Goal: Task Accomplishment & Management: Manage account settings

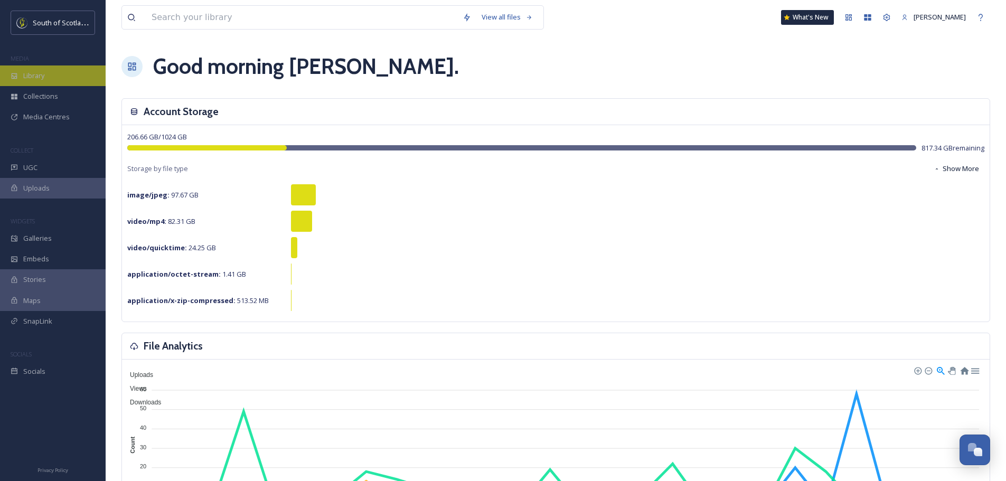
click at [37, 80] on span "Library" at bounding box center [33, 76] width 21 height 10
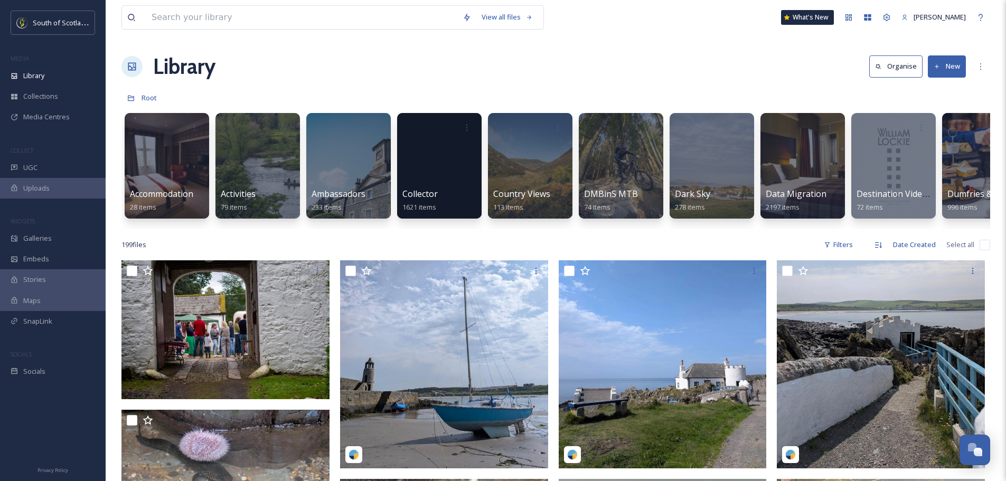
click at [953, 64] on button "New" at bounding box center [946, 66] width 38 height 22
click at [934, 90] on span "File Upload" at bounding box center [941, 91] width 35 height 10
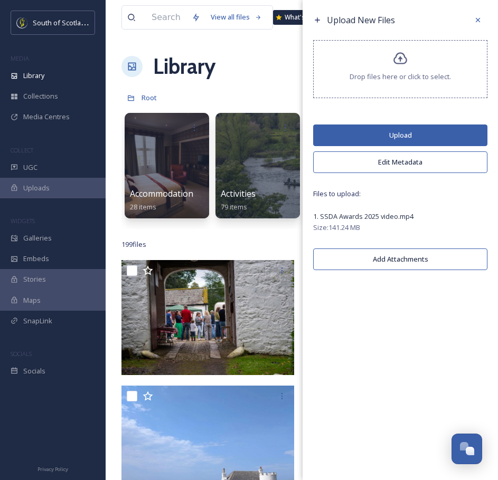
click at [400, 136] on button "Upload" at bounding box center [400, 136] width 174 height 22
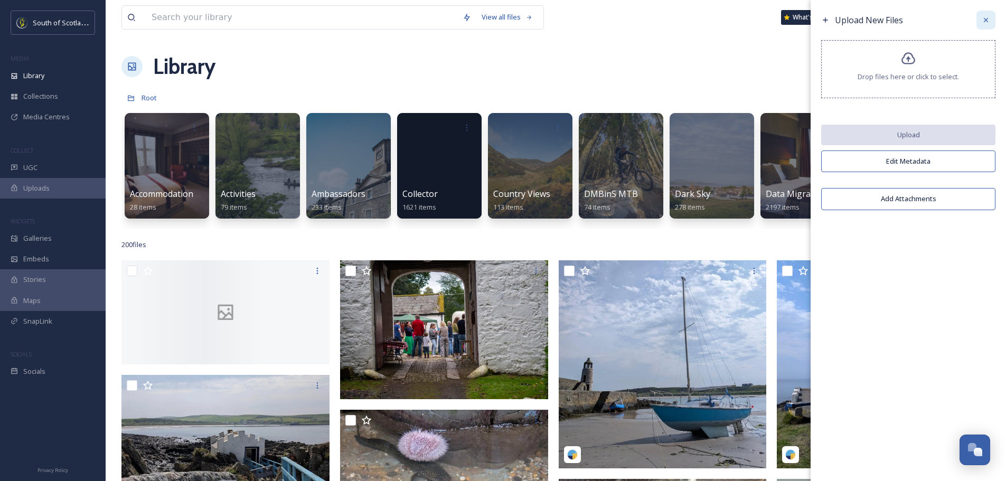
click at [986, 15] on div at bounding box center [985, 20] width 19 height 19
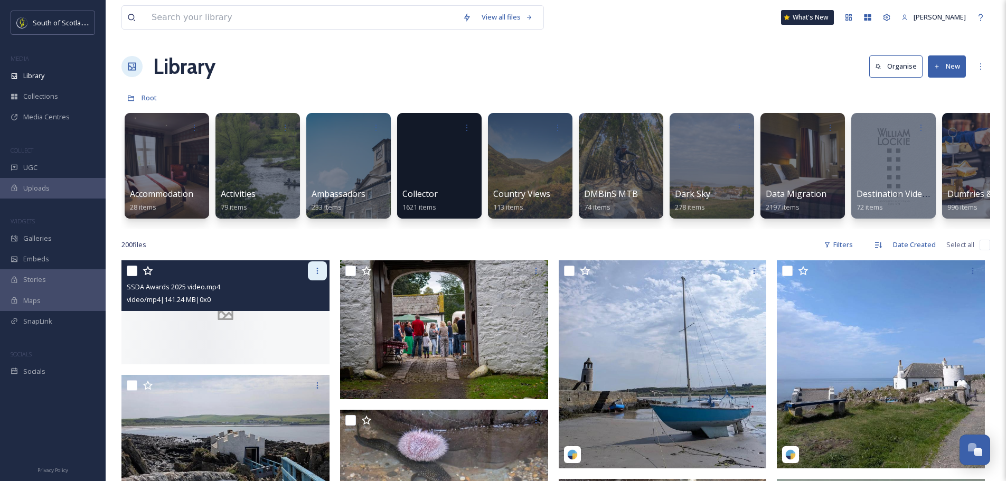
click at [317, 275] on icon at bounding box center [317, 271] width 8 height 8
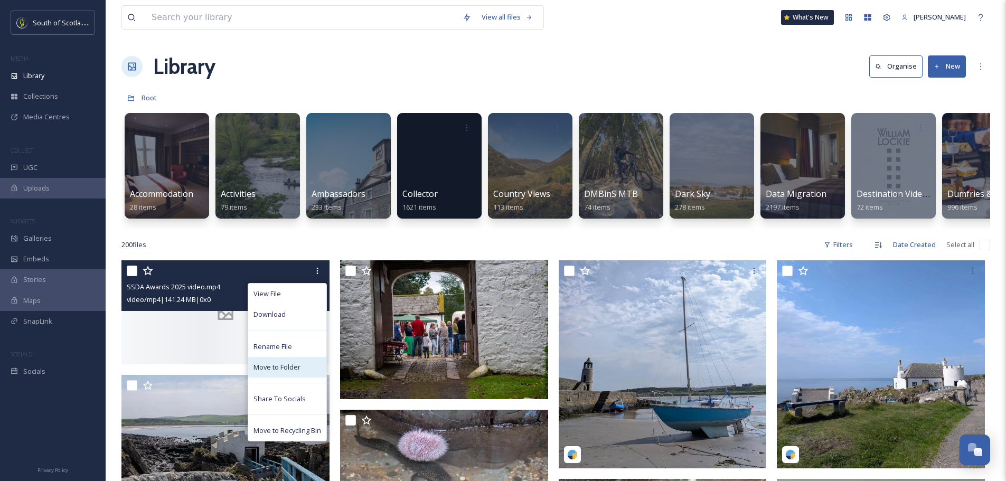
click at [291, 372] on span "Move to Folder" at bounding box center [276, 367] width 47 height 10
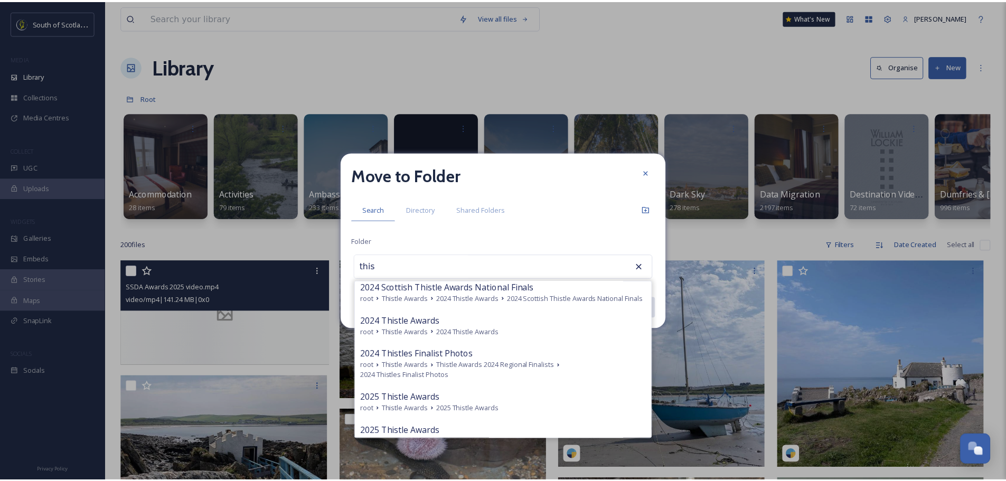
scroll to position [158, 0]
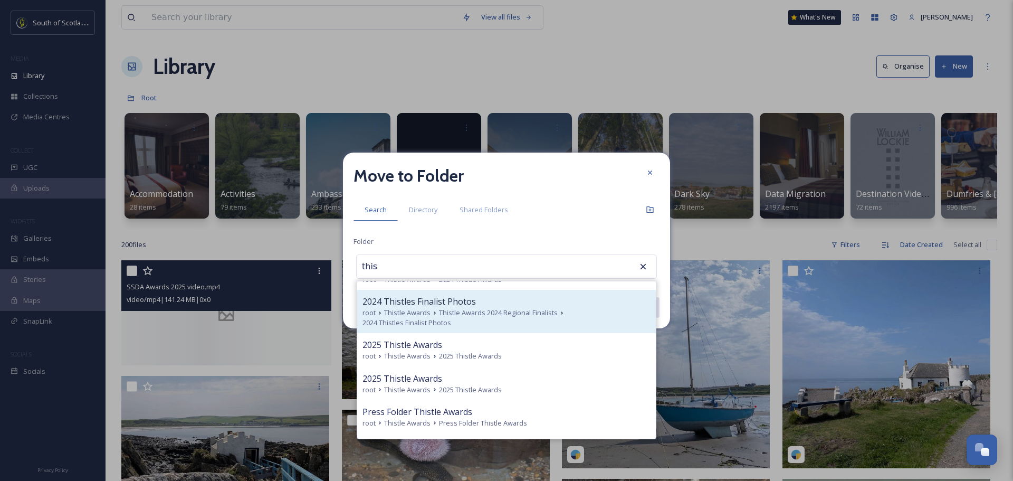
type input "this"
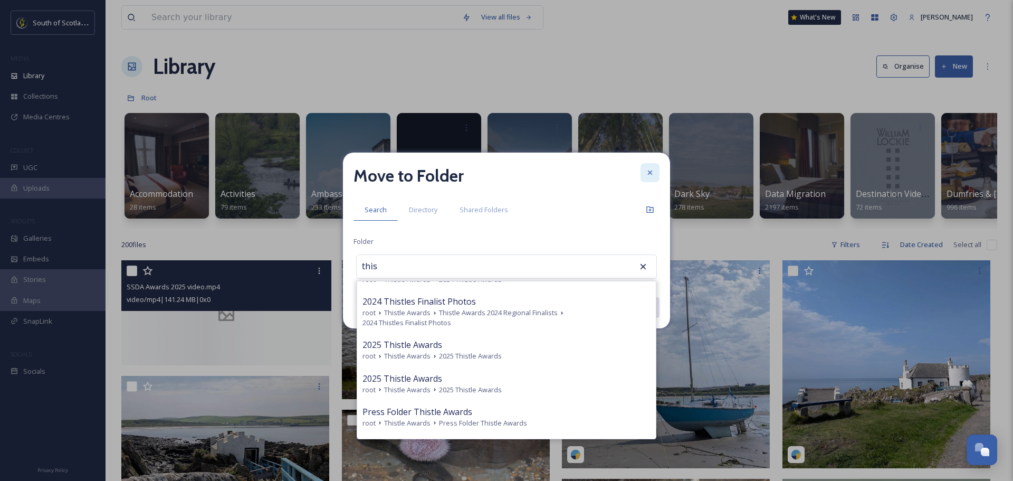
click at [650, 169] on icon at bounding box center [650, 172] width 8 height 8
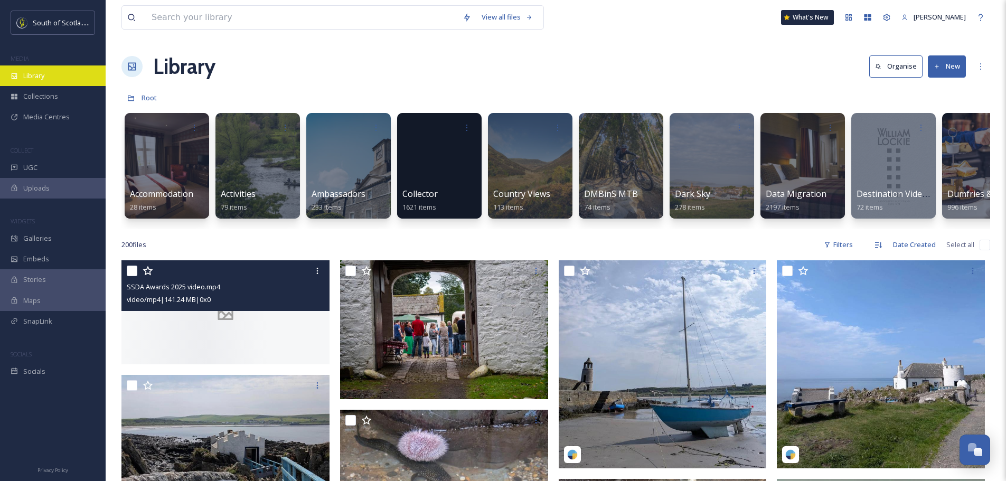
click at [41, 74] on span "Library" at bounding box center [33, 76] width 21 height 10
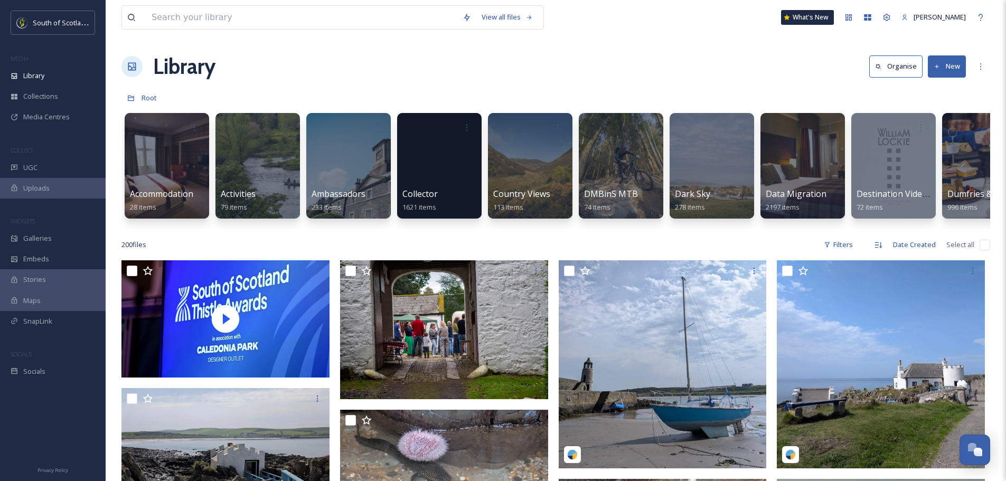
click at [944, 69] on button "New" at bounding box center [946, 66] width 38 height 22
click at [931, 107] on span ".zip Upload" at bounding box center [941, 112] width 35 height 10
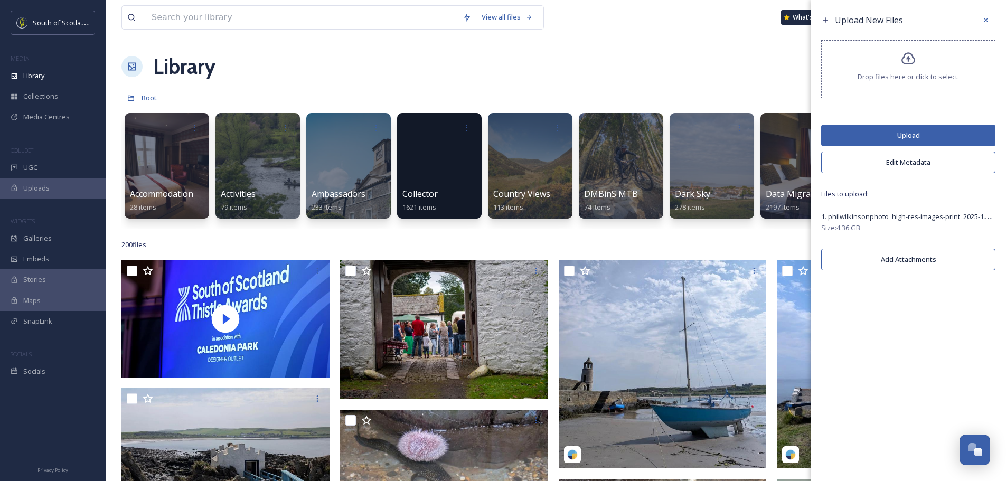
click at [923, 130] on button "Upload" at bounding box center [908, 136] width 174 height 22
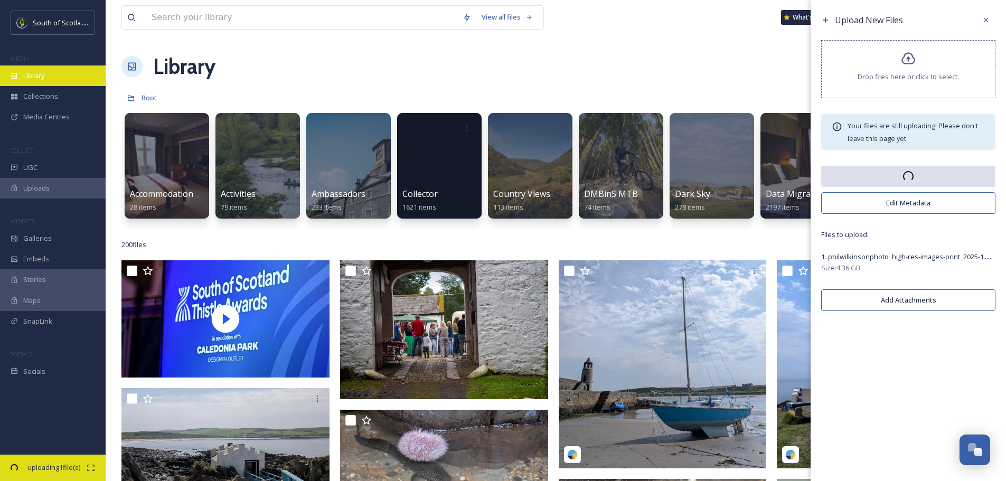
click at [12, 74] on icon at bounding box center [15, 76] width 6 height 6
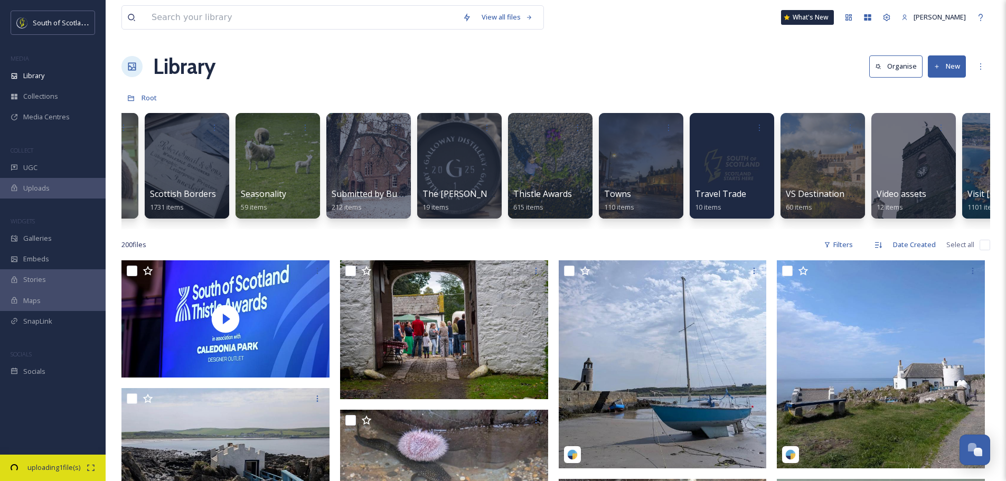
scroll to position [0, 3138]
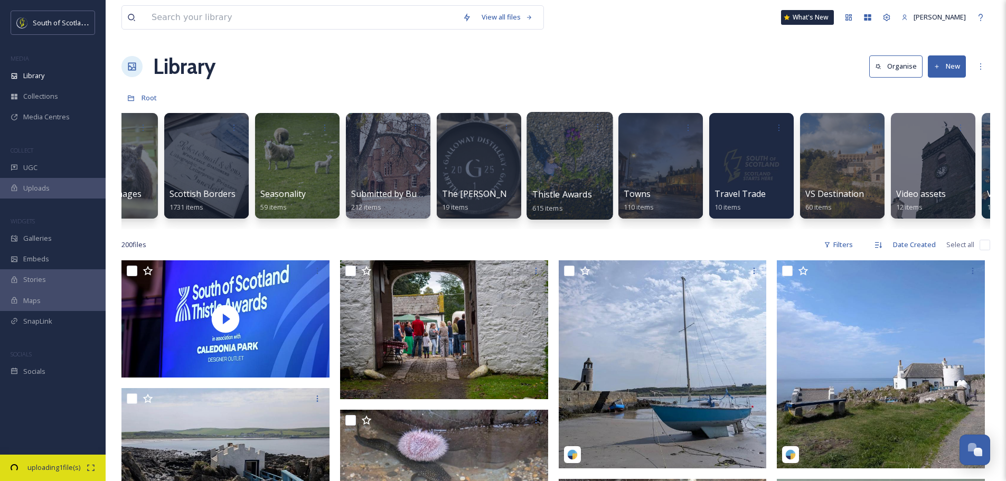
click at [595, 168] on div at bounding box center [569, 166] width 86 height 108
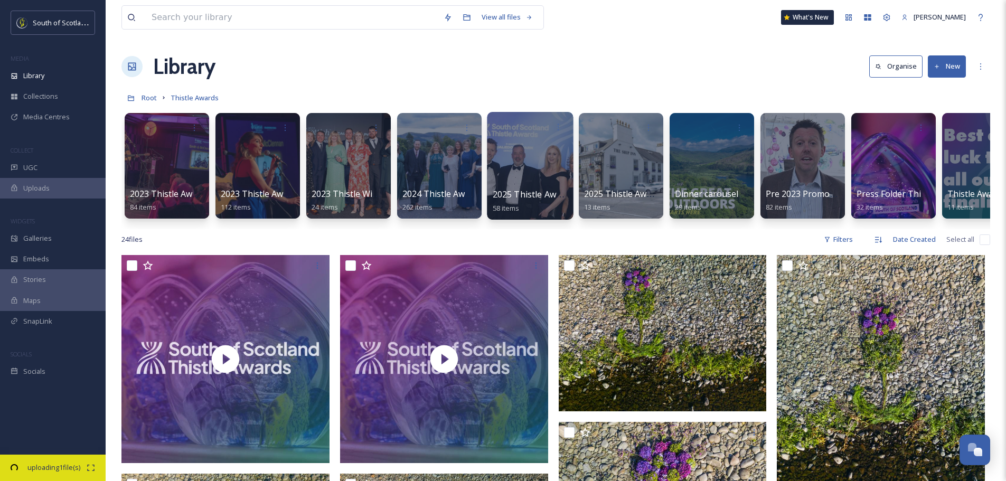
drag, startPoint x: 563, startPoint y: 192, endPoint x: 549, endPoint y: 177, distance: 19.8
click at [549, 177] on div at bounding box center [530, 166] width 86 height 108
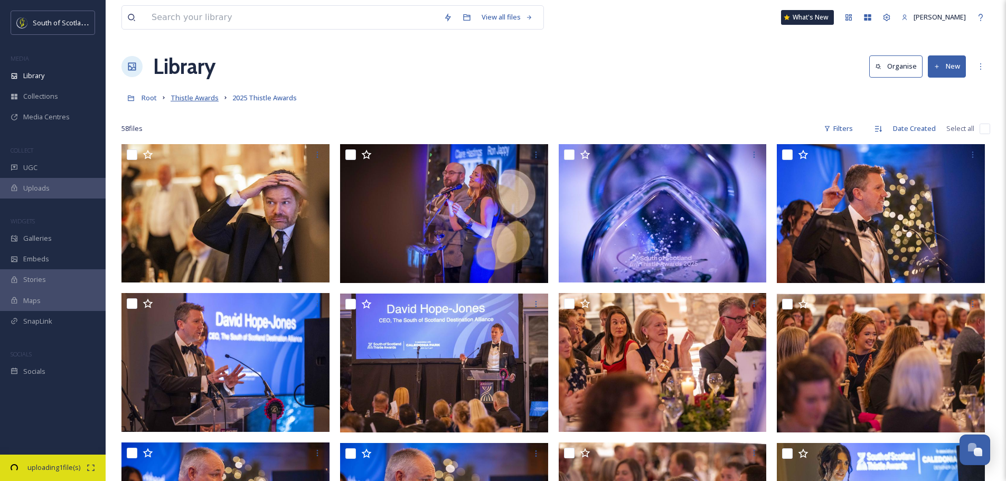
click at [203, 98] on span "Thistle Awards" at bounding box center [194, 98] width 48 height 10
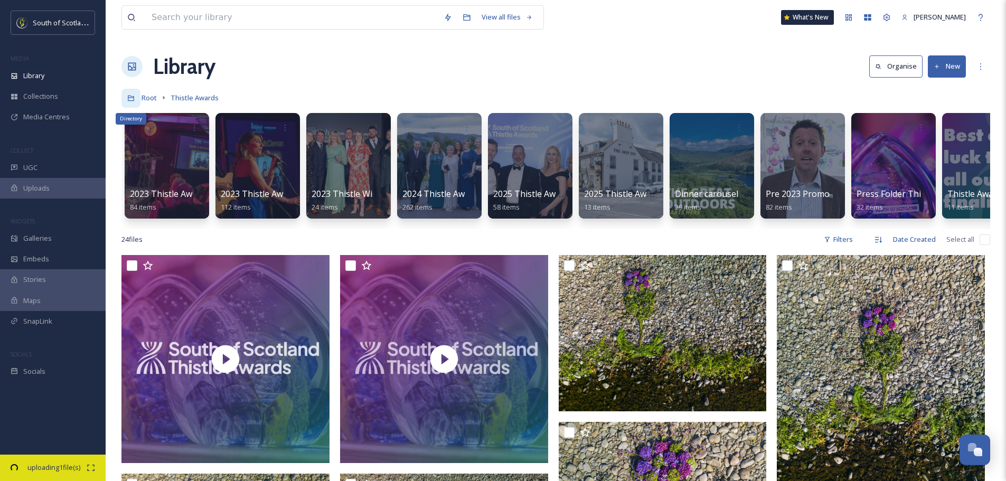
click at [131, 100] on icon at bounding box center [130, 97] width 7 height 7
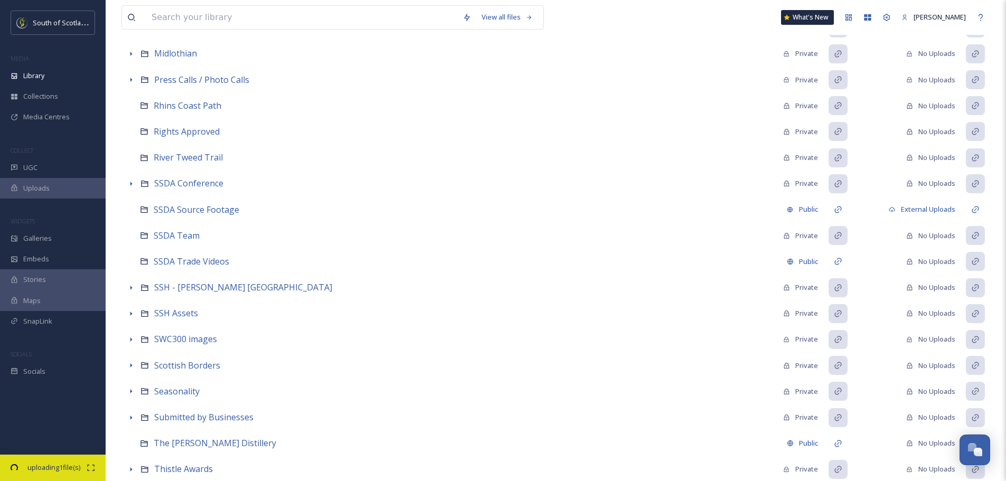
scroll to position [694, 0]
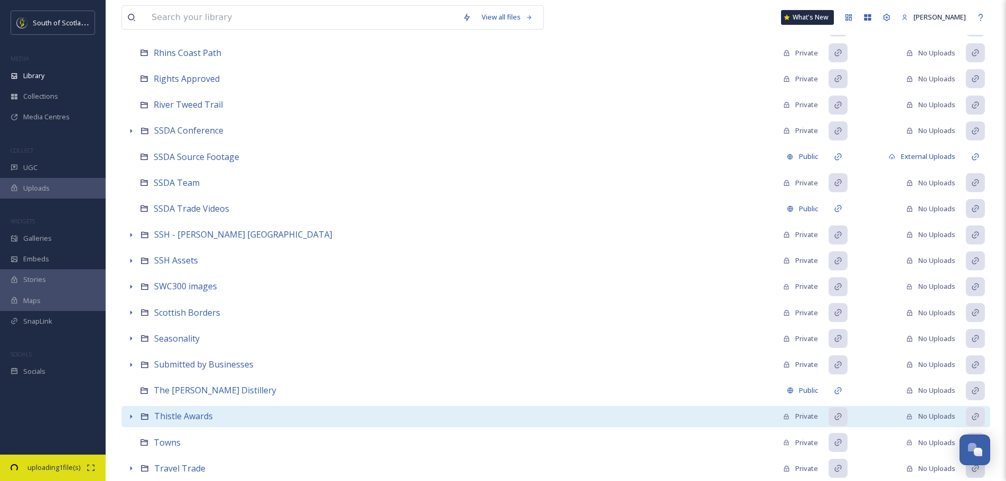
click at [128, 414] on icon at bounding box center [131, 416] width 8 height 8
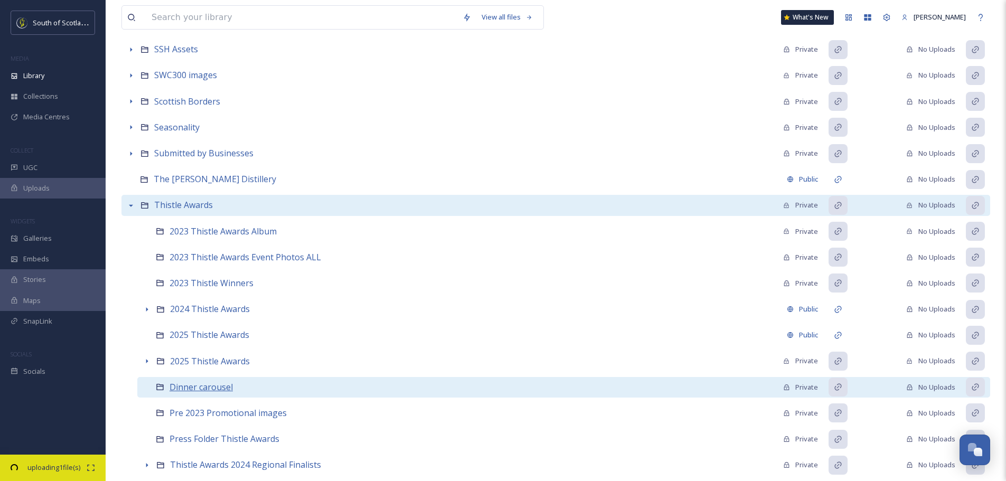
scroll to position [958, 0]
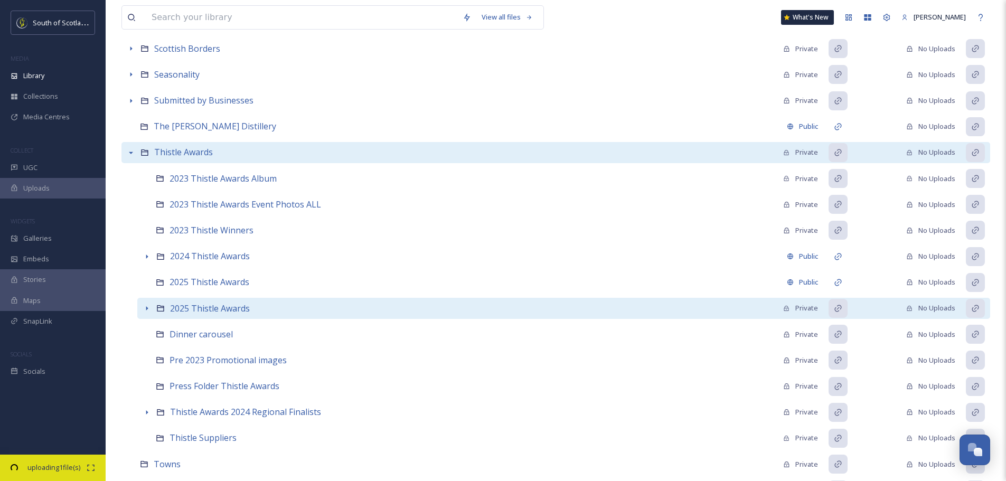
click at [145, 311] on icon at bounding box center [147, 308] width 8 height 8
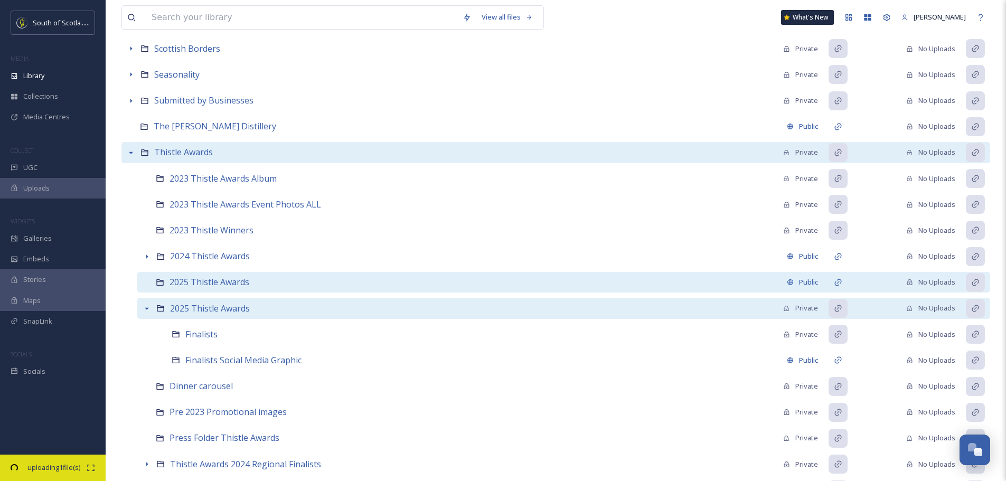
click at [160, 285] on icon at bounding box center [160, 282] width 8 height 8
drag, startPoint x: 160, startPoint y: 285, endPoint x: 155, endPoint y: 284, distance: 5.3
click at [155, 284] on div "2025 Thistle Awards Public No Uploads" at bounding box center [563, 282] width 852 height 21
click at [158, 283] on icon at bounding box center [160, 282] width 8 height 8
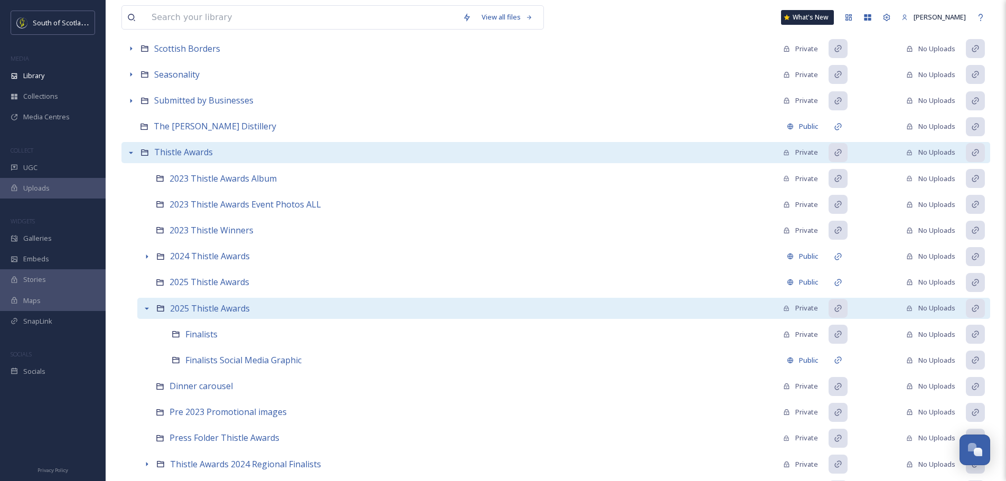
click at [73, 444] on div at bounding box center [53, 420] width 106 height 76
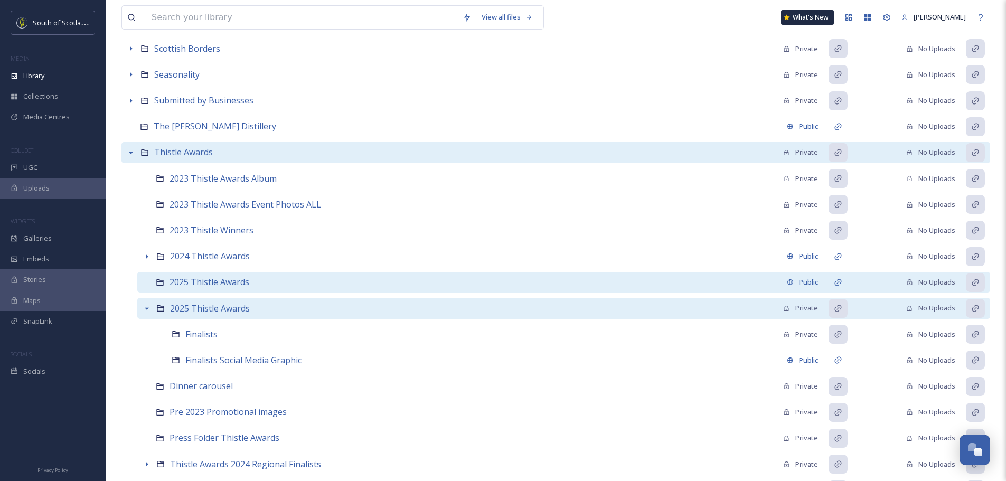
click at [200, 283] on span "2025 Thistle Awards" at bounding box center [209, 282] width 80 height 12
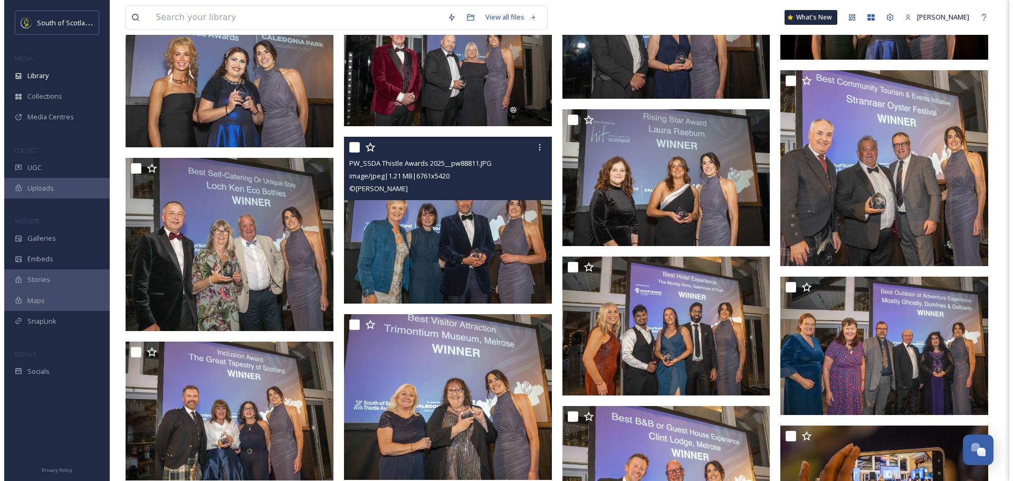
scroll to position [1396, 0]
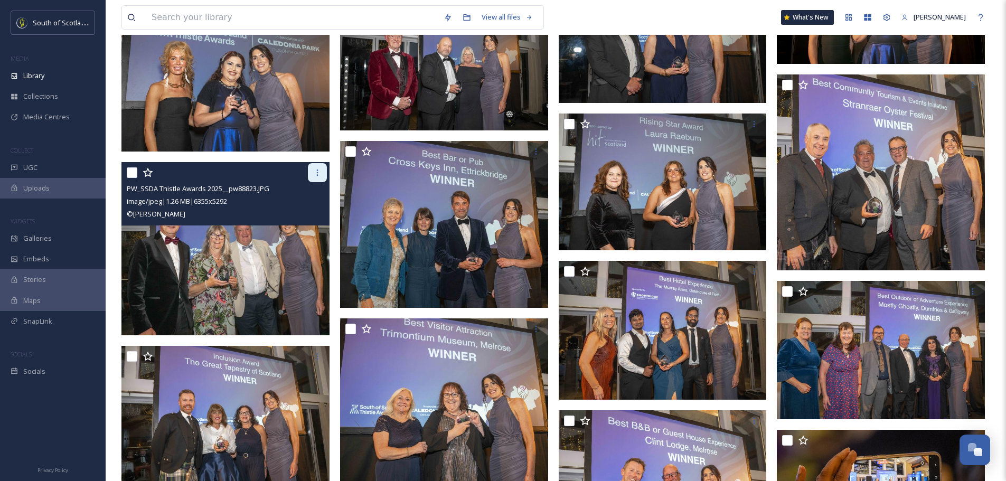
click at [319, 171] on icon at bounding box center [317, 172] width 8 height 8
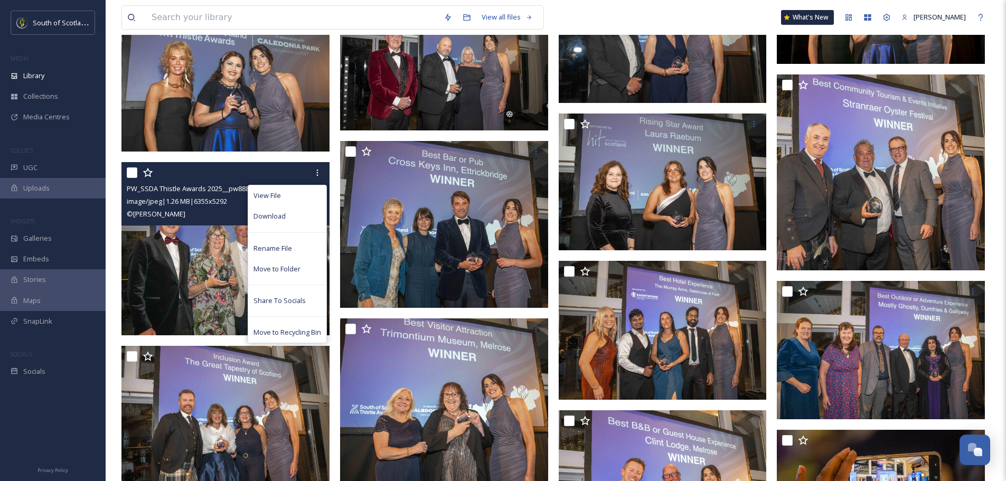
click at [226, 251] on img at bounding box center [225, 248] width 208 height 173
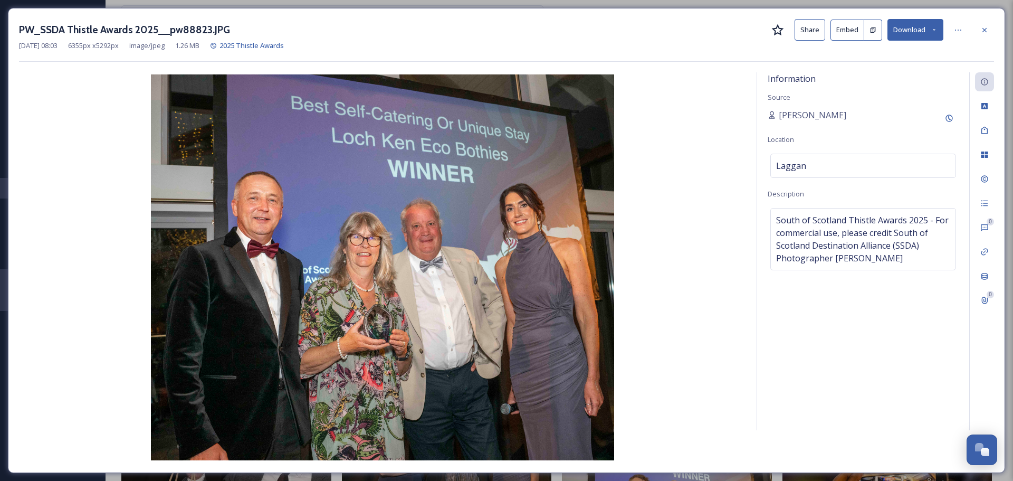
scroll to position [1407, 0]
click at [781, 219] on span "South of Scotland Thistle Awards 2025 - For commercial use, please credit South…" at bounding box center [863, 239] width 174 height 51
click at [774, 223] on textarea "South of Scotland Thistle Awards 2025 - For commercial use, please credit South…" at bounding box center [863, 252] width 191 height 88
click at [827, 268] on textarea "South of Scotland Thistle Awards 2025 - For commercial use, please credit South…" at bounding box center [863, 252] width 191 height 88
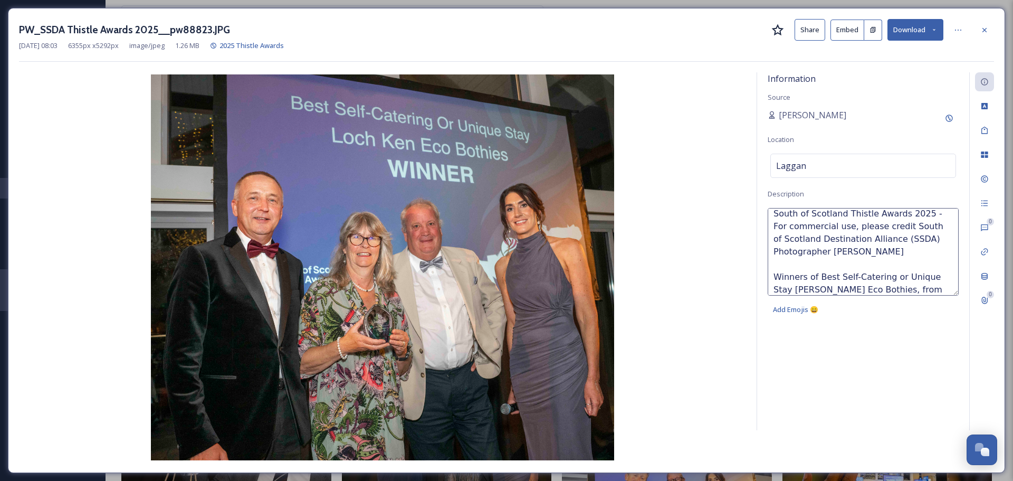
scroll to position [19, 0]
click at [793, 288] on textarea "South of Scotland Thistle Awards 2025 - For commercial use, please credit South…" at bounding box center [863, 252] width 191 height 88
click at [904, 289] on textarea "South of Scotland Thistle Awards 2025 - For commercial use, please credit South…" at bounding box center [863, 252] width 191 height 88
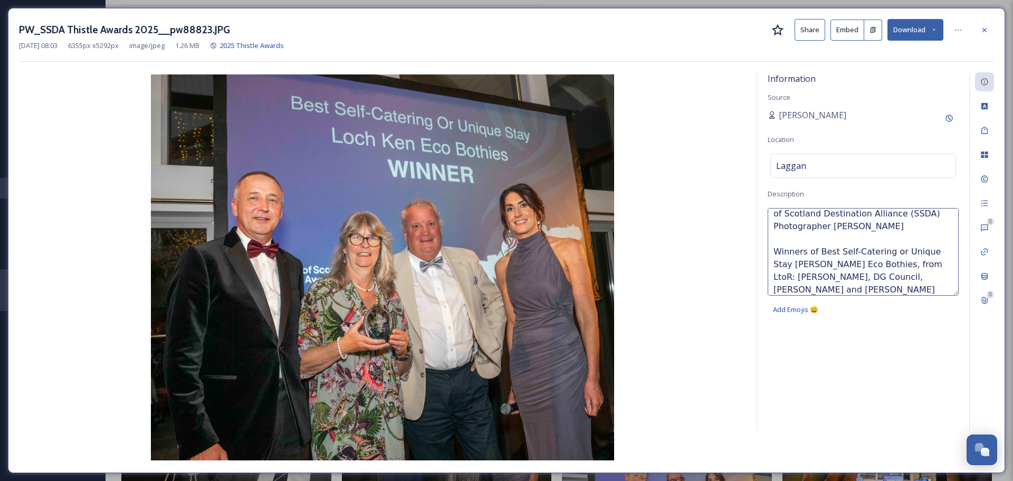
type textarea "South of Scotland Thistle Awards 2025 - For commercial use, please credit South…"
drag, startPoint x: 813, startPoint y: 290, endPoint x: 769, endPoint y: 251, distance: 59.1
click at [769, 251] on textarea "South of Scotland Thistle Awards 2025 - For commercial use, please credit South…" at bounding box center [863, 252] width 191 height 88
click at [845, 349] on div "Information Source [PERSON_NAME] Location [GEOGRAPHIC_DATA] Description South o…" at bounding box center [863, 251] width 212 height 358
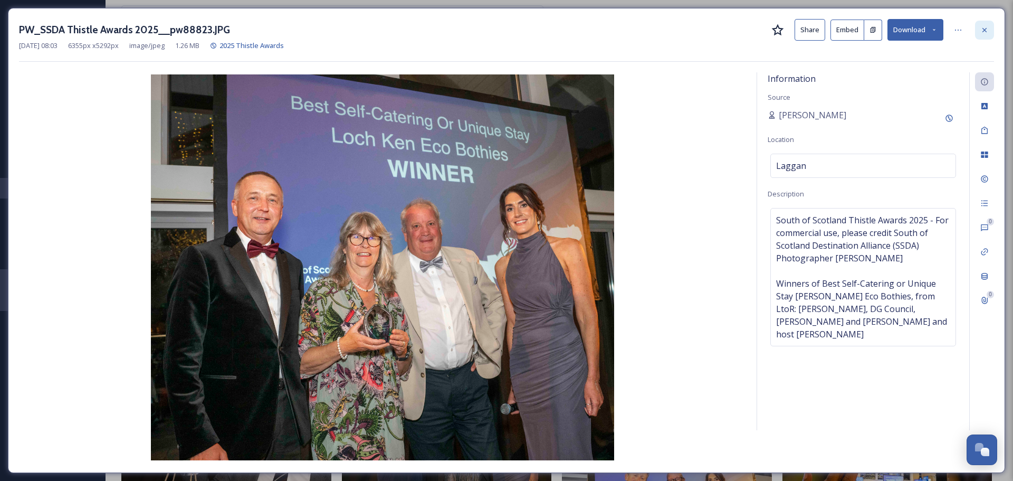
click at [984, 35] on div at bounding box center [984, 30] width 19 height 19
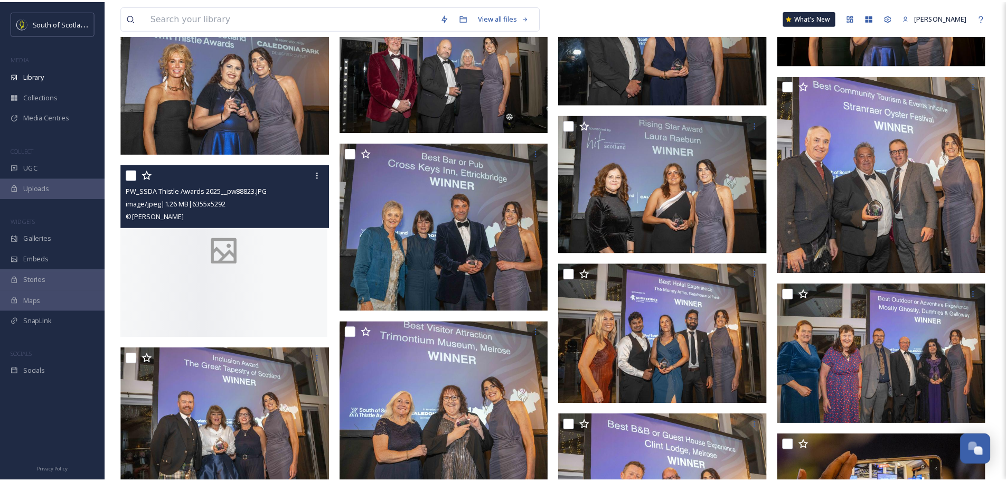
scroll to position [1396, 0]
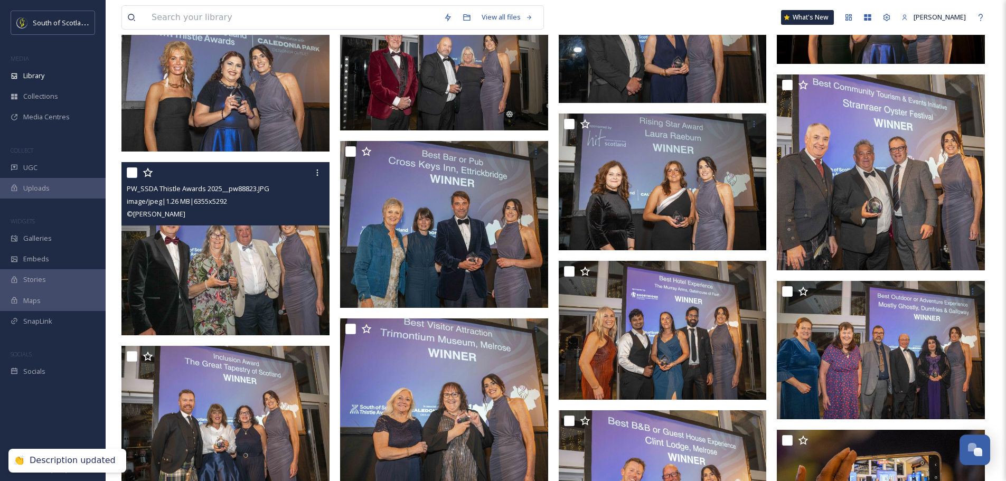
click at [253, 274] on img at bounding box center [225, 248] width 208 height 173
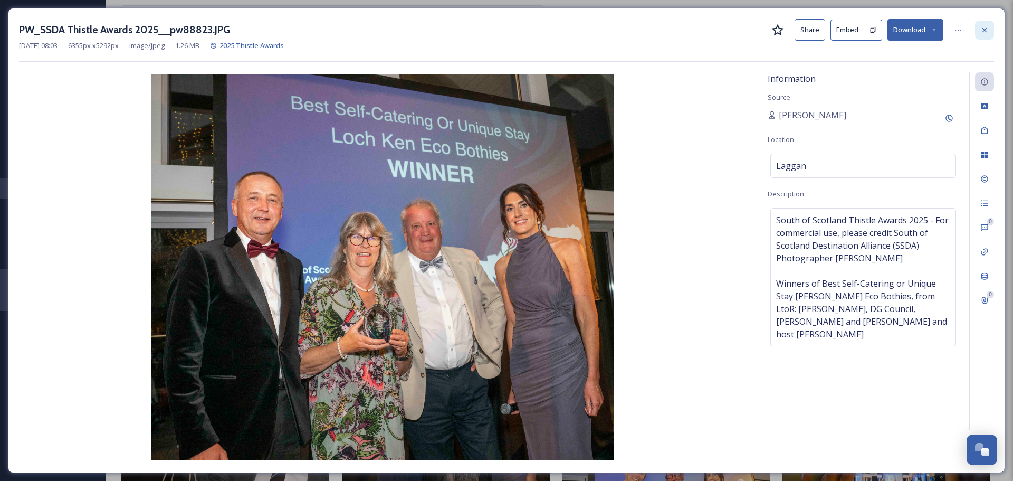
click at [983, 31] on icon at bounding box center [985, 30] width 8 height 8
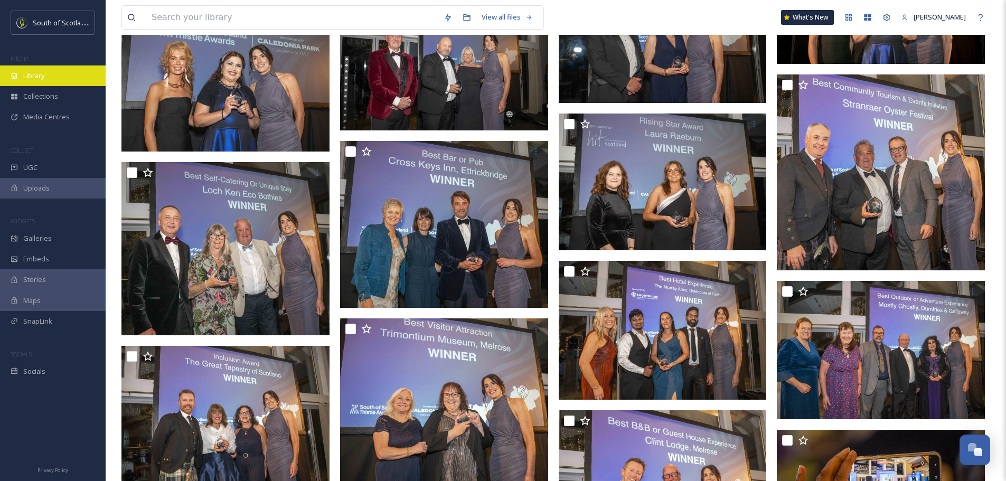
click at [21, 72] on div "Library" at bounding box center [53, 75] width 106 height 21
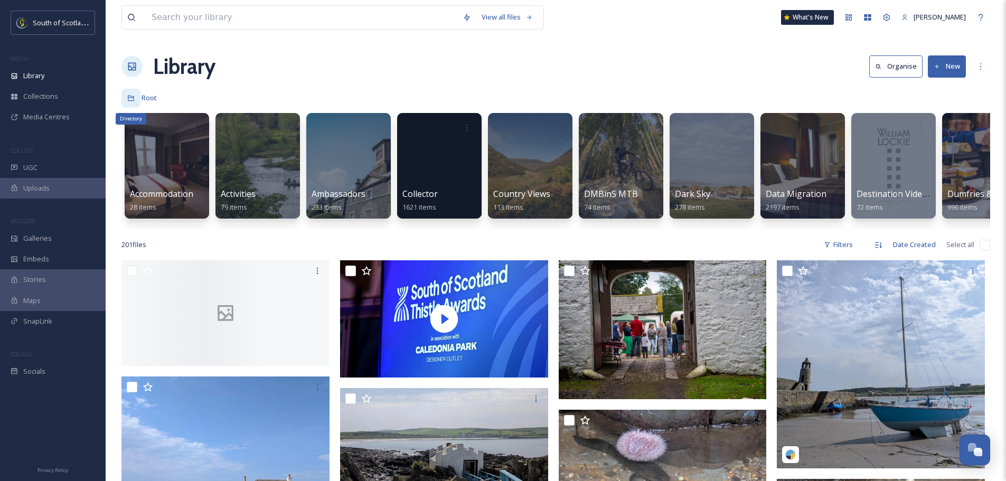
click at [130, 100] on icon at bounding box center [130, 97] width 7 height 7
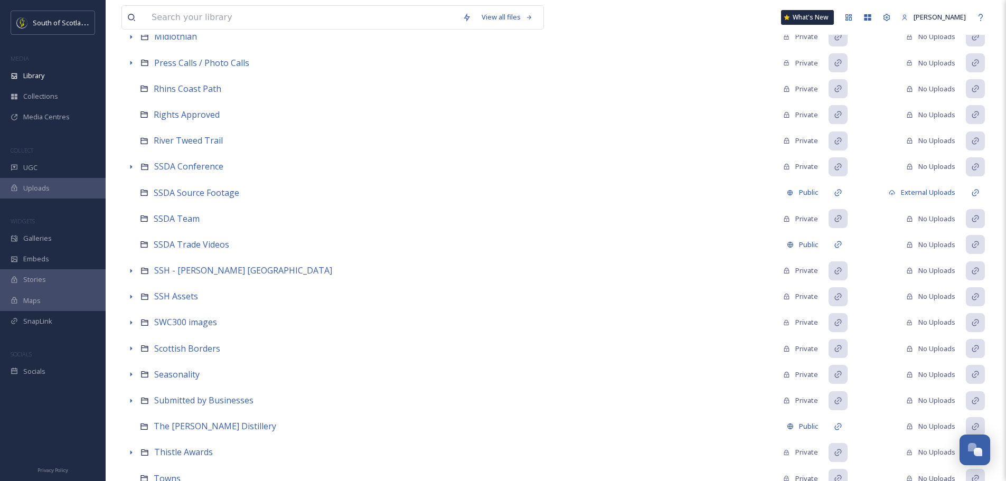
scroll to position [528, 0]
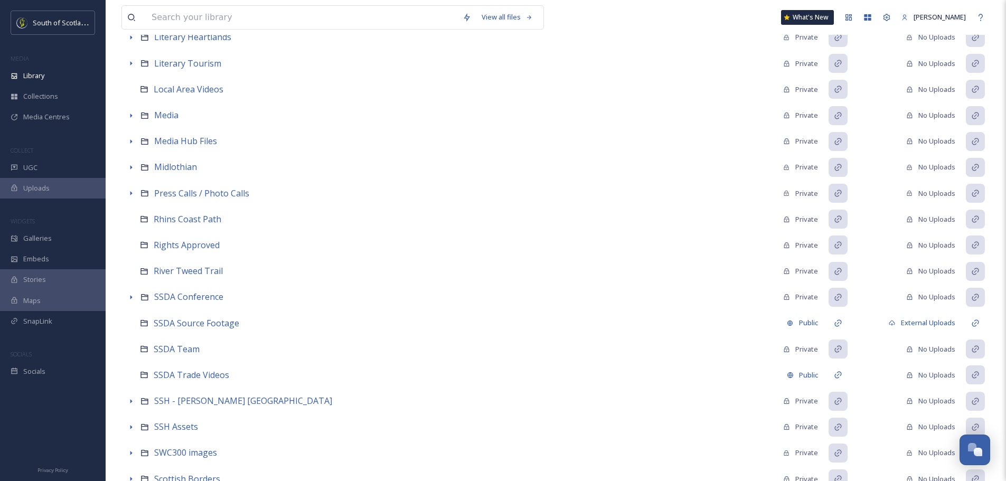
click at [15, 182] on div "Uploads" at bounding box center [53, 188] width 106 height 21
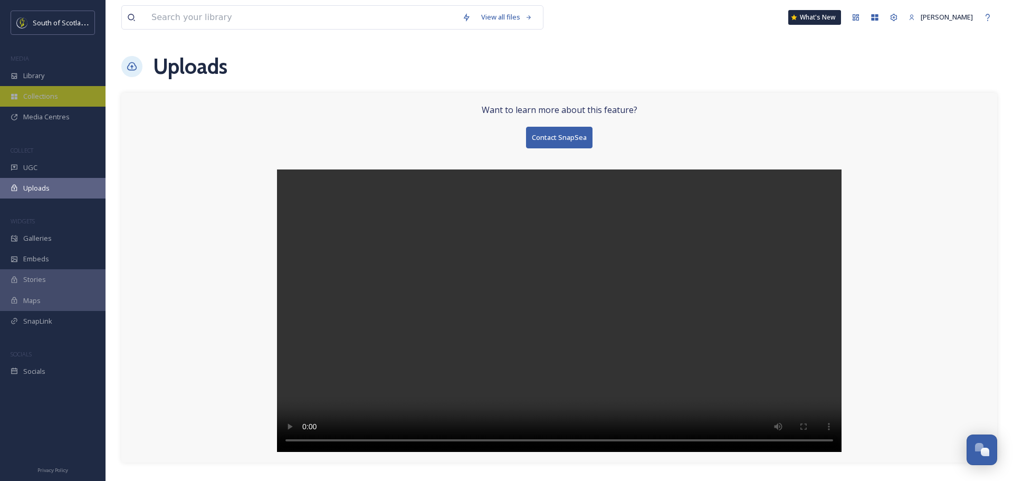
click at [14, 95] on icon at bounding box center [14, 96] width 7 height 7
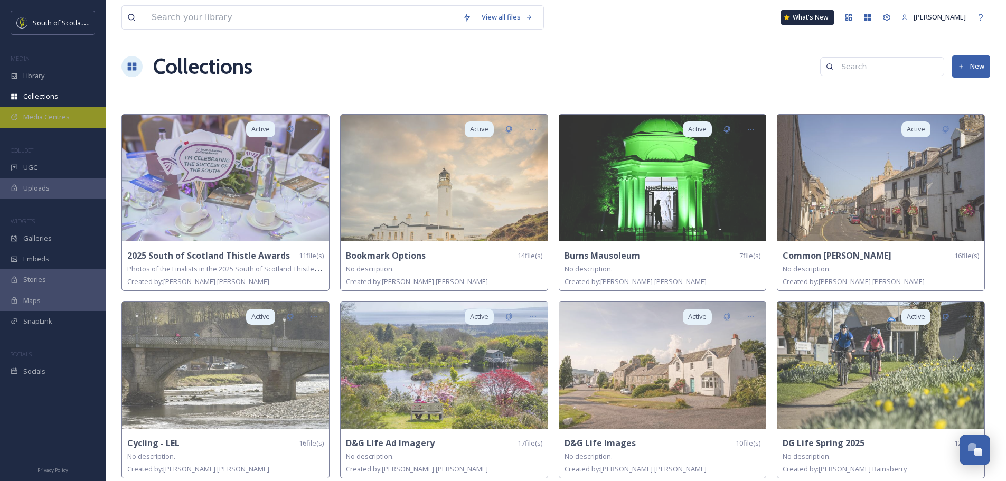
click at [50, 110] on div "Media Centres" at bounding box center [53, 117] width 106 height 21
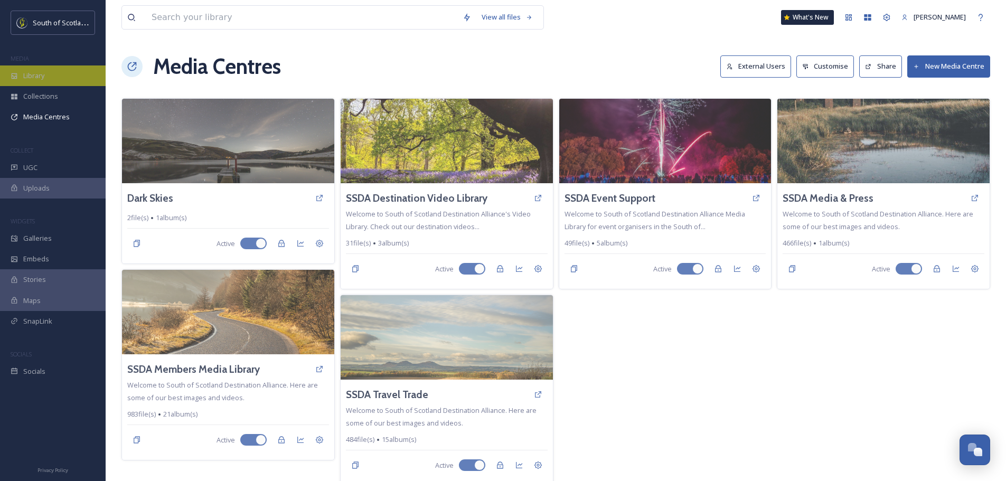
click at [53, 74] on div "Library" at bounding box center [53, 75] width 106 height 21
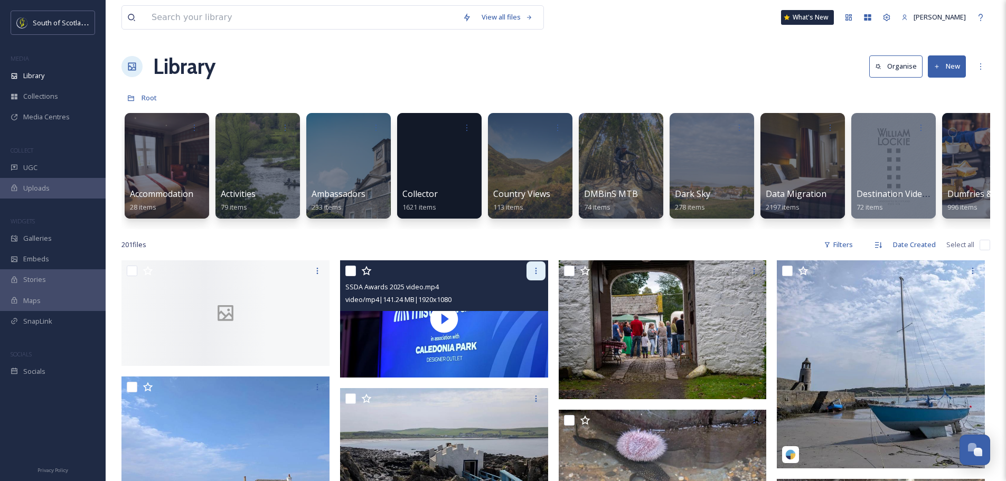
click at [533, 275] on icon at bounding box center [536, 271] width 8 height 8
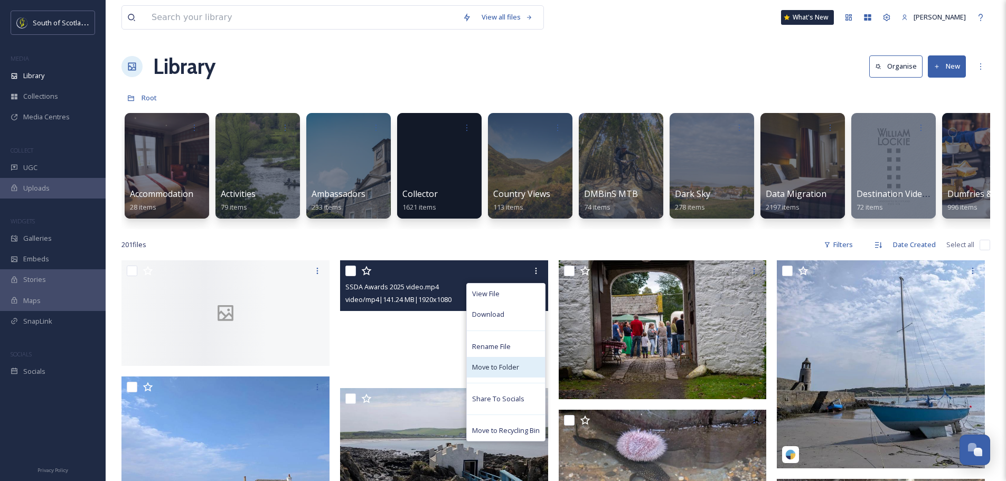
click at [489, 372] on span "Move to Folder" at bounding box center [495, 367] width 47 height 10
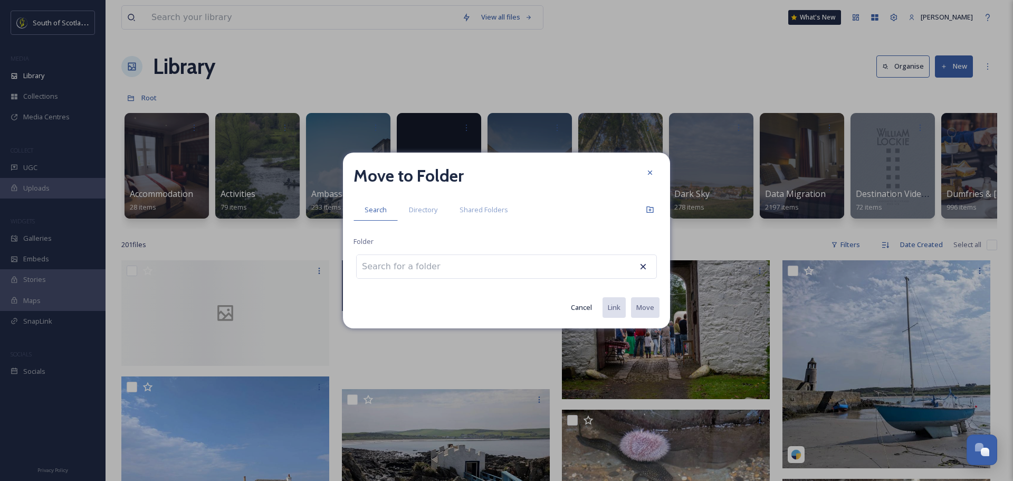
type input "/"
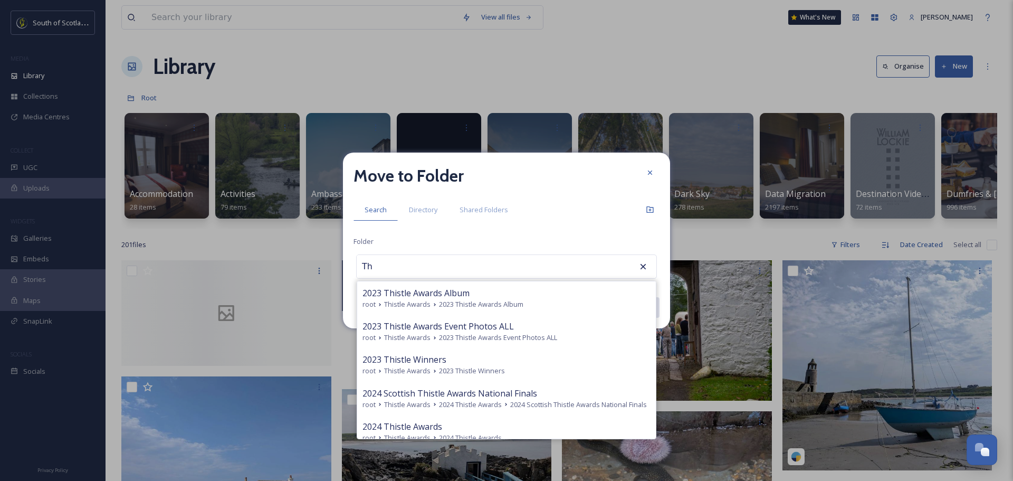
type input "T"
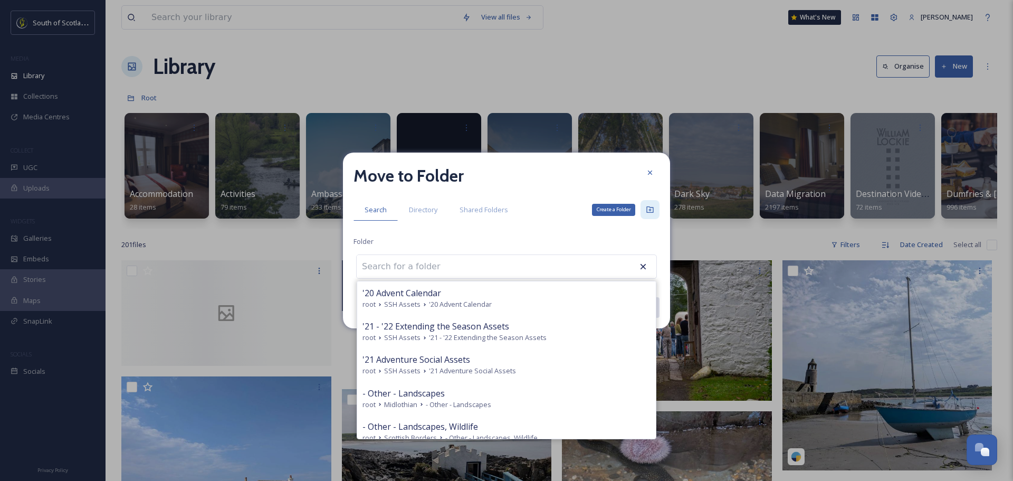
click at [655, 207] on div "Create a Folder" at bounding box center [650, 209] width 19 height 19
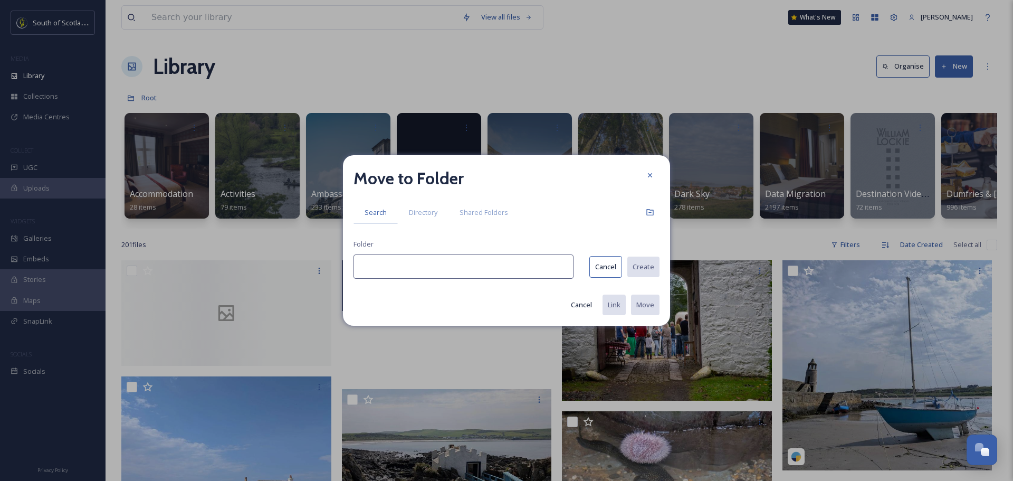
click at [501, 271] on input at bounding box center [464, 266] width 220 height 24
type input "T"
type input "SOSTA 2025 Event - full low res images"
click at [639, 268] on button "Create" at bounding box center [643, 267] width 33 height 22
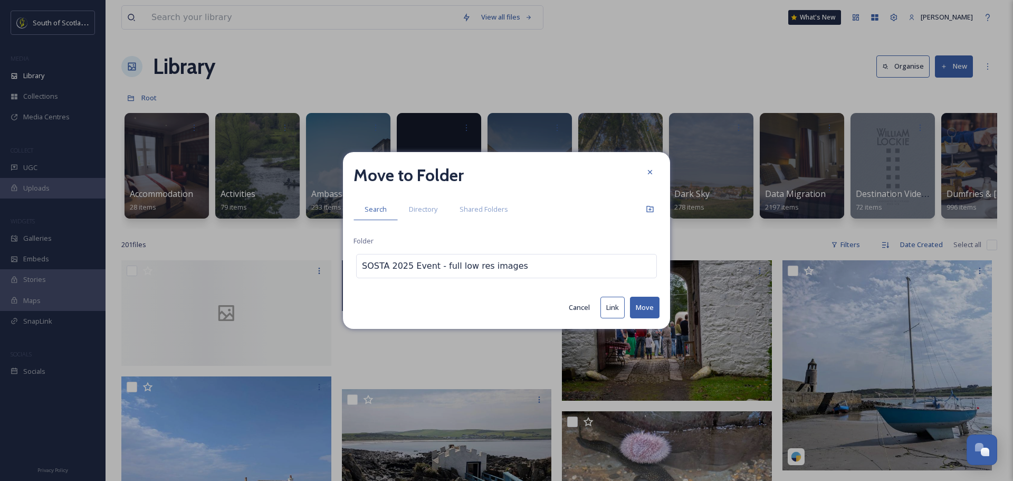
click at [637, 309] on button "Move" at bounding box center [645, 308] width 30 height 22
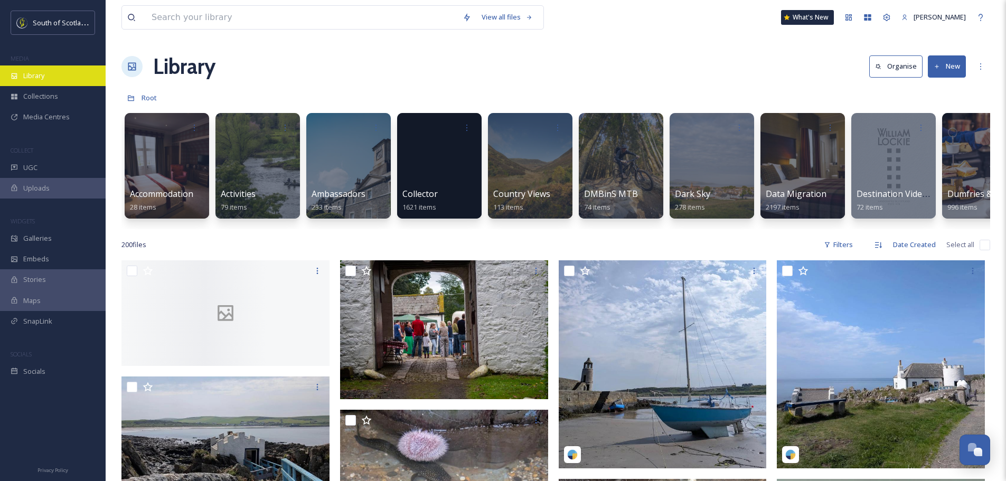
click at [15, 76] on icon at bounding box center [15, 76] width 6 height 6
click at [127, 98] on icon at bounding box center [130, 97] width 7 height 7
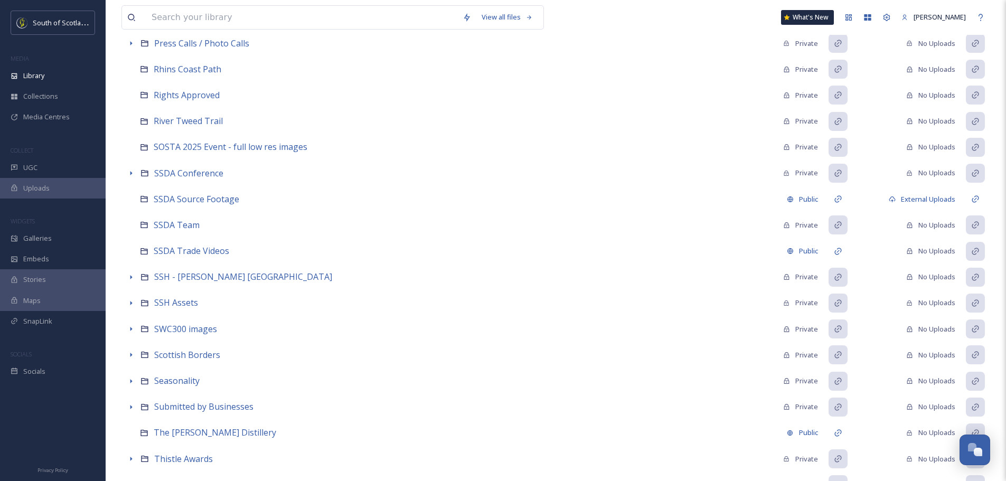
scroll to position [667, 0]
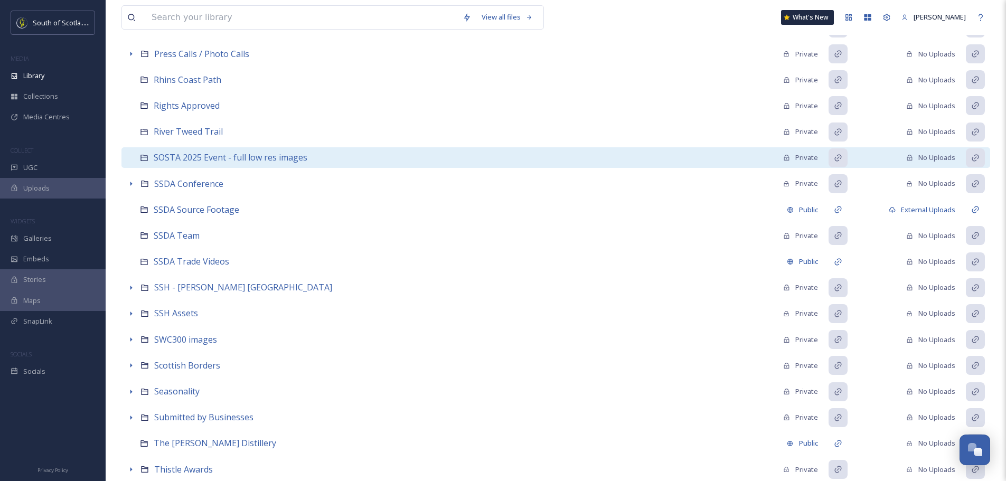
click at [145, 157] on icon at bounding box center [144, 158] width 8 height 8
click at [233, 159] on span "SOSTA 2025 Event - full low res images" at bounding box center [231, 157] width 154 height 12
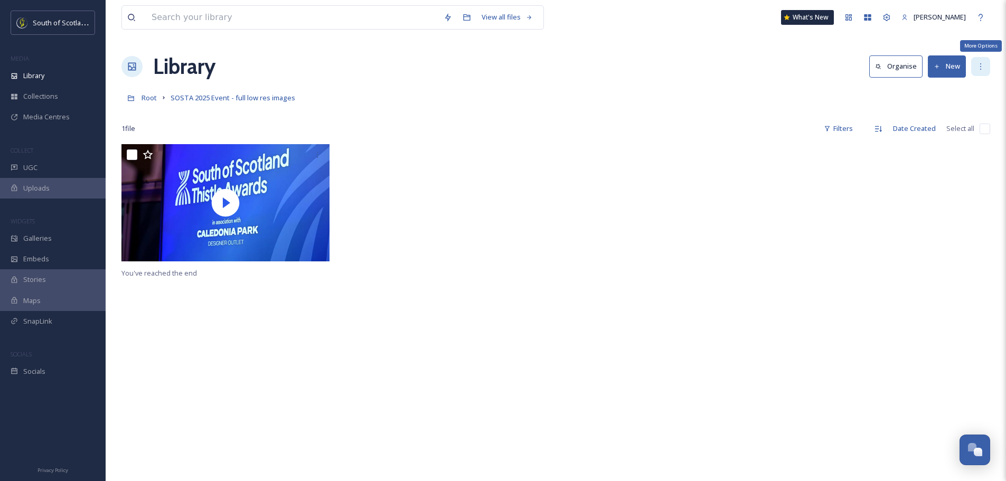
click at [986, 67] on div "More Options" at bounding box center [980, 66] width 19 height 19
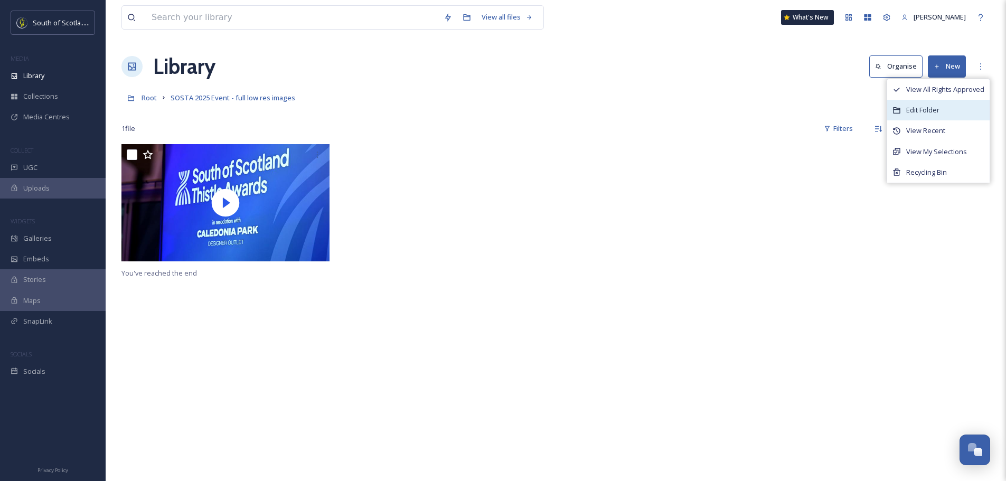
click at [946, 107] on div "Edit Folder" at bounding box center [938, 110] width 102 height 21
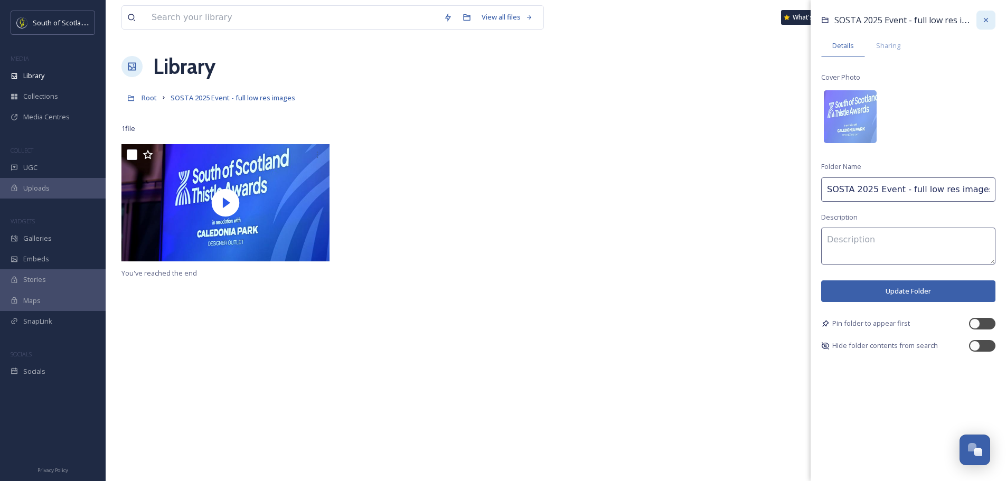
click at [984, 18] on icon at bounding box center [985, 20] width 8 height 8
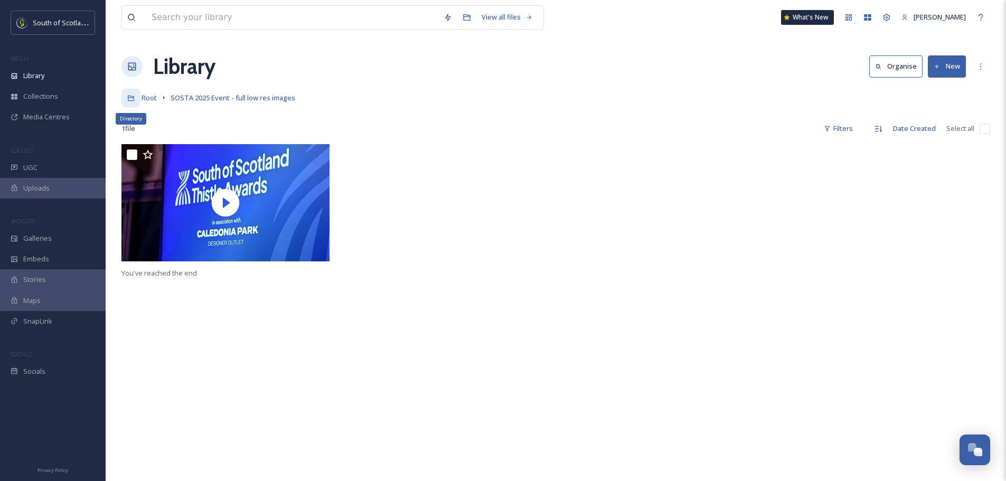
click at [126, 96] on div "Directory" at bounding box center [130, 98] width 19 height 19
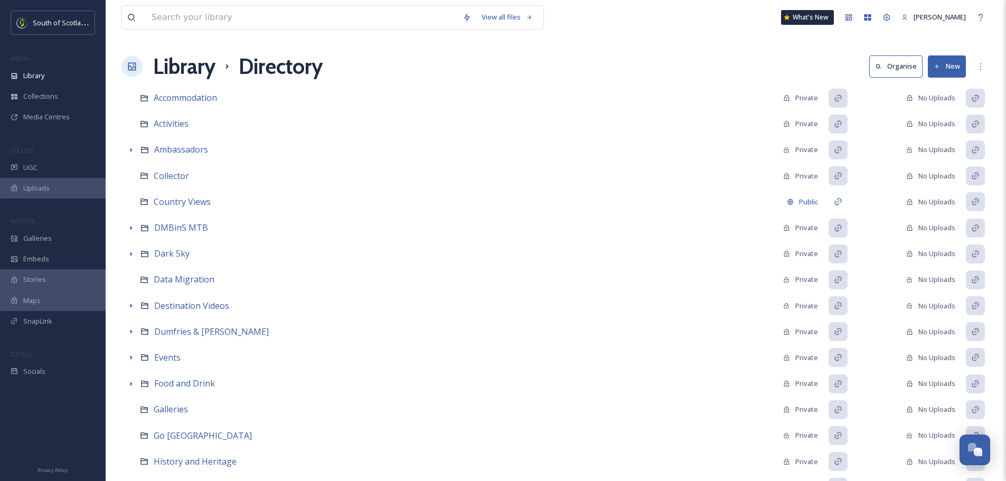
click at [165, 71] on h1 "Library" at bounding box center [184, 67] width 62 height 32
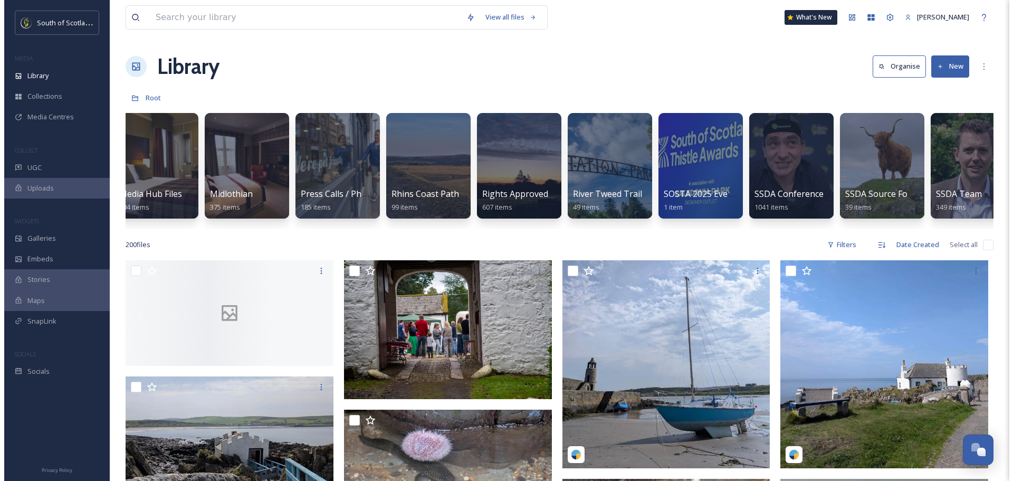
scroll to position [0, 2021]
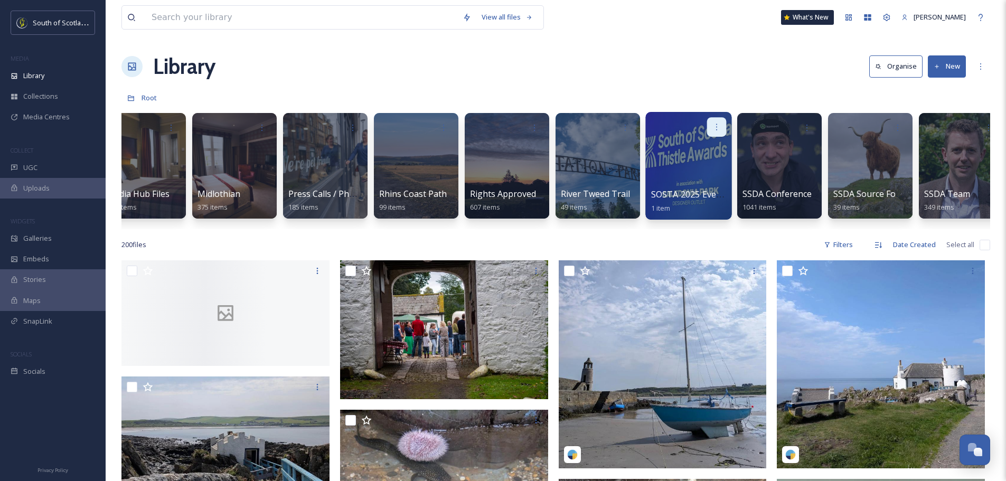
click at [721, 124] on icon at bounding box center [716, 126] width 8 height 8
click at [706, 166] on span "Move to Folder" at bounding box center [696, 171] width 48 height 11
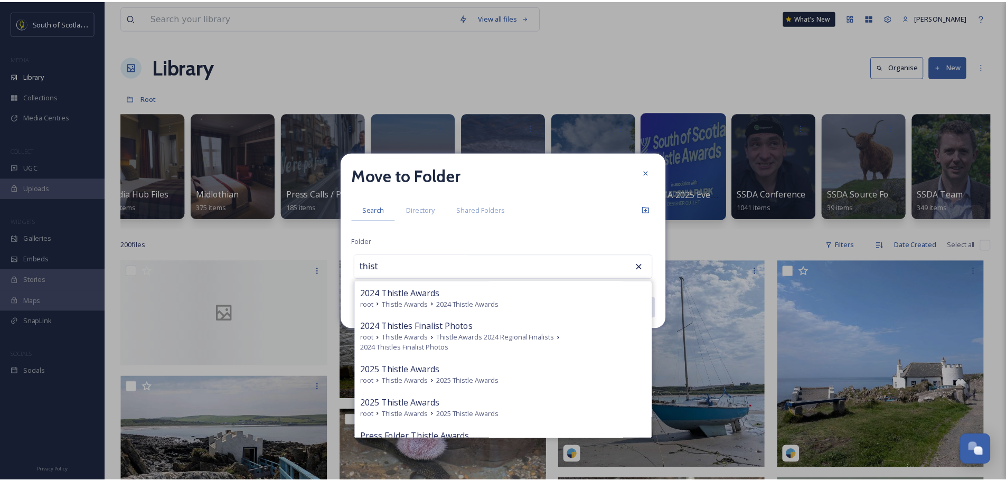
scroll to position [158, 0]
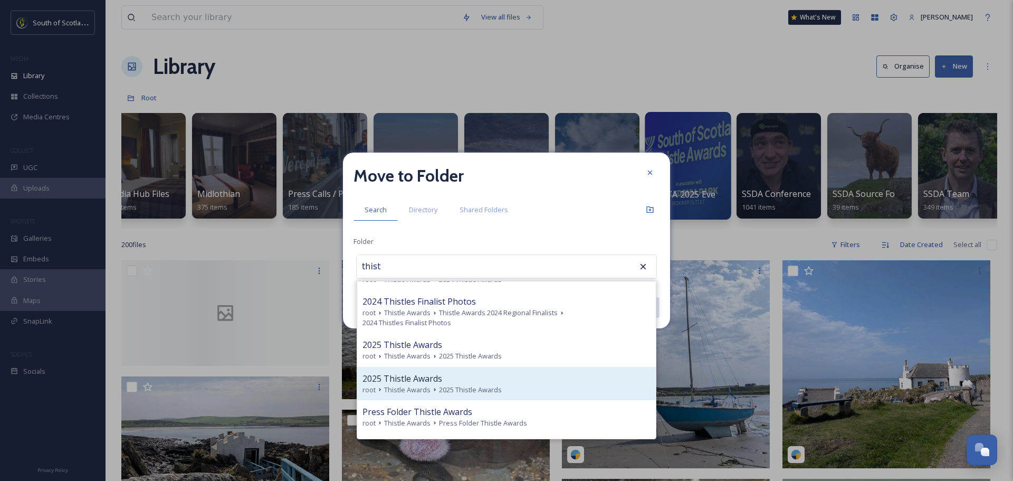
click at [439, 385] on span "2025 Thistle Awards" at bounding box center [403, 378] width 80 height 13
type input "2025 Thistle Awards"
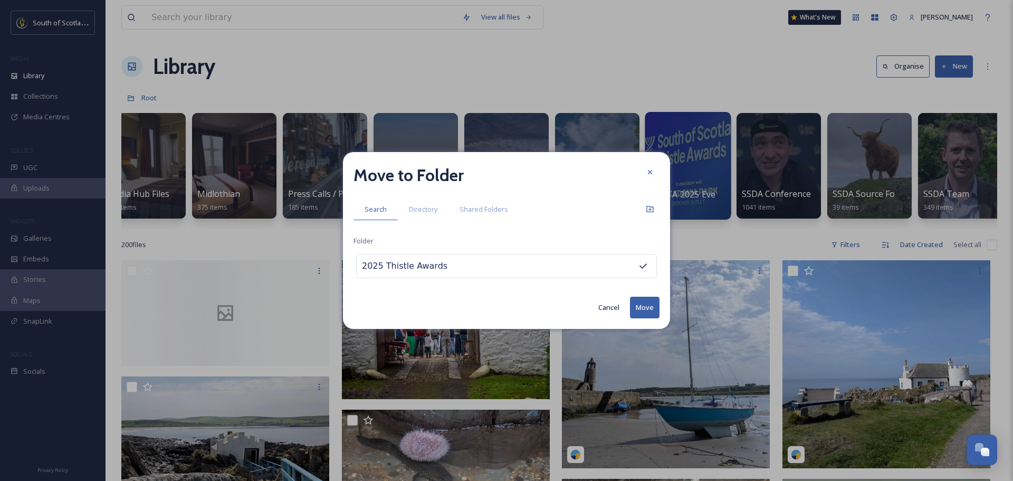
click at [647, 310] on button "Move" at bounding box center [645, 308] width 30 height 22
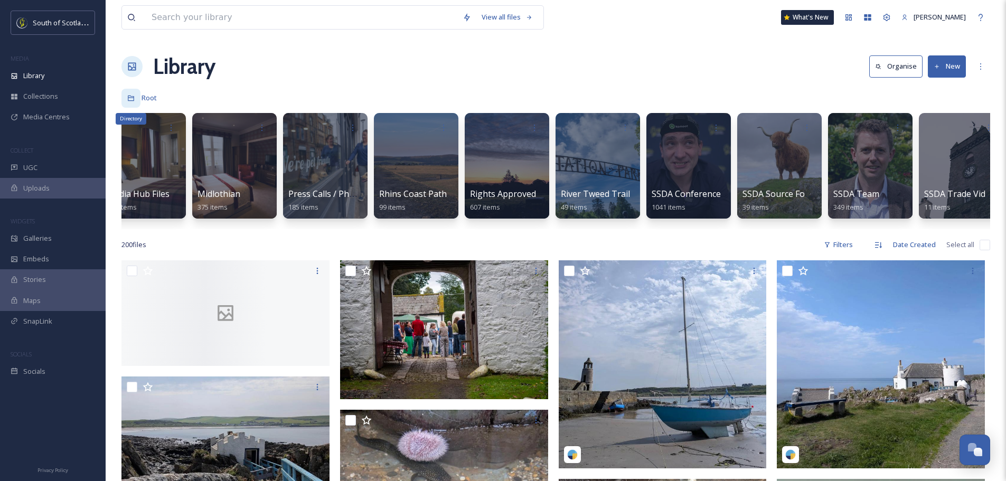
click at [126, 93] on div "Directory" at bounding box center [130, 98] width 19 height 19
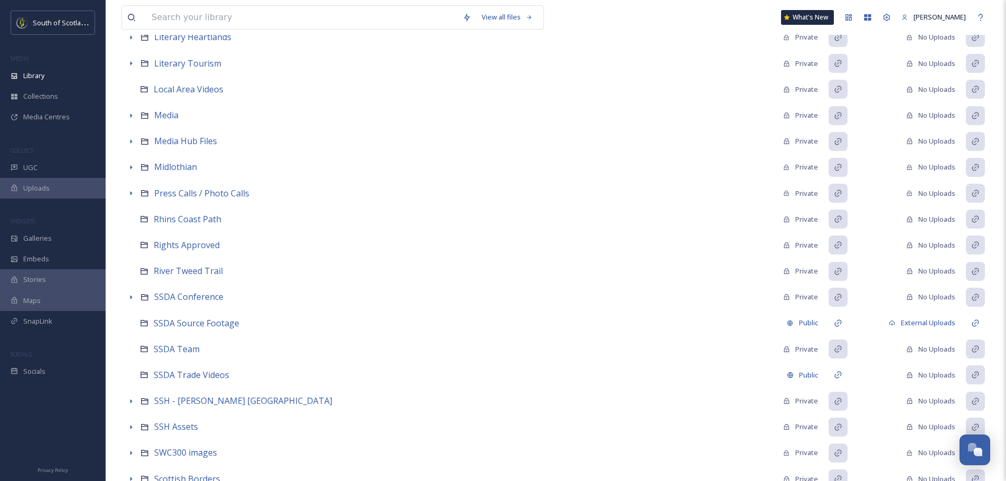
scroll to position [739, 0]
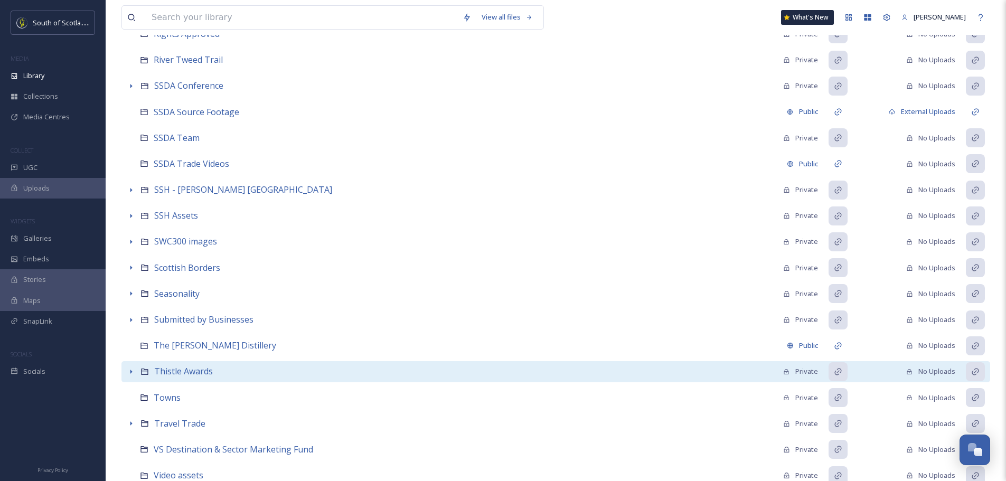
click at [129, 371] on icon at bounding box center [131, 371] width 8 height 8
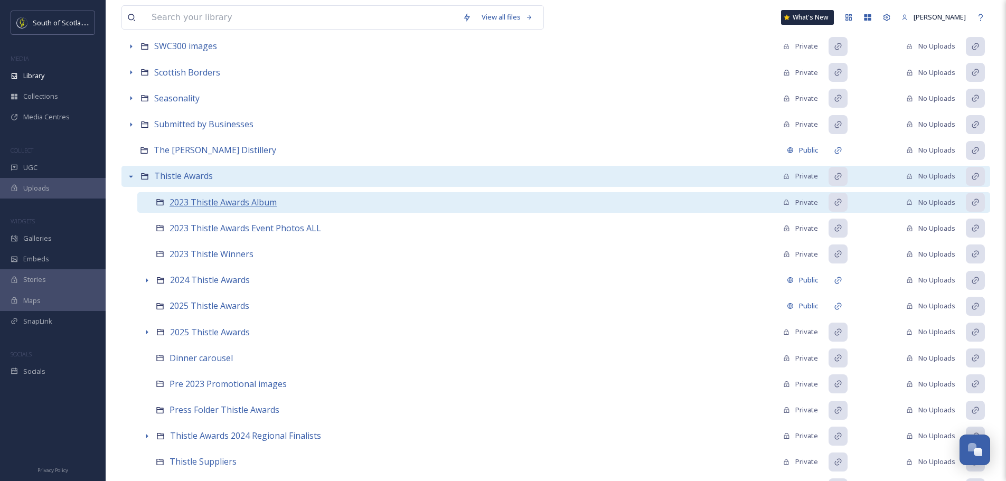
scroll to position [950, 0]
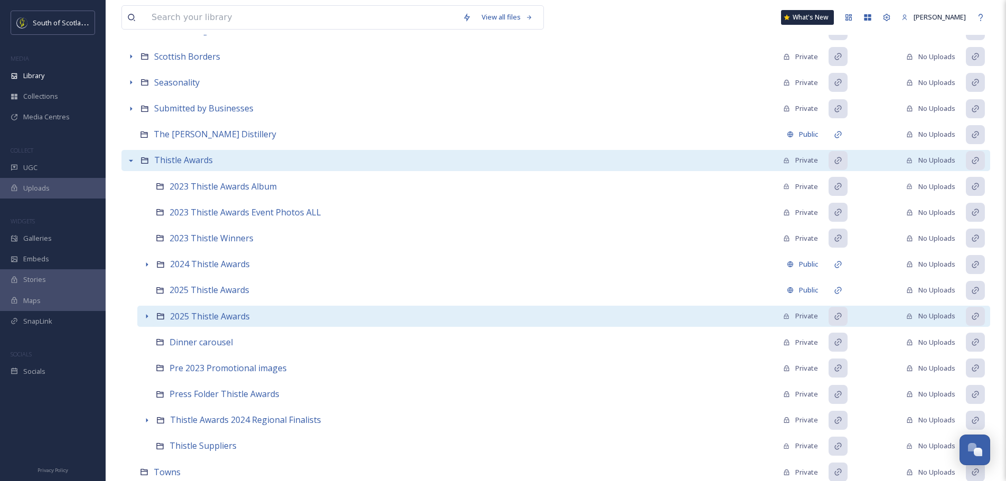
click at [142, 316] on div at bounding box center [146, 316] width 19 height 19
click at [181, 311] on span "2025 Thistle Awards" at bounding box center [210, 316] width 80 height 12
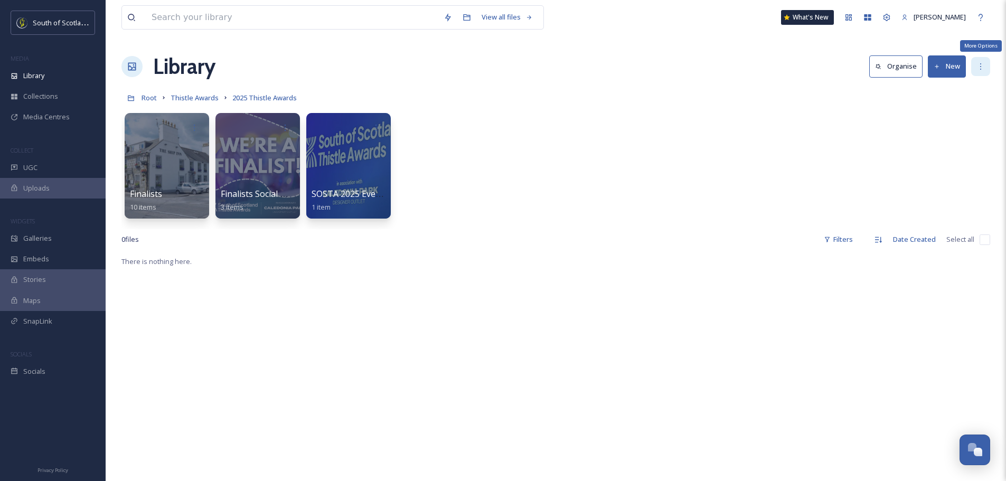
click at [981, 64] on icon at bounding box center [980, 66] width 8 height 8
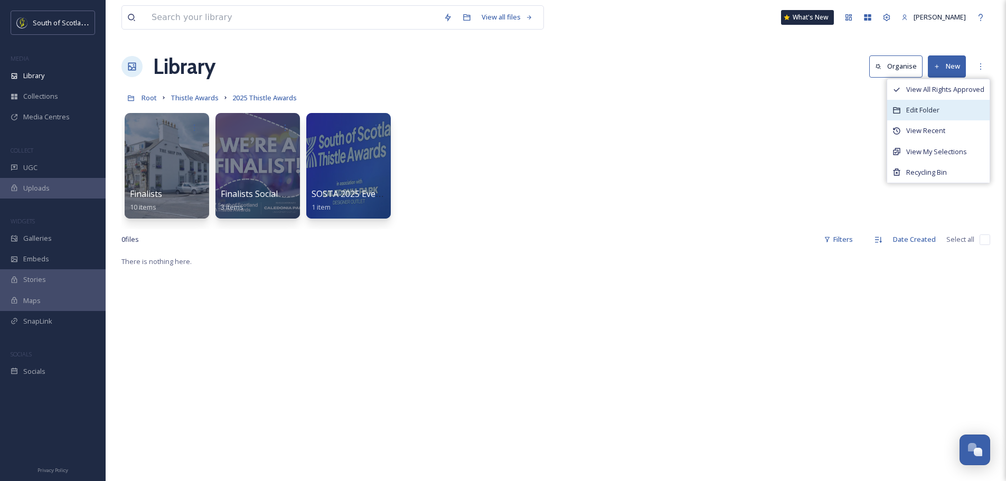
click at [923, 110] on span "Edit Folder" at bounding box center [922, 110] width 33 height 10
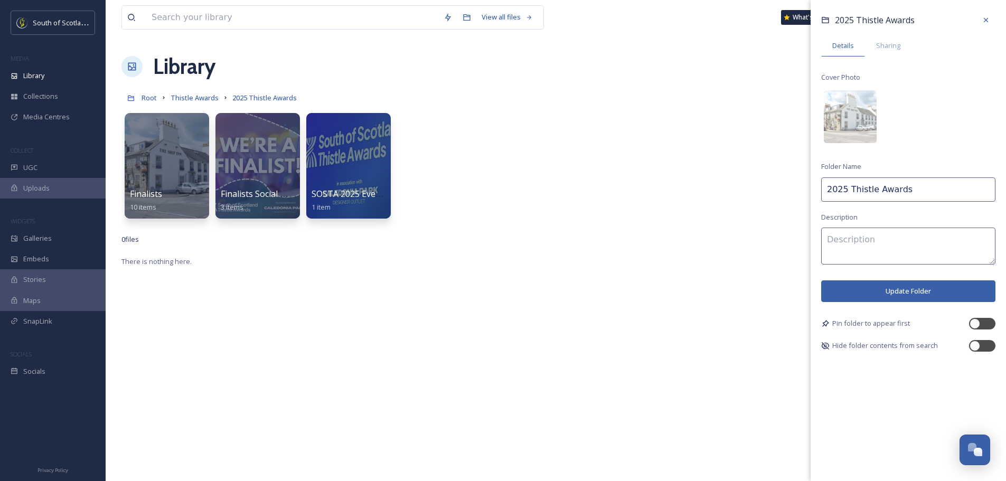
click at [913, 187] on input "2025 Thistle Awards" at bounding box center [908, 189] width 174 height 24
type input "2025 Thistle Awards - FULL"
click at [915, 286] on button "Update Folder" at bounding box center [908, 291] width 174 height 22
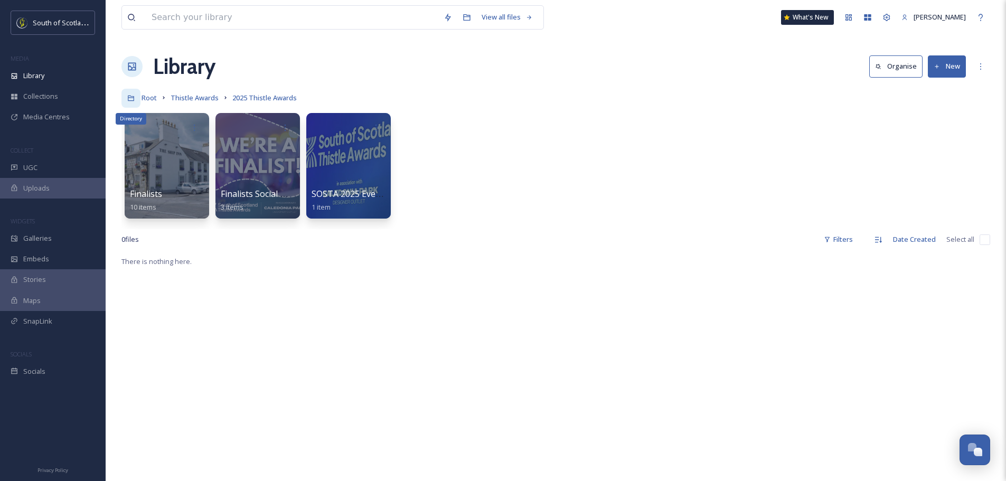
click at [128, 95] on icon at bounding box center [130, 97] width 7 height 7
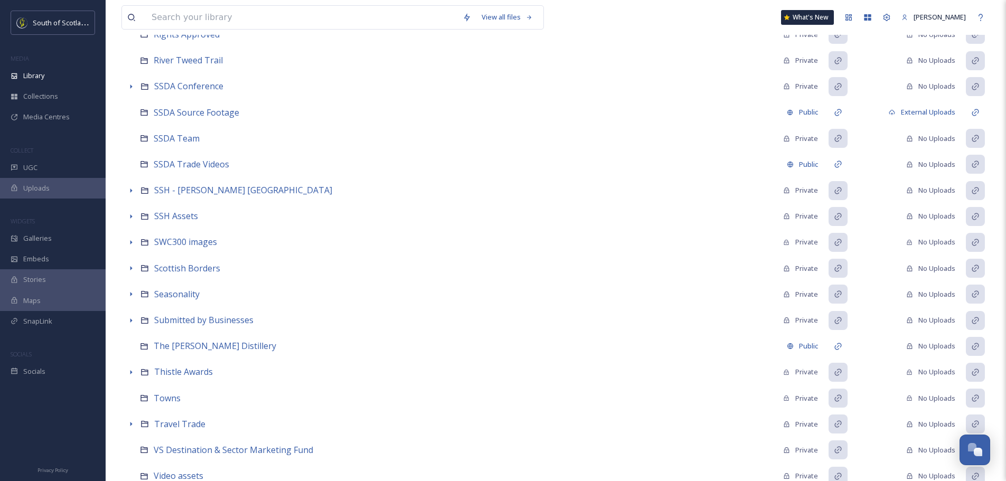
scroll to position [739, 0]
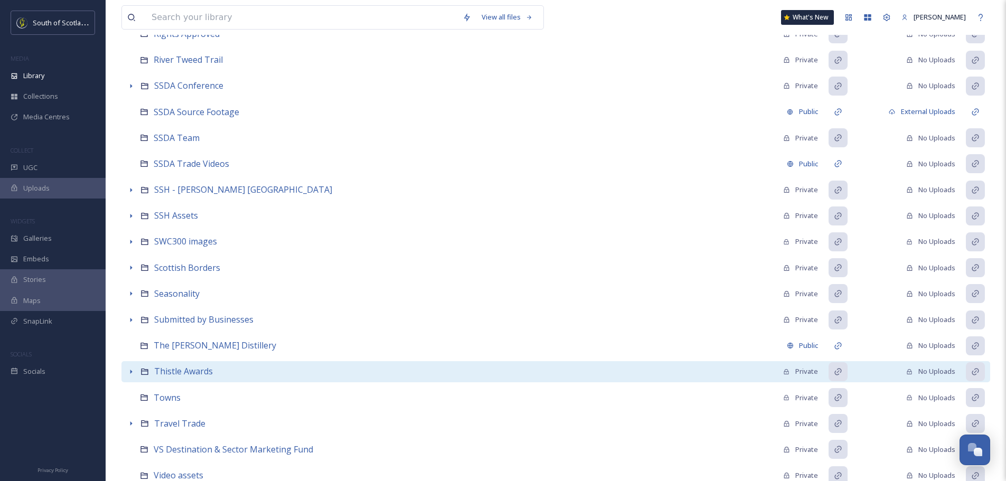
click at [125, 371] on div at bounding box center [130, 371] width 19 height 19
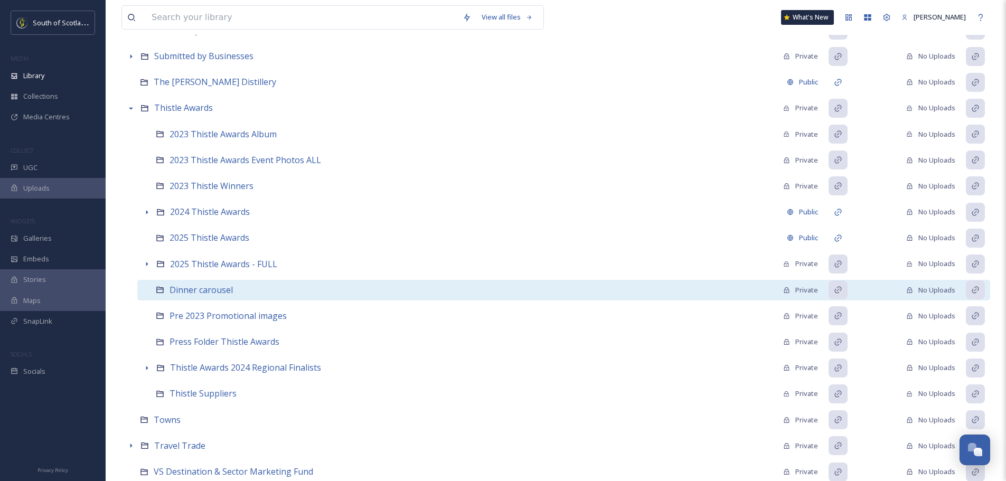
scroll to position [1003, 0]
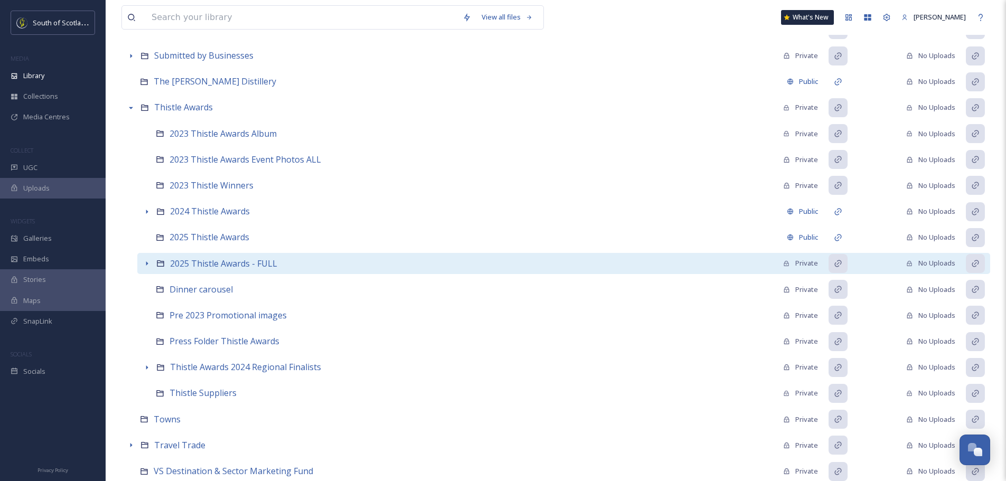
click at [148, 259] on div at bounding box center [146, 263] width 19 height 19
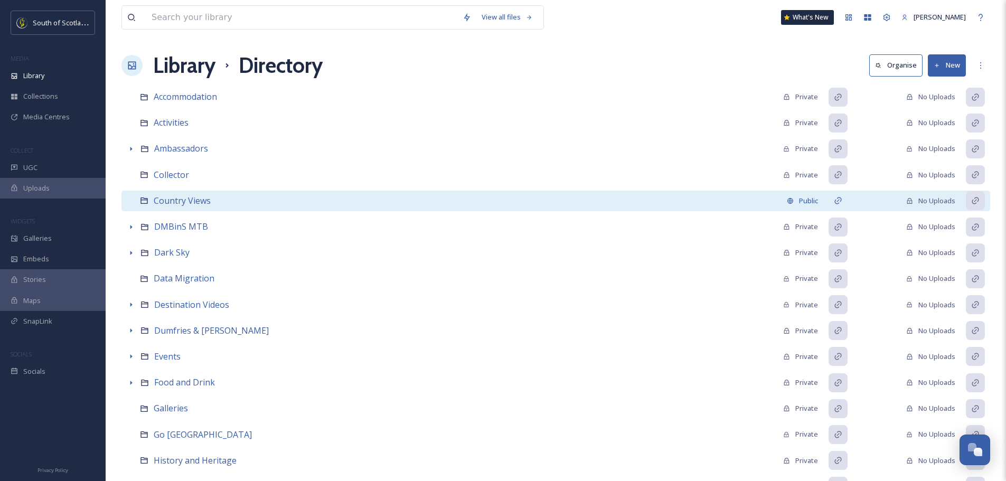
scroll to position [0, 0]
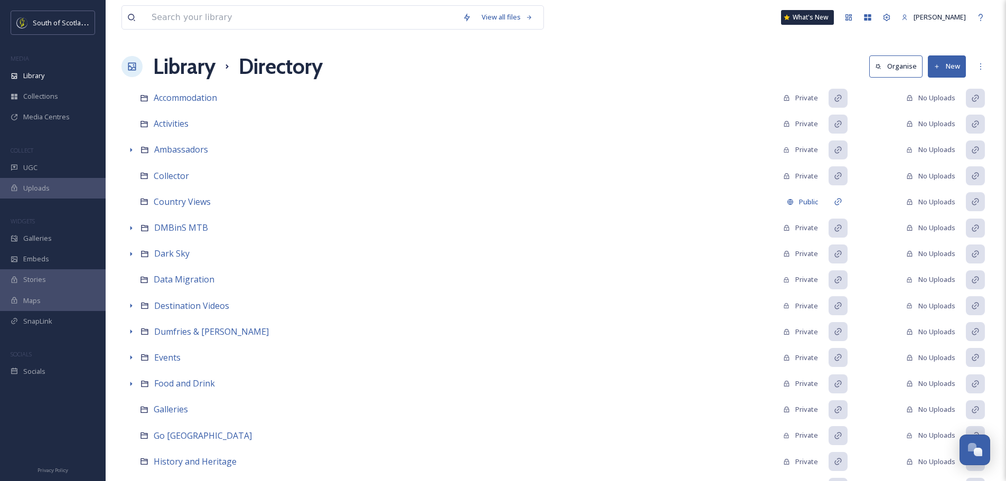
click at [175, 68] on h1 "Library" at bounding box center [184, 67] width 62 height 32
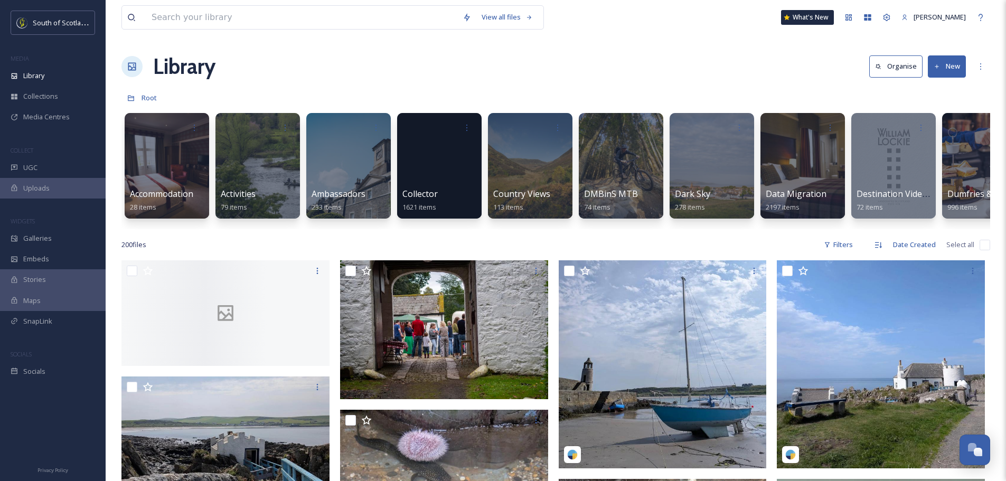
click at [724, 67] on div "Library Organise New" at bounding box center [555, 67] width 868 height 32
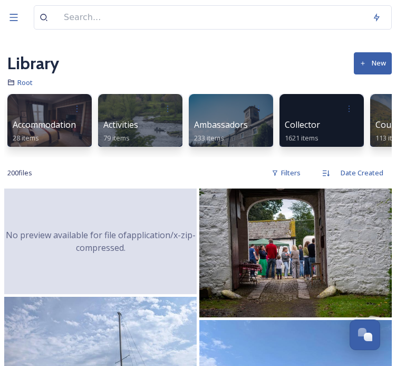
click at [143, 268] on div "No preview available for file of application/x-zip-compressed ." at bounding box center [100, 241] width 193 height 106
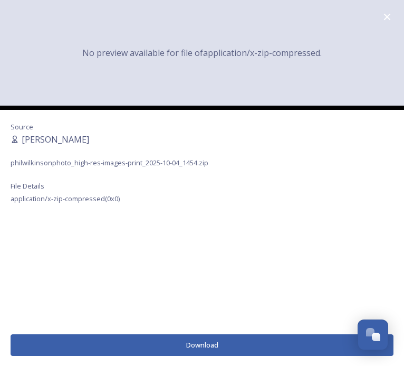
click at [193, 343] on button "Download" at bounding box center [202, 345] width 383 height 22
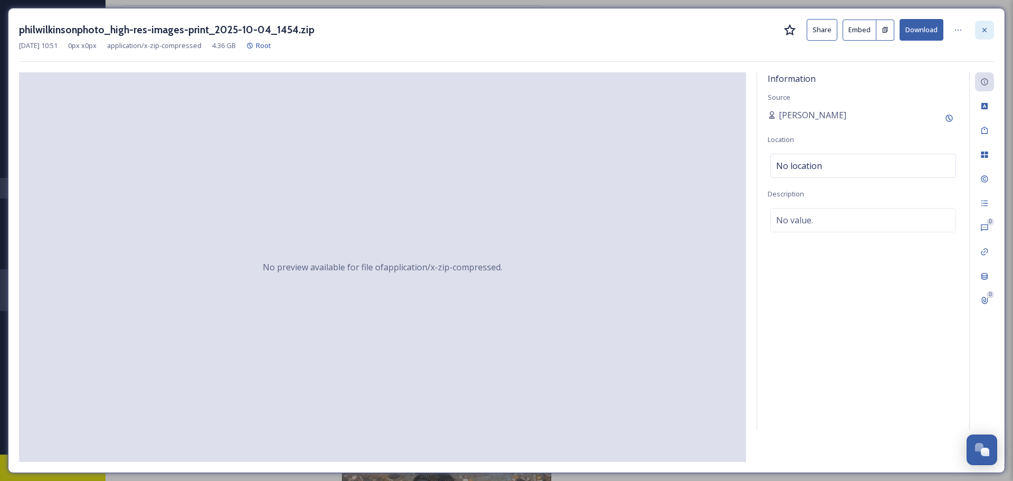
click at [987, 27] on icon at bounding box center [985, 30] width 8 height 8
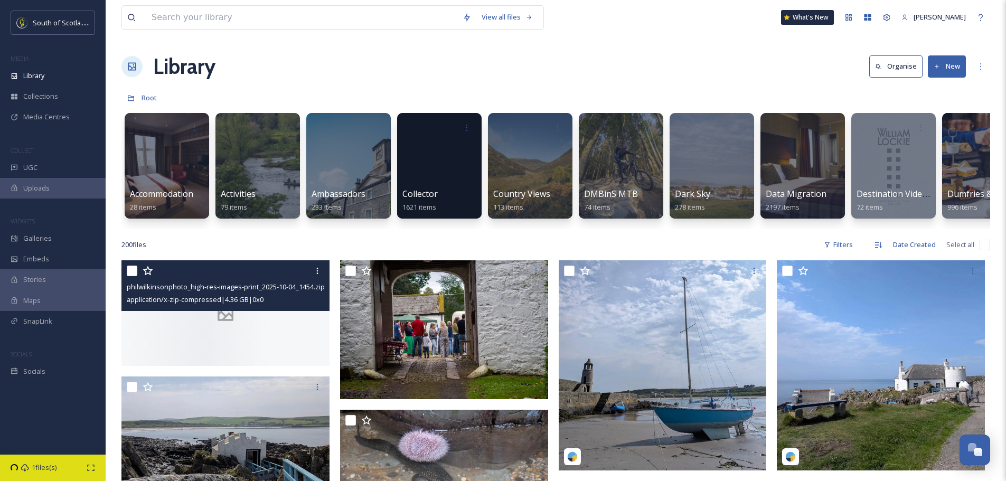
click at [271, 333] on div at bounding box center [225, 313] width 208 height 106
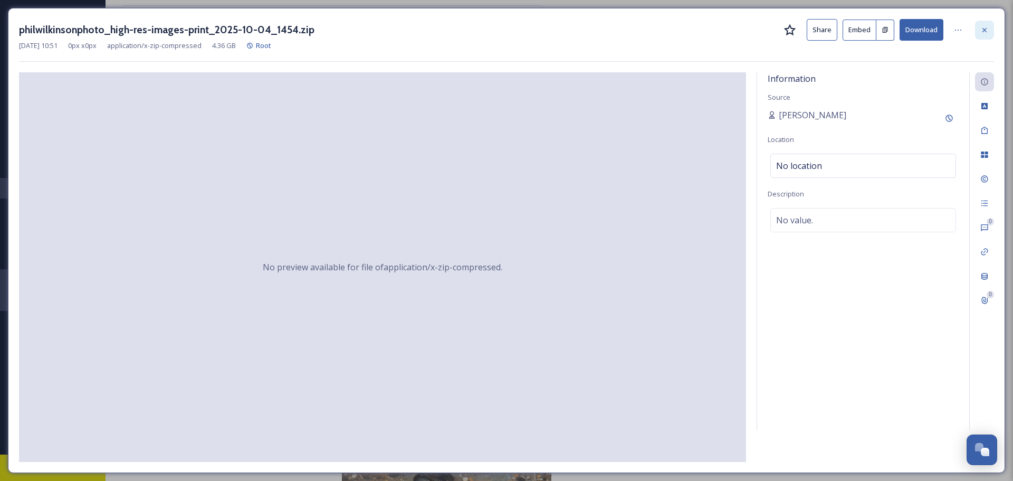
click at [978, 30] on div at bounding box center [984, 30] width 19 height 19
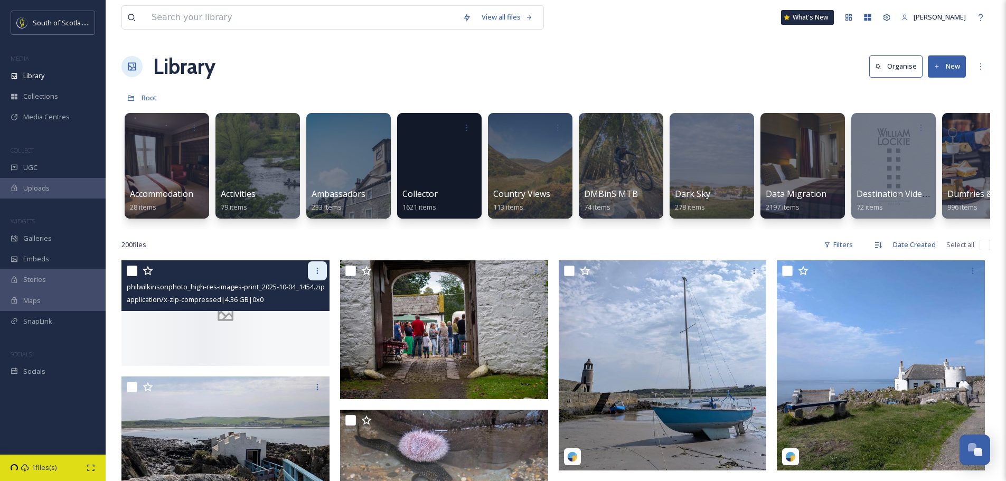
click at [318, 275] on icon at bounding box center [317, 271] width 8 height 8
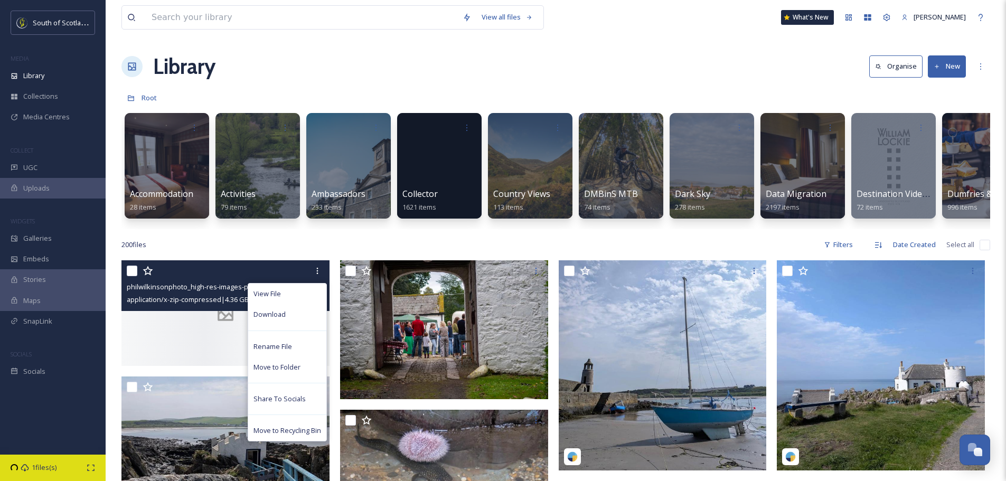
click at [191, 361] on div at bounding box center [225, 313] width 208 height 106
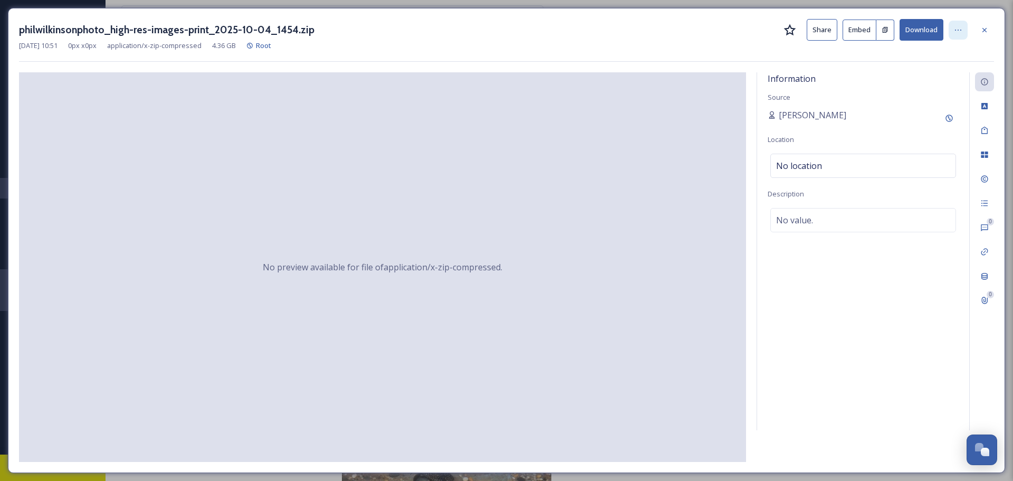
click at [960, 31] on icon at bounding box center [958, 30] width 8 height 8
click at [983, 27] on icon at bounding box center [985, 30] width 8 height 8
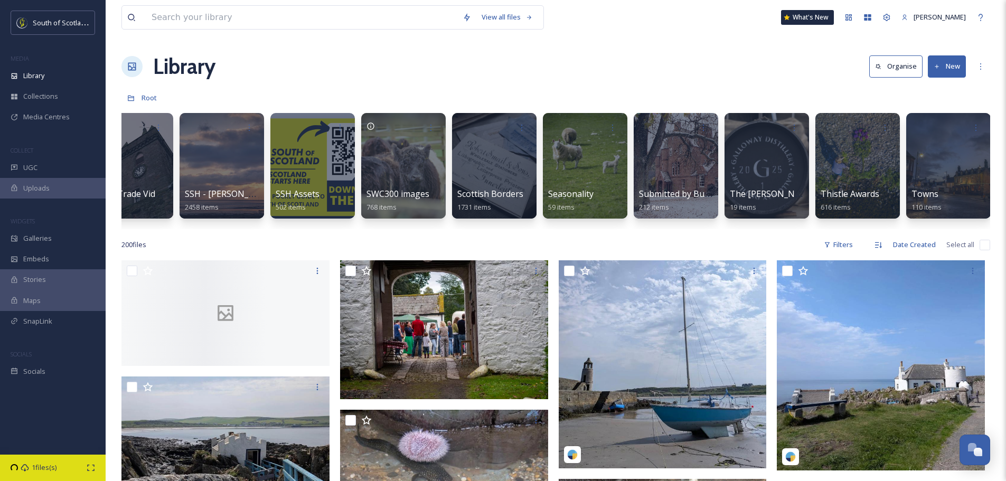
scroll to position [0, 2942]
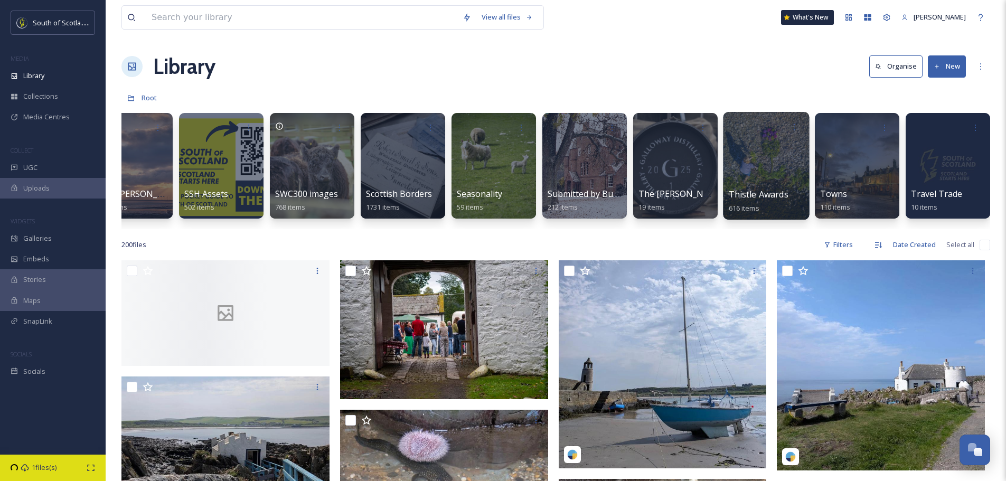
click at [785, 162] on div at bounding box center [766, 166] width 86 height 108
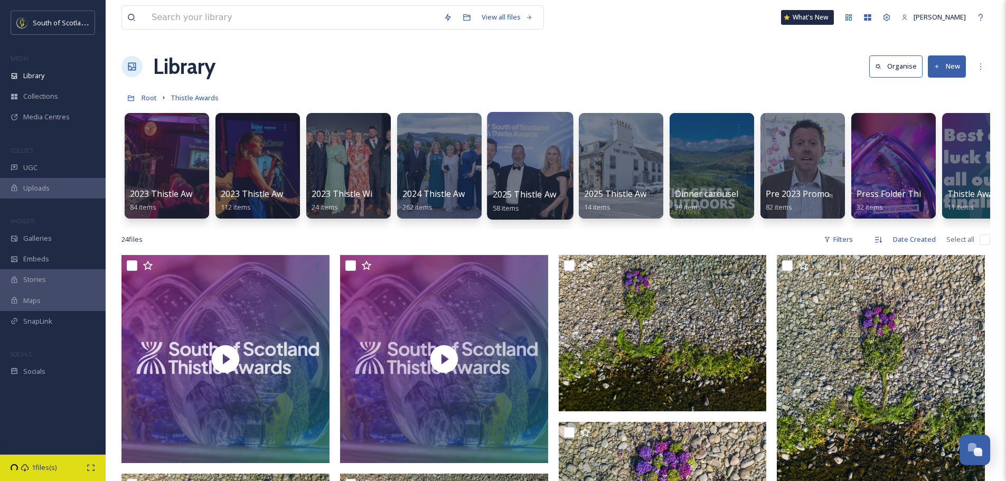
click at [543, 179] on div at bounding box center [530, 166] width 86 height 108
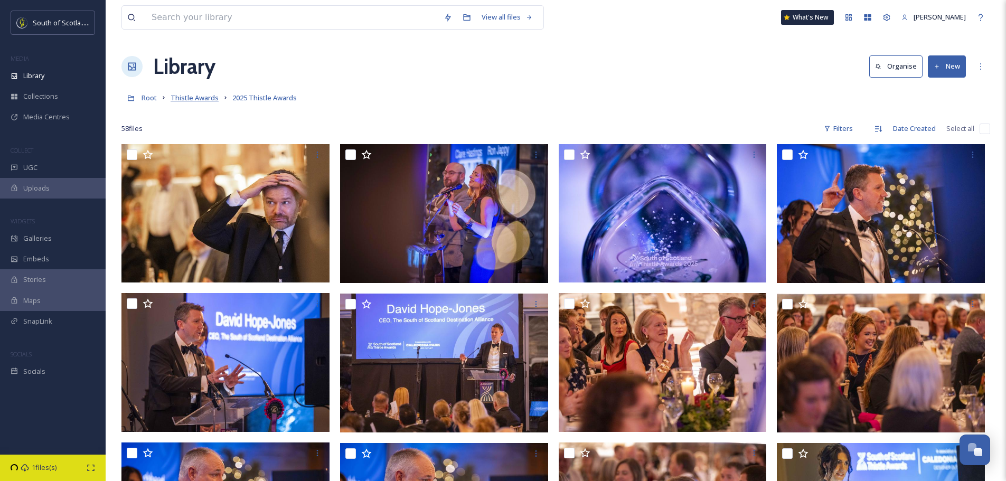
click at [199, 99] on span "Thistle Awards" at bounding box center [194, 98] width 48 height 10
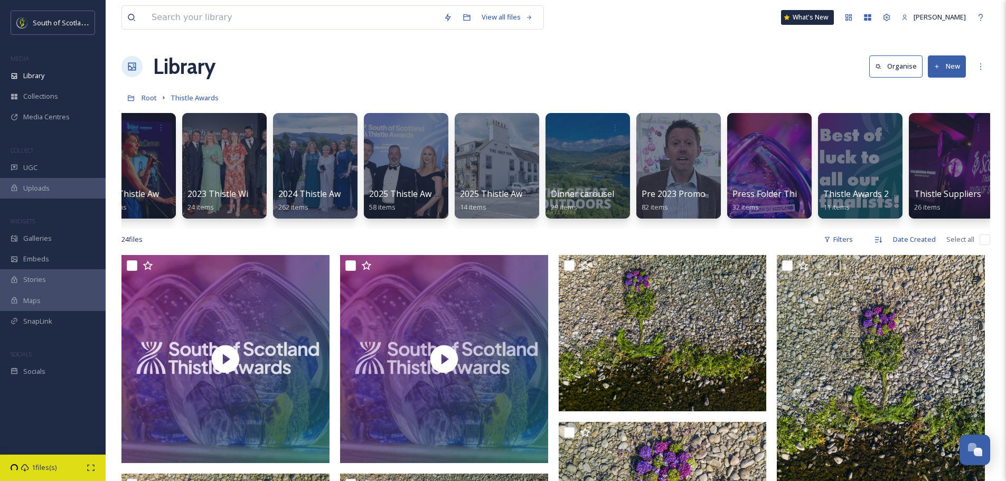
scroll to position [0, 130]
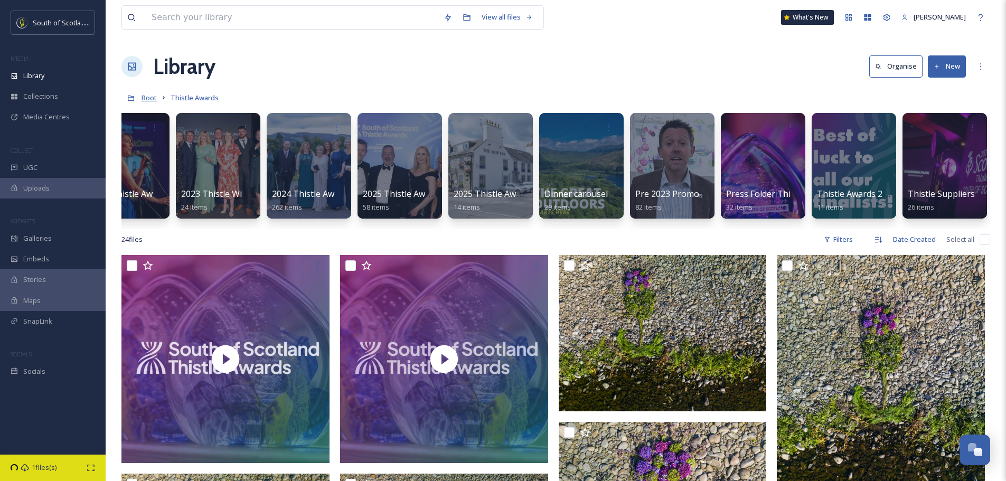
click at [145, 98] on span "Root" at bounding box center [148, 98] width 15 height 10
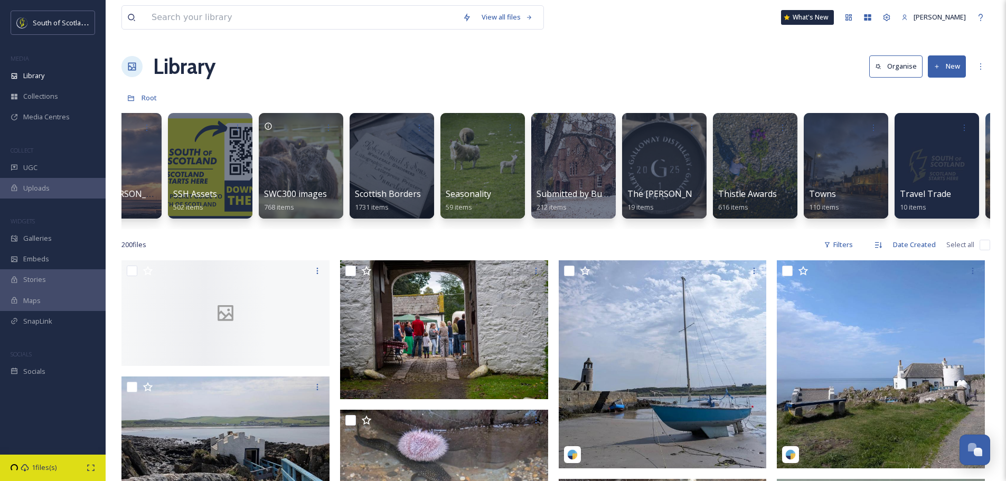
scroll to position [0, 2961]
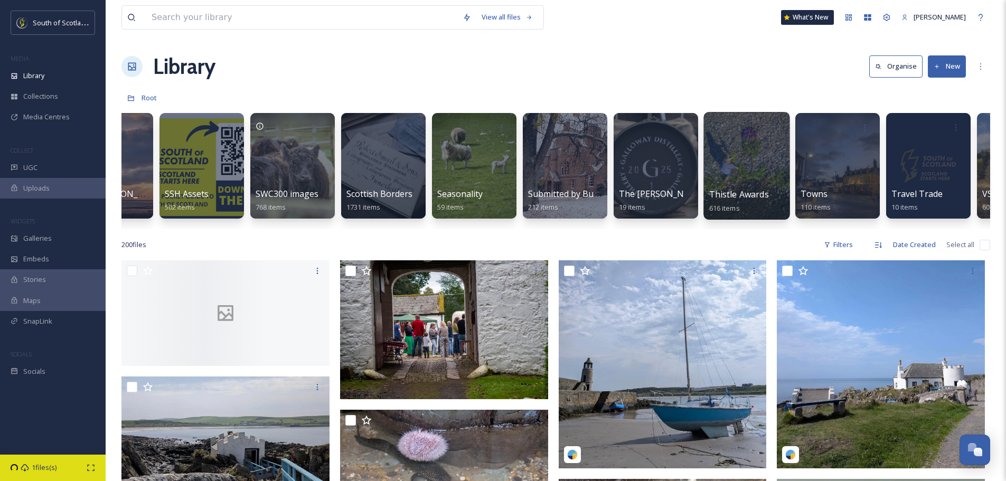
click at [758, 151] on div at bounding box center [746, 166] width 86 height 108
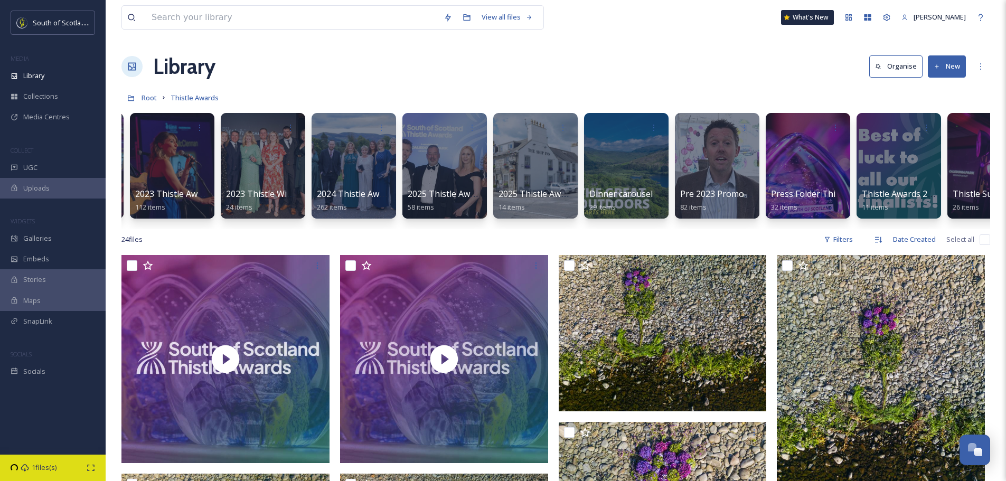
scroll to position [0, 130]
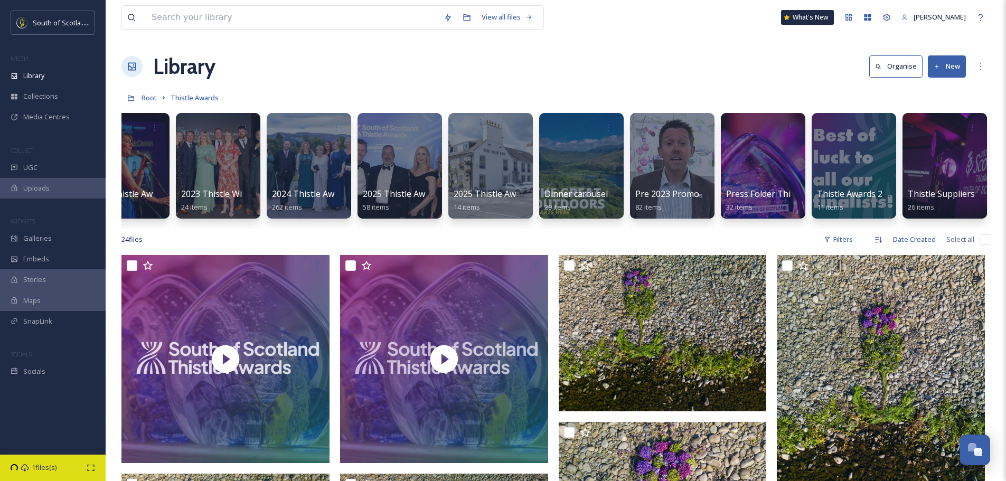
click at [187, 64] on h1 "Library" at bounding box center [184, 67] width 62 height 32
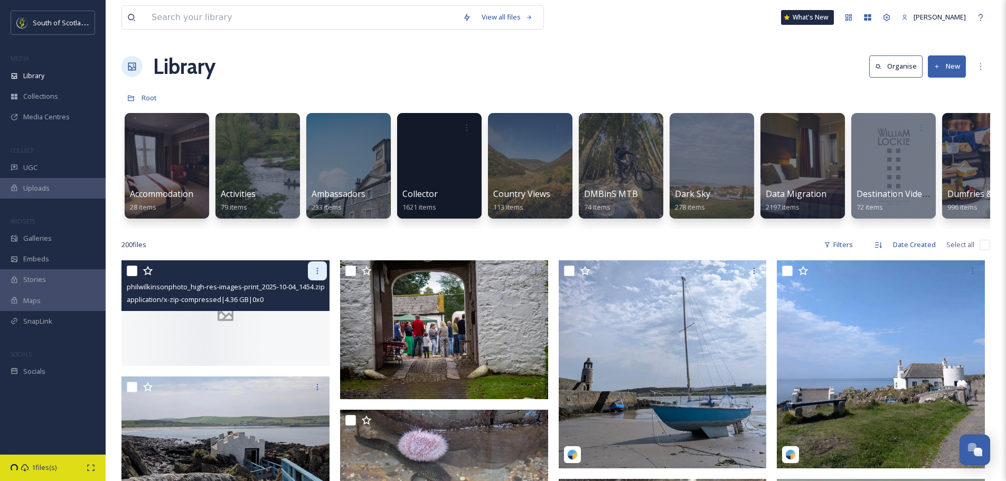
click at [315, 275] on icon at bounding box center [317, 271] width 8 height 8
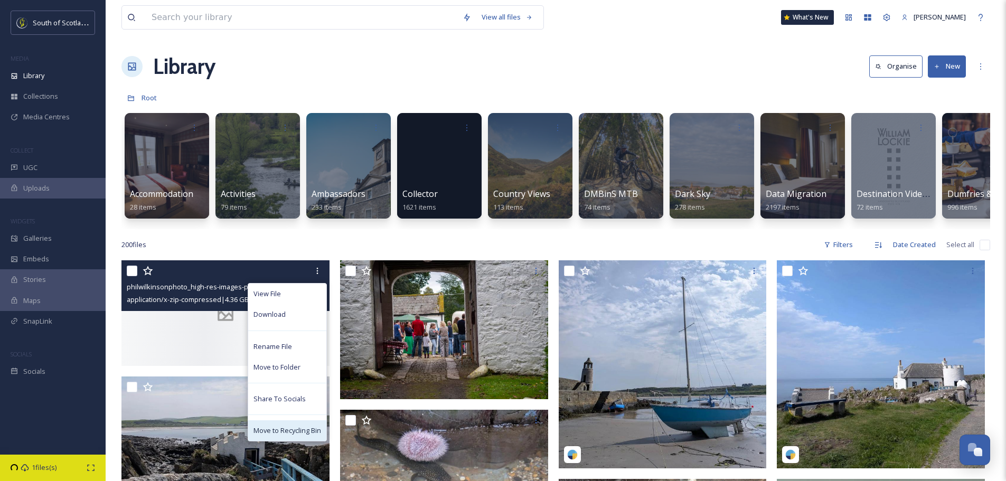
click at [287, 435] on span "Move to Recycling Bin" at bounding box center [287, 430] width 68 height 10
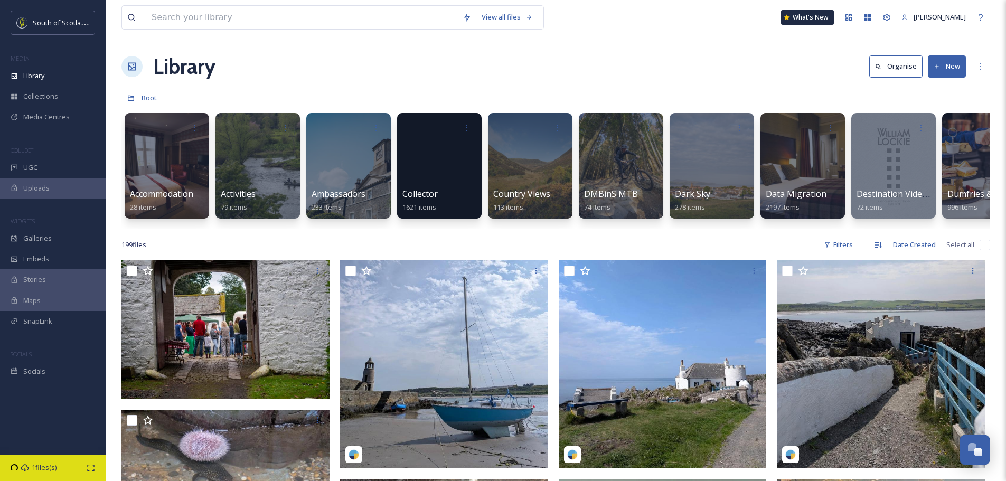
click at [949, 64] on button "New" at bounding box center [946, 66] width 38 height 22
click at [927, 131] on span "Folder" at bounding box center [934, 132] width 20 height 10
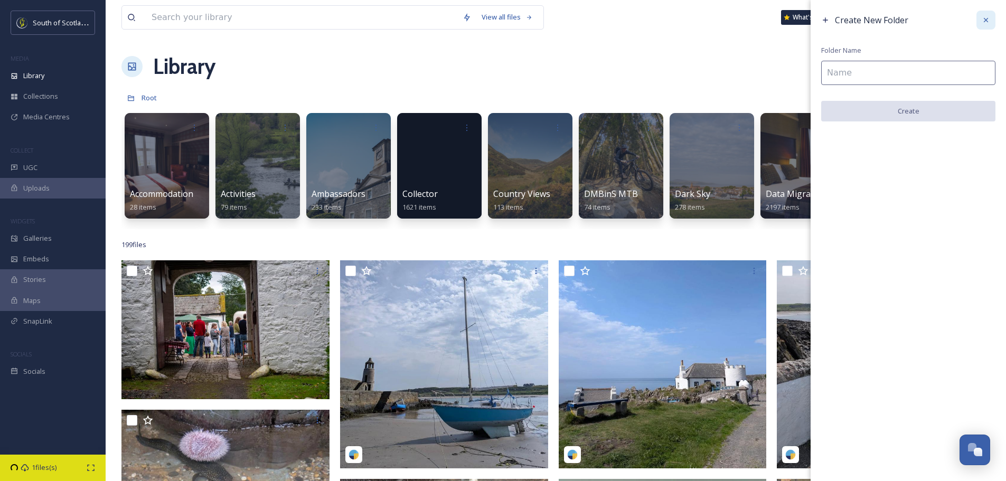
click at [980, 19] on div at bounding box center [985, 20] width 19 height 19
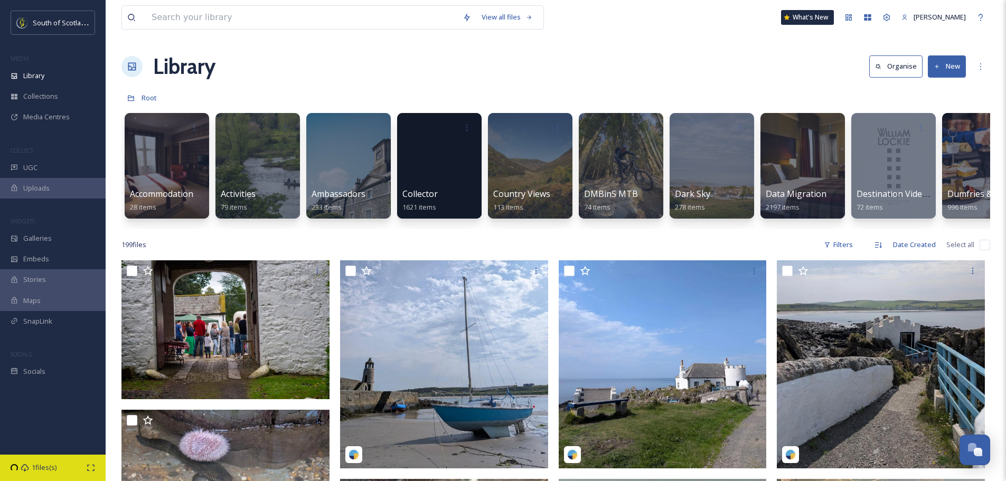
click at [958, 70] on button "New" at bounding box center [946, 66] width 38 height 22
click at [946, 84] on div "File Upload" at bounding box center [935, 91] width 60 height 21
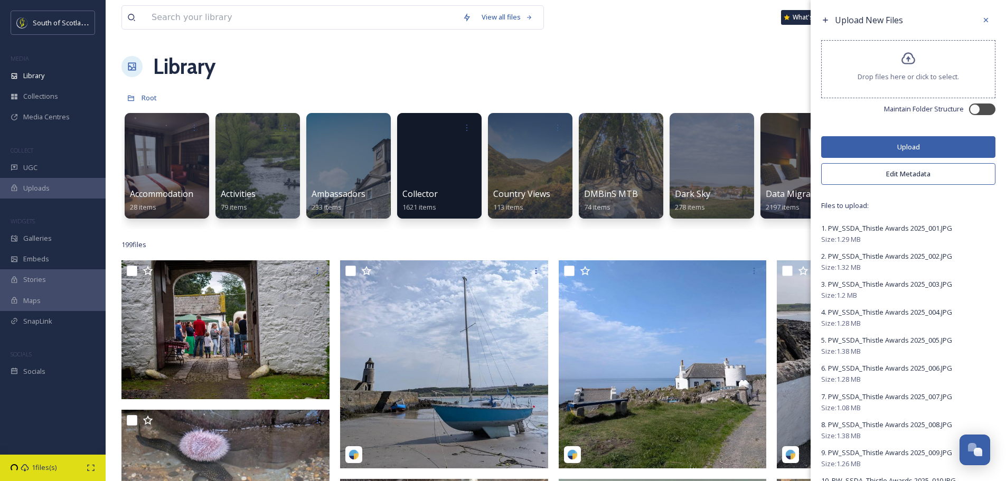
click at [901, 147] on button "Upload" at bounding box center [908, 147] width 174 height 22
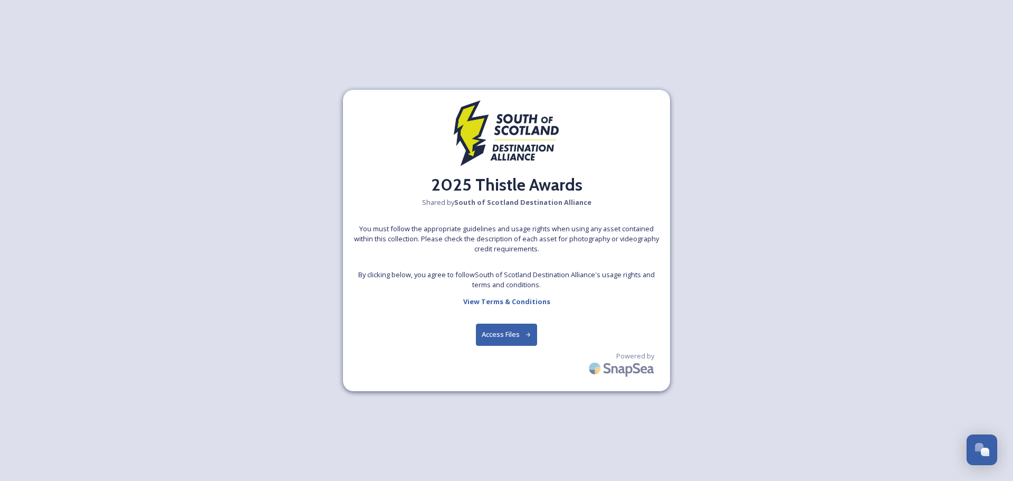
click at [506, 335] on button "Access Files" at bounding box center [507, 335] width 62 height 22
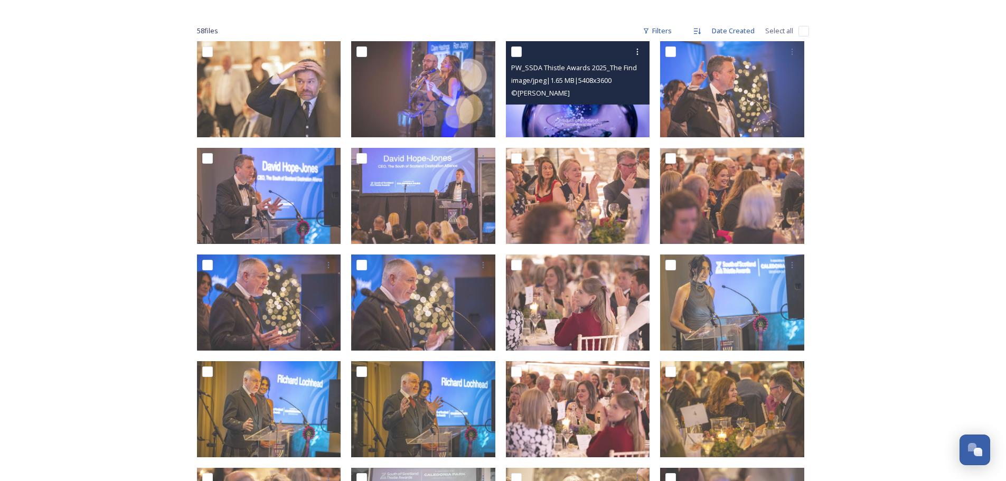
scroll to position [158, 0]
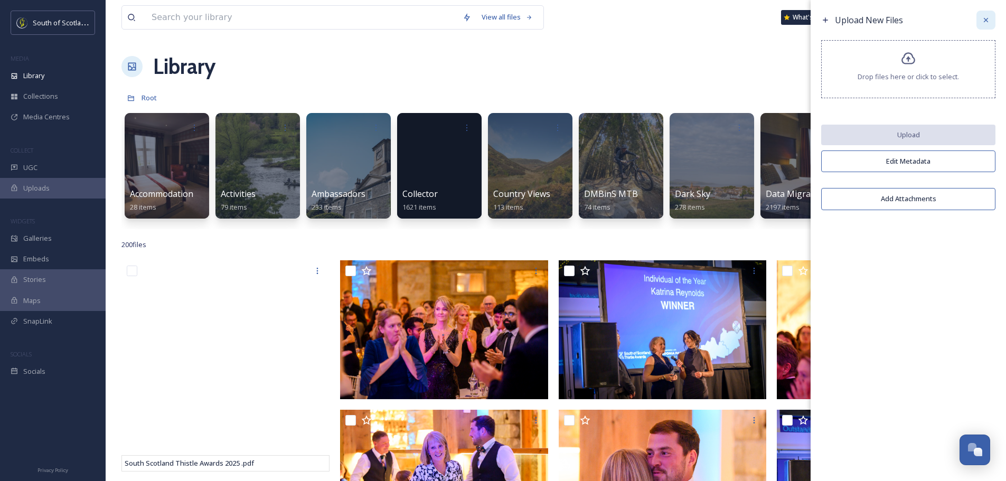
click at [987, 21] on icon at bounding box center [985, 20] width 8 height 8
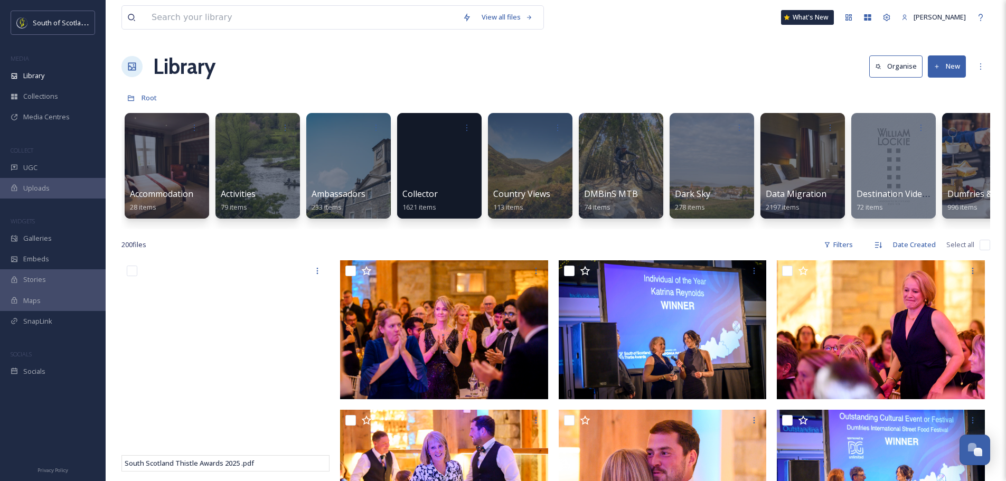
click at [988, 250] on input "checkbox" at bounding box center [984, 245] width 11 height 11
checkbox input "true"
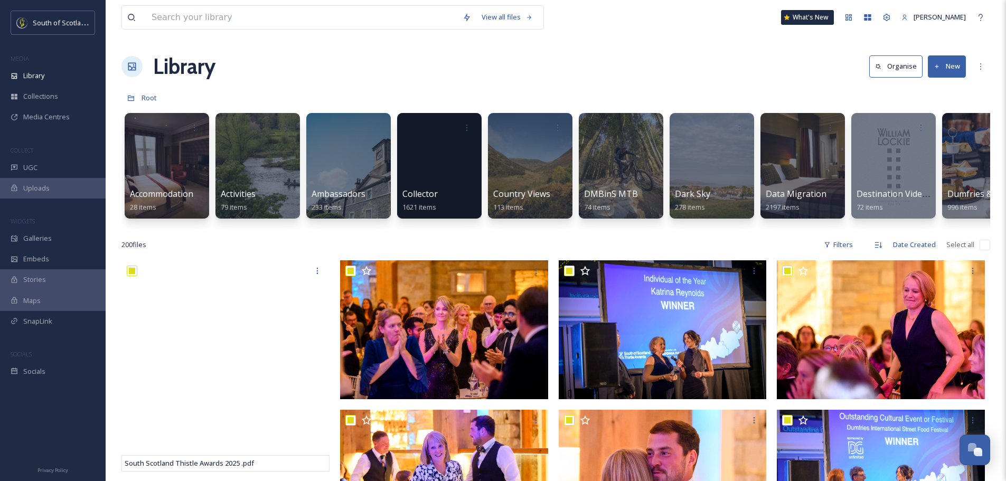
checkbox input "true"
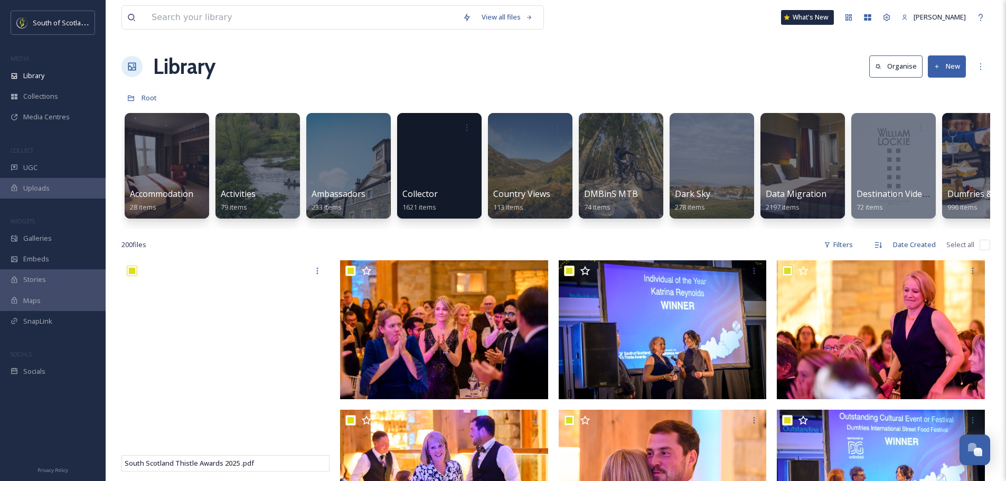
checkbox input "true"
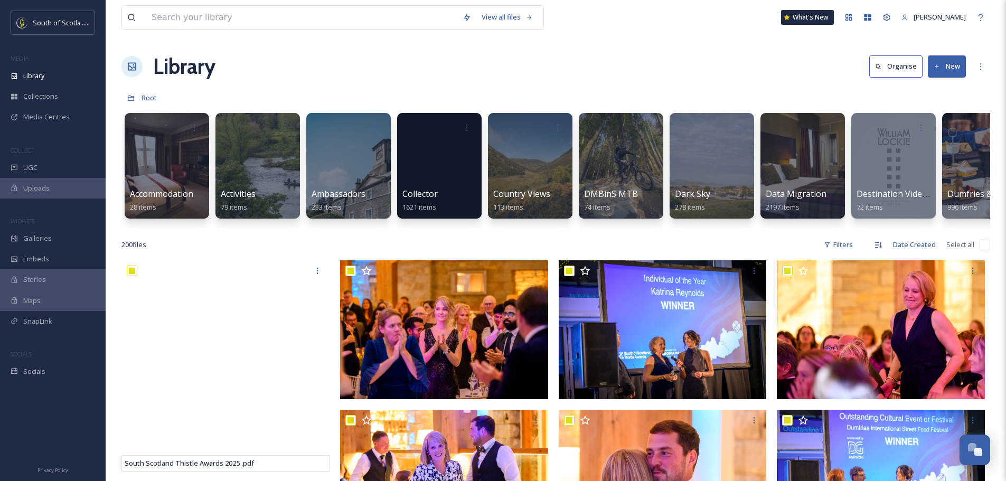
checkbox input "true"
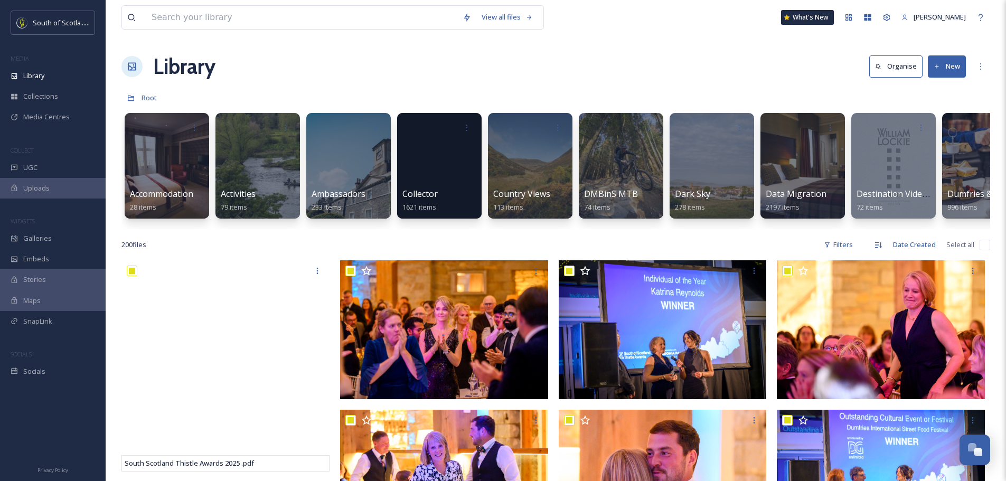
checkbox input "true"
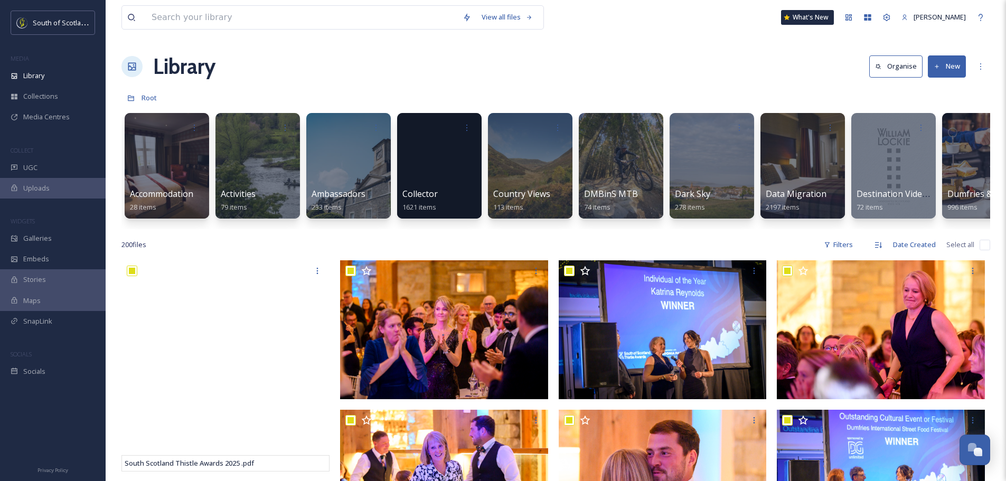
checkbox input "true"
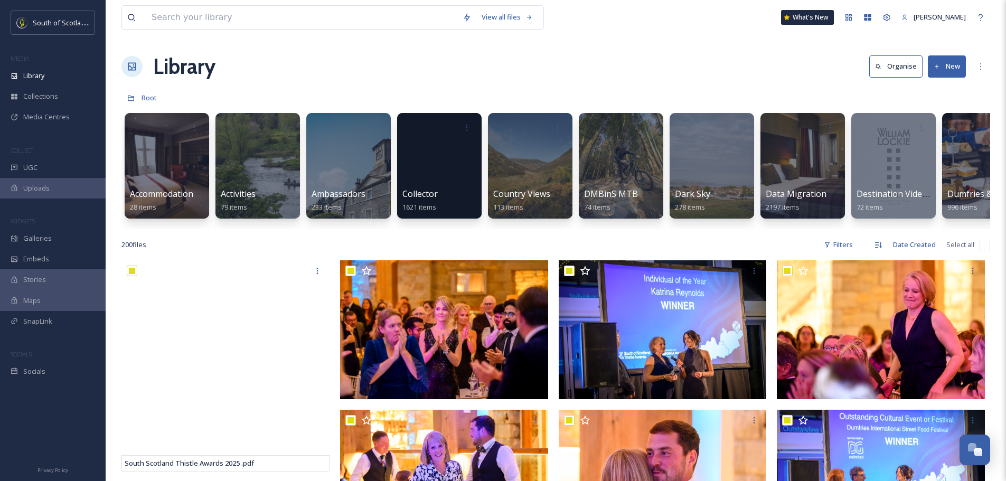
checkbox input "true"
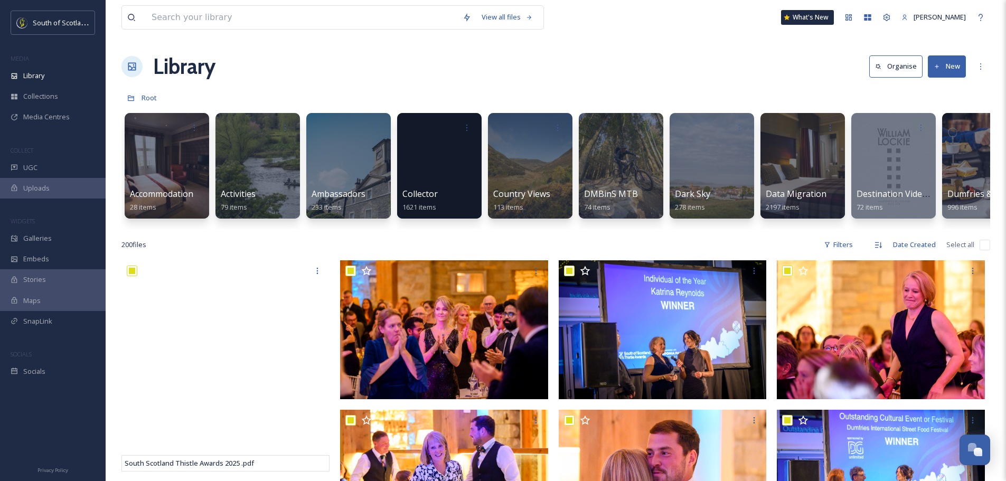
checkbox input "true"
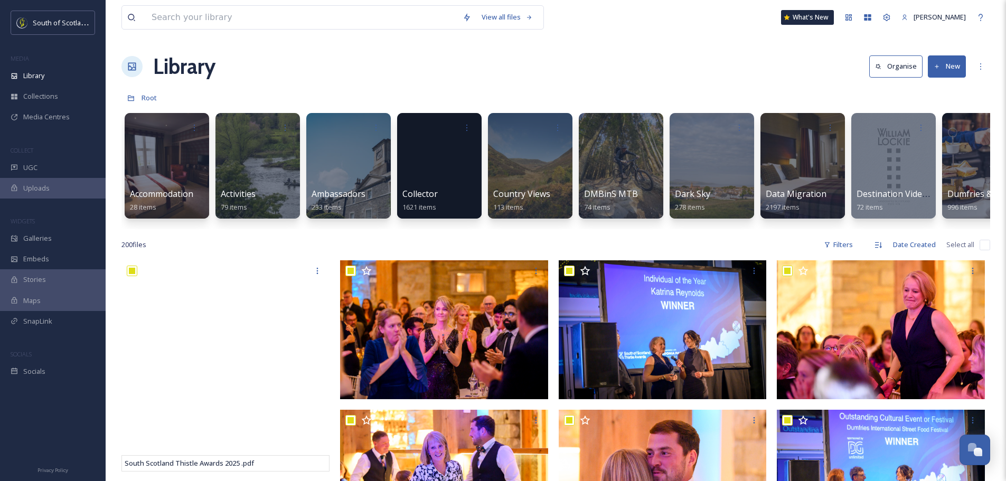
checkbox input "true"
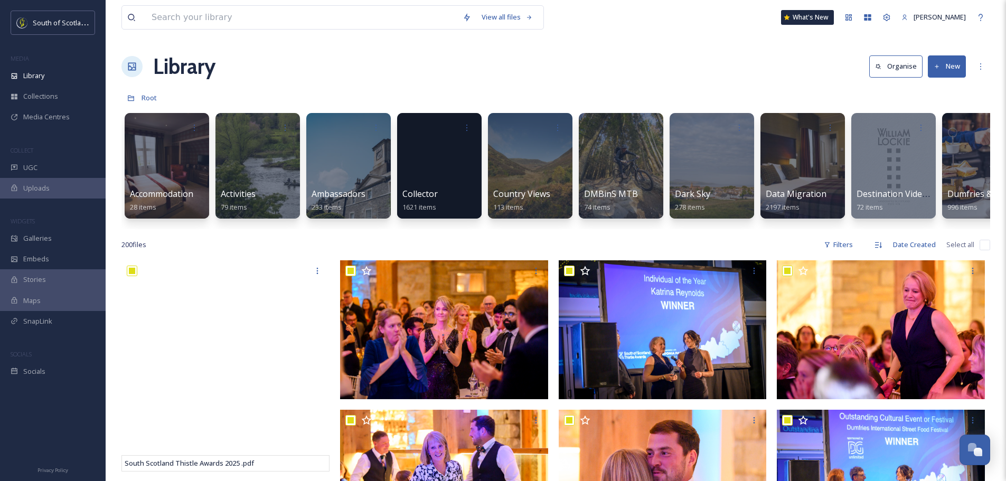
checkbox input "true"
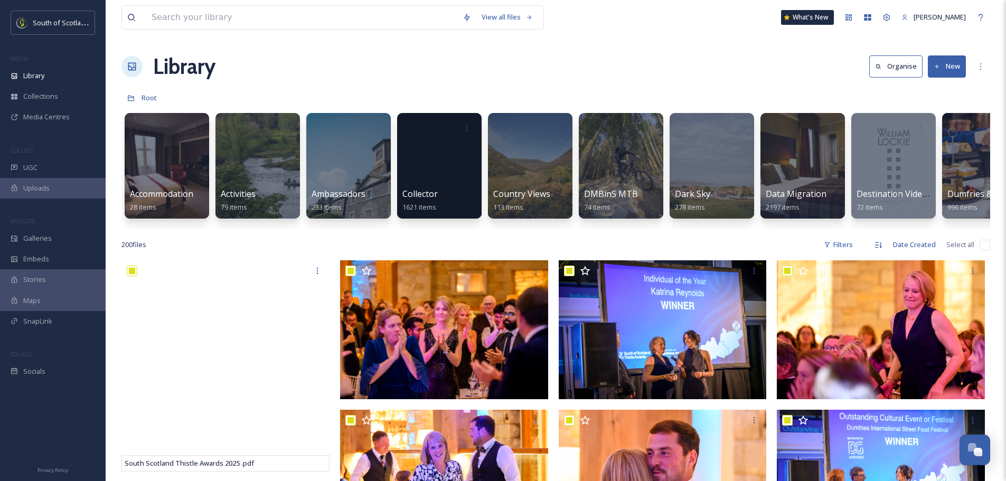
checkbox input "true"
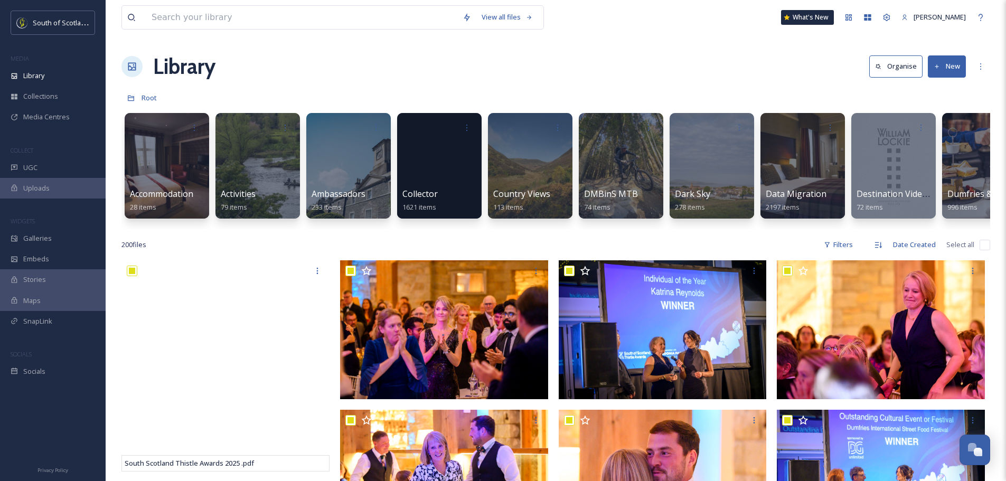
checkbox input "true"
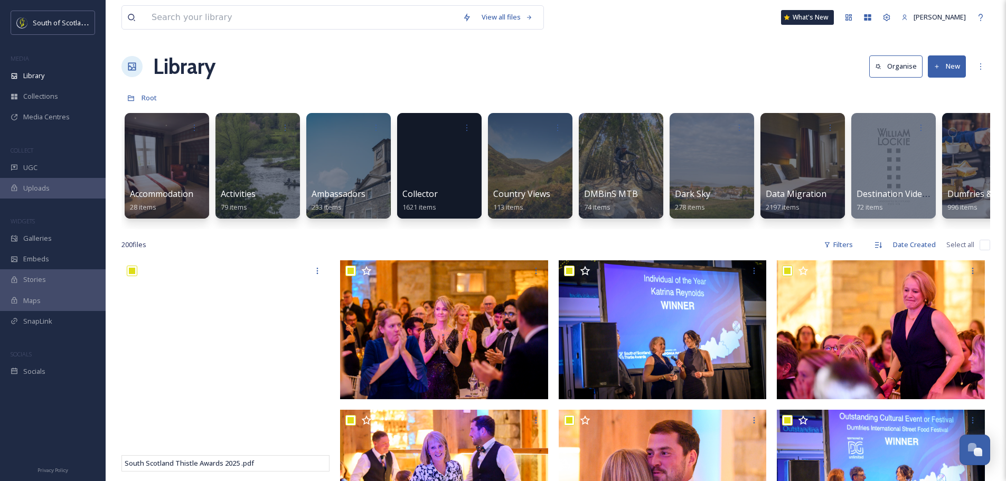
checkbox input "true"
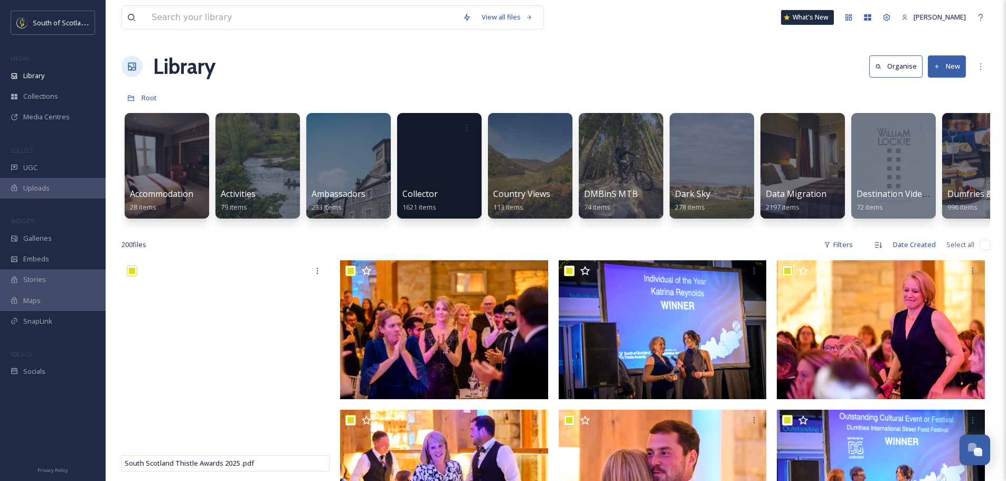
checkbox input "true"
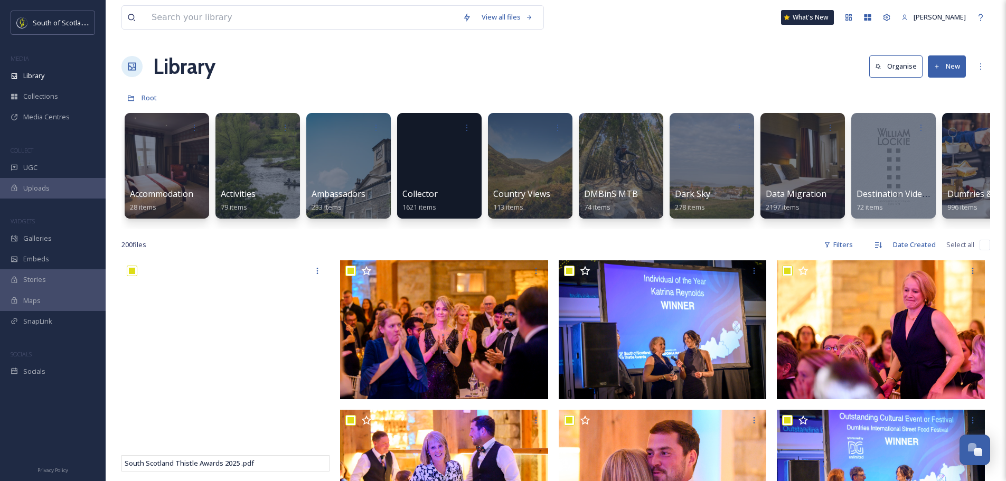
checkbox input "true"
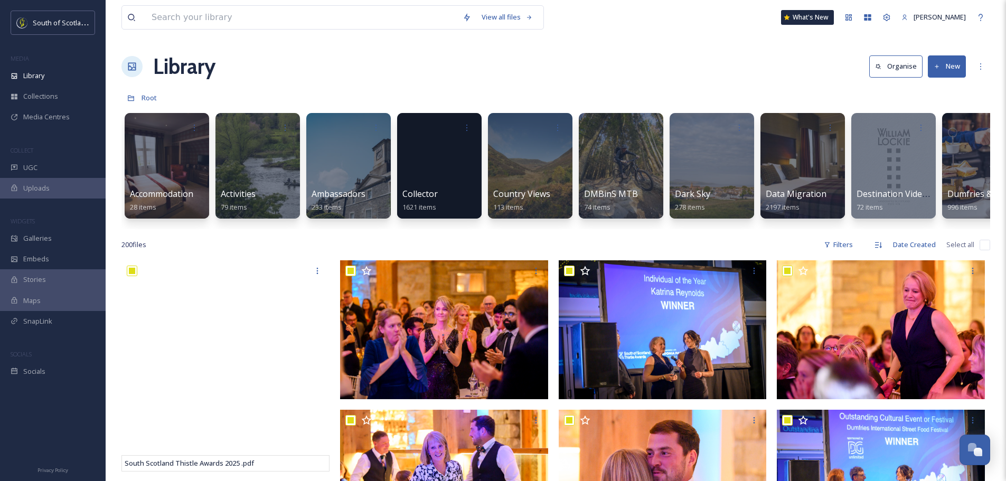
checkbox input "true"
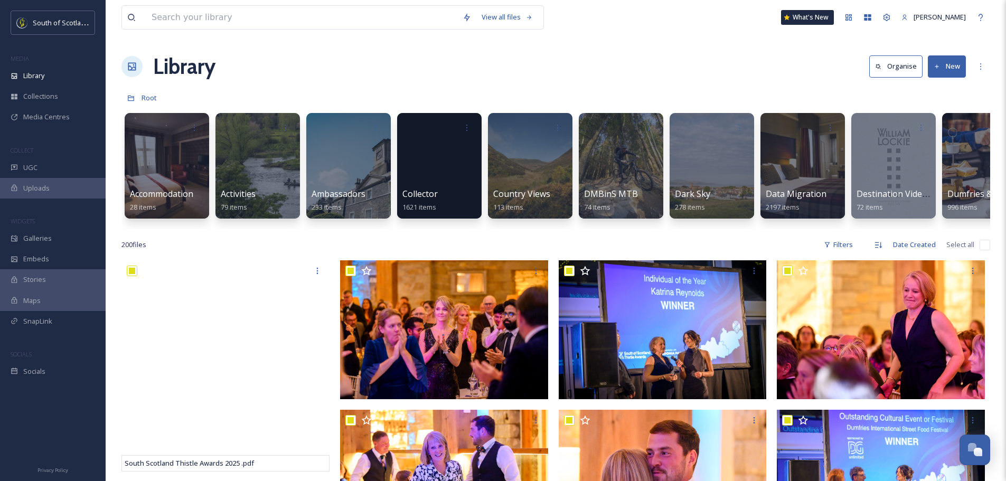
checkbox input "true"
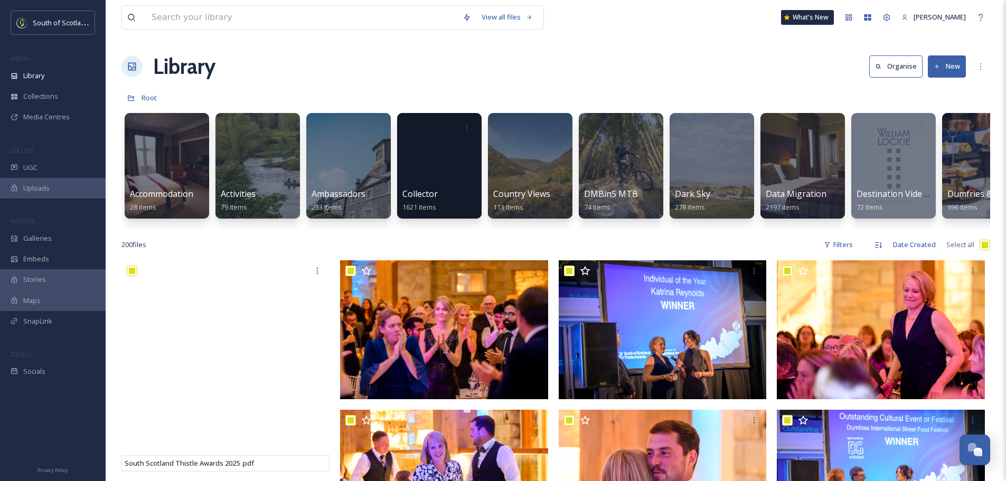
checkbox input "true"
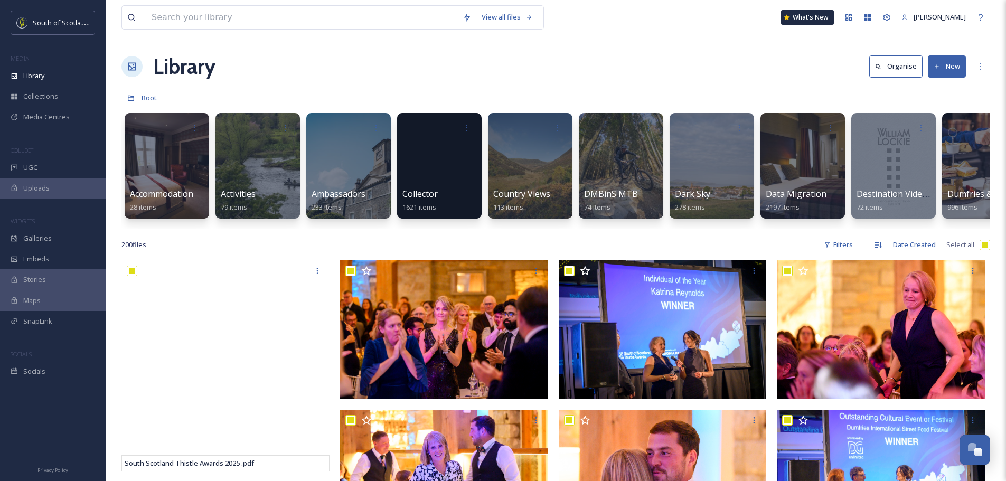
checkbox input "true"
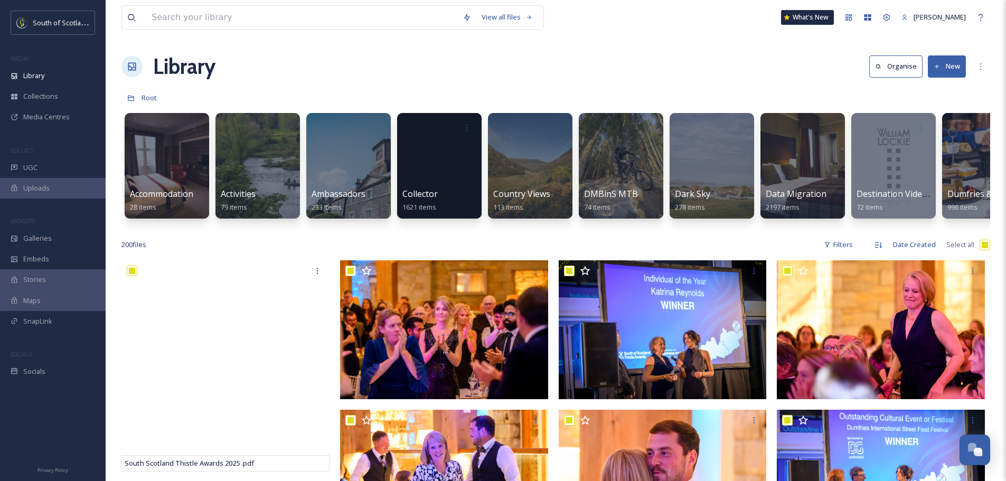
checkbox input "true"
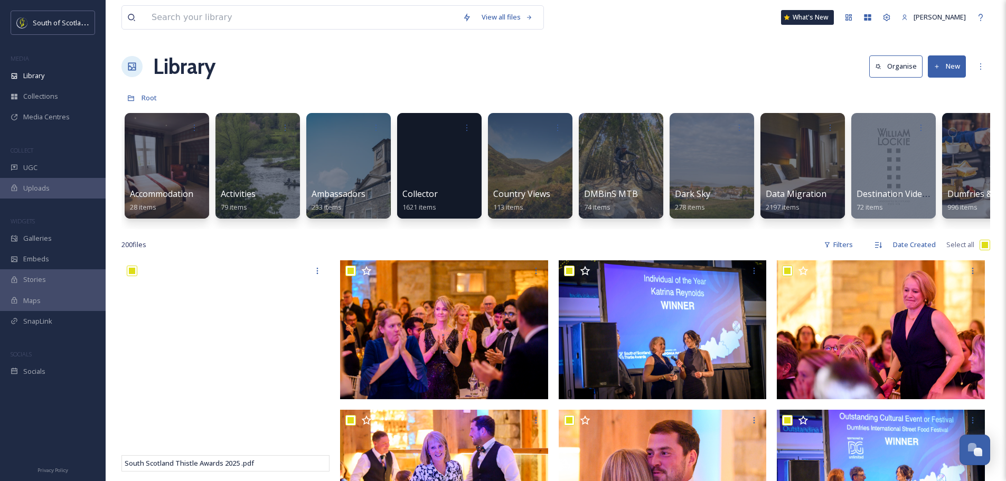
checkbox input "true"
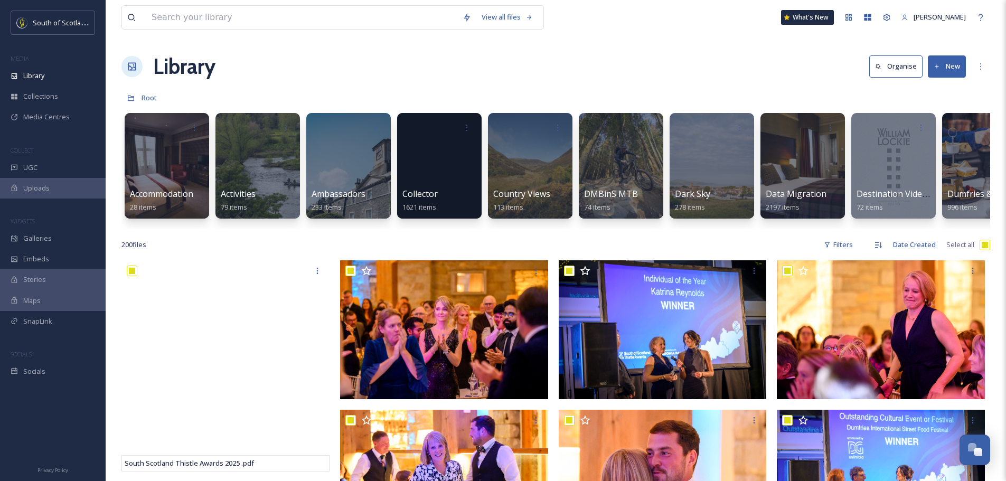
checkbox input "true"
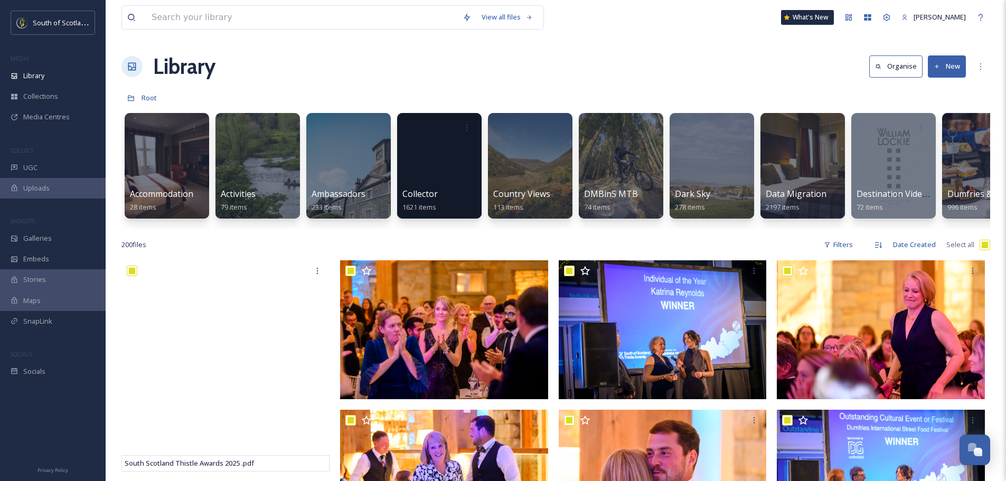
checkbox input "true"
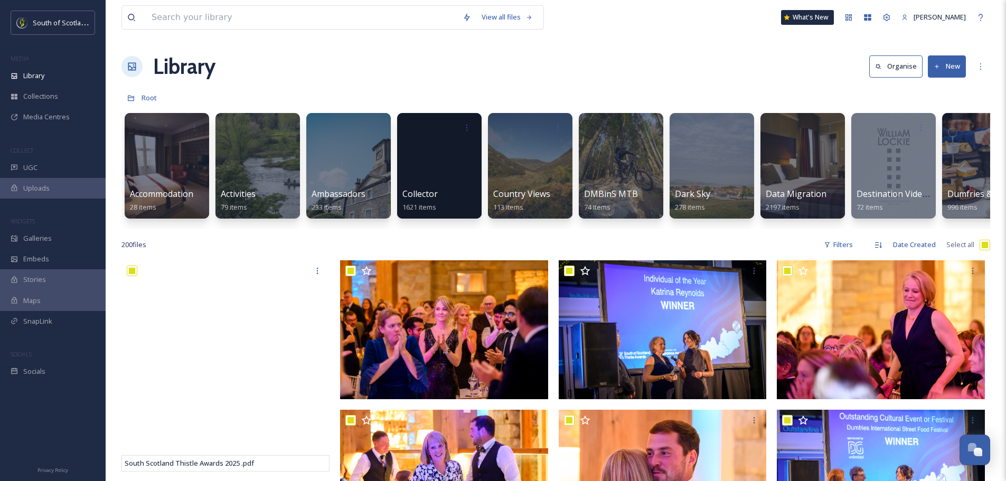
checkbox input "true"
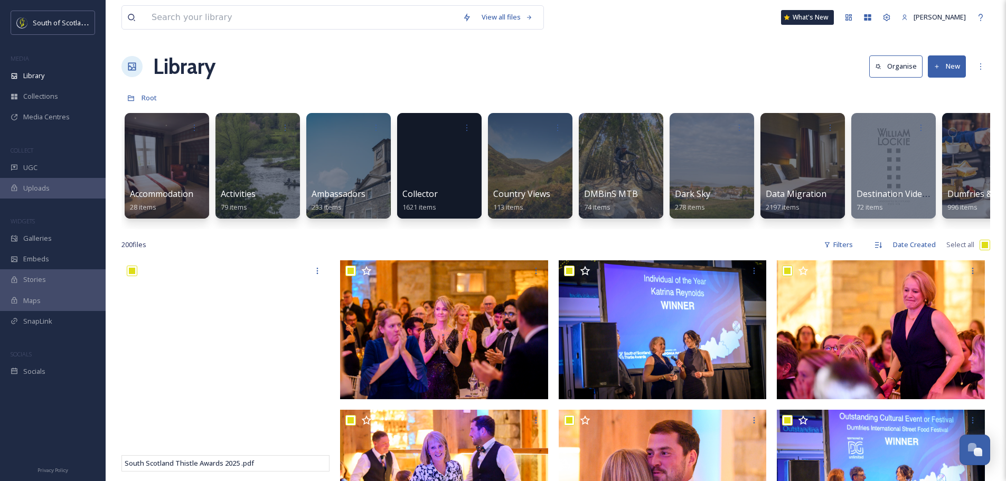
checkbox input "true"
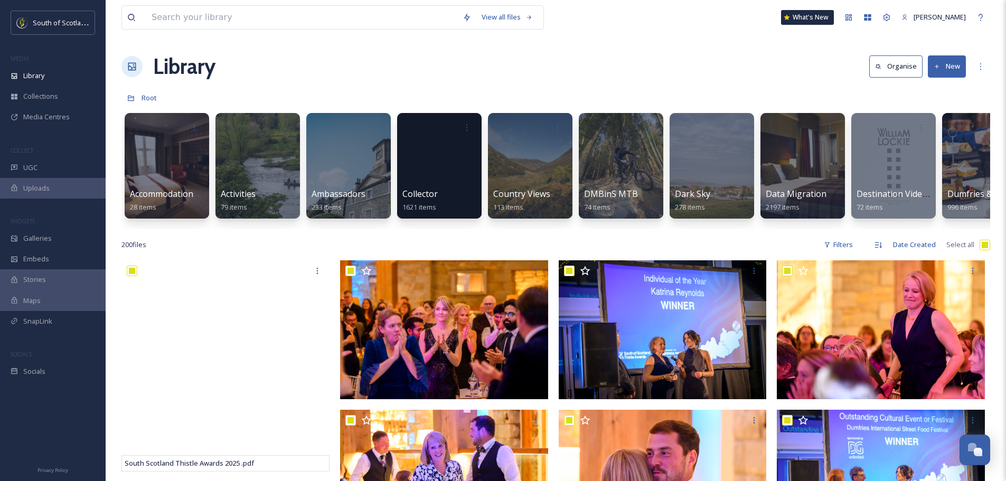
checkbox input "true"
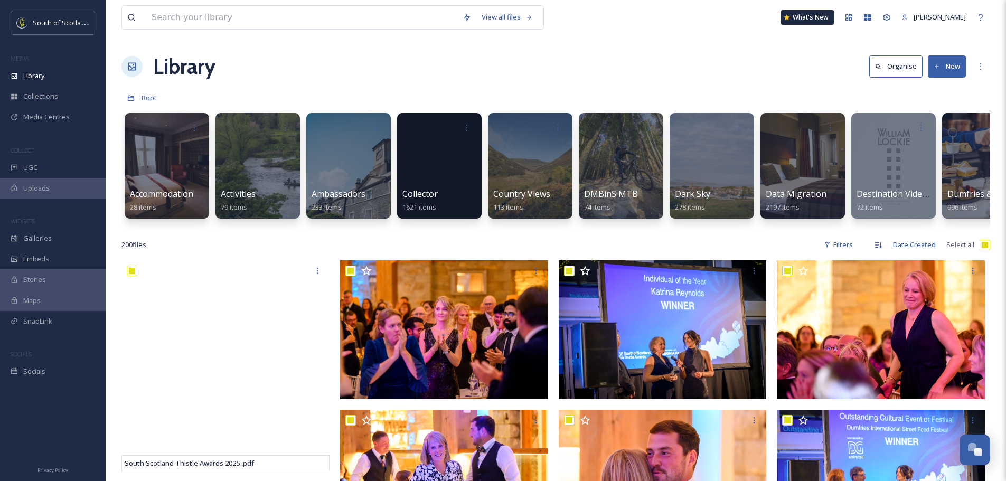
checkbox input "true"
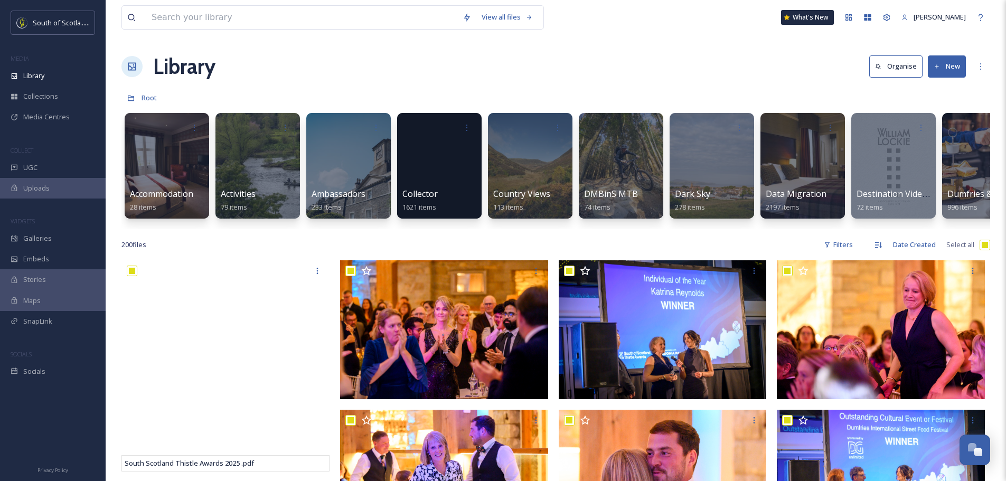
checkbox input "true"
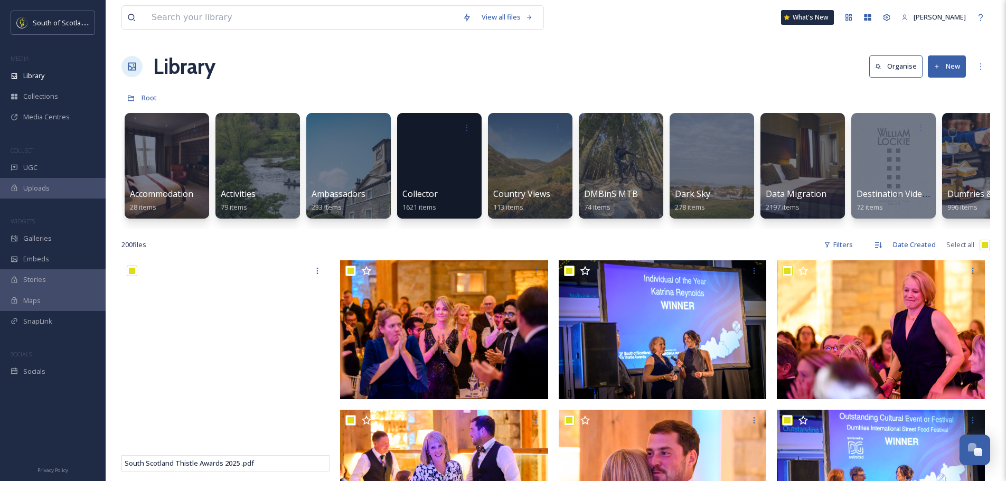
checkbox input "true"
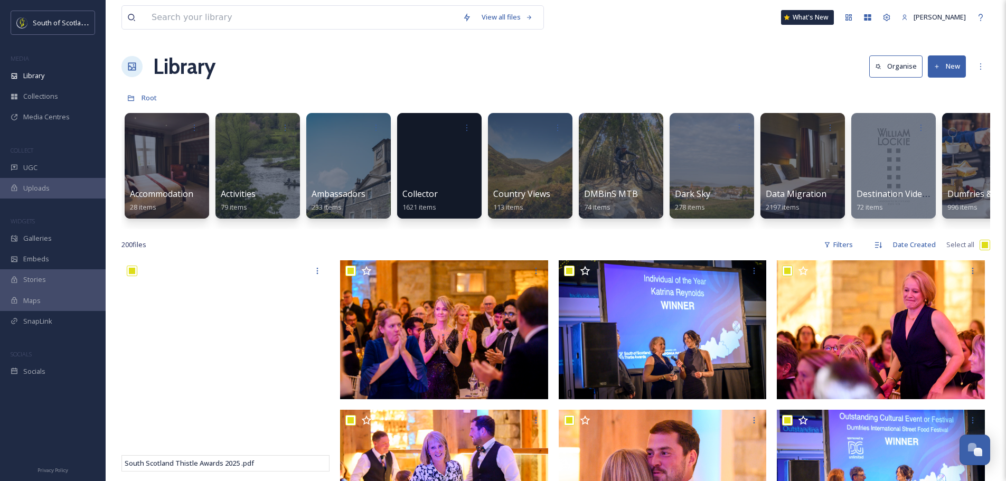
checkbox input "true"
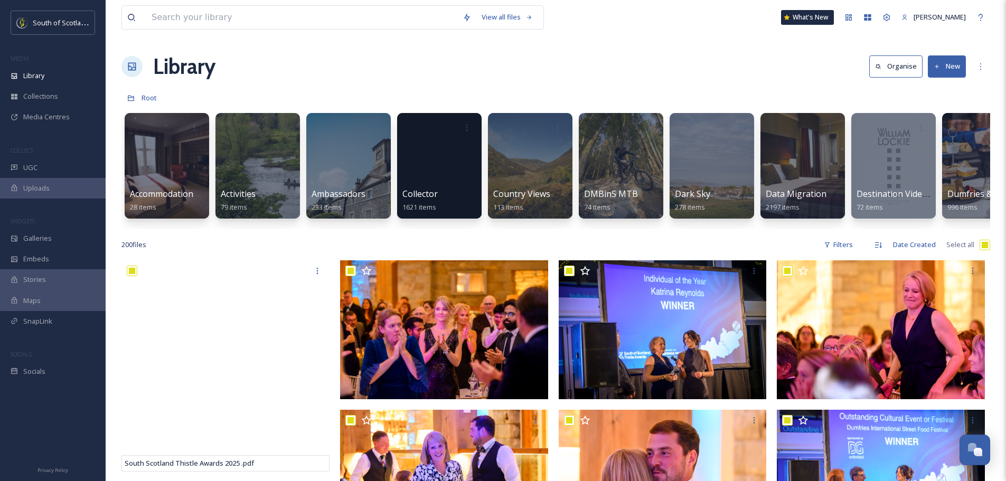
checkbox input "true"
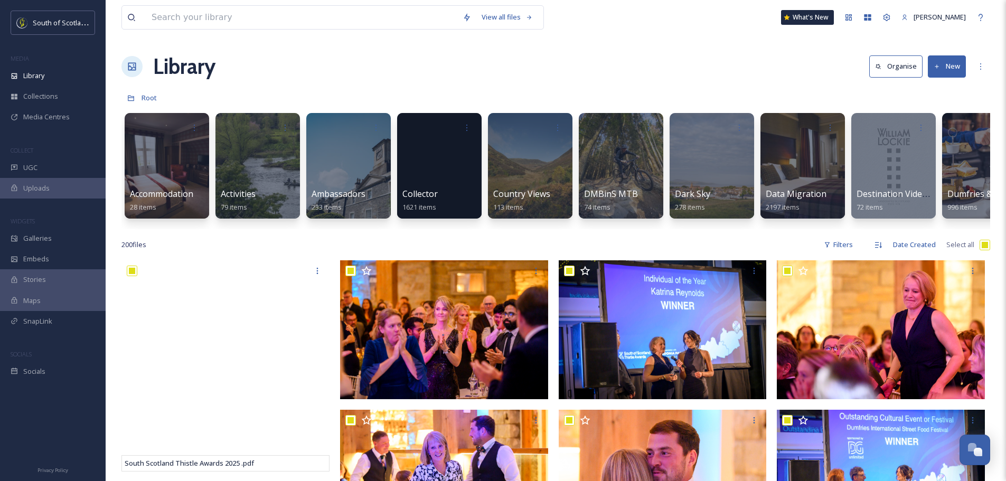
checkbox input "true"
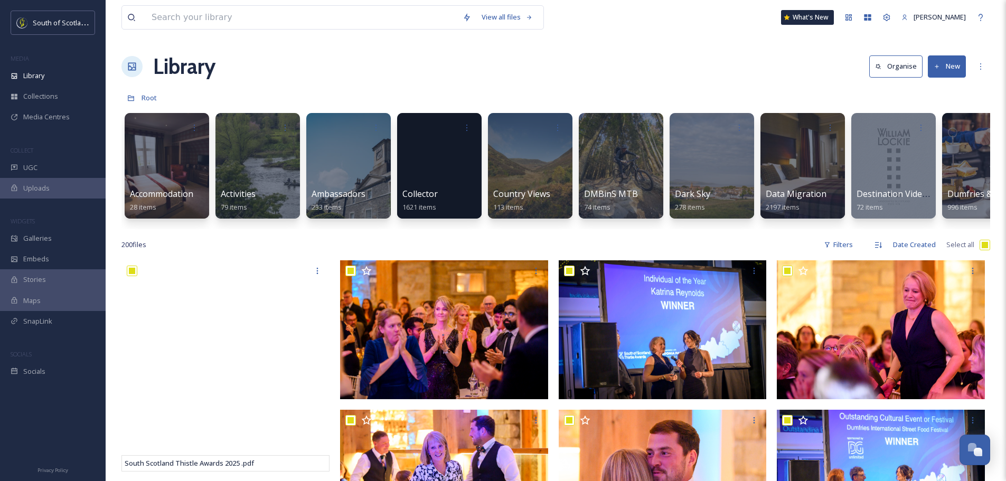
checkbox input "true"
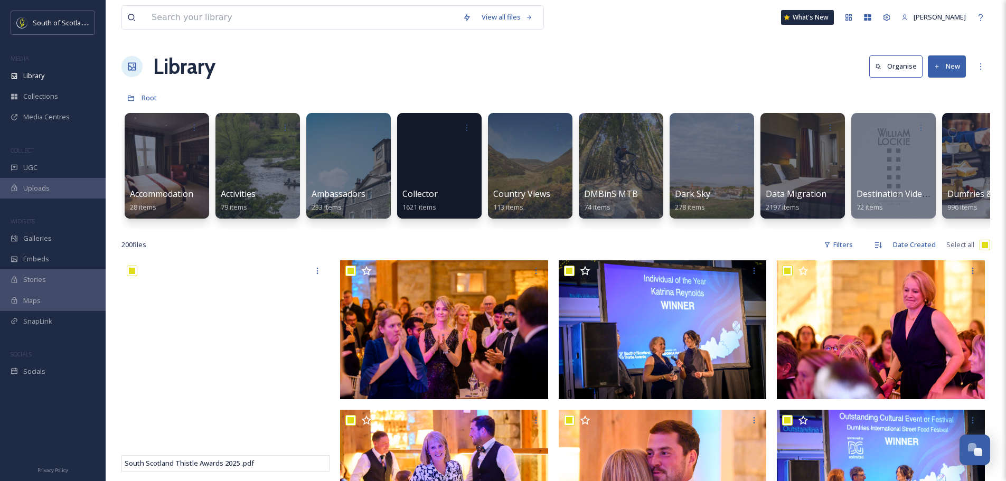
checkbox input "true"
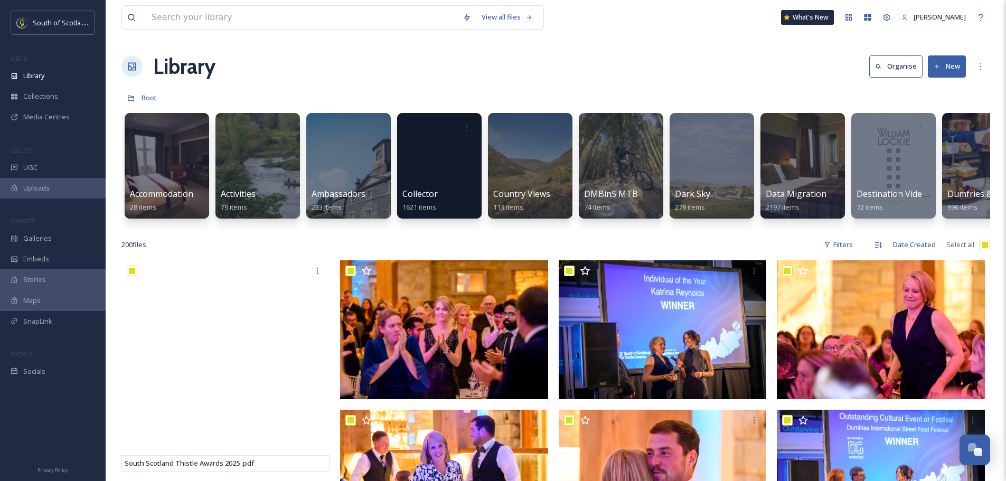
checkbox input "true"
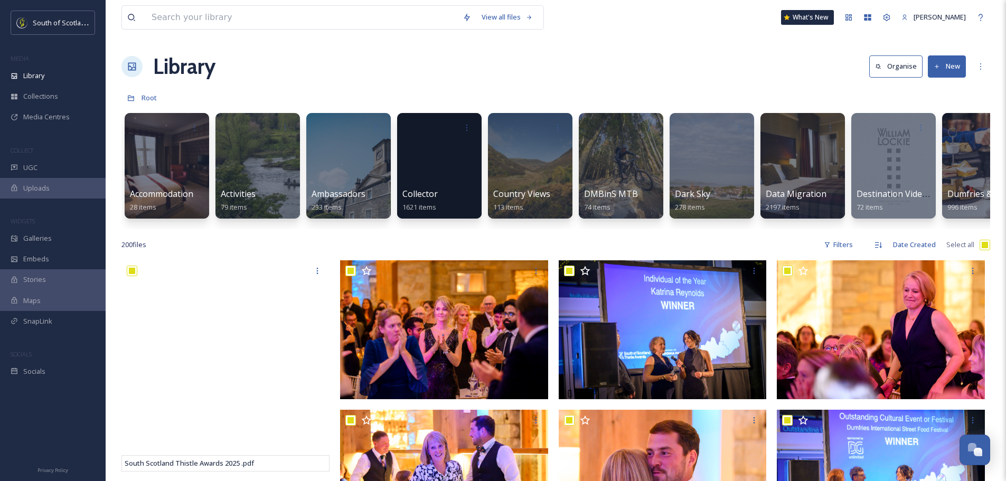
checkbox input "true"
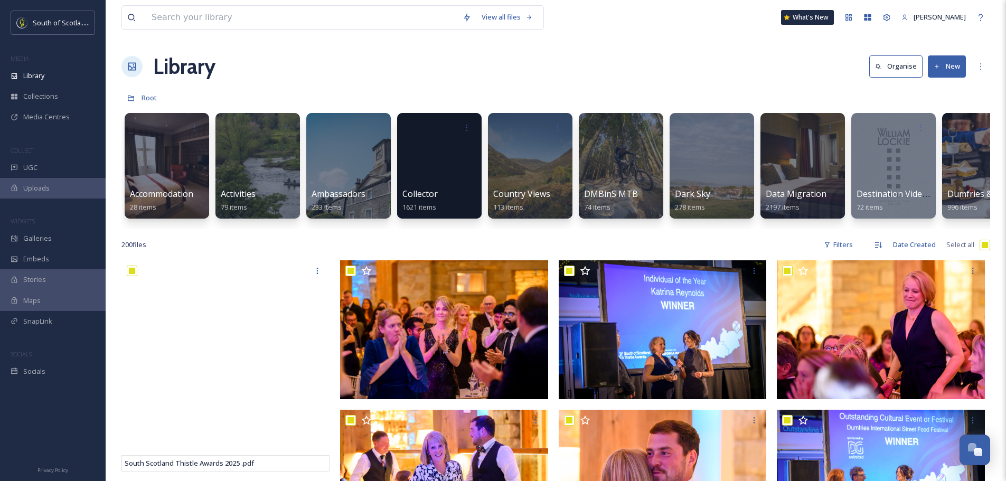
checkbox input "true"
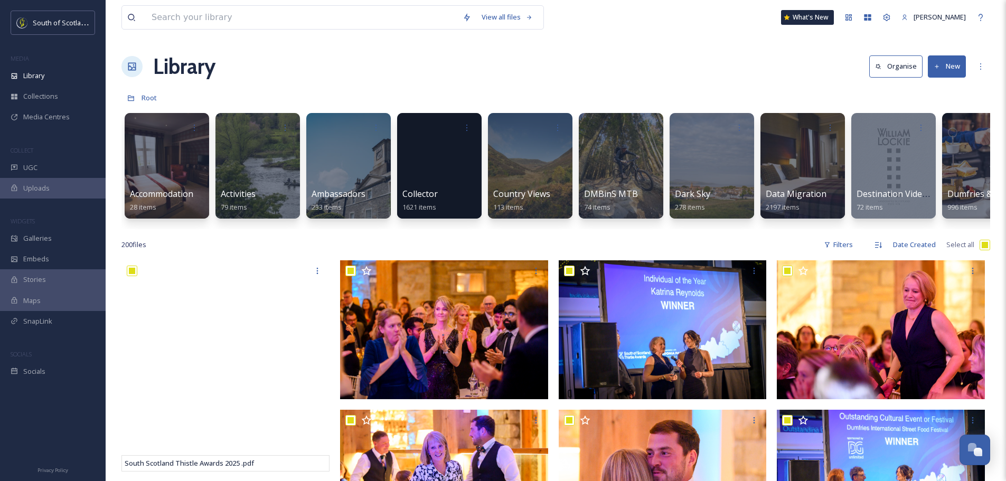
checkbox input "true"
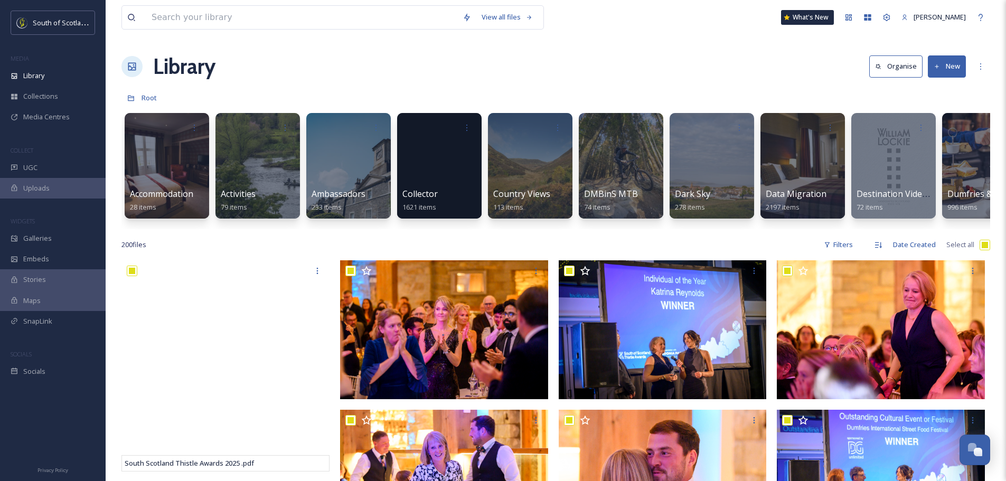
checkbox input "true"
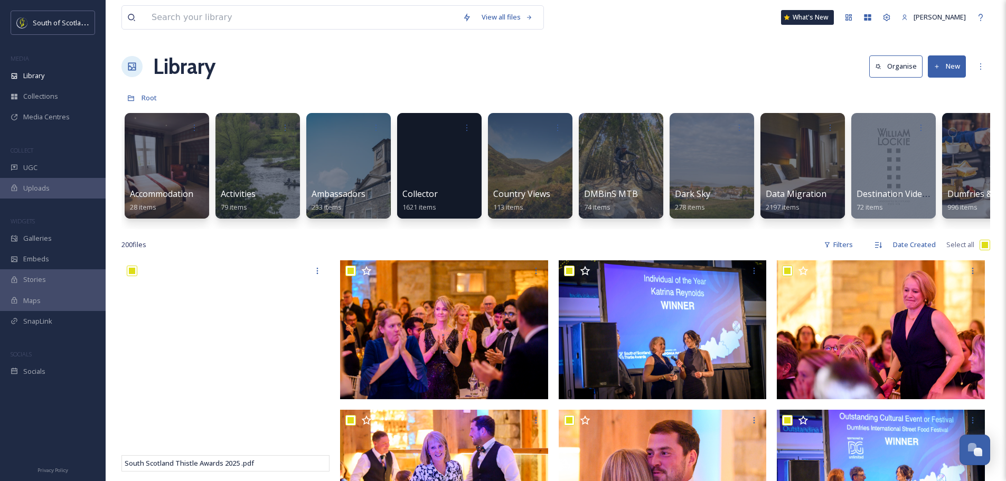
checkbox input "true"
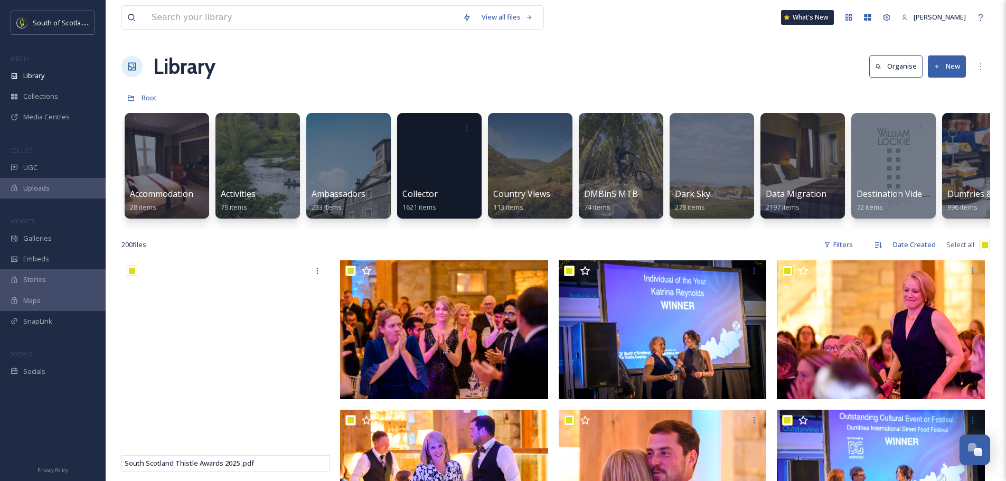
checkbox input "true"
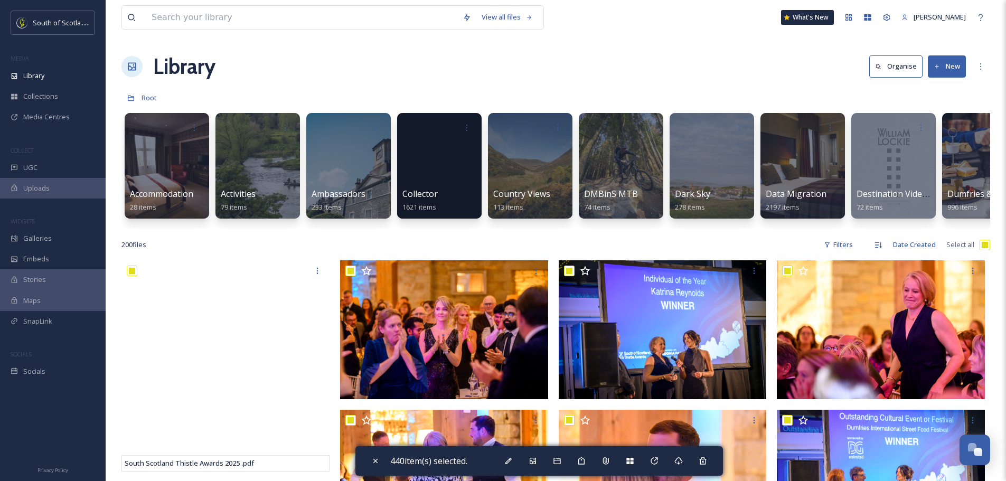
click at [984, 250] on input "checkbox" at bounding box center [984, 245] width 11 height 11
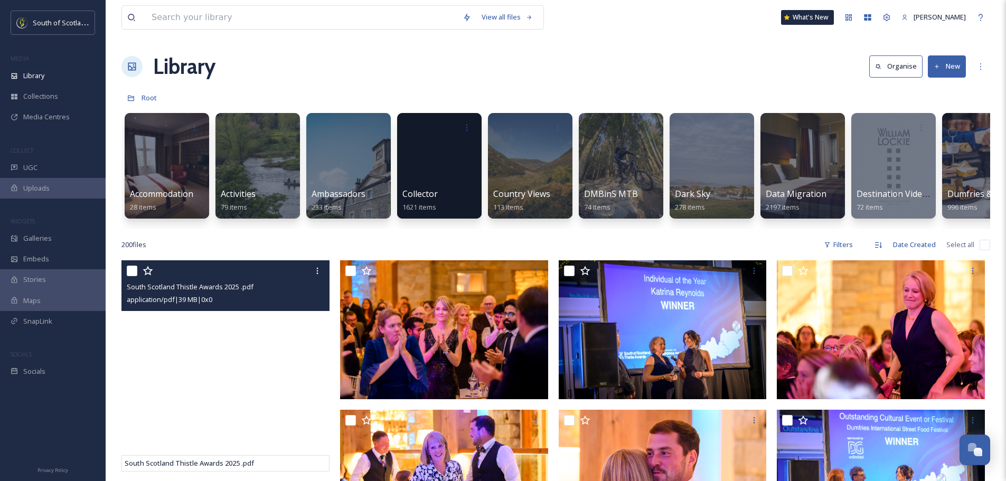
click at [132, 276] on input "checkbox" at bounding box center [132, 271] width 11 height 11
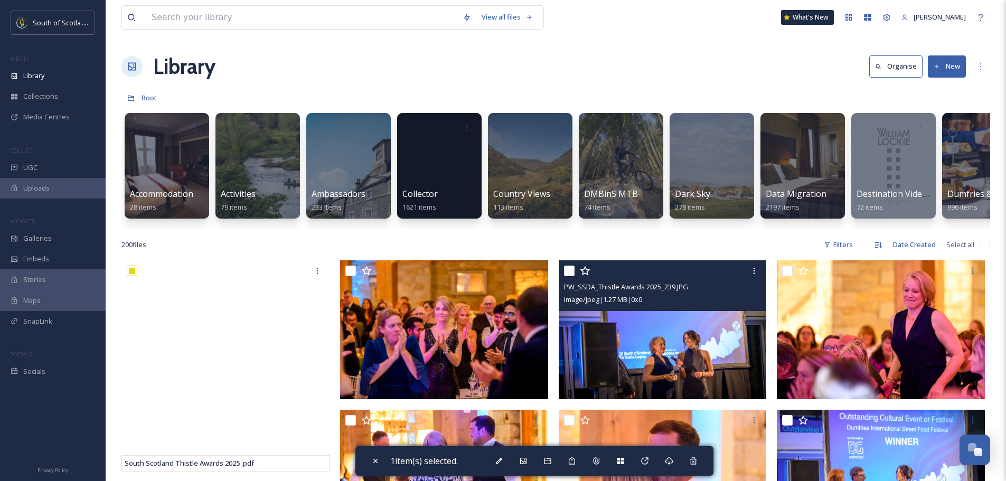
drag, startPoint x: 352, startPoint y: 278, endPoint x: 576, endPoint y: 384, distance: 248.2
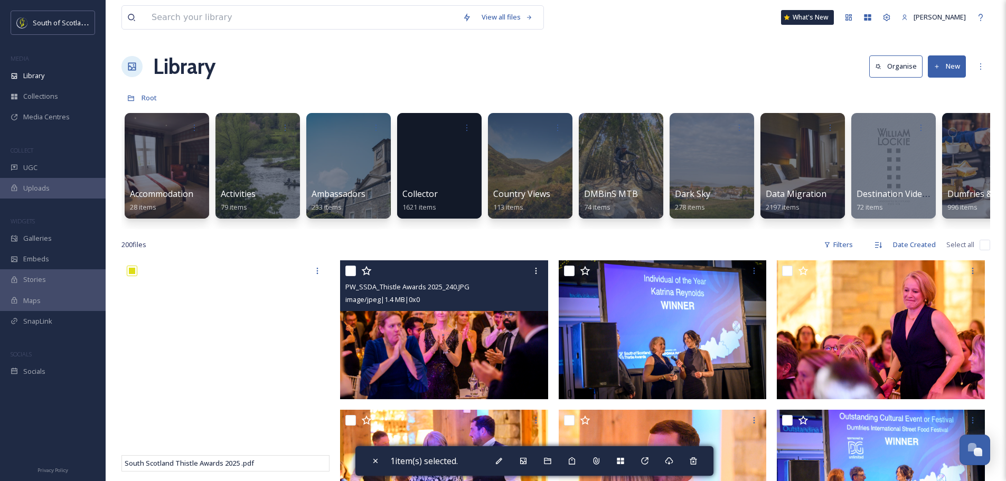
click at [354, 276] on input "checkbox" at bounding box center [350, 271] width 11 height 11
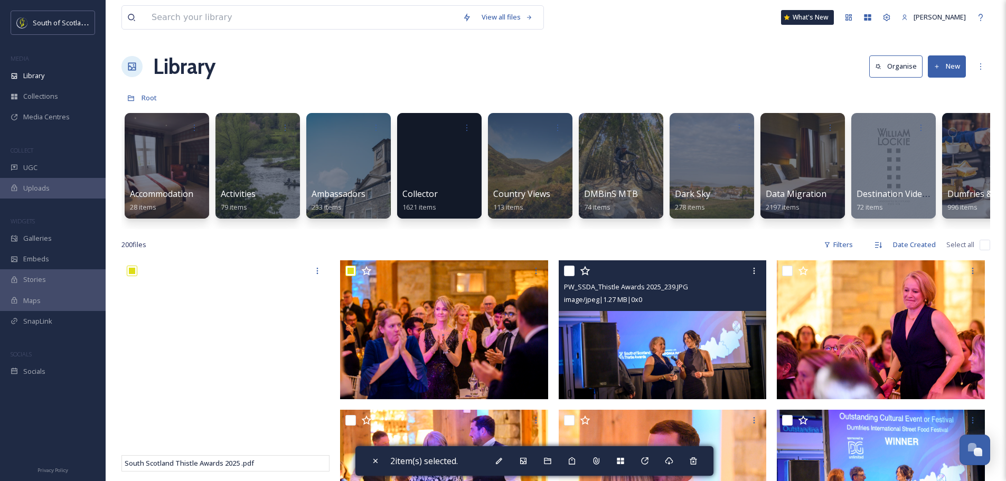
click at [571, 276] on input "checkbox" at bounding box center [569, 271] width 11 height 11
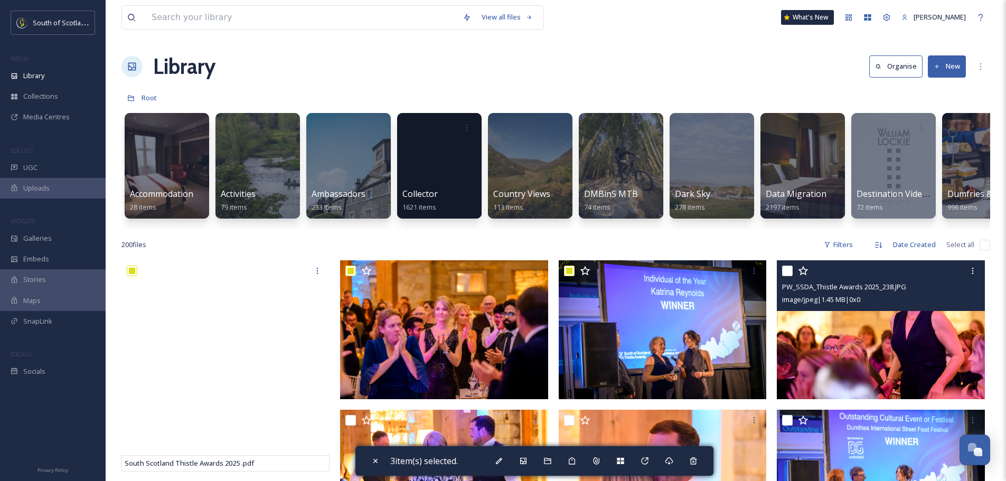
click at [789, 276] on input "checkbox" at bounding box center [787, 271] width 11 height 11
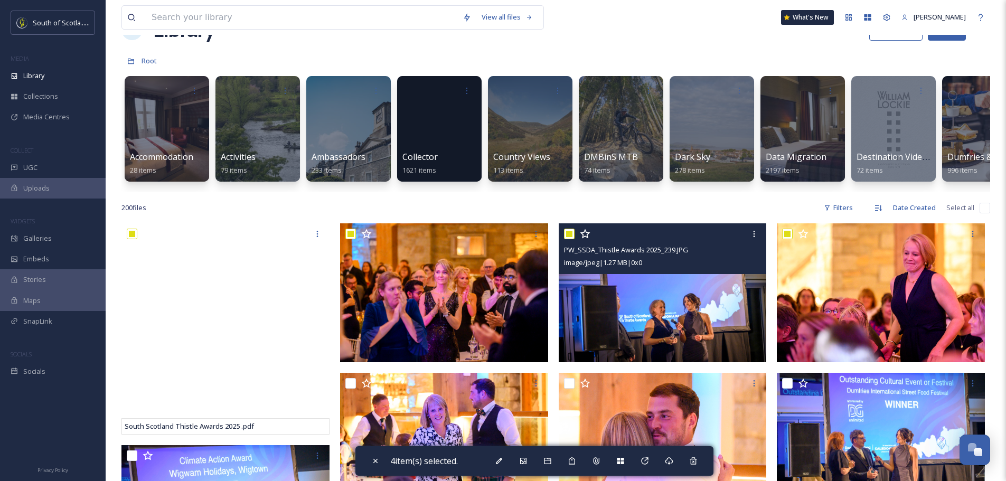
scroll to position [106, 0]
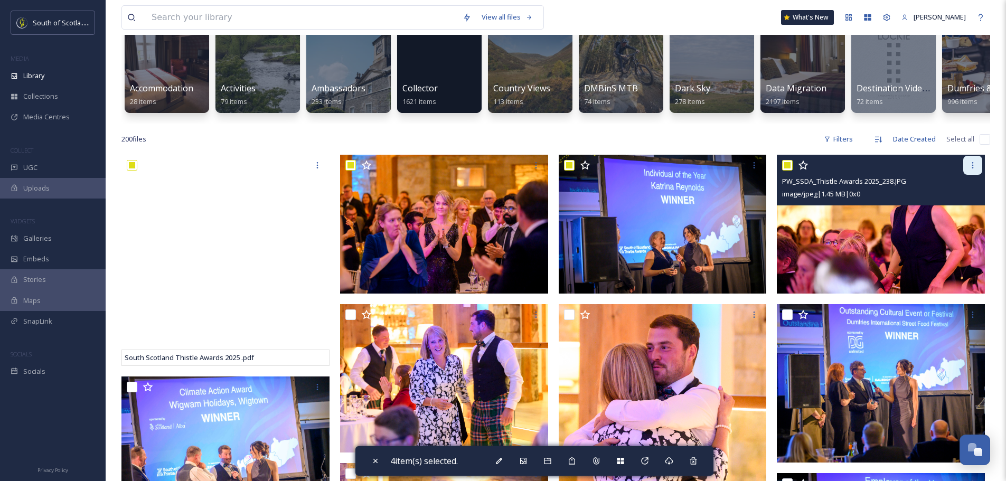
click at [975, 169] on icon at bounding box center [972, 165] width 8 height 8
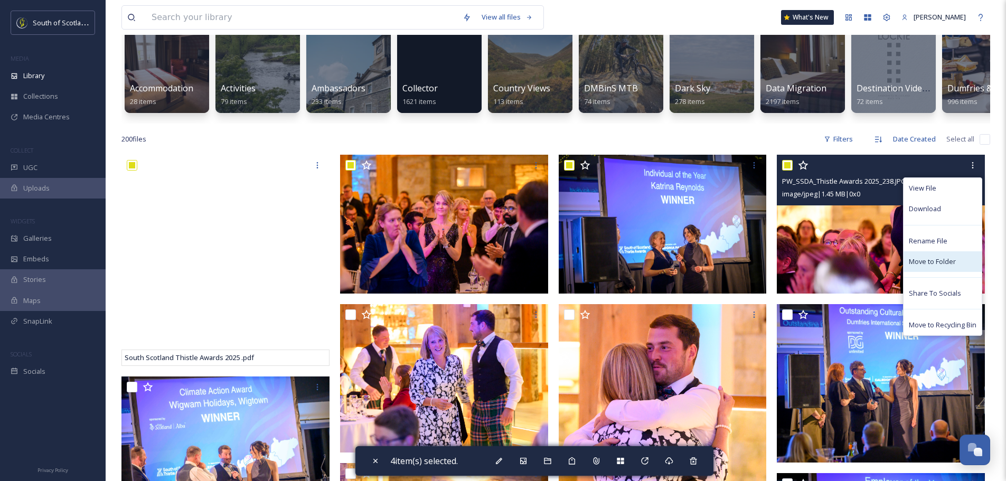
click at [935, 267] on span "Move to Folder" at bounding box center [931, 262] width 47 height 10
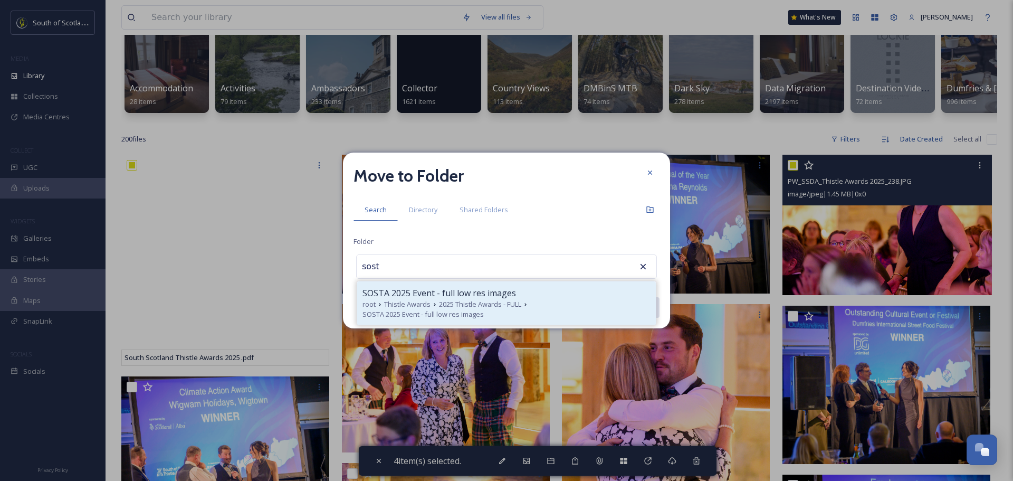
click at [515, 297] on div "SOSTA 2025 Event - full low res images" at bounding box center [507, 293] width 288 height 13
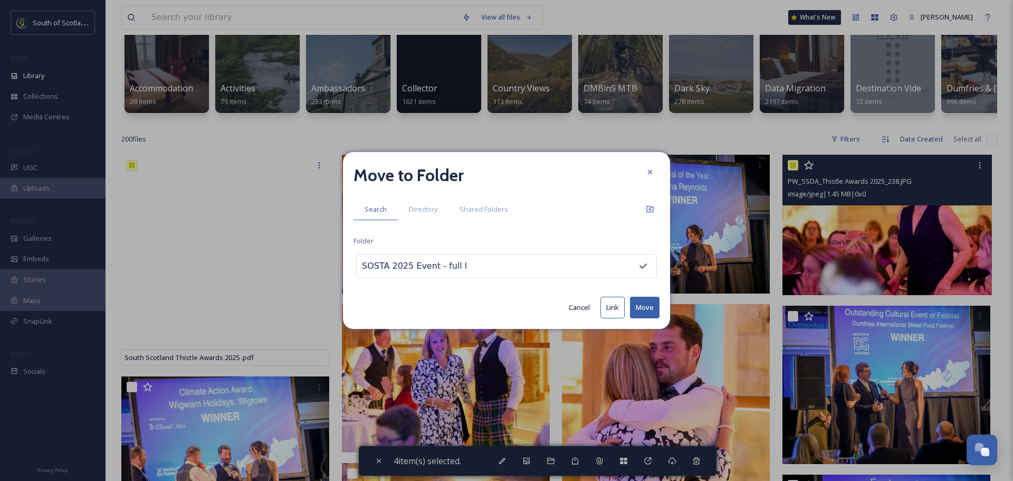
click at [644, 304] on button "Move" at bounding box center [645, 308] width 30 height 22
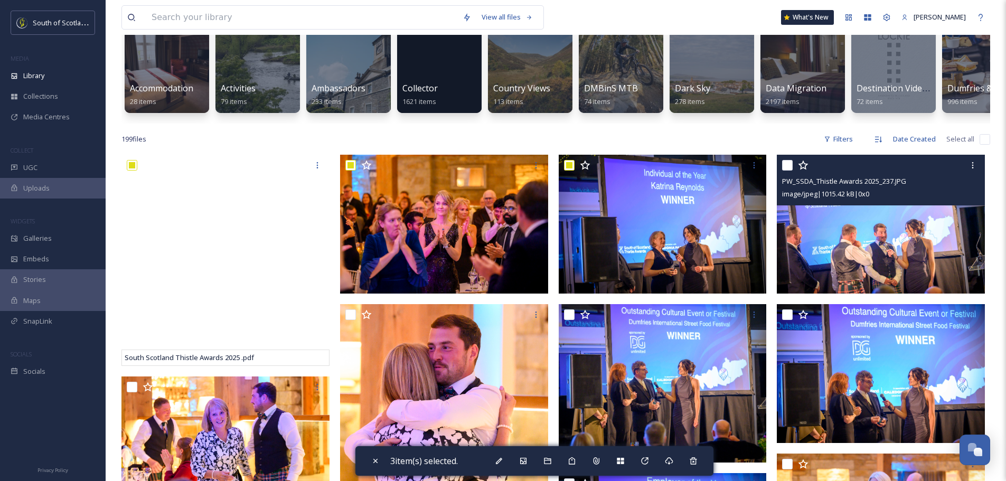
click at [791, 170] on input "checkbox" at bounding box center [787, 165] width 11 height 11
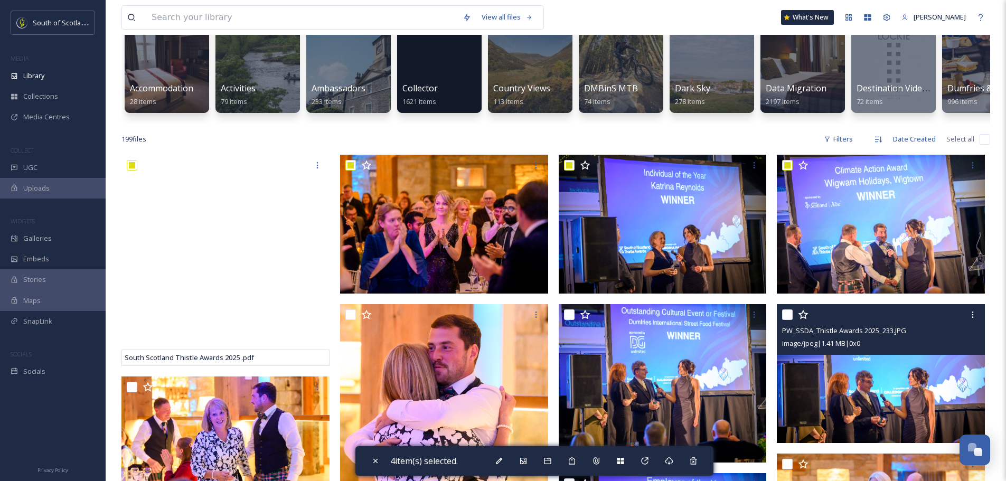
click at [788, 320] on input "checkbox" at bounding box center [787, 314] width 11 height 11
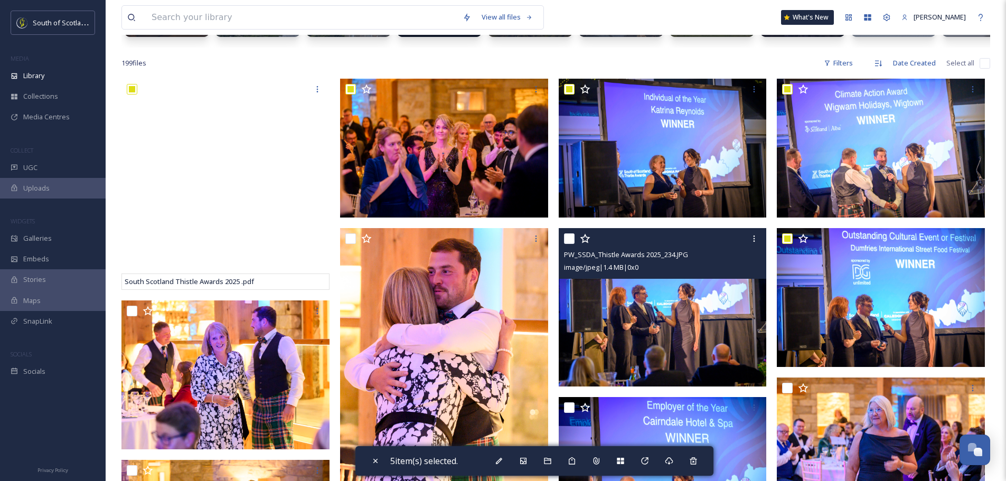
scroll to position [211, 0]
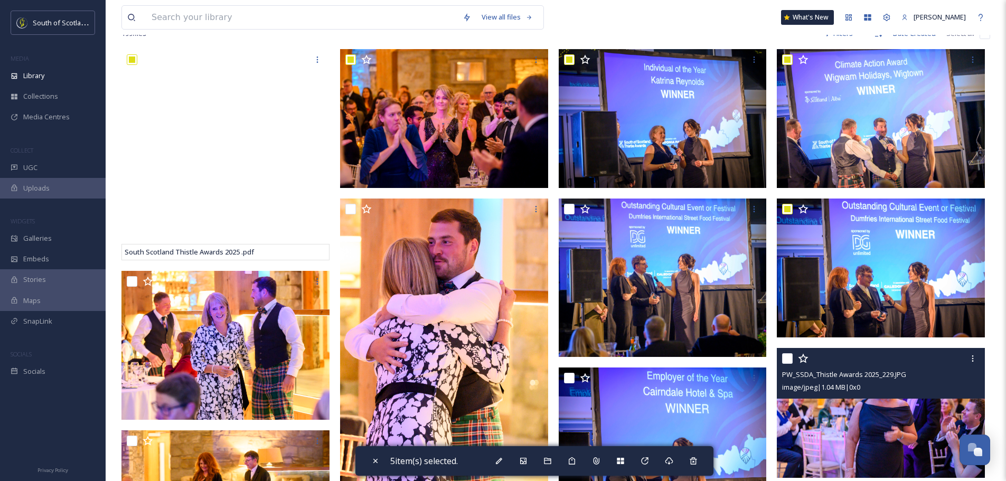
click at [791, 364] on input "checkbox" at bounding box center [787, 358] width 11 height 11
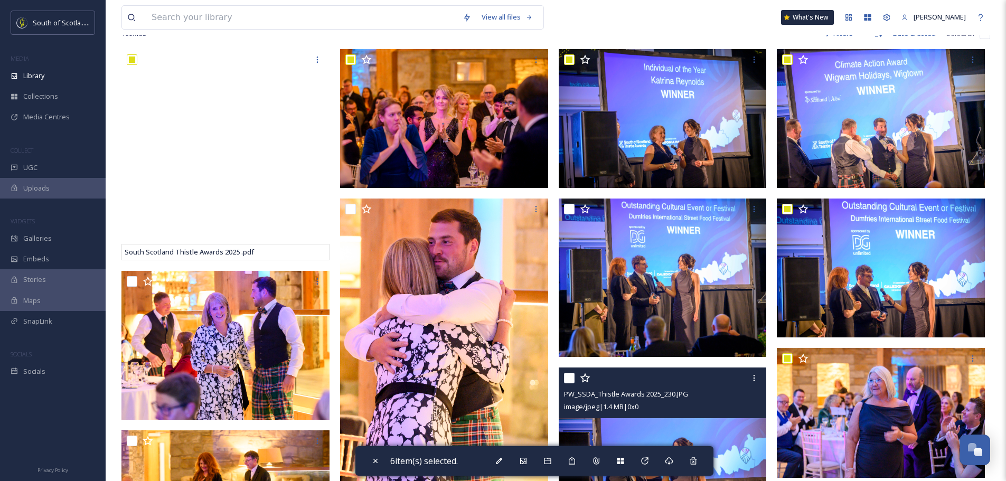
click at [572, 383] on input "checkbox" at bounding box center [569, 378] width 11 height 11
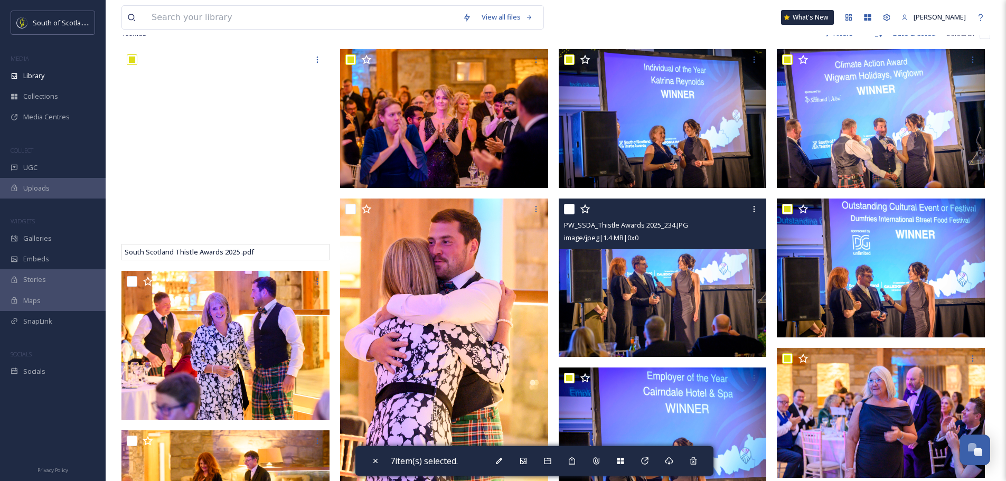
click at [573, 214] on input "checkbox" at bounding box center [569, 209] width 11 height 11
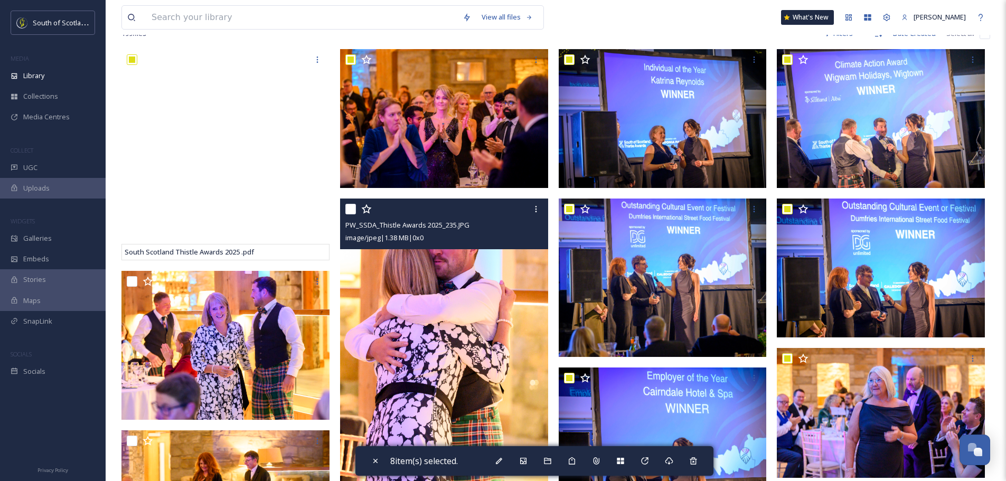
click at [352, 214] on input "checkbox" at bounding box center [350, 209] width 11 height 11
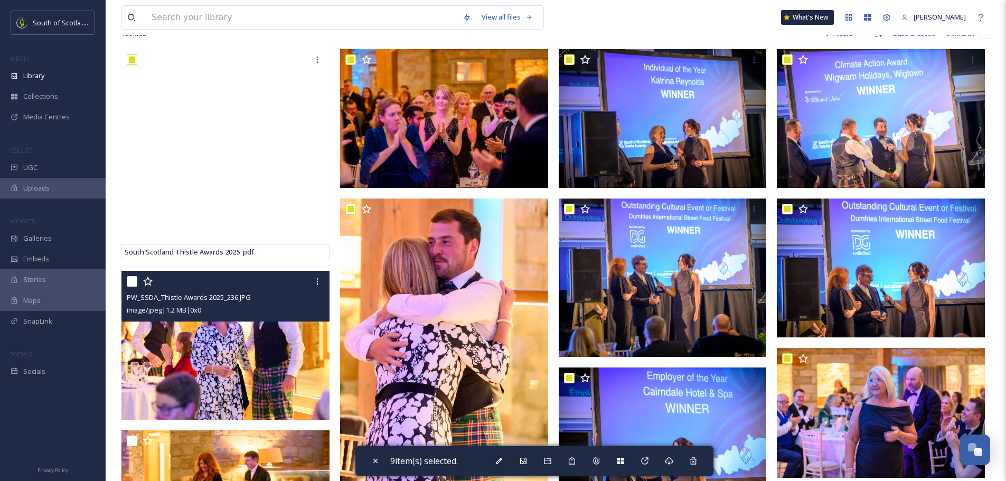
click at [132, 287] on input "checkbox" at bounding box center [132, 281] width 11 height 11
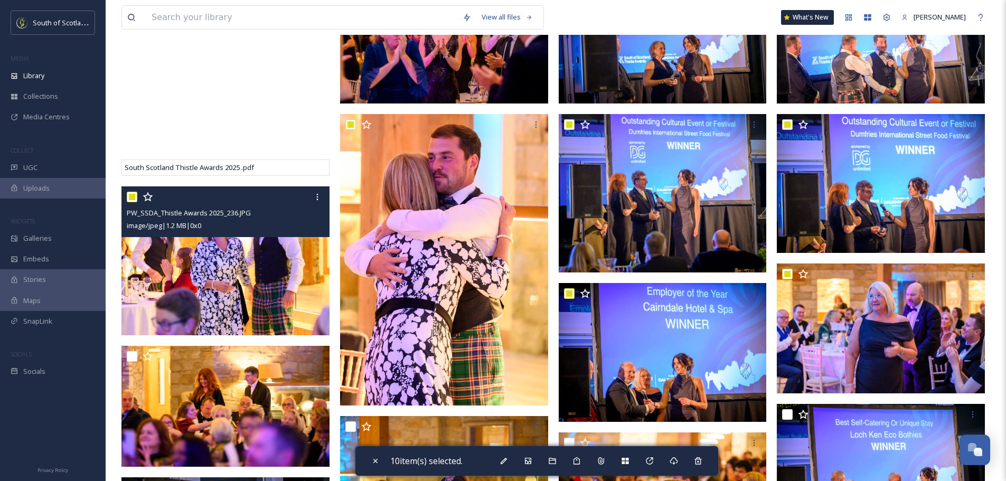
scroll to position [422, 0]
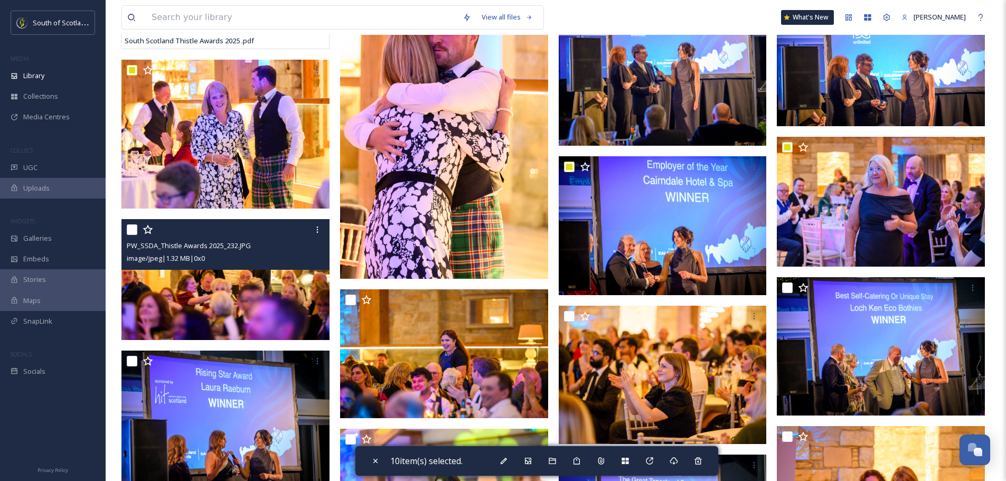
click at [135, 235] on input "checkbox" at bounding box center [132, 229] width 11 height 11
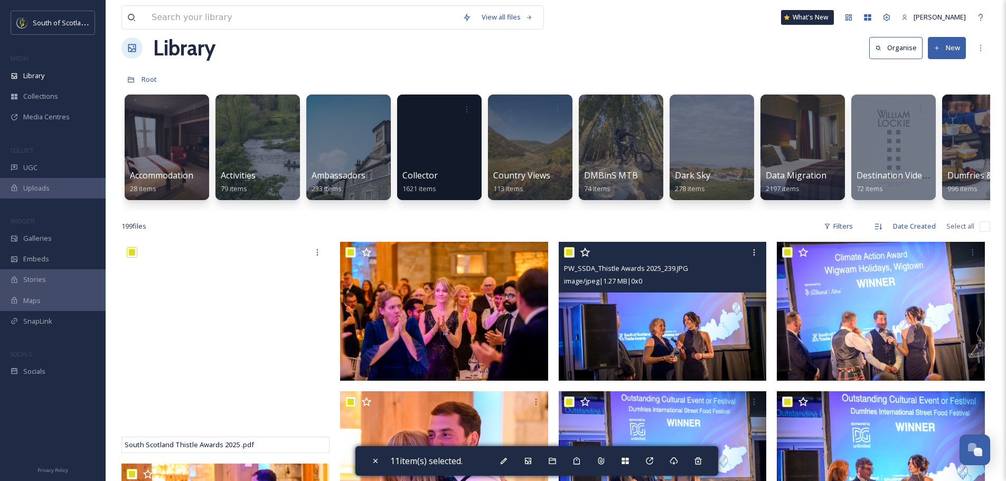
scroll to position [0, 0]
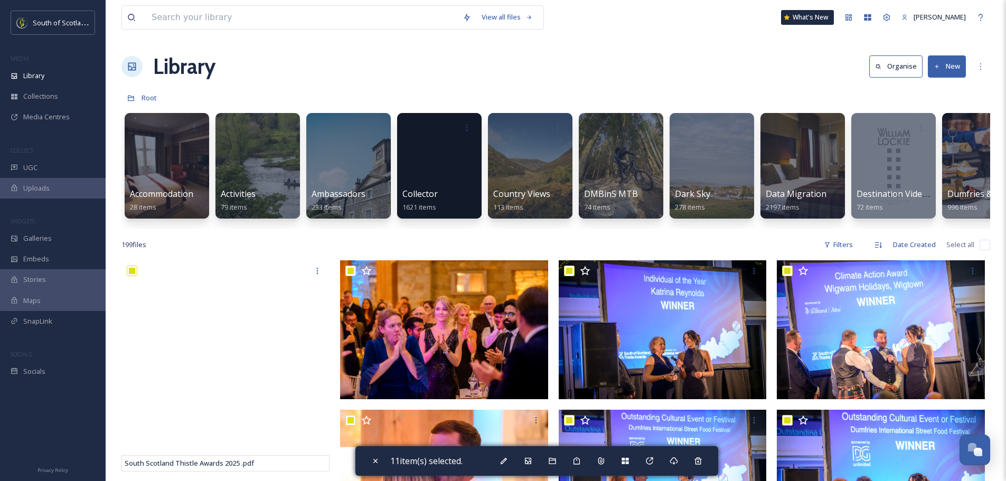
click at [984, 250] on input "checkbox" at bounding box center [984, 245] width 11 height 11
click at [986, 250] on input "checkbox" at bounding box center [984, 245] width 11 height 11
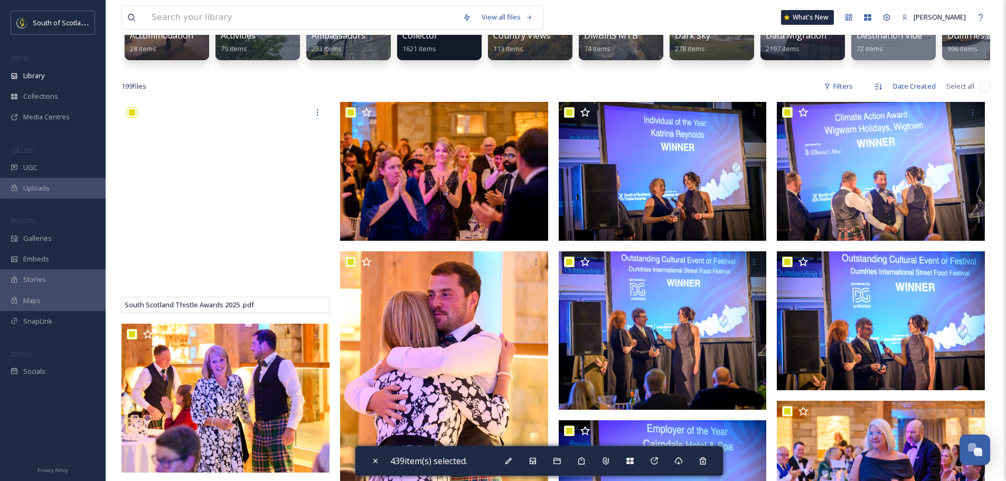
scroll to position [0, 760]
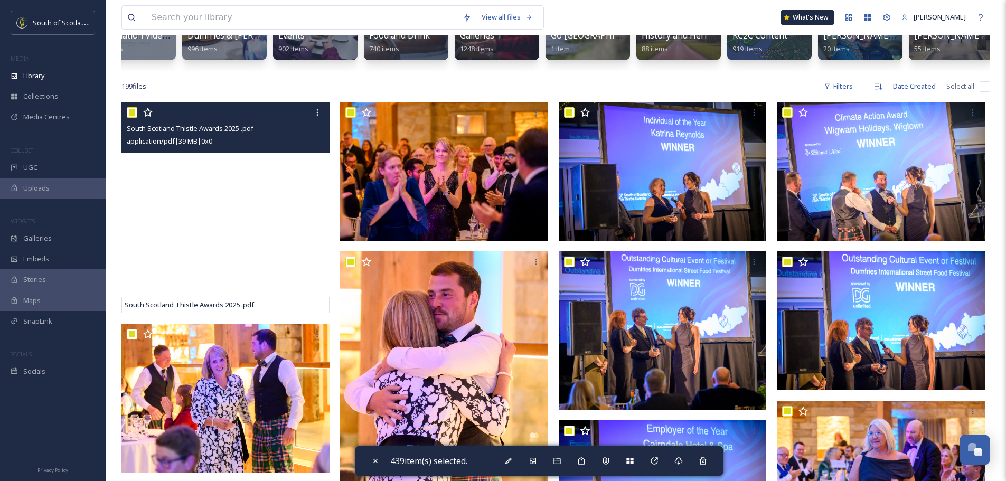
click at [135, 118] on input "checkbox" at bounding box center [132, 112] width 11 height 11
click at [132, 118] on input "checkbox" at bounding box center [132, 112] width 11 height 11
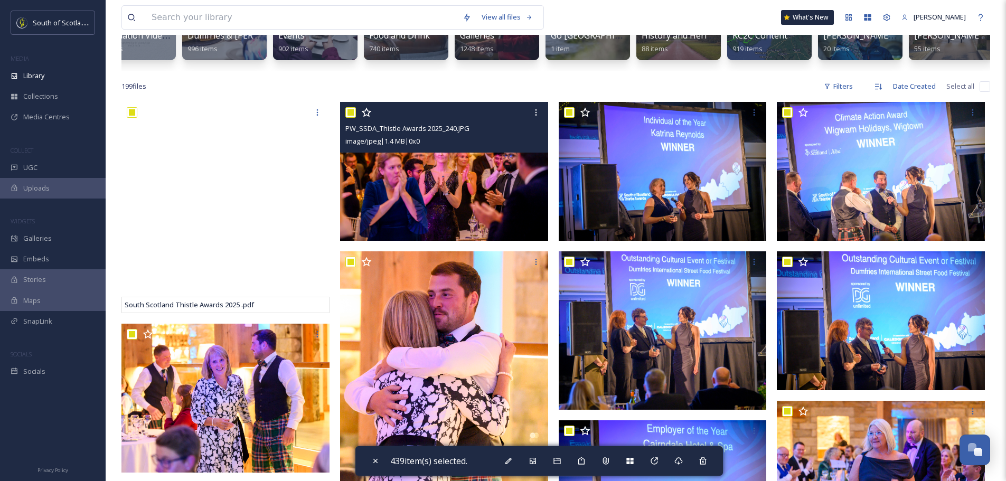
click at [351, 118] on input "checkbox" at bounding box center [350, 112] width 11 height 11
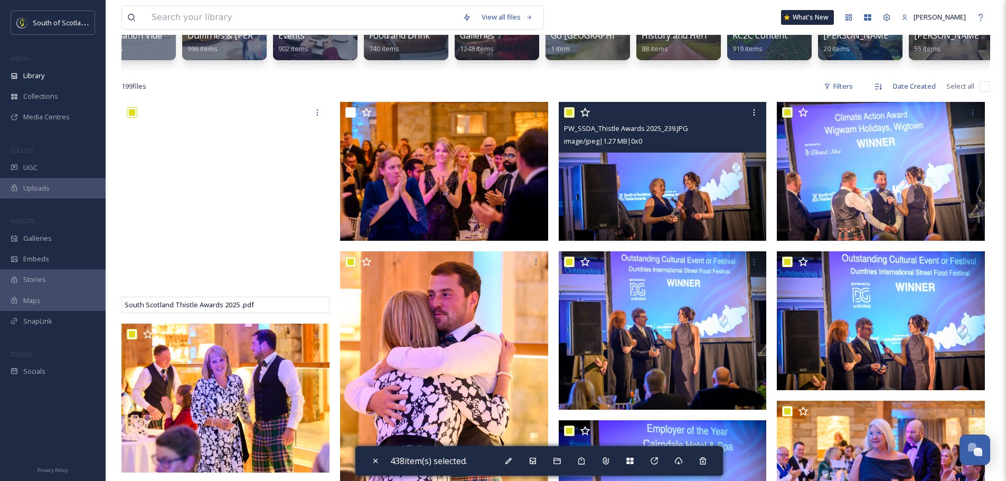
click at [569, 118] on input "checkbox" at bounding box center [569, 112] width 11 height 11
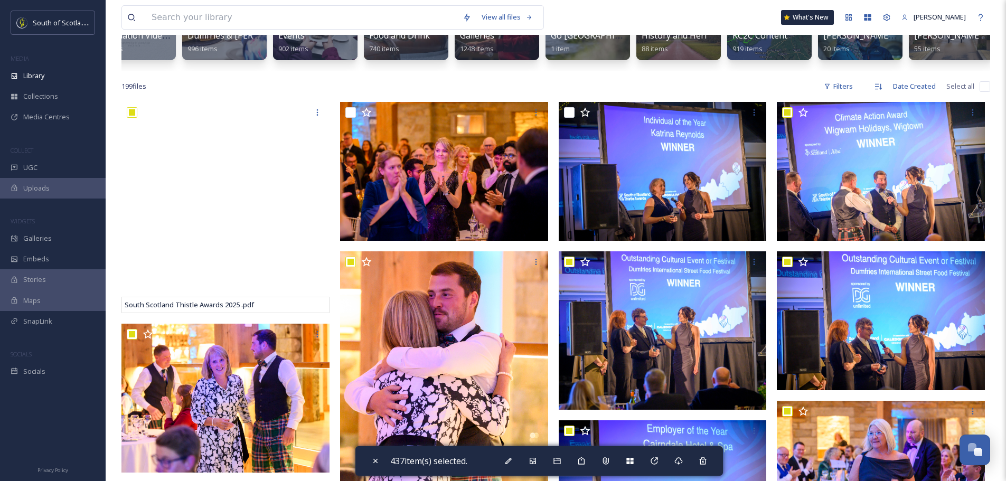
click at [978, 95] on div "199 file s Filters Date Created Select all" at bounding box center [555, 86] width 868 height 21
click at [983, 92] on input "checkbox" at bounding box center [984, 86] width 11 height 11
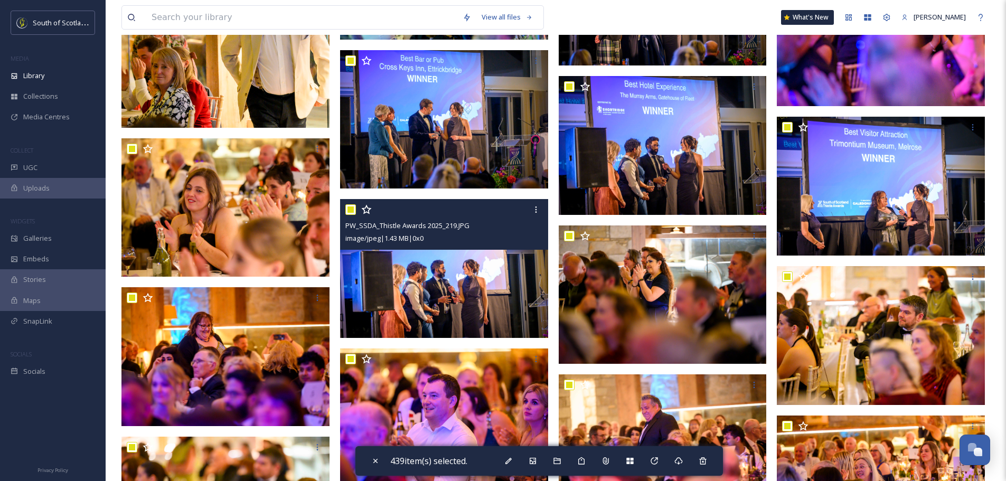
scroll to position [1003, 0]
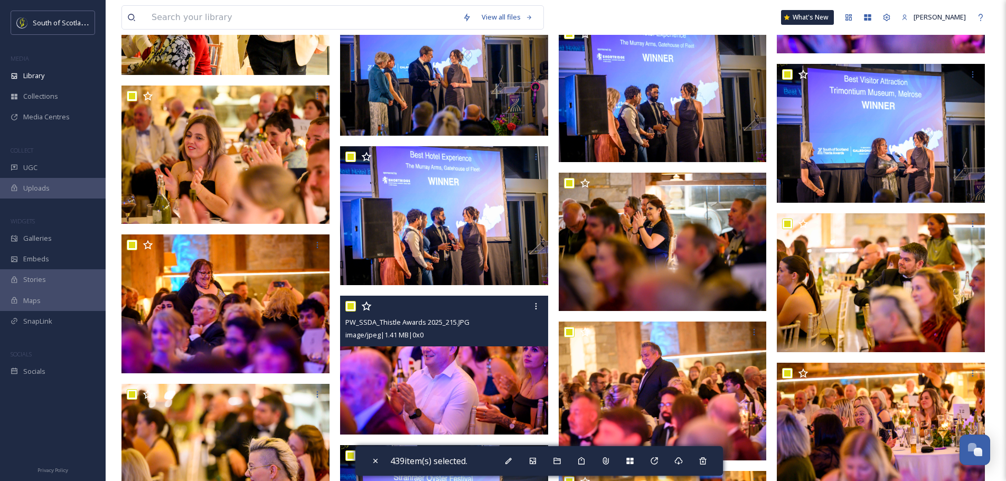
drag, startPoint x: 350, startPoint y: 317, endPoint x: 533, endPoint y: 337, distance: 183.8
click at [350, 311] on input "checkbox" at bounding box center [350, 306] width 11 height 11
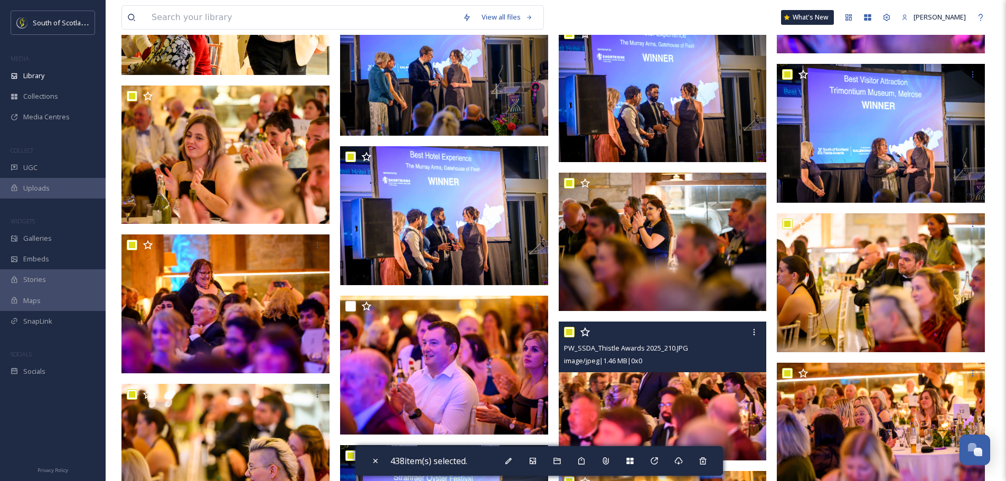
click at [573, 337] on input "checkbox" at bounding box center [569, 332] width 11 height 11
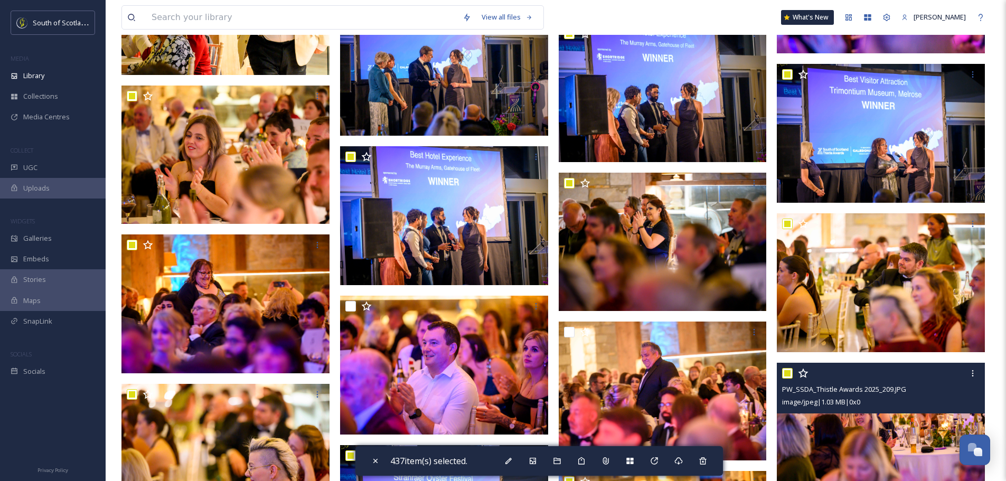
click at [787, 378] on input "checkbox" at bounding box center [787, 373] width 11 height 11
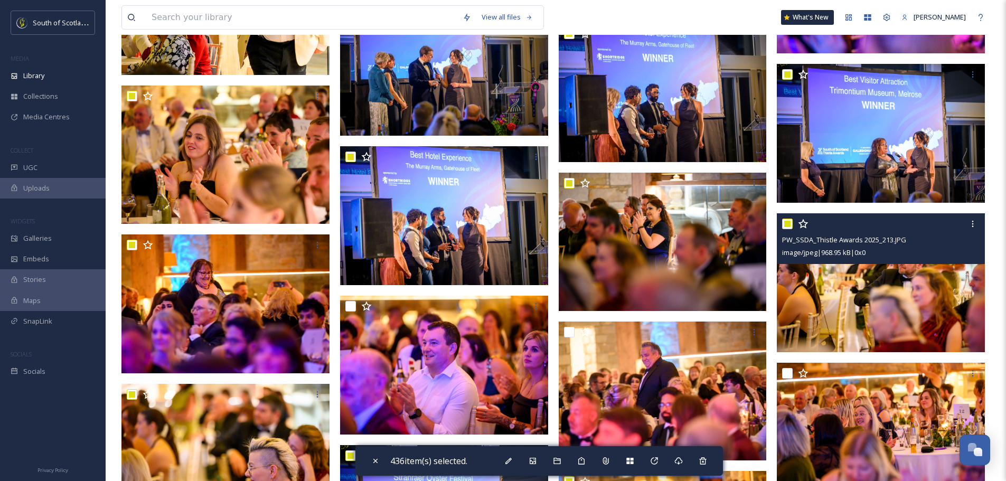
click at [786, 229] on input "checkbox" at bounding box center [787, 224] width 11 height 11
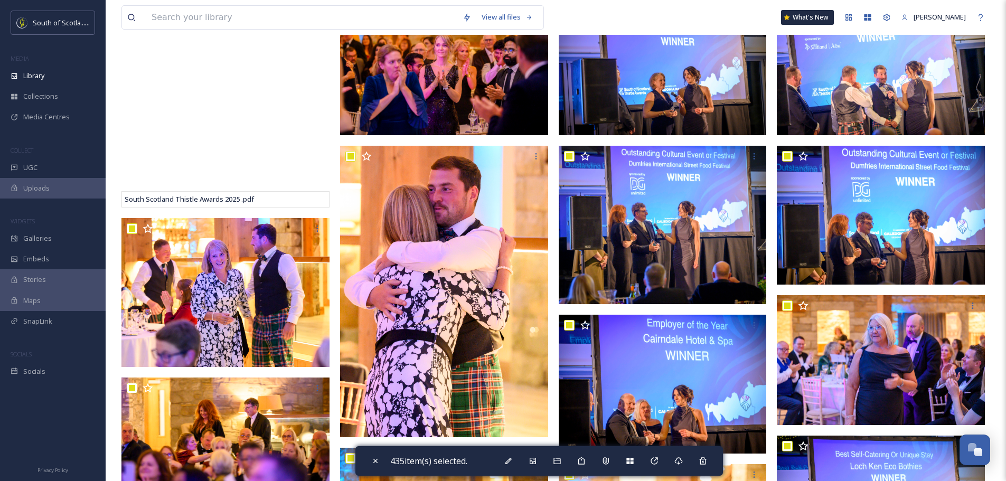
scroll to position [0, 0]
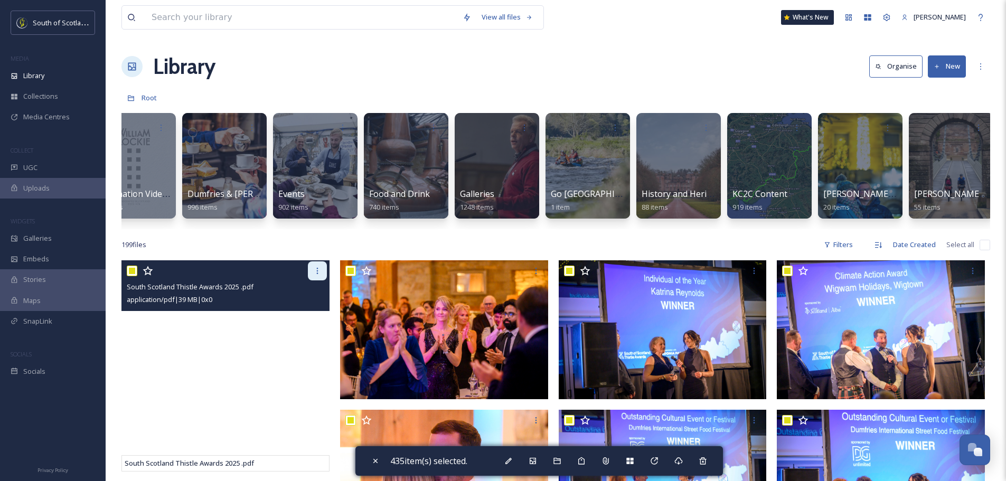
click at [318, 275] on icon at bounding box center [317, 271] width 8 height 8
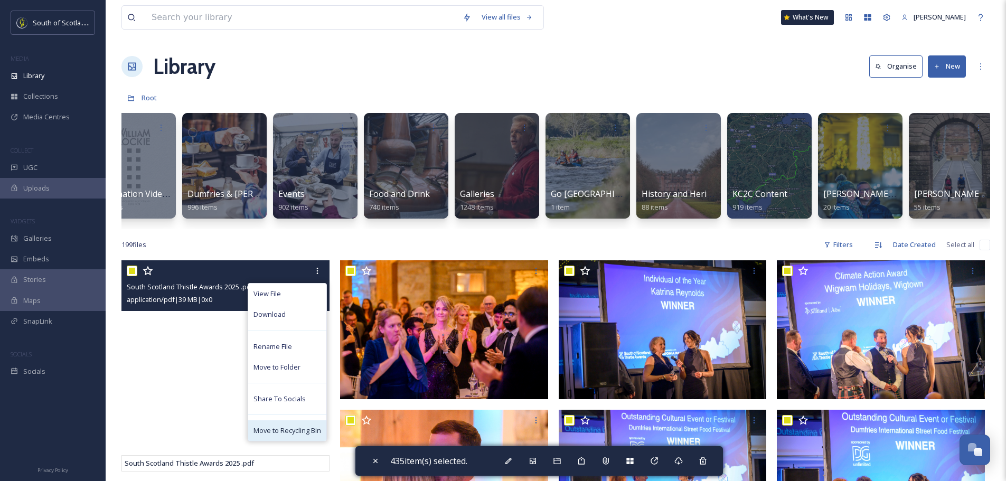
click at [296, 435] on span "Move to Recycling Bin" at bounding box center [287, 430] width 68 height 10
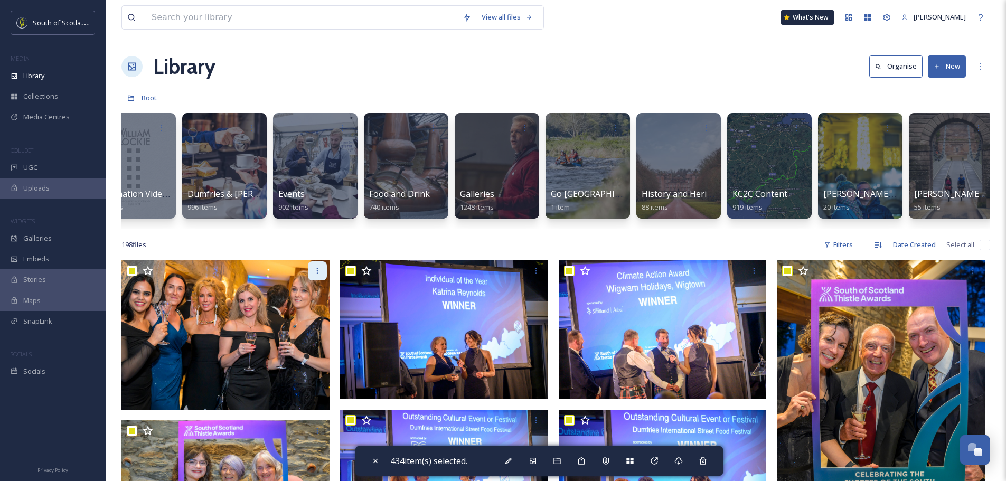
click at [317, 274] on icon at bounding box center [317, 271] width 2 height 6
click at [318, 275] on icon at bounding box center [317, 271] width 8 height 8
click at [325, 254] on div "198 file s Filters Date Created Select all" at bounding box center [555, 244] width 868 height 21
click at [316, 280] on div at bounding box center [317, 270] width 19 height 19
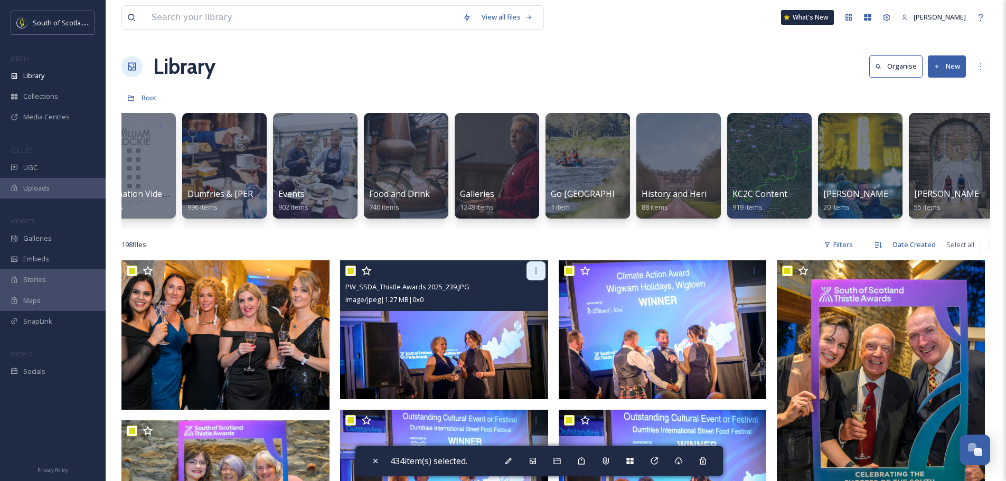
click at [530, 280] on div at bounding box center [535, 270] width 19 height 19
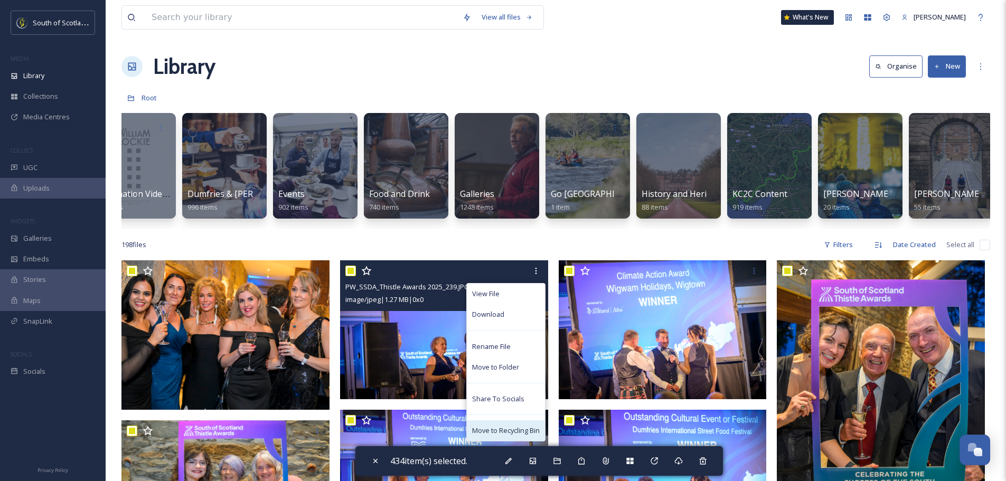
click at [497, 434] on span "Move to Recycling Bin" at bounding box center [506, 430] width 68 height 10
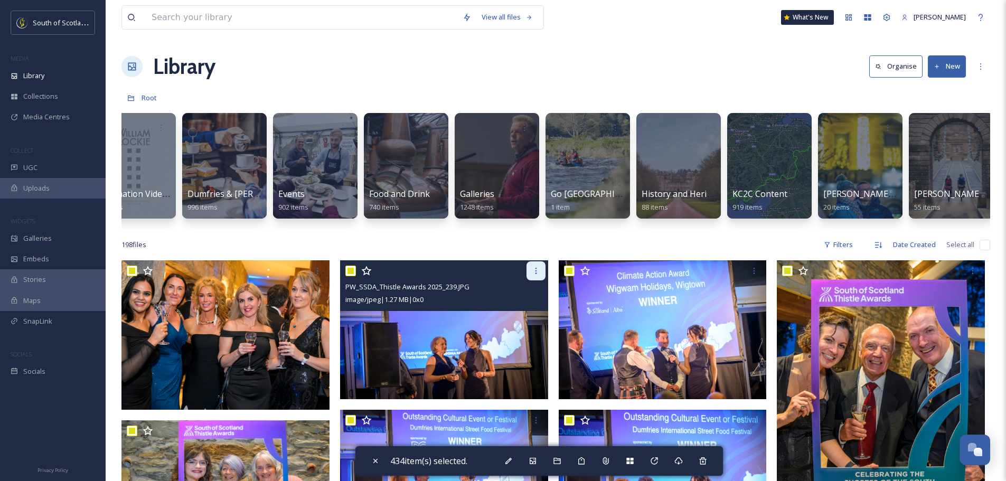
click at [530, 280] on div at bounding box center [535, 270] width 19 height 19
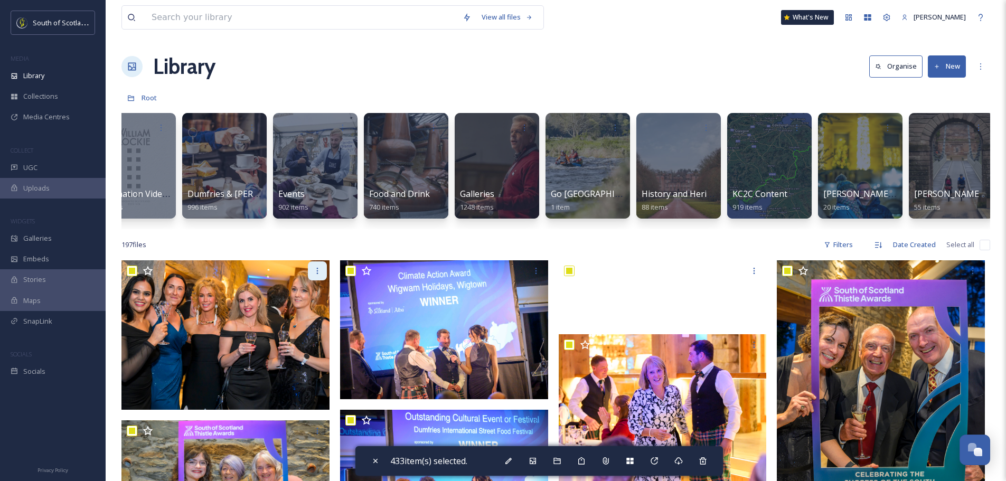
click at [315, 275] on icon at bounding box center [317, 271] width 8 height 8
click at [752, 275] on icon at bounding box center [754, 271] width 8 height 8
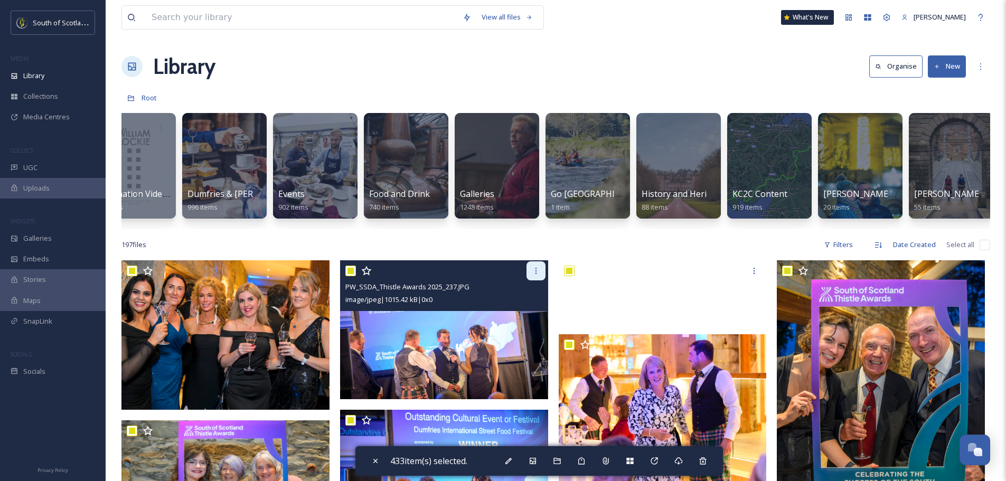
click at [533, 275] on icon at bounding box center [536, 271] width 8 height 8
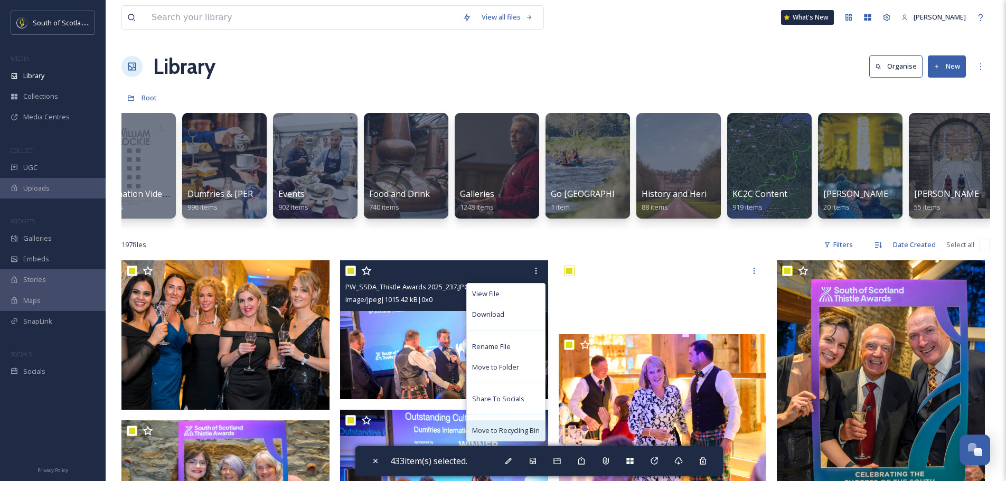
click at [509, 441] on div "Move to Recycling Bin" at bounding box center [506, 430] width 78 height 21
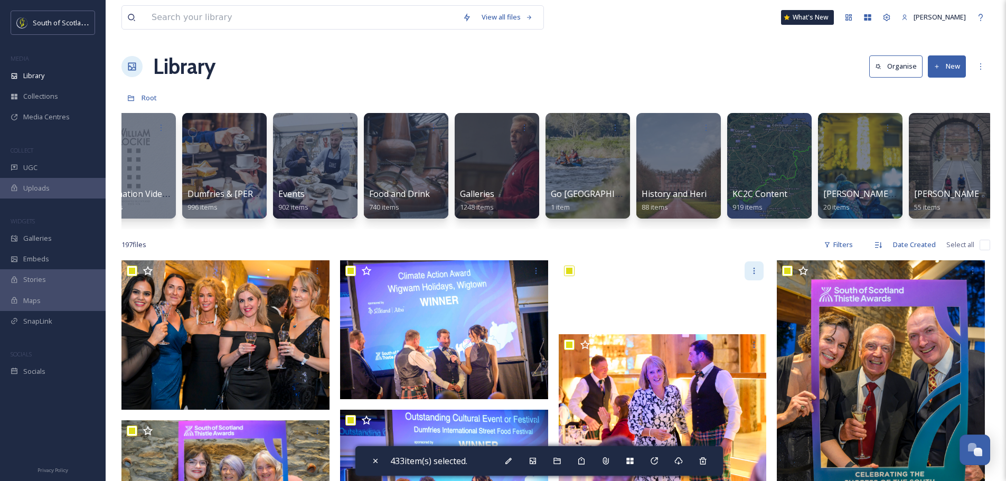
click at [752, 275] on icon at bounding box center [754, 271] width 8 height 8
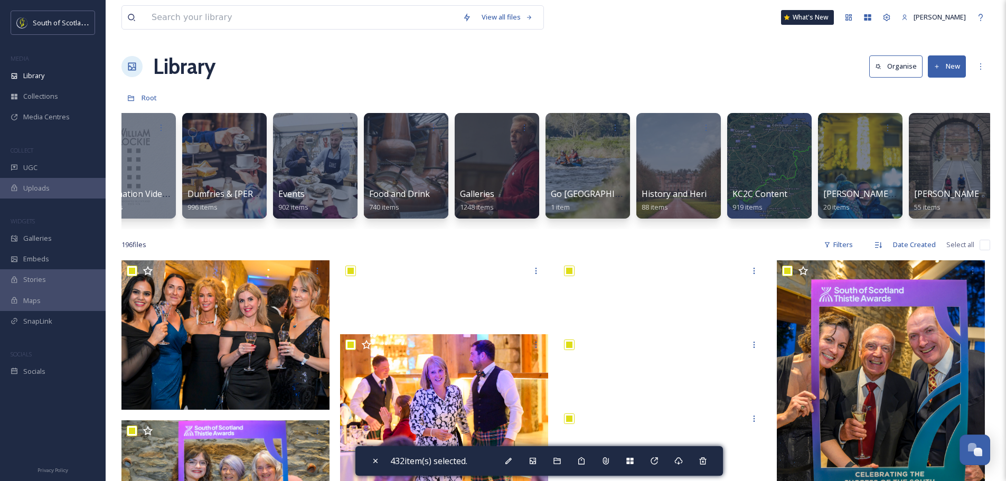
click at [955, 63] on button "New" at bounding box center [946, 66] width 38 height 22
click at [942, 86] on span "File Upload" at bounding box center [941, 91] width 35 height 10
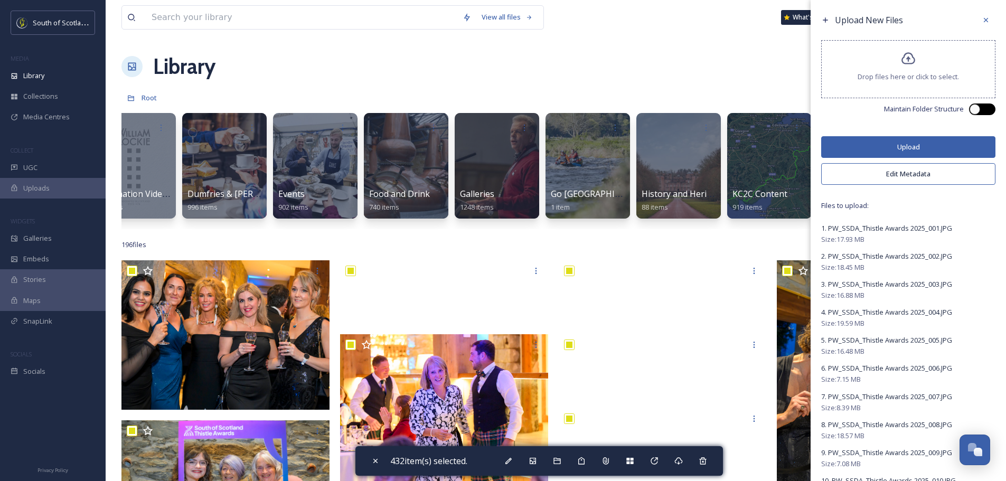
click at [975, 107] on div at bounding box center [982, 109] width 26 height 12
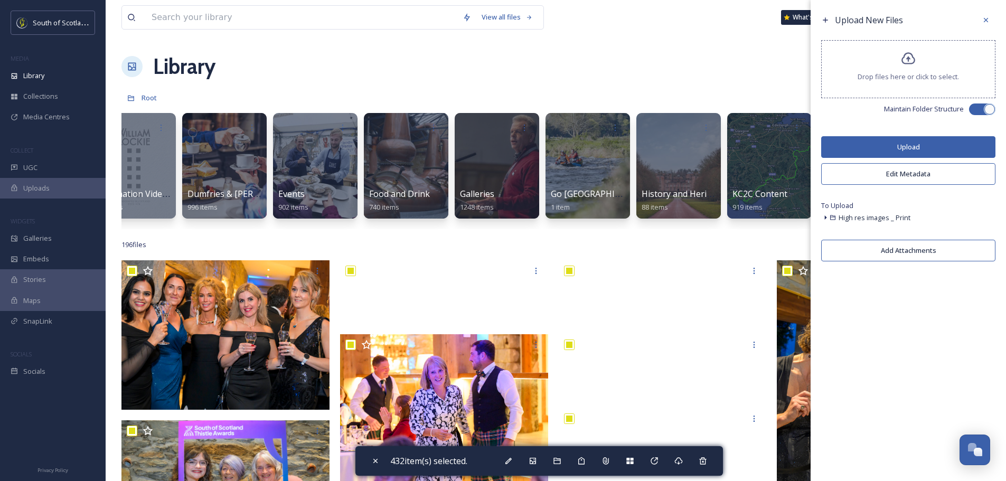
click at [826, 215] on icon at bounding box center [825, 217] width 8 height 8
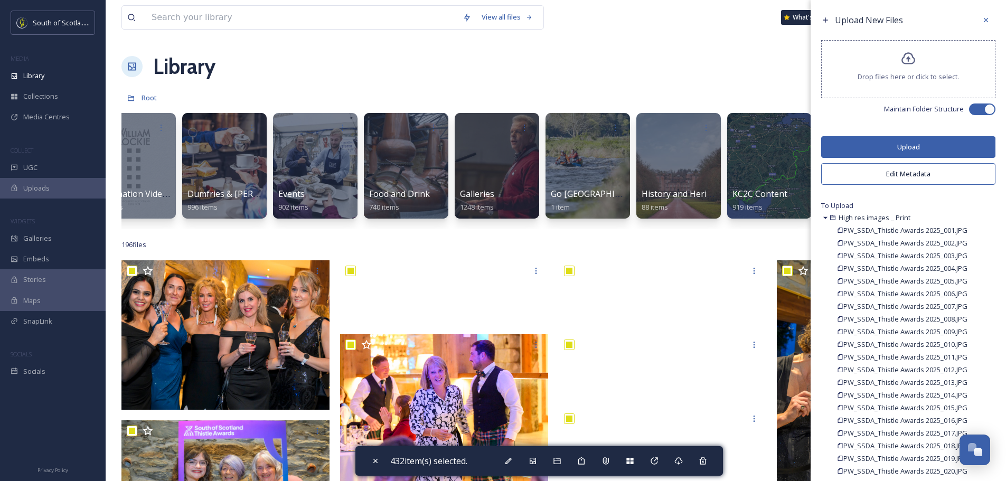
click at [826, 215] on icon at bounding box center [825, 217] width 8 height 8
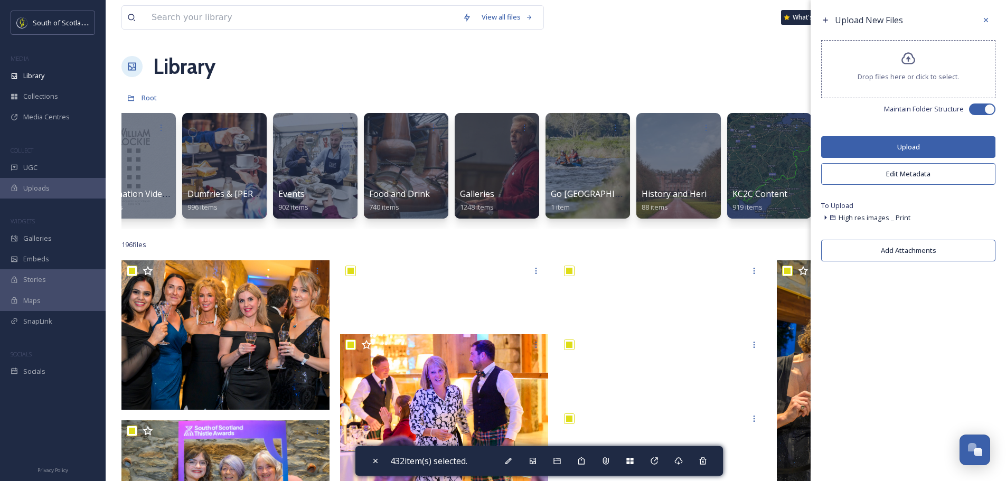
click at [929, 168] on button "Edit Metadata" at bounding box center [908, 174] width 174 height 22
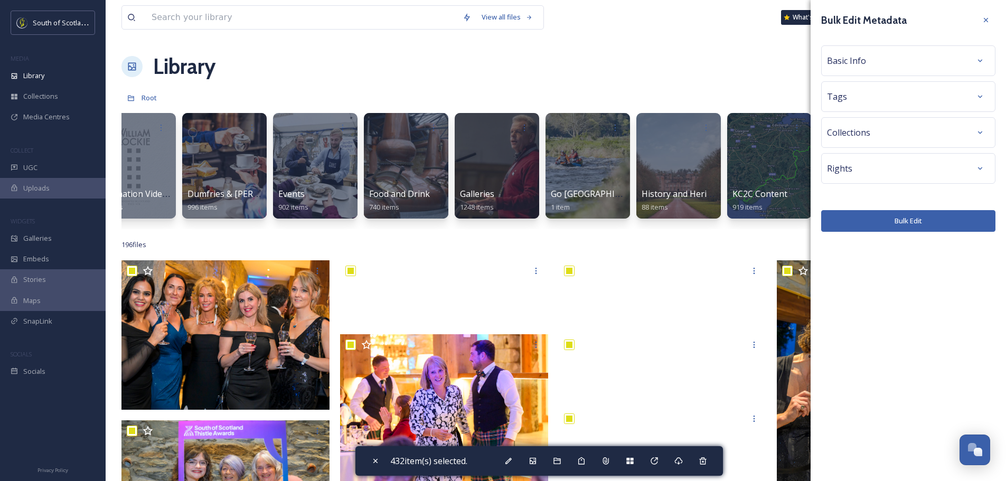
click at [883, 60] on div "Basic Info" at bounding box center [908, 60] width 163 height 19
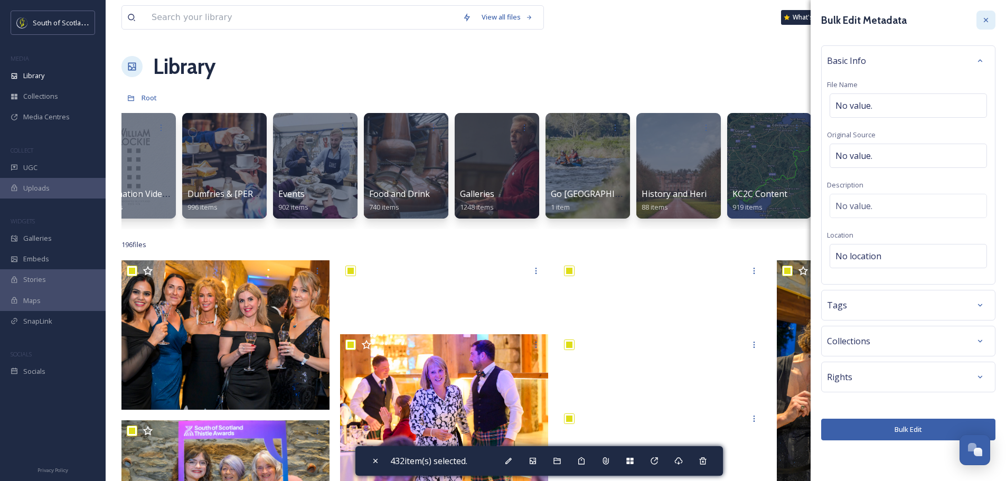
click at [984, 22] on icon at bounding box center [985, 20] width 4 height 4
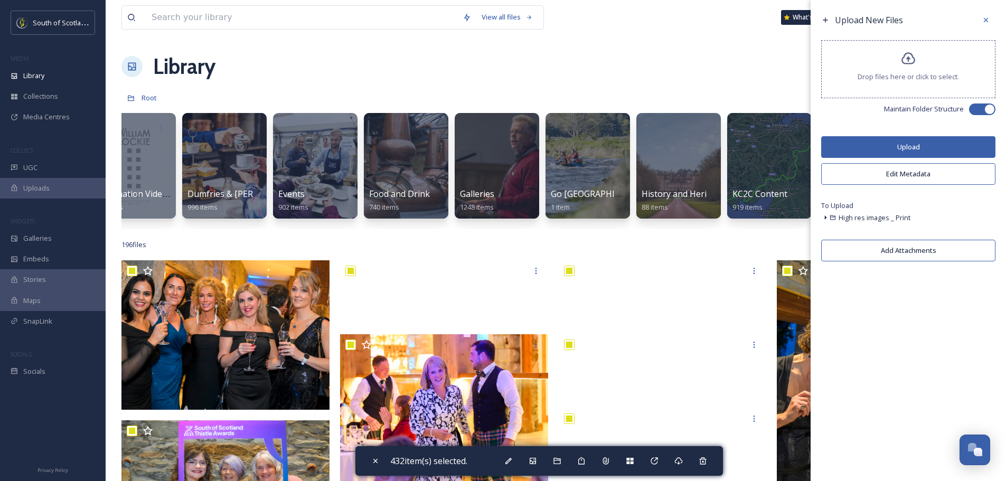
click at [919, 172] on button "Edit Metadata" at bounding box center [908, 174] width 174 height 22
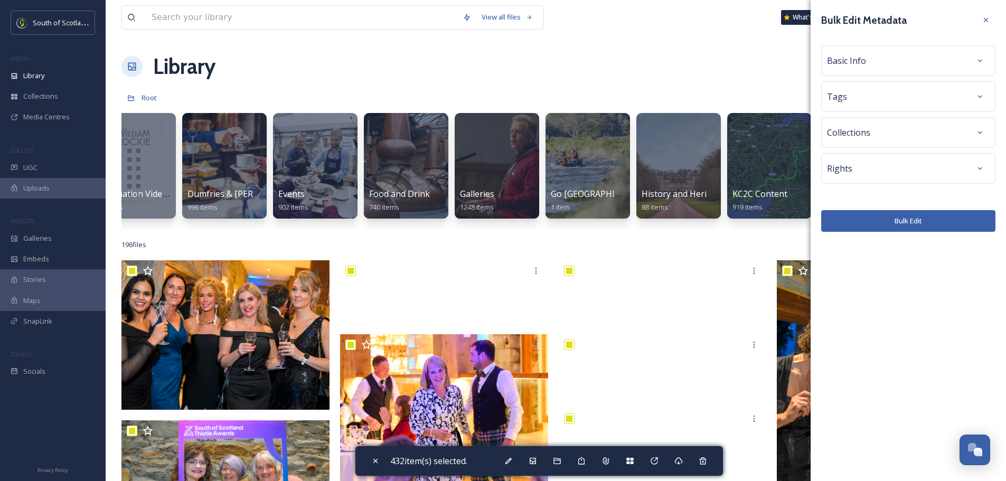
click at [901, 167] on div "Rights" at bounding box center [908, 168] width 163 height 19
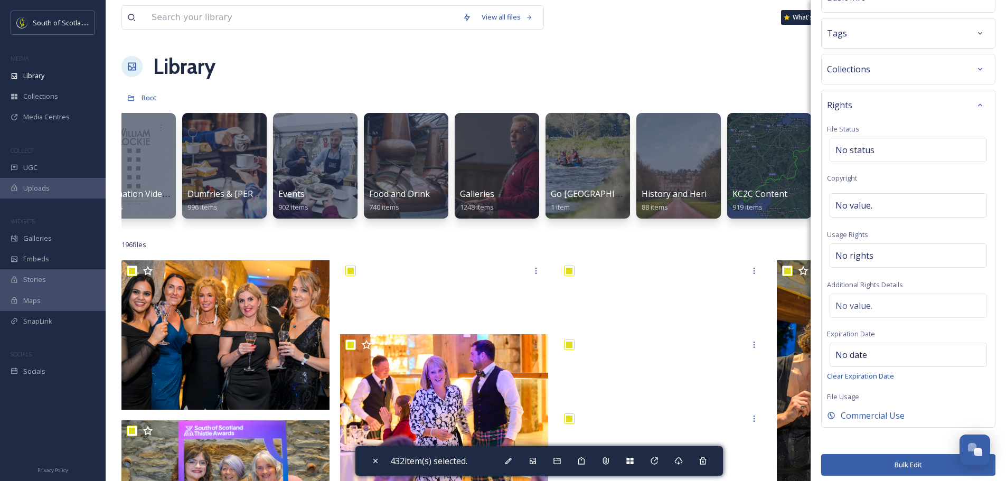
scroll to position [69, 0]
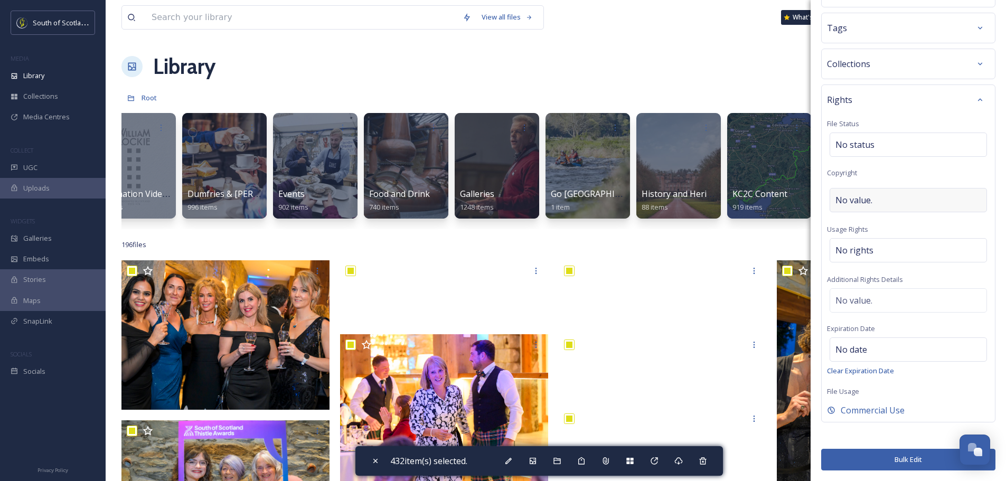
click at [877, 204] on div "No value." at bounding box center [907, 200] width 157 height 24
click at [975, 98] on icon at bounding box center [979, 102] width 8 height 8
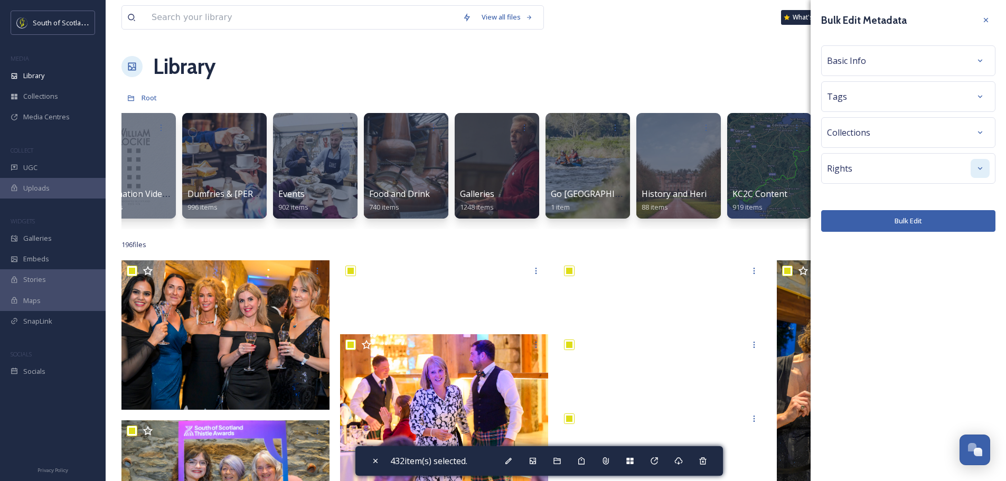
scroll to position [0, 0]
click at [977, 97] on icon at bounding box center [979, 96] width 8 height 8
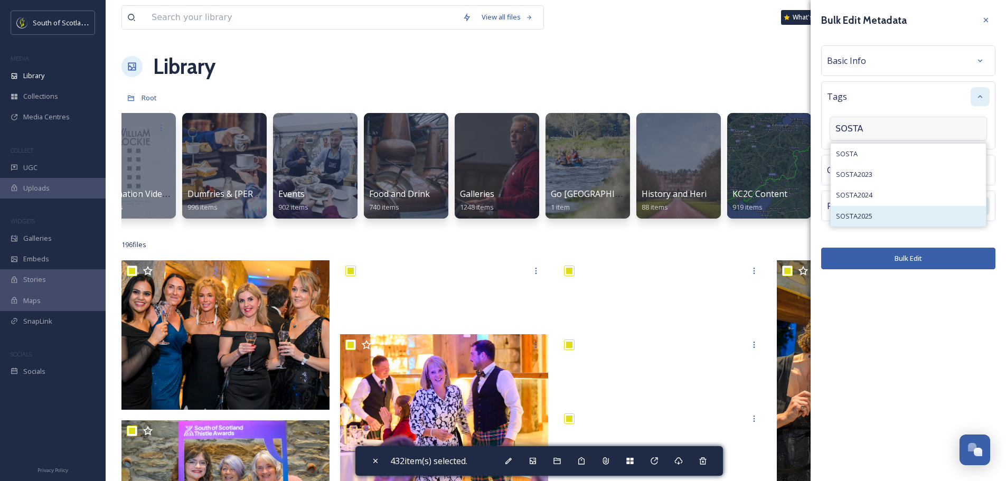
click at [909, 212] on div "SOSTA2025" at bounding box center [907, 216] width 155 height 21
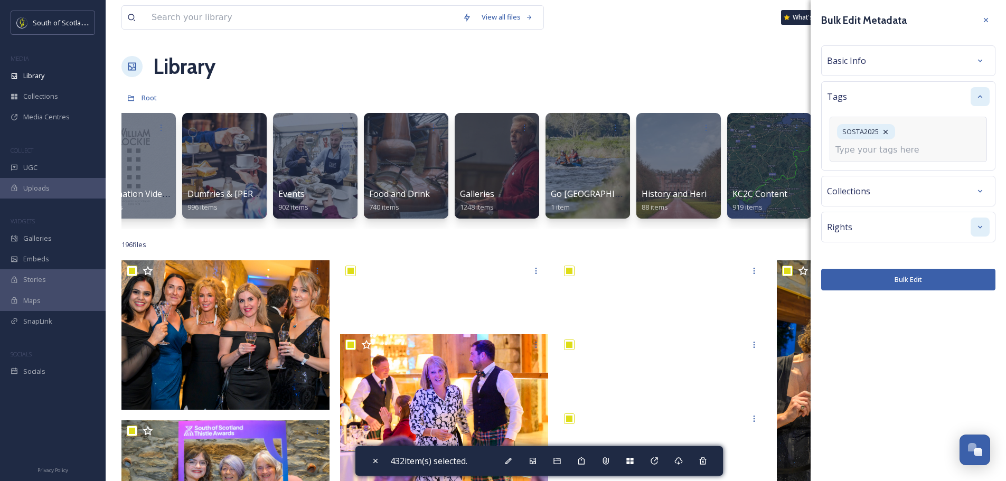
click at [921, 139] on div "SOSTA2025" at bounding box center [907, 139] width 157 height 45
click at [895, 147] on input at bounding box center [888, 150] width 106 height 13
click at [893, 210] on div "South Scotland Thistle Awards 2025" at bounding box center [907, 216] width 155 height 21
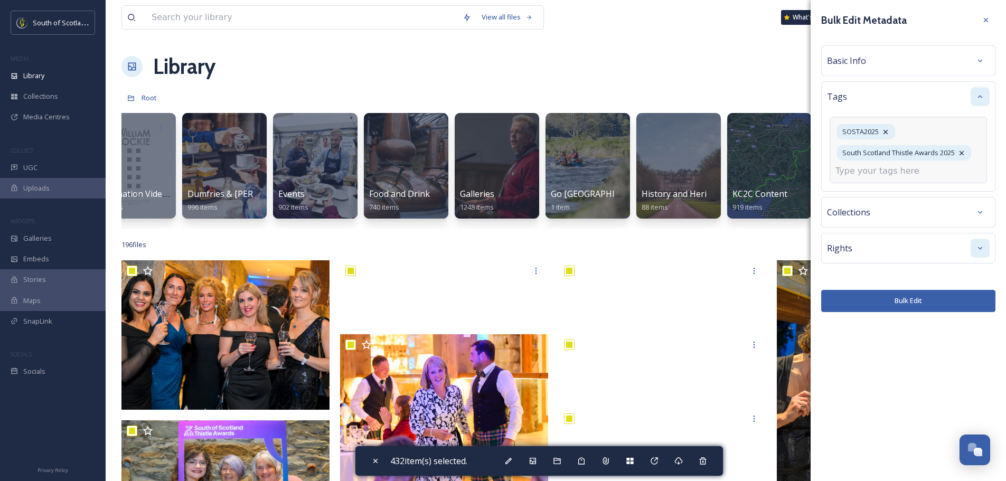
click at [876, 173] on input at bounding box center [888, 171] width 106 height 13
click at [866, 213] on span "Thistle Awards" at bounding box center [859, 217] width 46 height 10
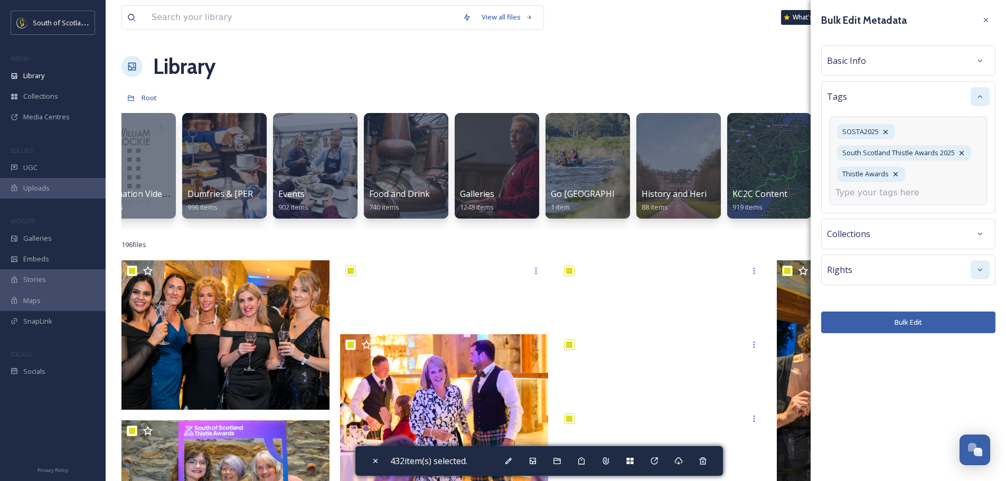
click at [892, 236] on div "Bulk Edit Metadata Basic Info Tags SOSTA2025 South Scotland Thistle Awards 2025…" at bounding box center [907, 172] width 195 height 344
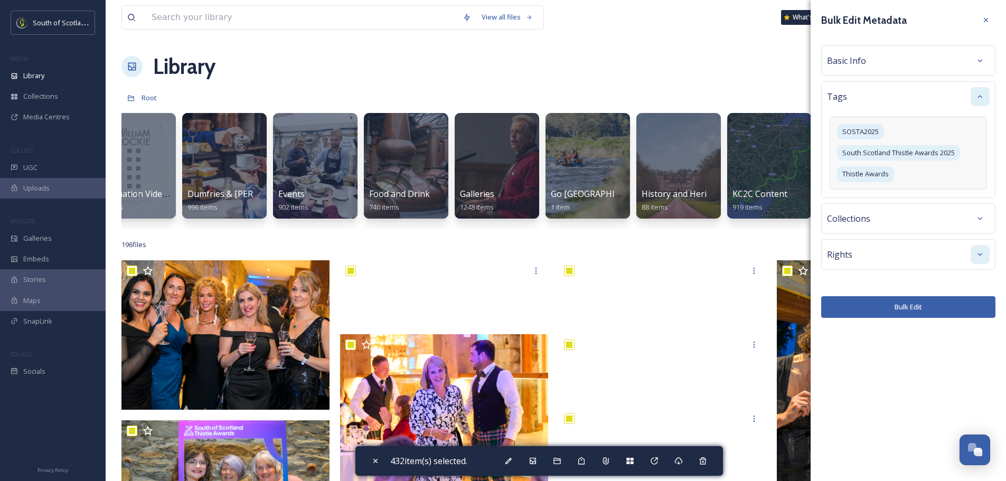
click at [895, 215] on div "Collections" at bounding box center [908, 218] width 163 height 19
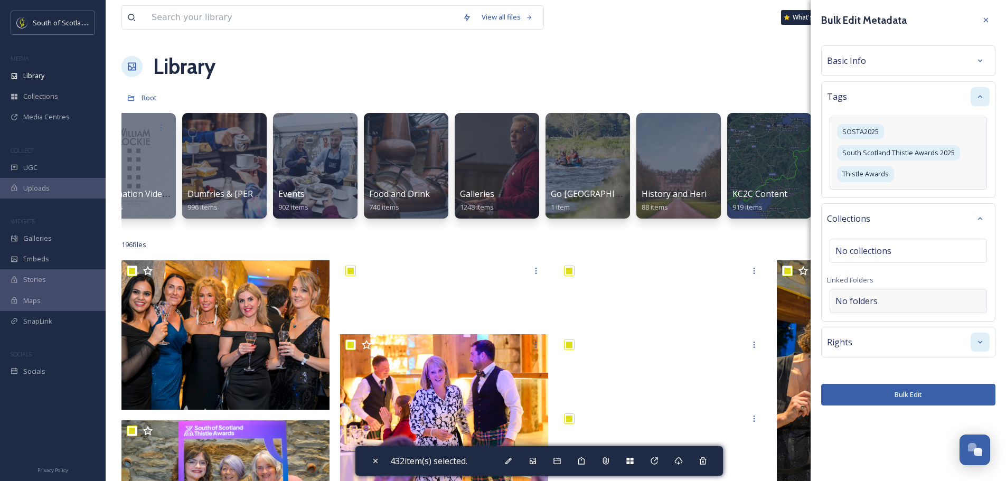
click at [898, 301] on div "No folders" at bounding box center [907, 301] width 157 height 24
click at [898, 301] on input at bounding box center [911, 300] width 162 height 23
click at [915, 271] on div "Collections No collections Linked Folders No folders" at bounding box center [908, 262] width 174 height 118
click at [912, 56] on div "Basic Info" at bounding box center [908, 60] width 163 height 19
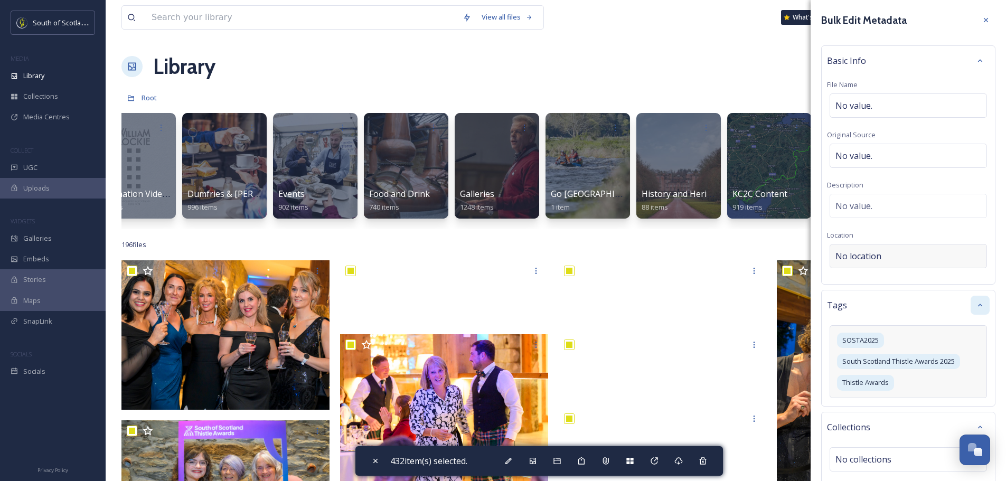
click at [884, 253] on div "No location" at bounding box center [907, 256] width 157 height 24
click at [884, 253] on input at bounding box center [908, 255] width 156 height 23
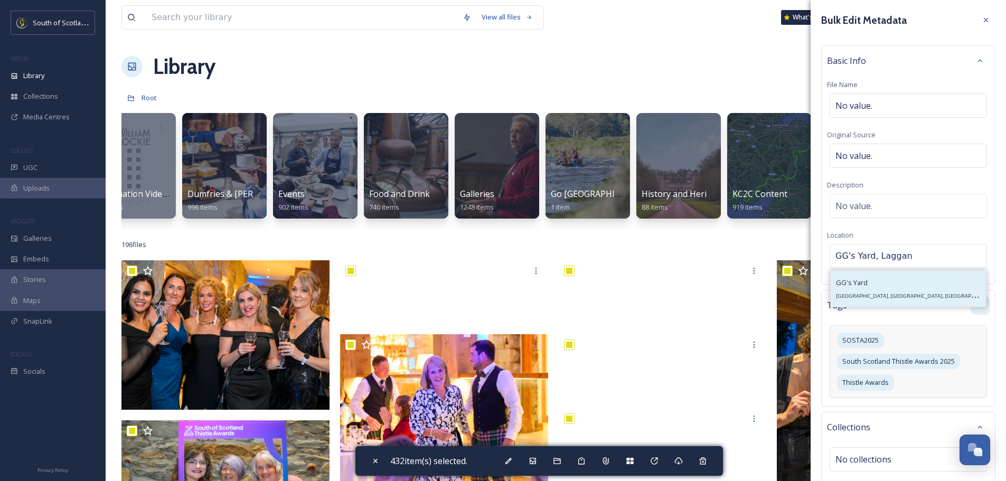
click at [879, 280] on div "GG's Yard Laggan, Gatehouse of Fleet, Castle Douglas DG7 2ES, UK" at bounding box center [908, 288] width 145 height 25
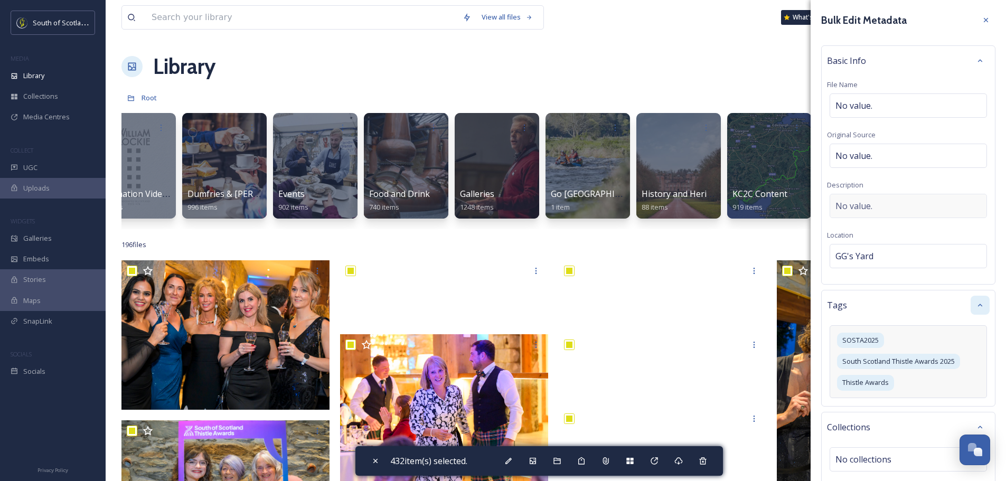
click at [871, 204] on span "No value." at bounding box center [853, 206] width 37 height 13
click at [867, 161] on span "No value." at bounding box center [853, 155] width 37 height 13
click at [869, 105] on span "No value." at bounding box center [853, 105] width 37 height 13
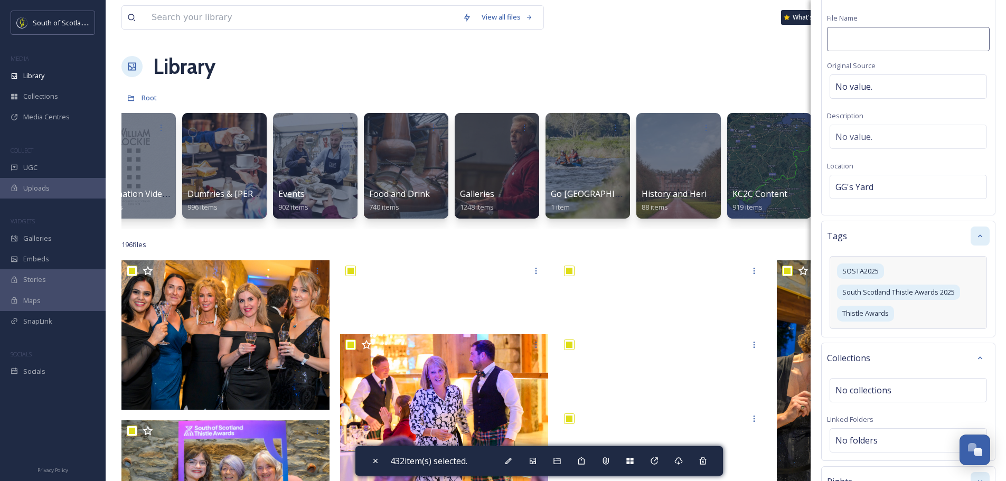
scroll to position [106, 0]
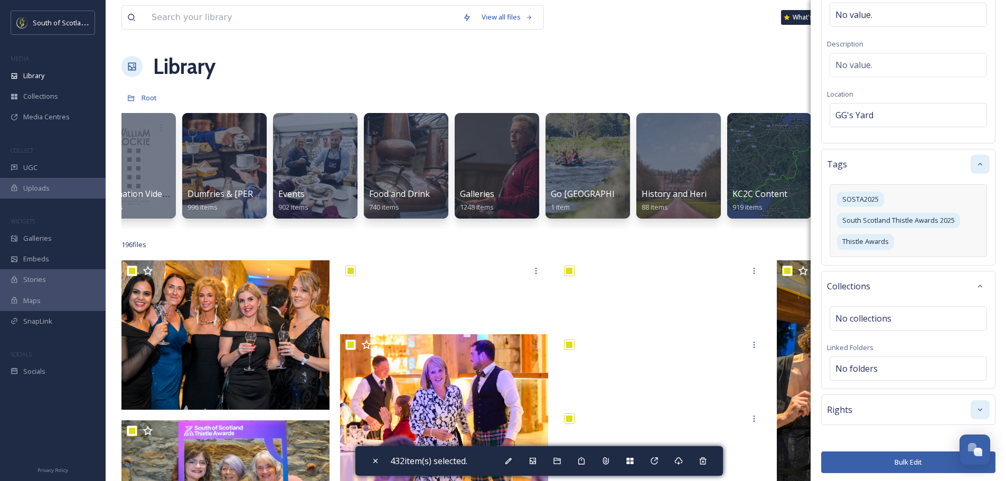
click at [975, 405] on icon at bounding box center [979, 409] width 8 height 8
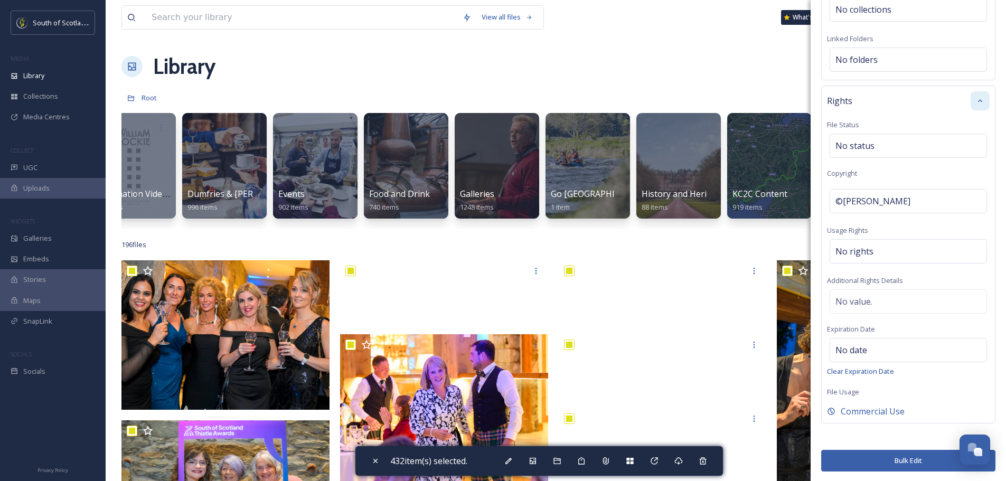
scroll to position [451, 0]
click at [892, 460] on button "Bulk Edit" at bounding box center [908, 460] width 174 height 22
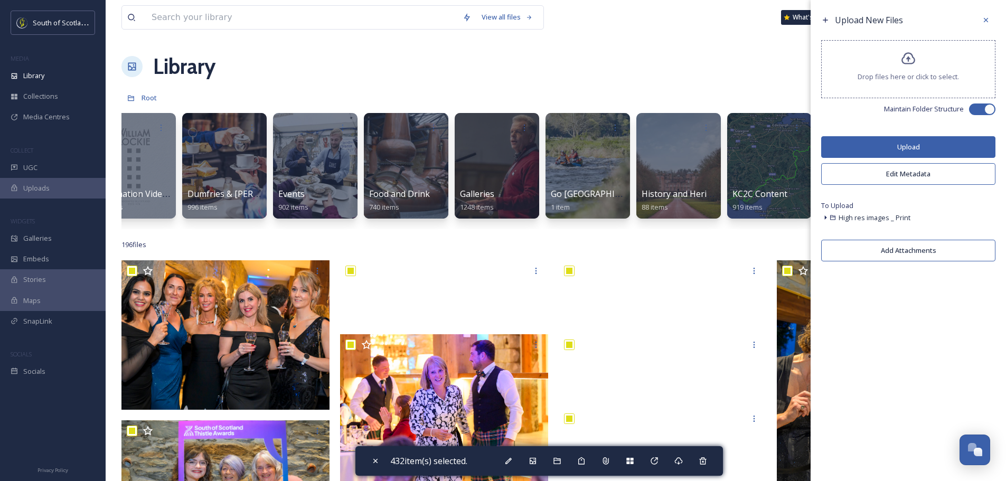
click at [927, 149] on button "Upload" at bounding box center [908, 147] width 174 height 22
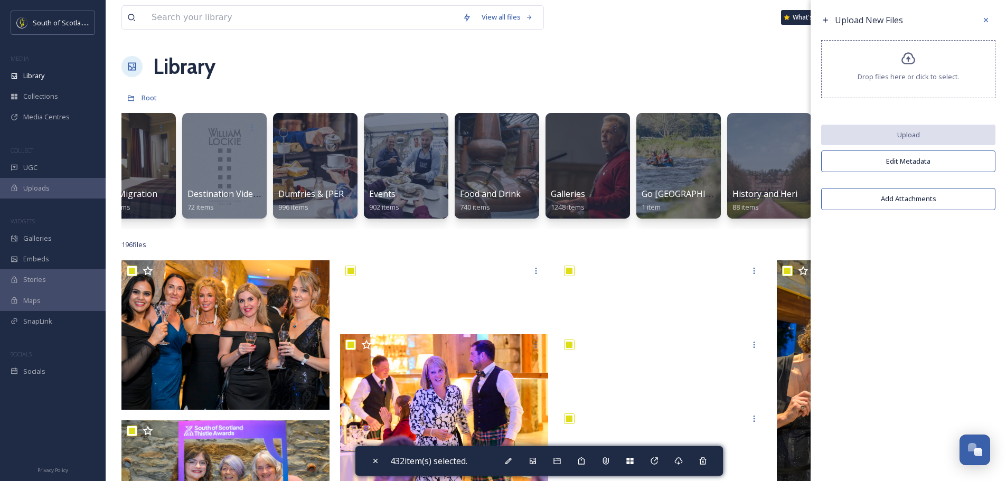
drag, startPoint x: 991, startPoint y: 18, endPoint x: 964, endPoint y: 33, distance: 30.7
click at [991, 18] on div at bounding box center [985, 20] width 19 height 19
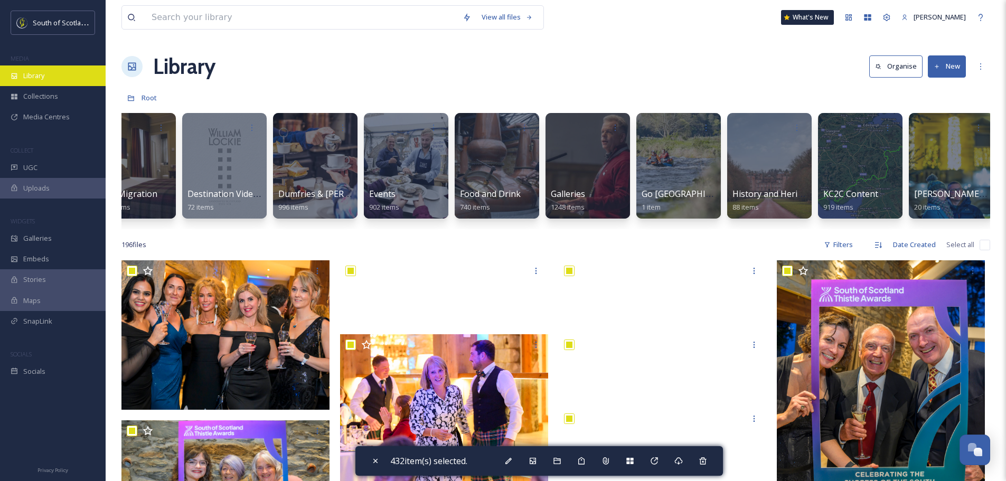
click at [40, 77] on span "Library" at bounding box center [33, 76] width 21 height 10
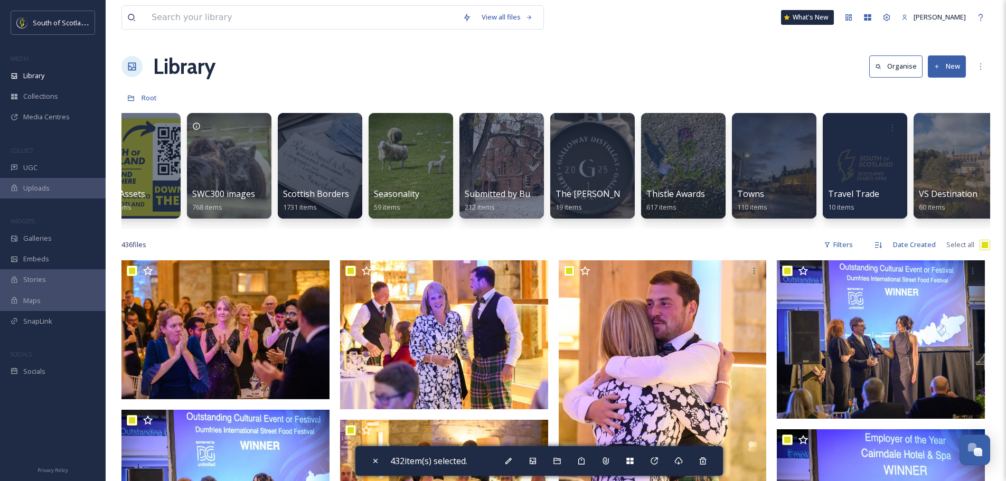
scroll to position [0, 3130]
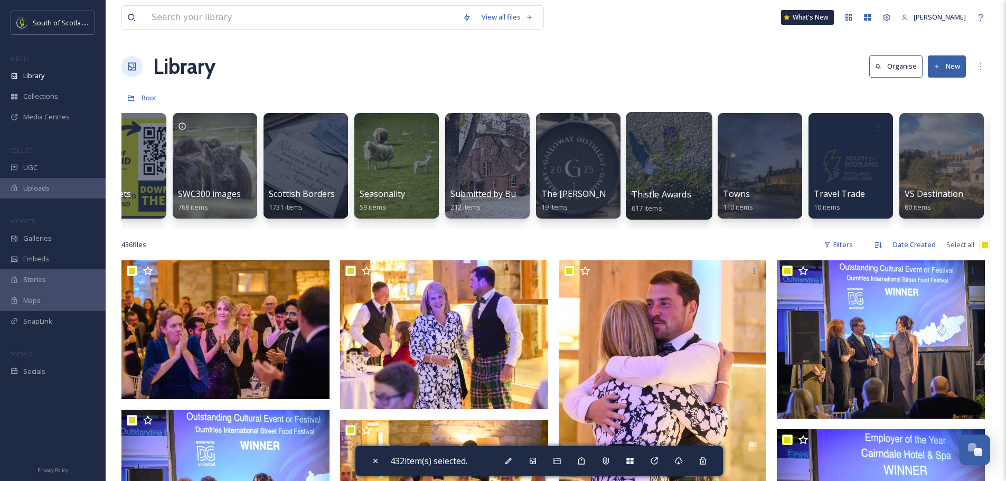
click at [674, 174] on div at bounding box center [669, 166] width 86 height 108
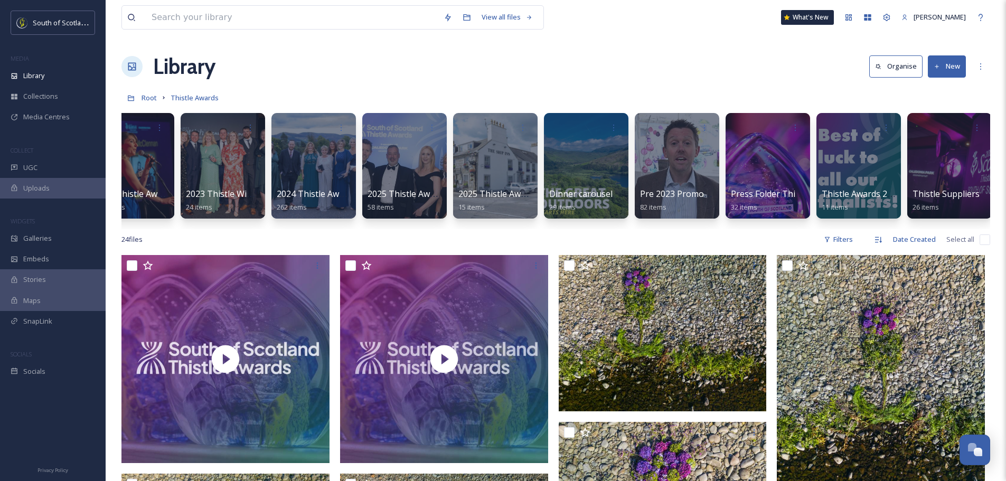
scroll to position [0, 130]
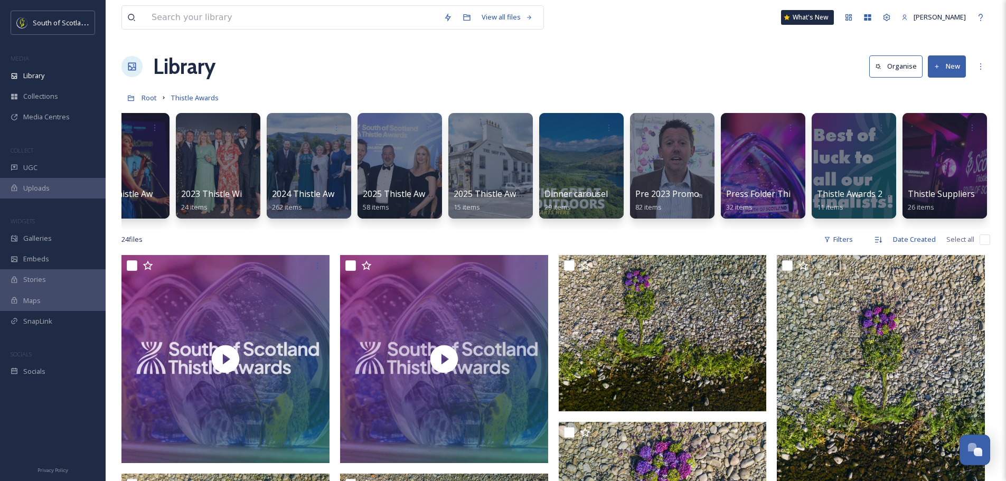
click at [399, 78] on div "Library Organise New" at bounding box center [555, 67] width 868 height 32
click at [40, 189] on span "Uploads" at bounding box center [36, 188] width 26 height 10
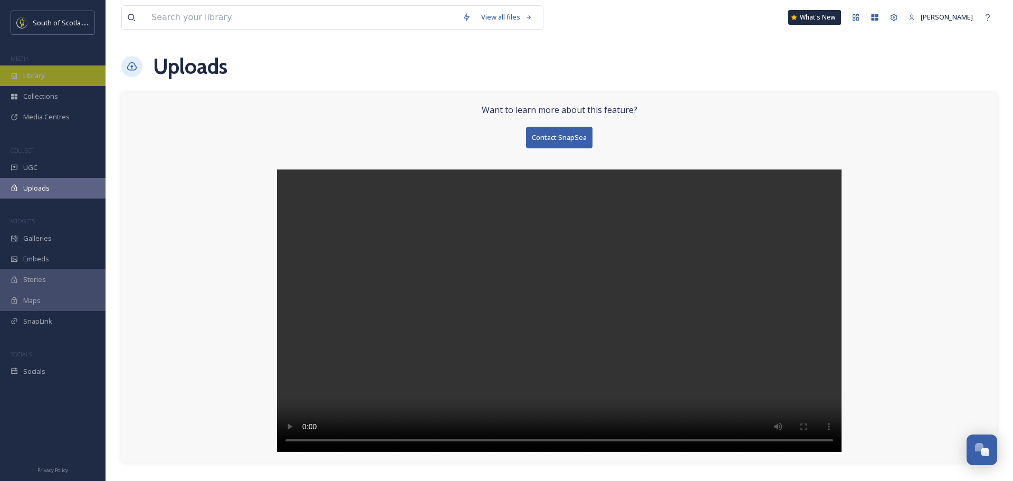
click at [33, 75] on span "Library" at bounding box center [33, 76] width 21 height 10
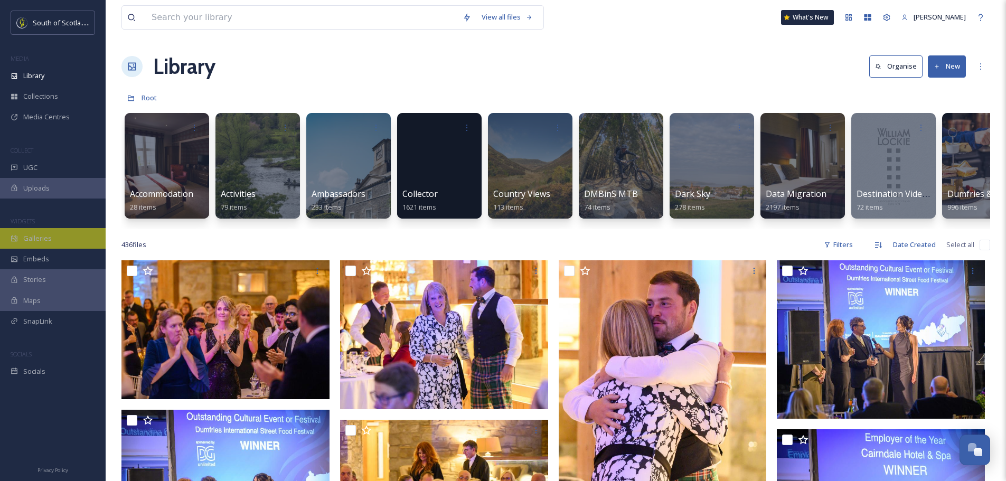
click at [43, 238] on span "Galleries" at bounding box center [37, 238] width 29 height 10
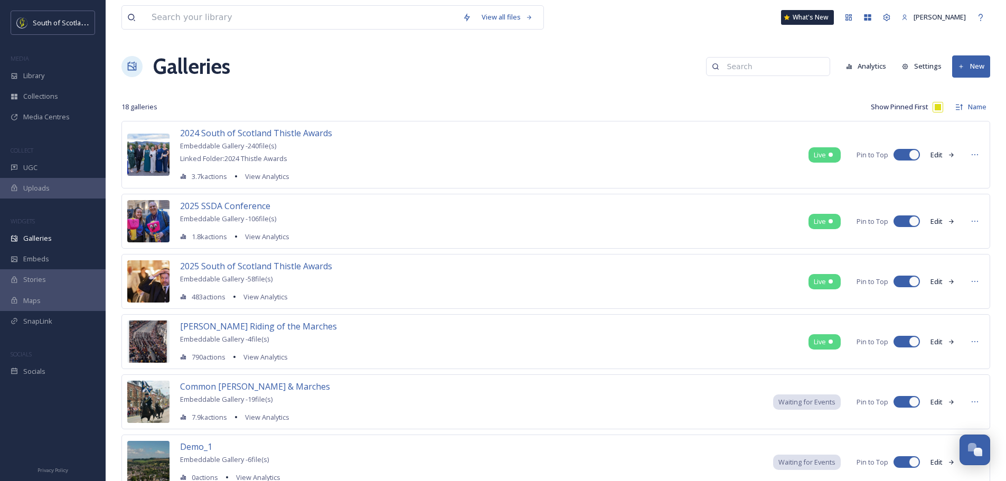
scroll to position [53, 0]
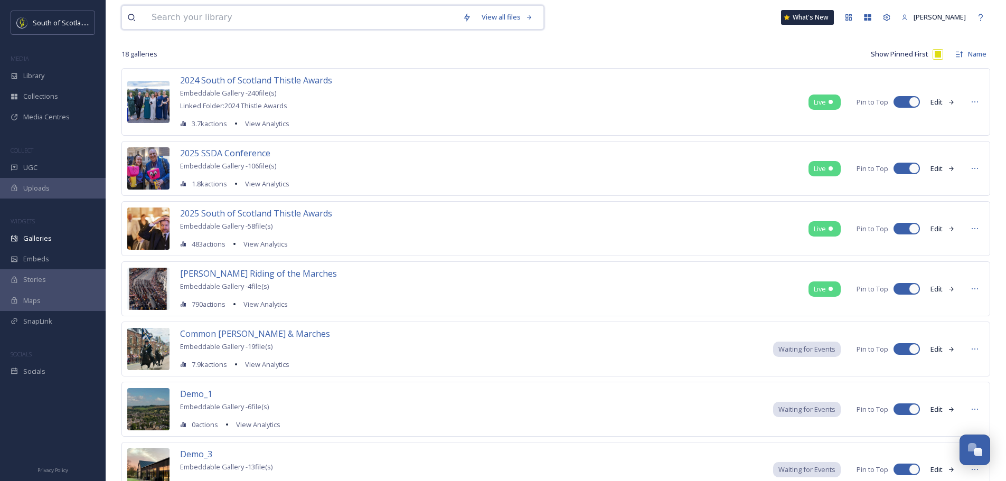
click at [243, 19] on input at bounding box center [301, 17] width 311 height 23
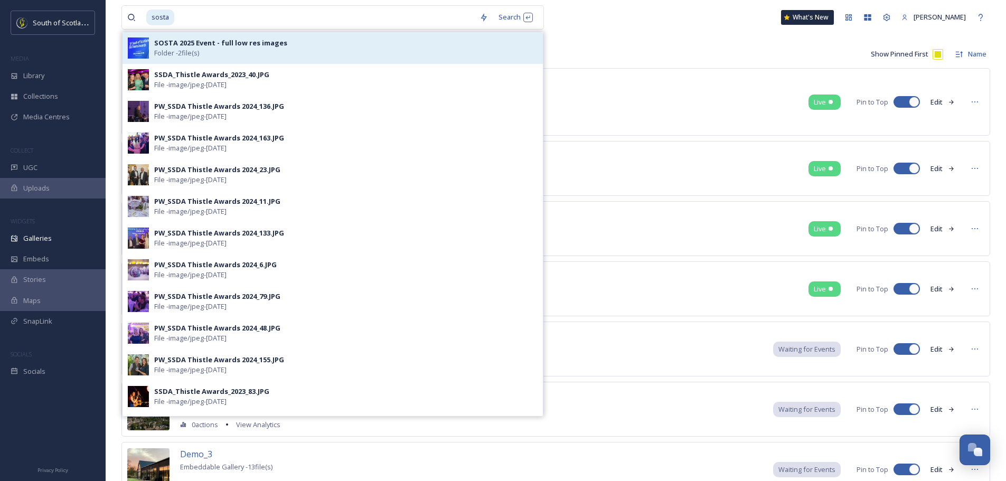
click at [269, 48] on span "SOSTA 2025 Event - full low res images" at bounding box center [220, 43] width 133 height 10
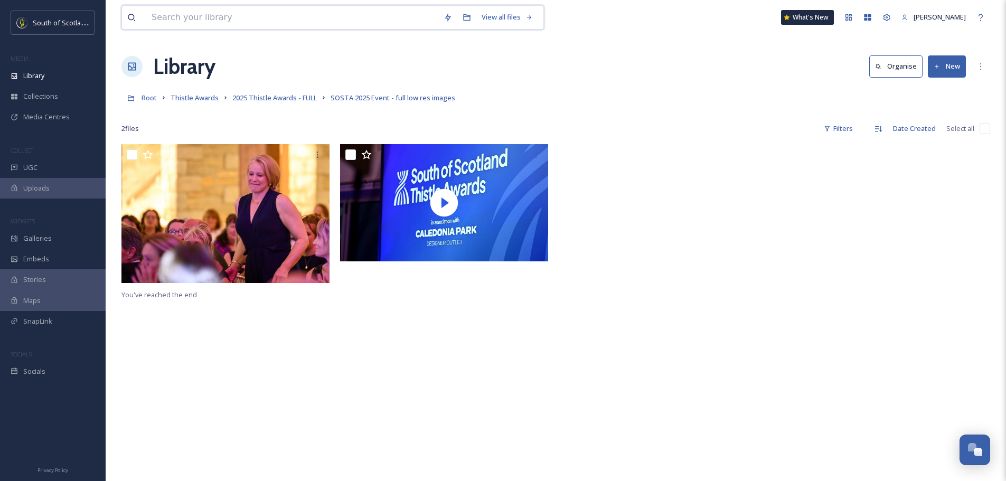
click at [180, 14] on input at bounding box center [292, 17] width 292 height 23
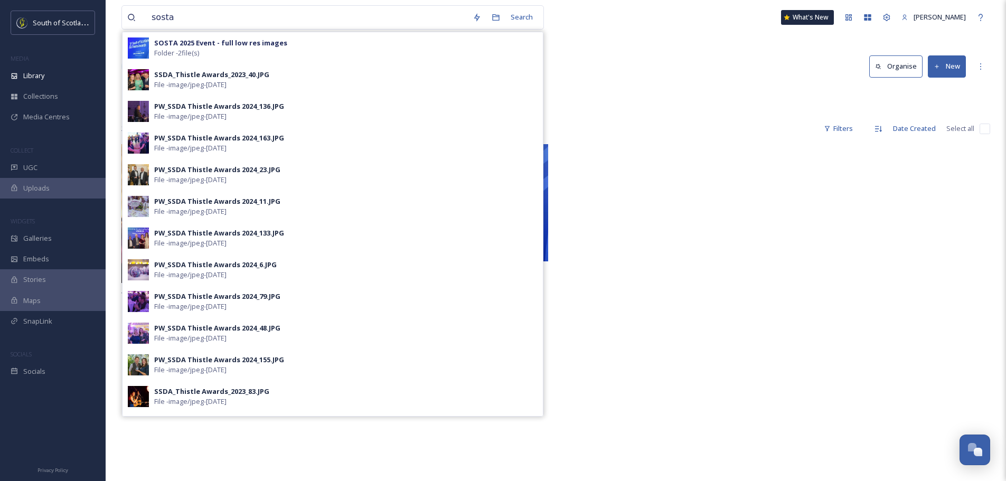
click at [685, 178] on div at bounding box center [664, 216] width 213 height 144
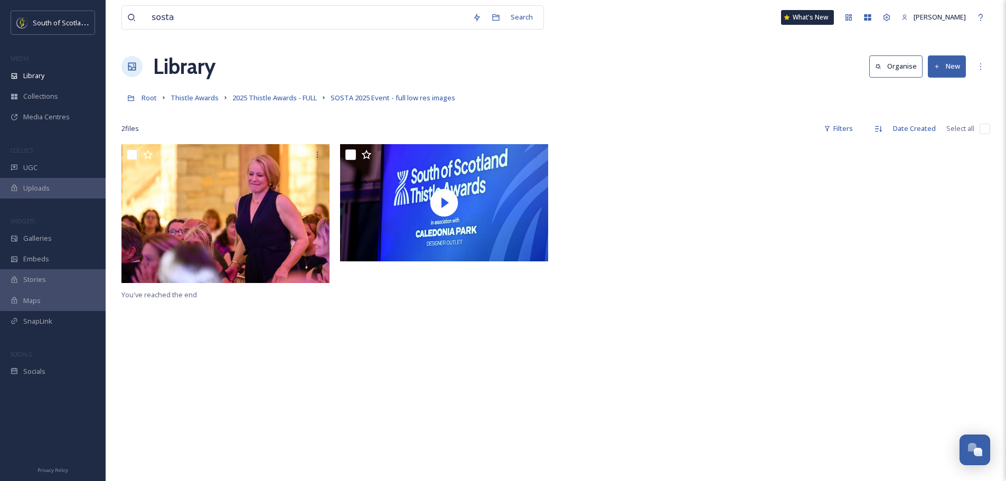
click at [132, 63] on icon at bounding box center [132, 67] width 8 height 8
click at [176, 70] on h1 "Library" at bounding box center [184, 67] width 62 height 32
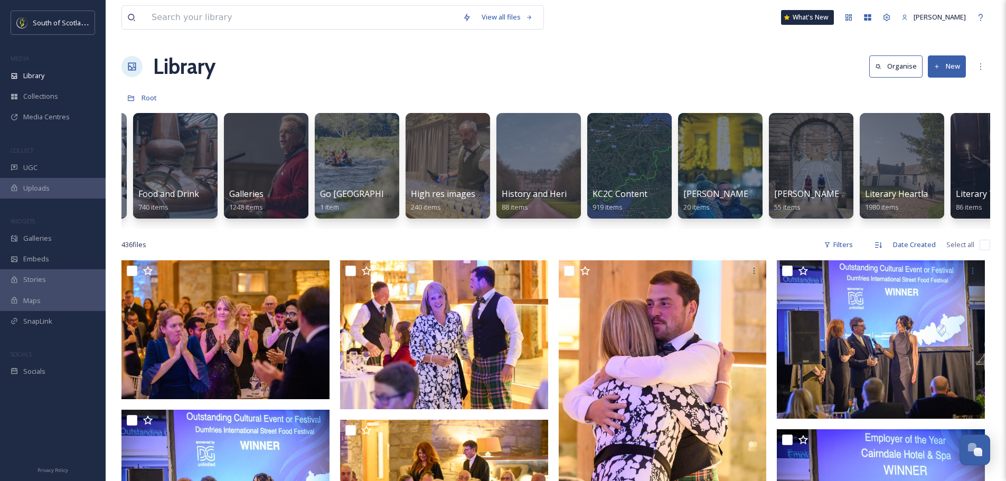
scroll to position [0, 999]
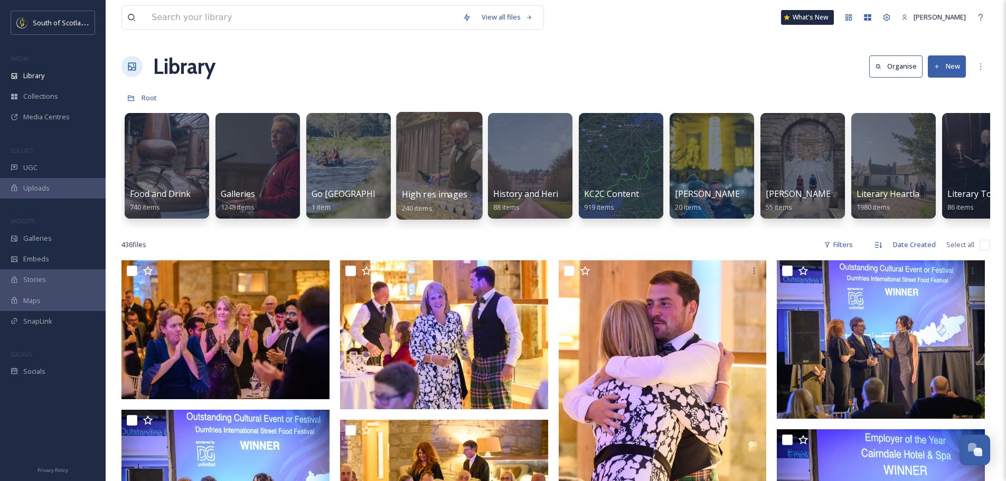
click at [443, 190] on span "High res images _ Print" at bounding box center [448, 194] width 93 height 12
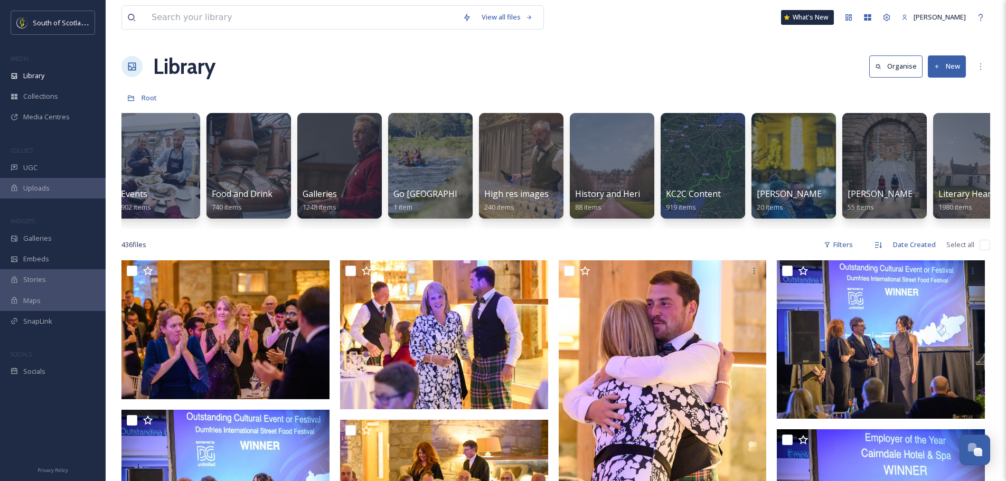
scroll to position [0, 982]
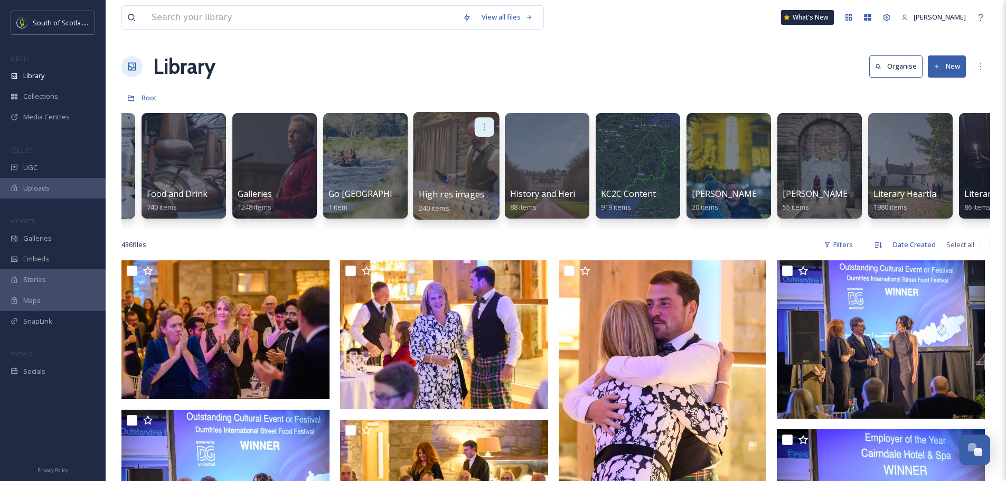
click at [484, 127] on icon at bounding box center [484, 126] width 8 height 8
click at [472, 170] on span "Move to Folder" at bounding box center [464, 171] width 48 height 11
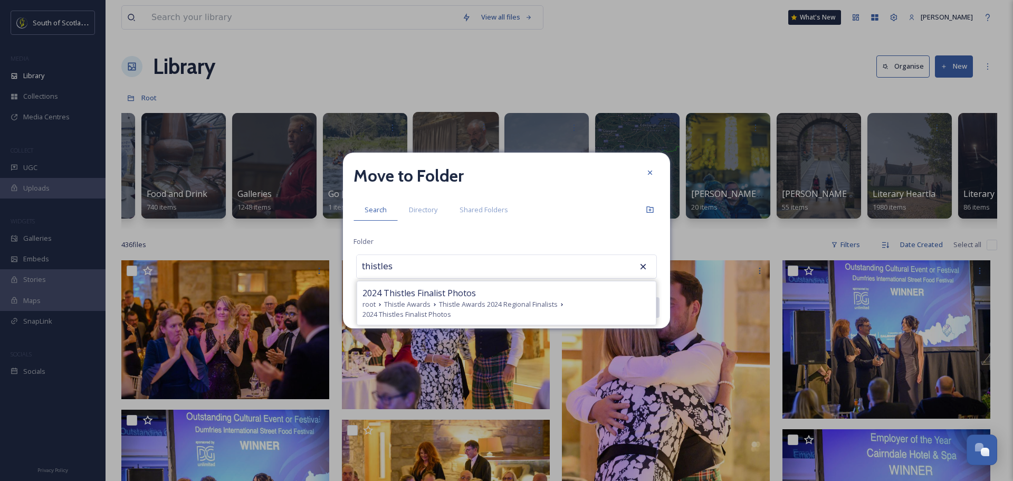
click at [641, 268] on icon at bounding box center [643, 266] width 11 height 11
click at [643, 264] on icon at bounding box center [643, 266] width 11 height 11
click at [649, 173] on icon at bounding box center [650, 172] width 4 height 4
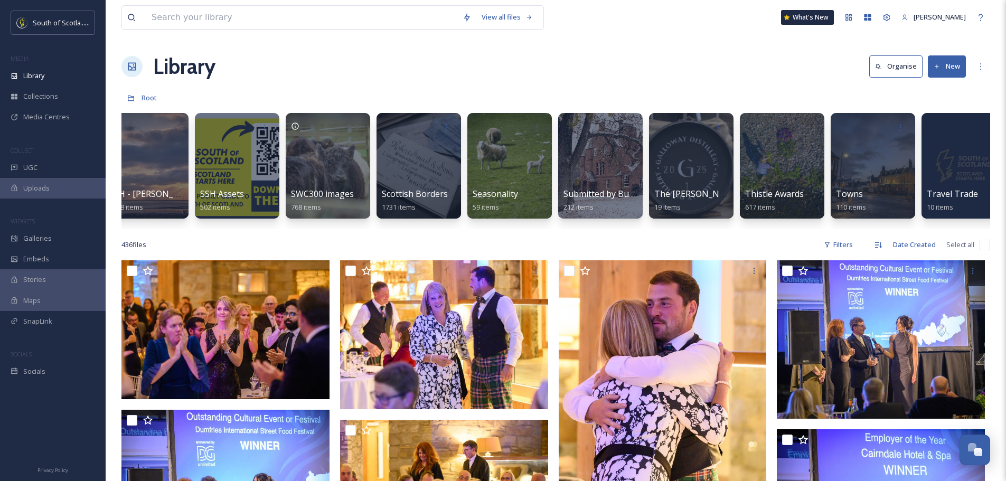
scroll to position [0, 3095]
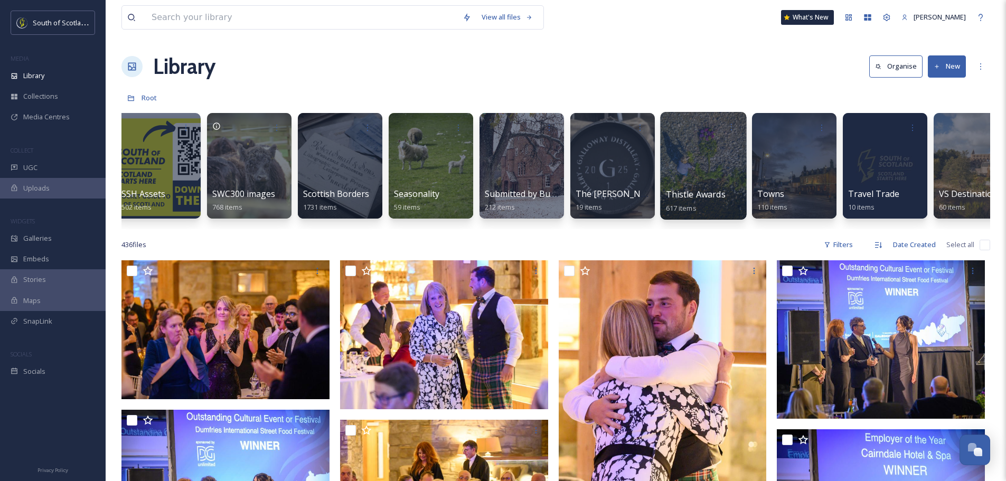
click at [727, 168] on div at bounding box center [703, 166] width 86 height 108
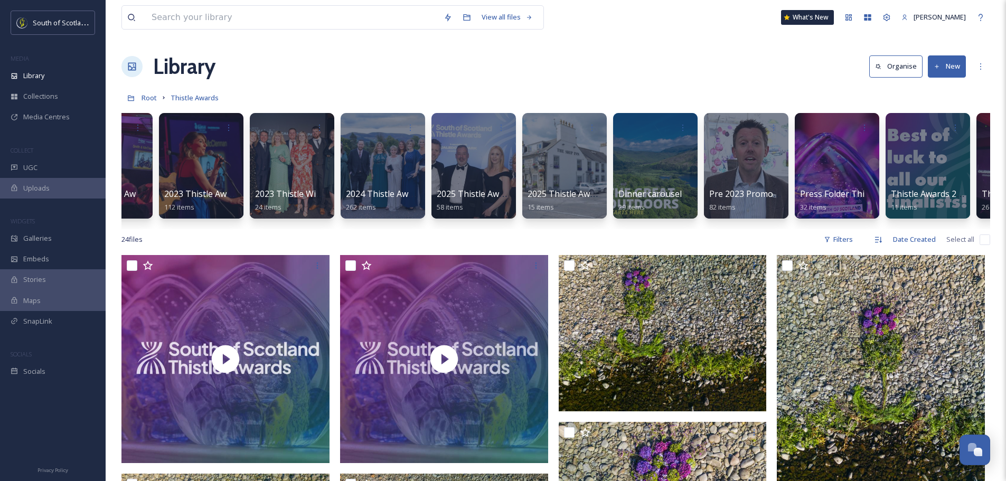
scroll to position [0, 130]
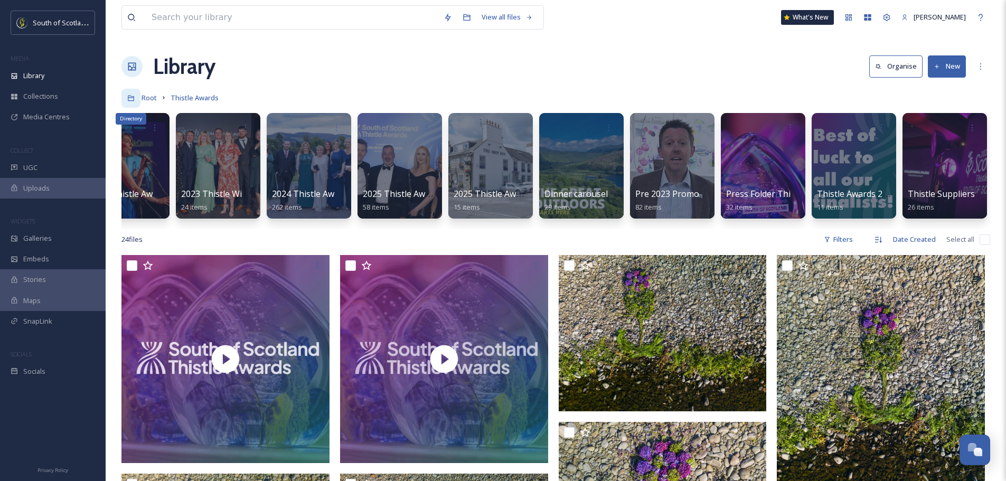
click at [128, 101] on div "Directory" at bounding box center [130, 98] width 19 height 19
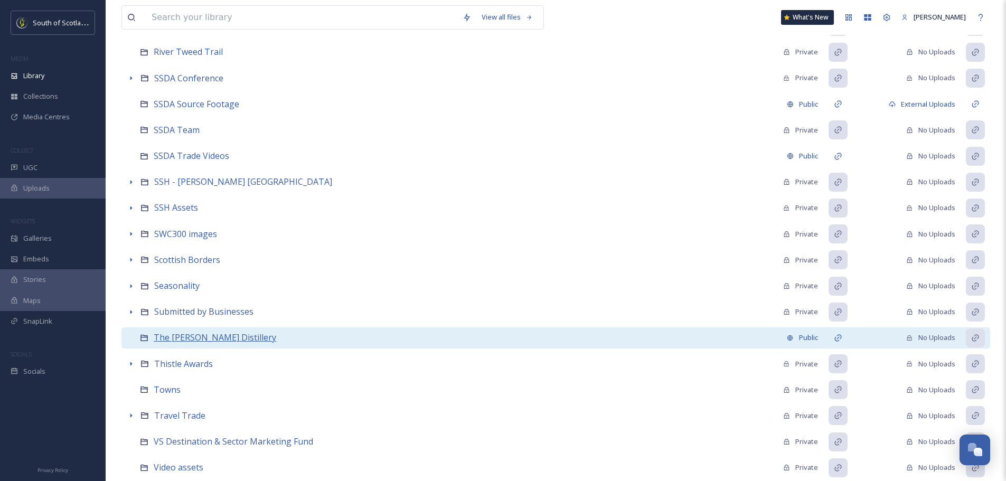
scroll to position [792, 0]
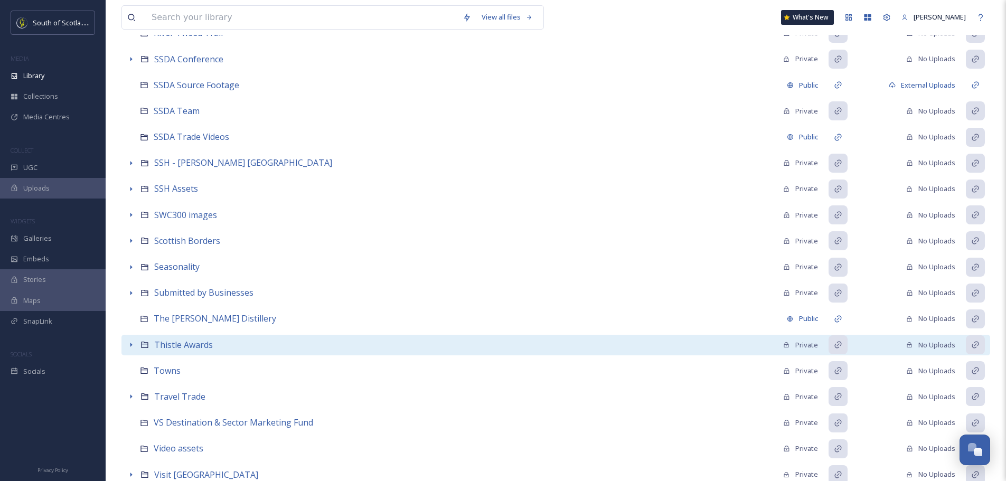
click at [127, 345] on icon at bounding box center [131, 344] width 8 height 8
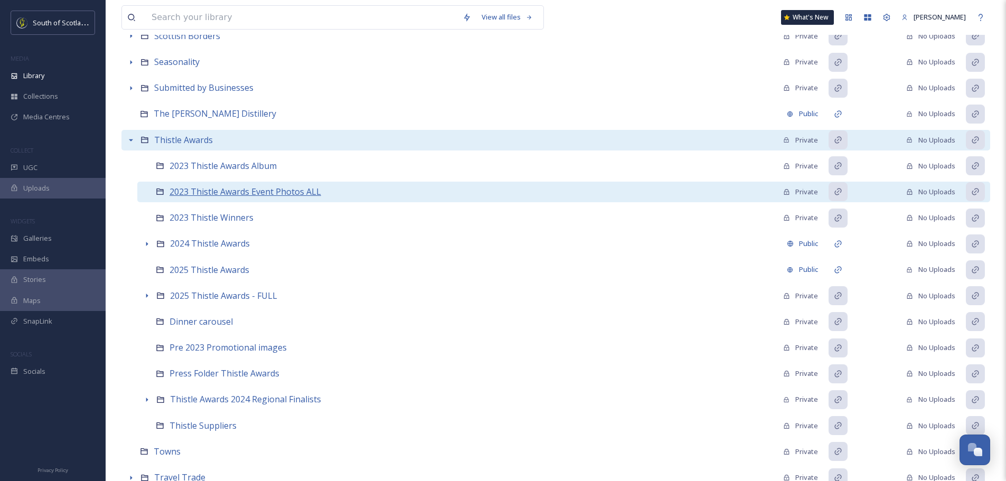
scroll to position [1003, 0]
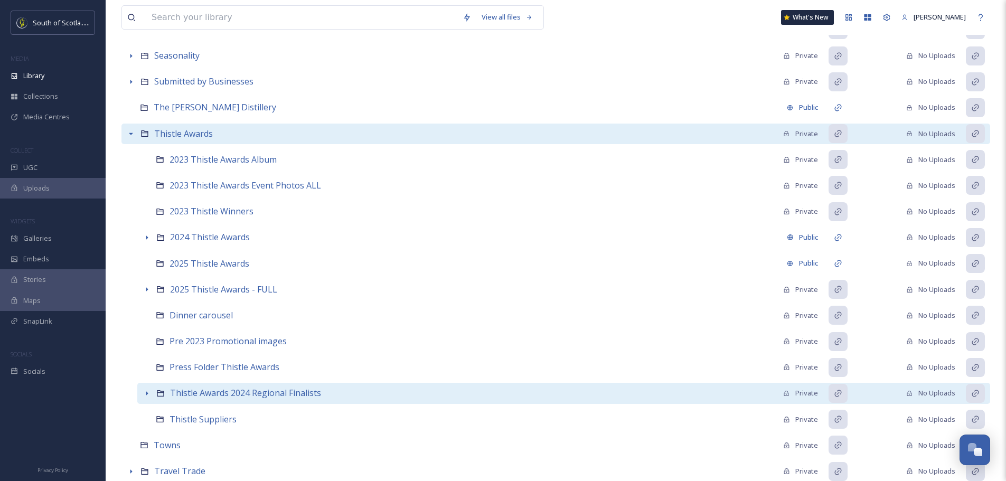
drag, startPoint x: 200, startPoint y: 391, endPoint x: 147, endPoint y: 393, distance: 52.9
click at [147, 393] on icon at bounding box center [147, 393] width 2 height 4
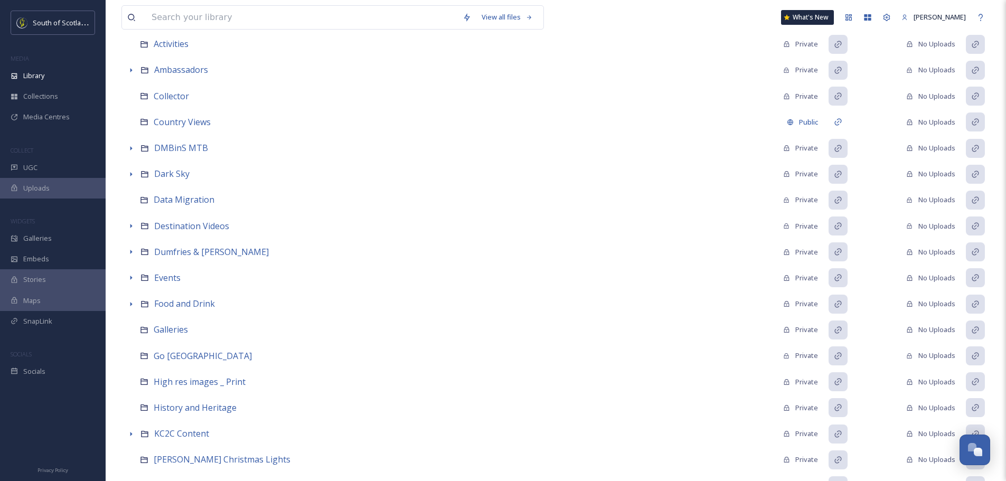
scroll to position [0, 0]
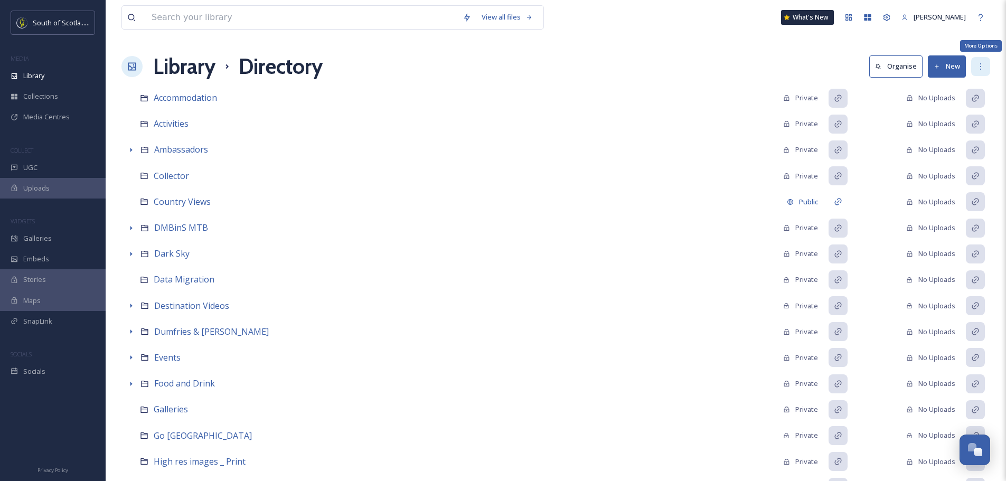
click at [981, 64] on icon at bounding box center [980, 66] width 8 height 8
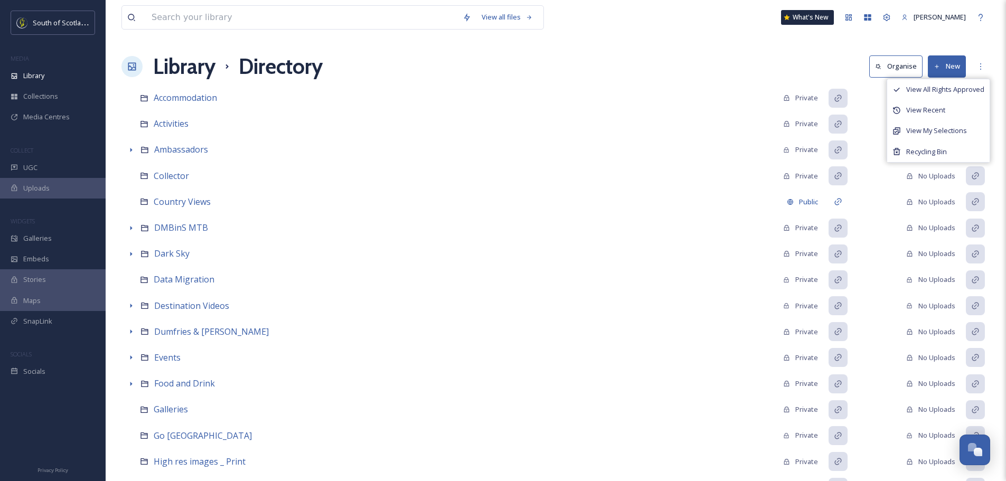
click at [901, 66] on button "Organise" at bounding box center [895, 66] width 53 height 22
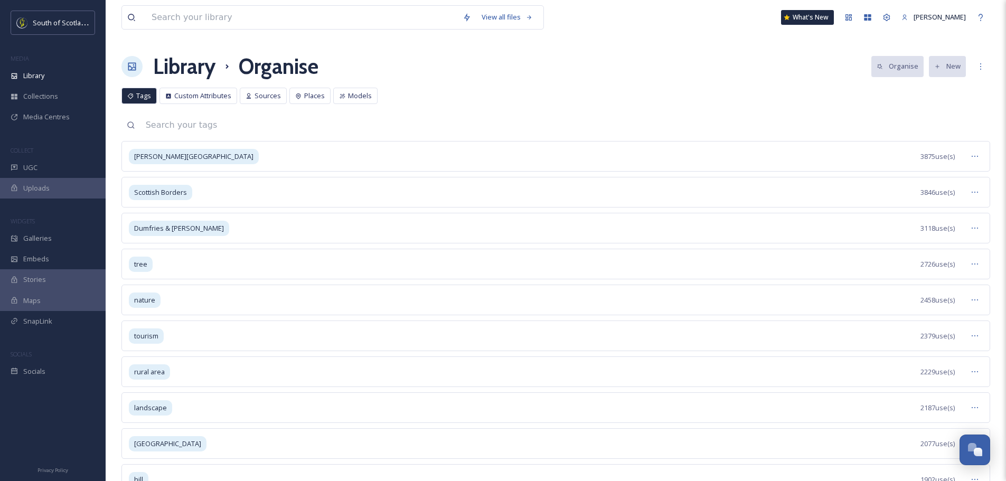
click at [182, 69] on h1 "Library" at bounding box center [184, 67] width 62 height 32
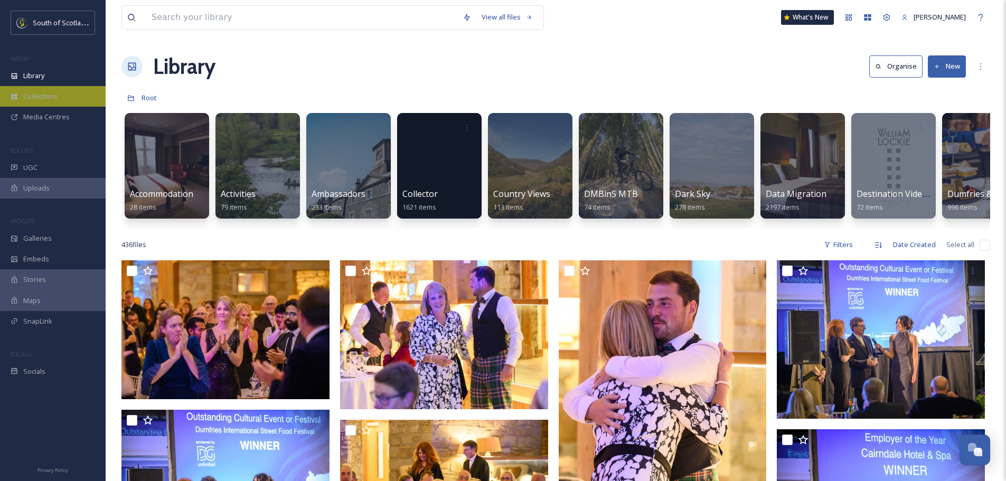
click at [55, 95] on span "Collections" at bounding box center [40, 96] width 35 height 10
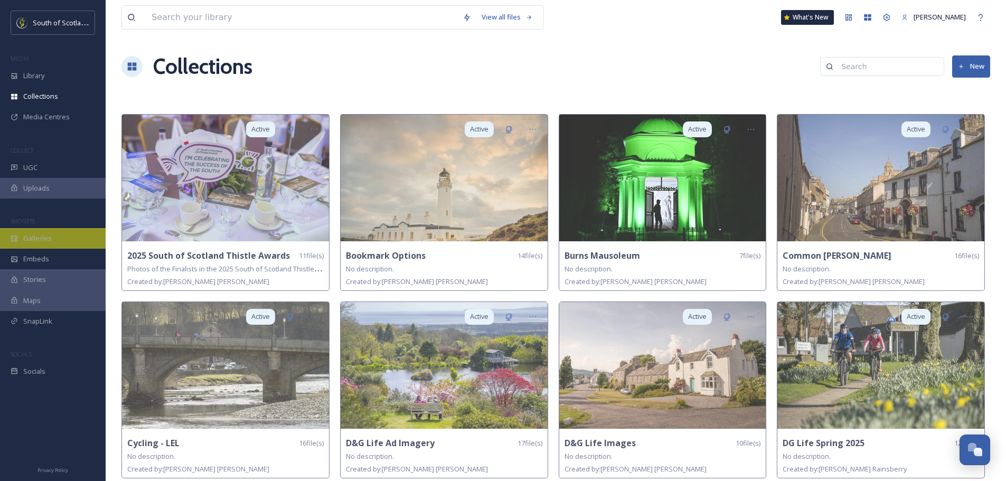
click at [39, 236] on span "Galleries" at bounding box center [37, 238] width 29 height 10
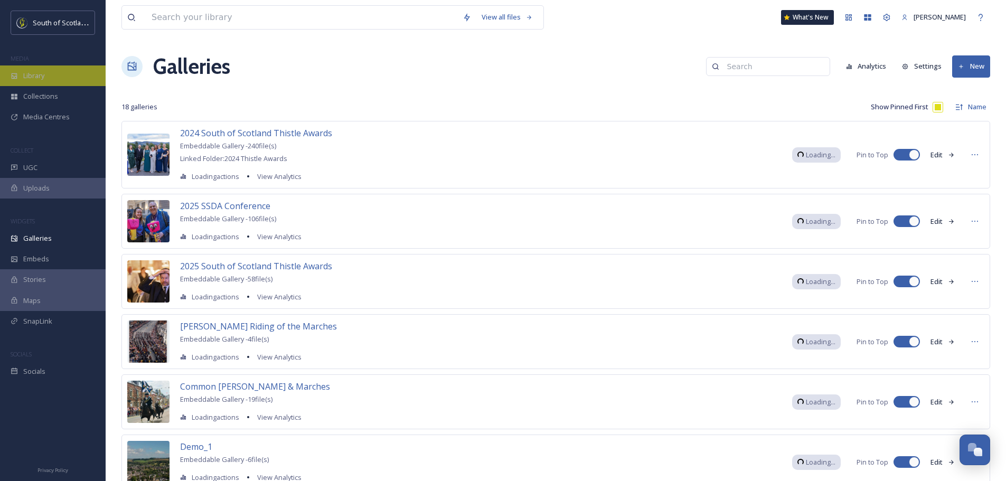
click at [23, 69] on div "Library" at bounding box center [53, 75] width 106 height 21
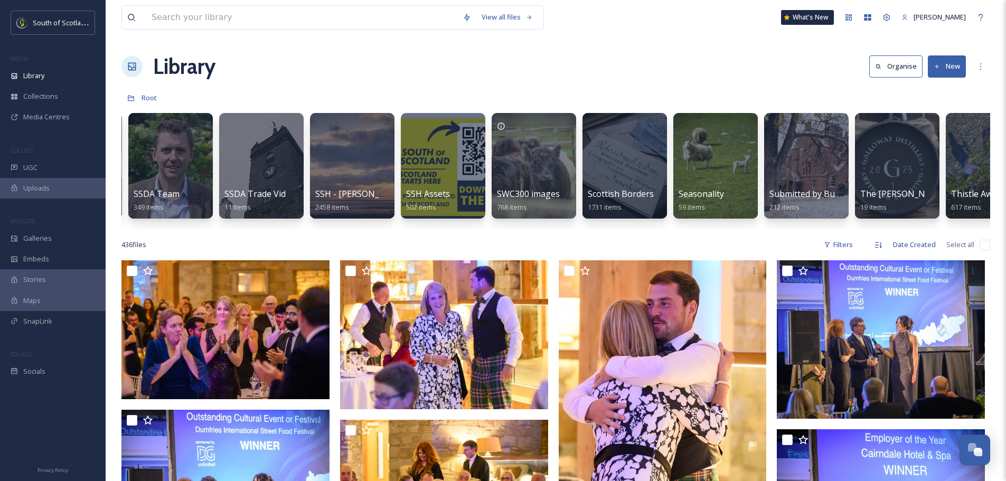
scroll to position [0, 2997]
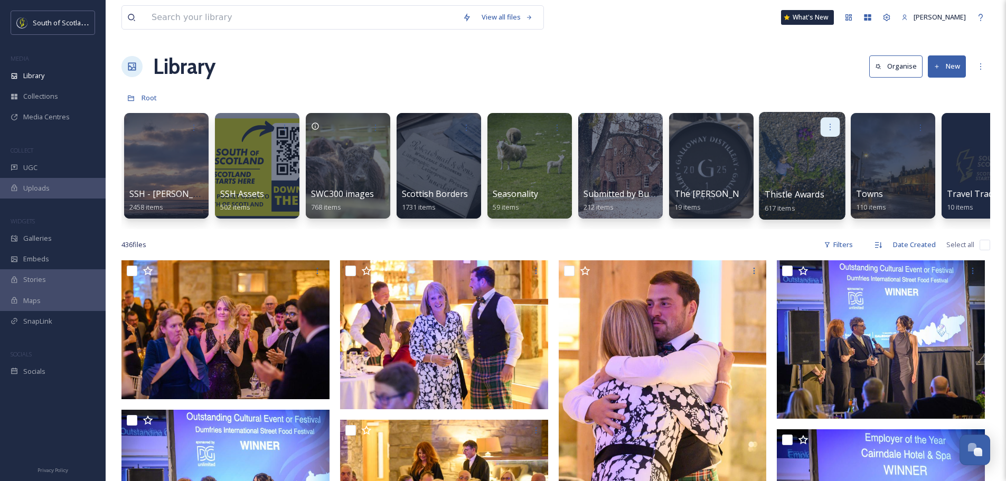
click at [832, 126] on icon at bounding box center [830, 126] width 8 height 8
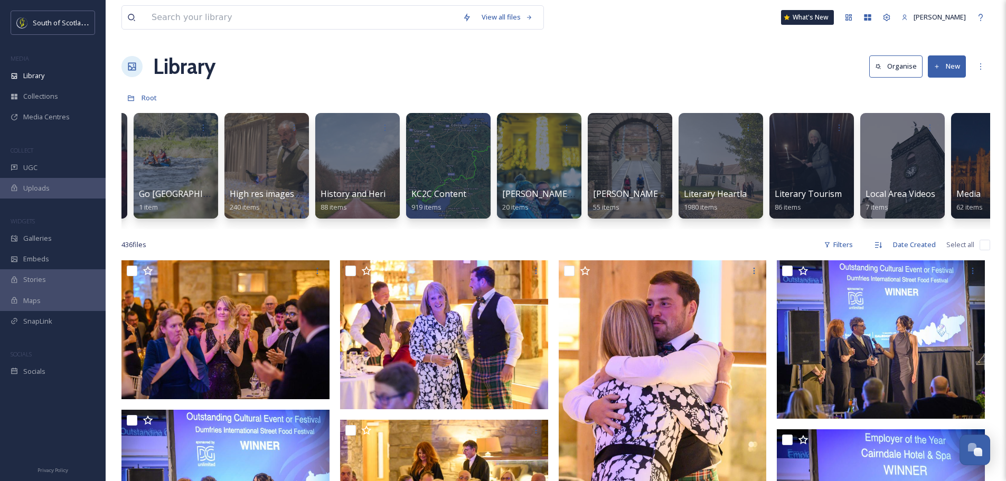
scroll to position [0, 1163]
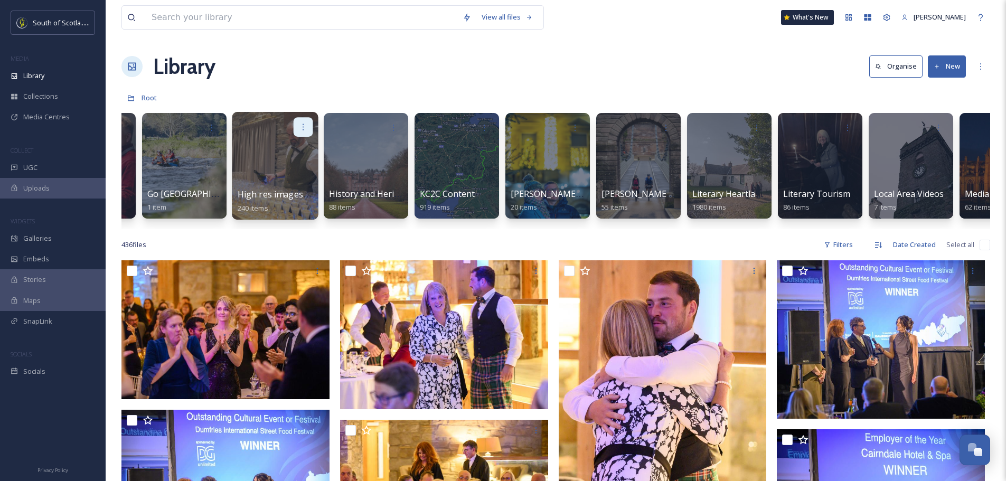
click at [305, 128] on icon at bounding box center [303, 126] width 8 height 8
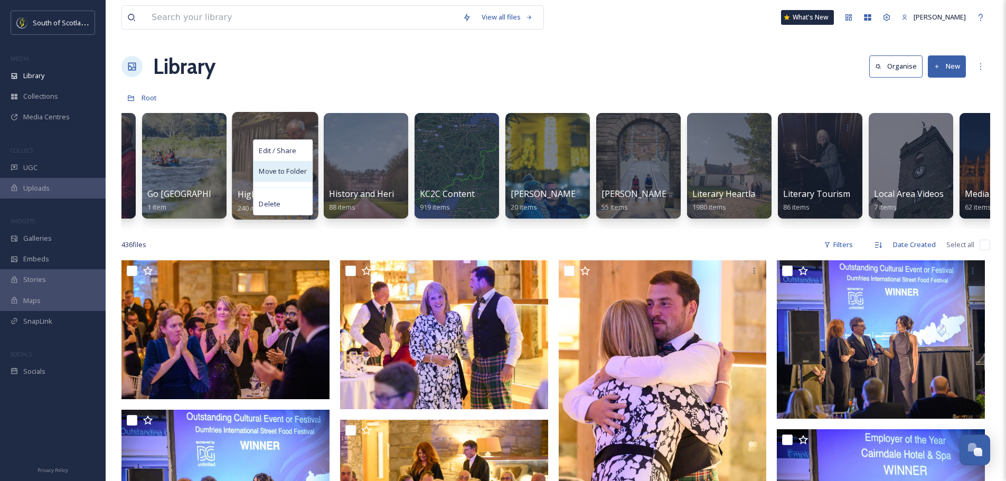
click at [278, 170] on span "Move to Folder" at bounding box center [283, 171] width 48 height 11
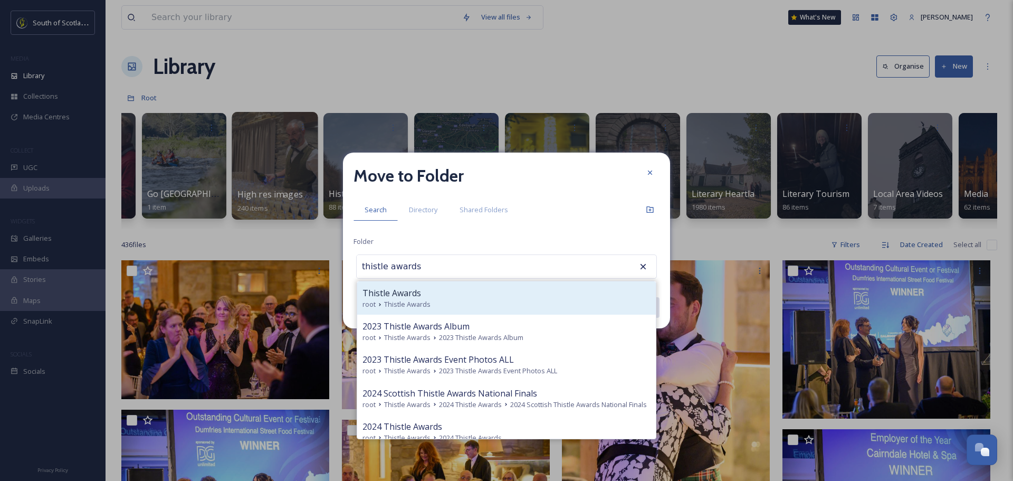
click at [420, 298] on div "Thistle Awards" at bounding box center [507, 293] width 288 height 13
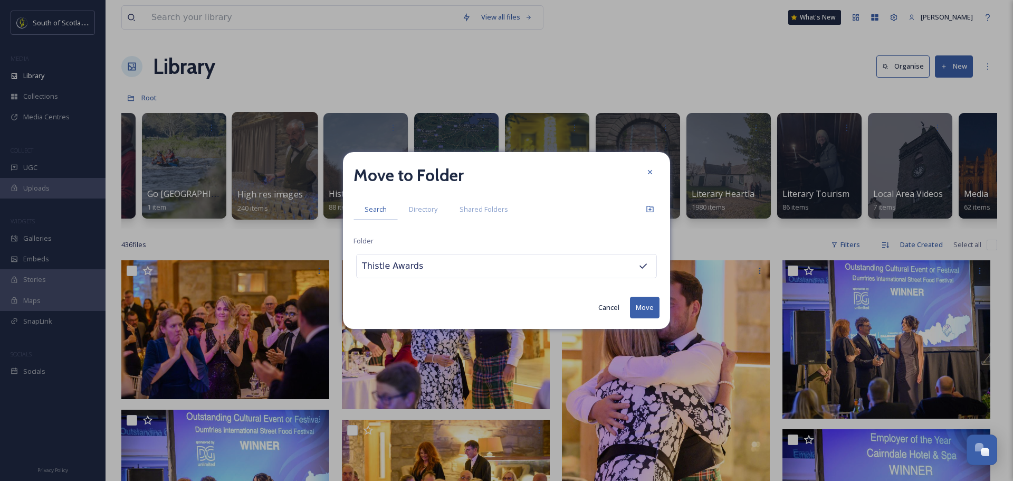
click at [651, 311] on button "Move" at bounding box center [645, 308] width 30 height 22
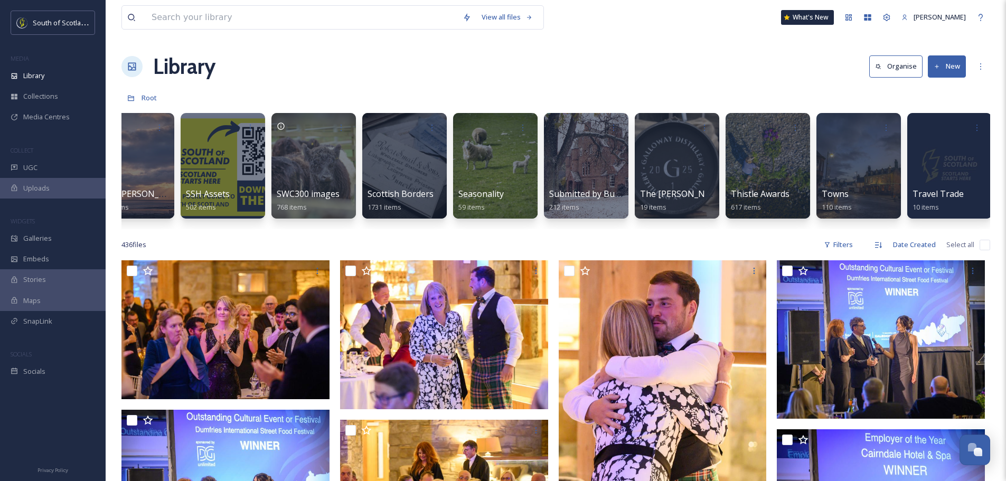
scroll to position [0, 2949]
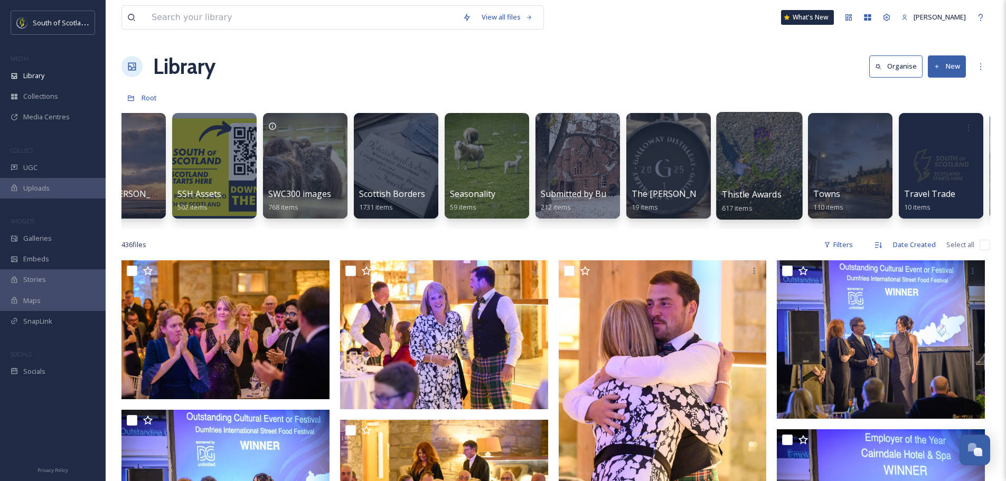
click at [760, 165] on div at bounding box center [759, 166] width 86 height 108
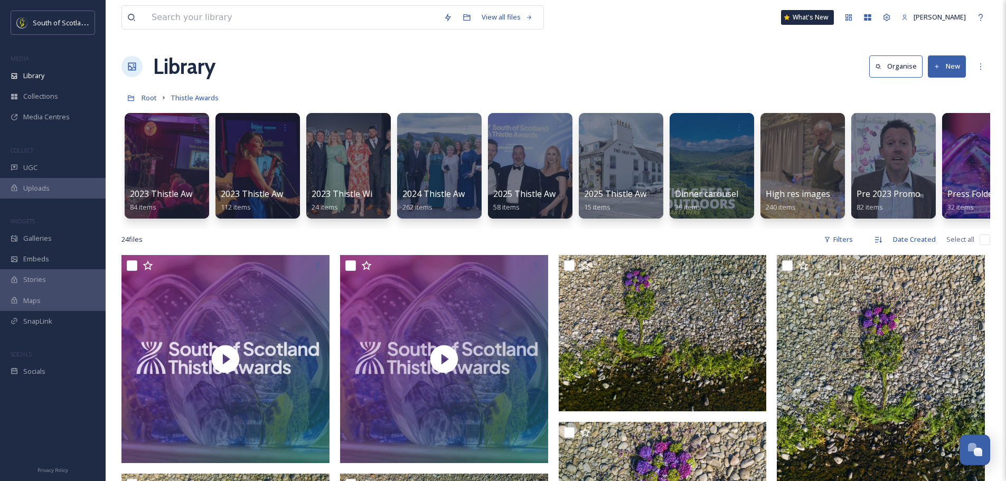
click at [433, 81] on div "Library Organise New" at bounding box center [555, 67] width 868 height 32
click at [283, 129] on icon at bounding box center [285, 126] width 8 height 8
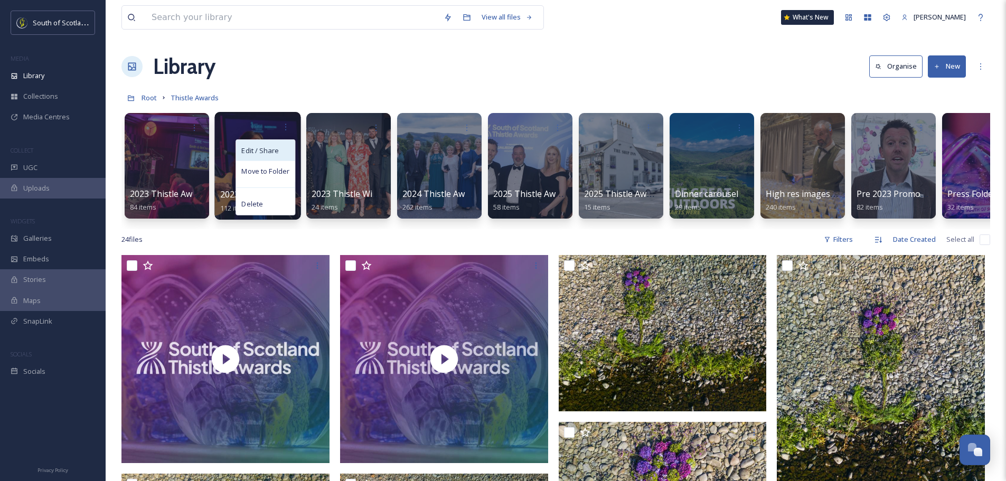
click at [277, 147] on span "Edit / Share" at bounding box center [259, 150] width 37 height 11
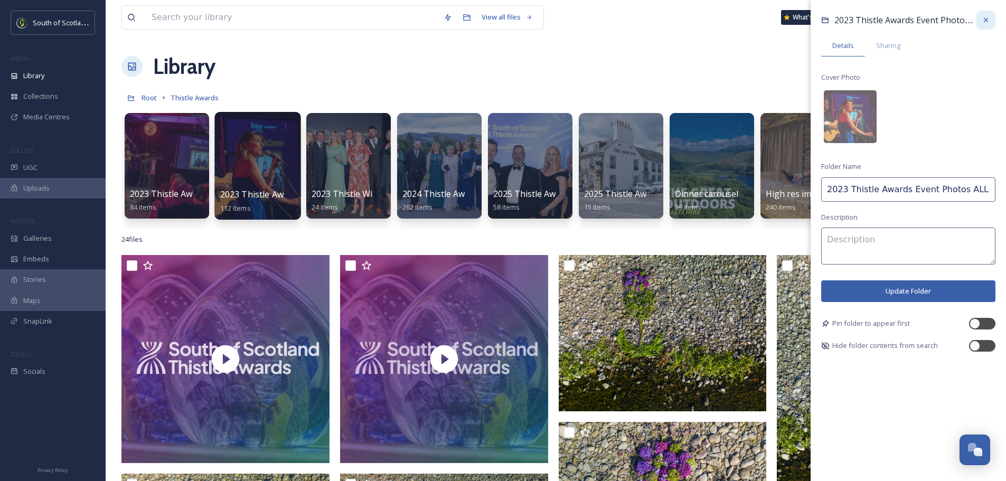
click at [982, 21] on icon at bounding box center [985, 20] width 8 height 8
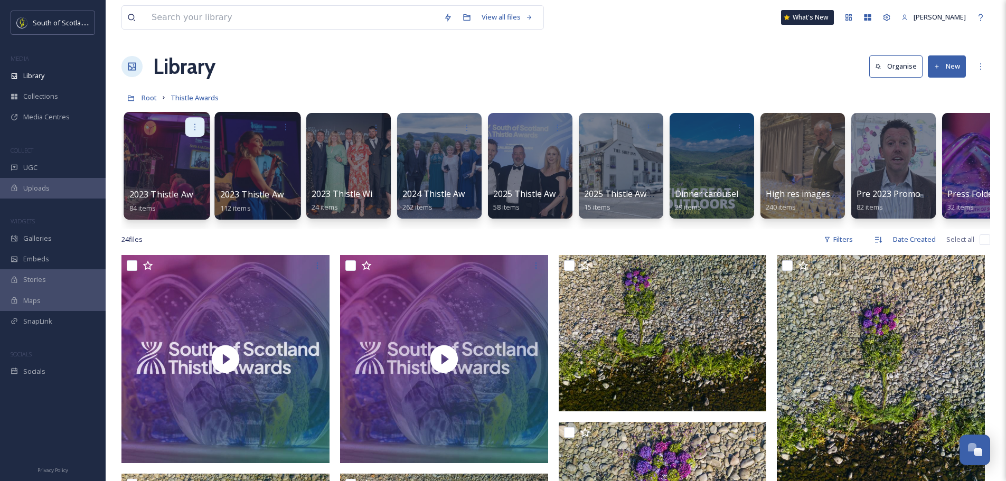
click at [196, 126] on icon at bounding box center [195, 126] width 8 height 8
click at [184, 146] on span "Edit / Share" at bounding box center [168, 150] width 37 height 11
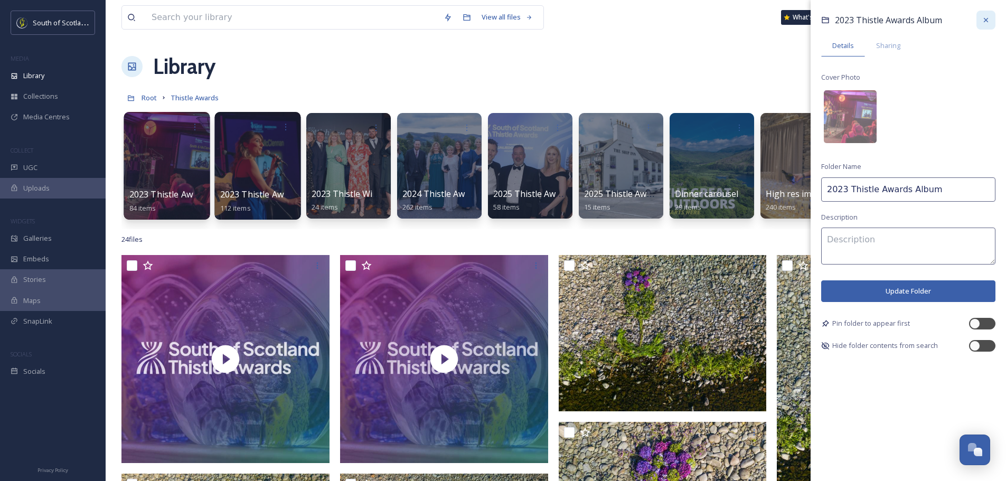
click at [987, 20] on icon at bounding box center [985, 20] width 8 height 8
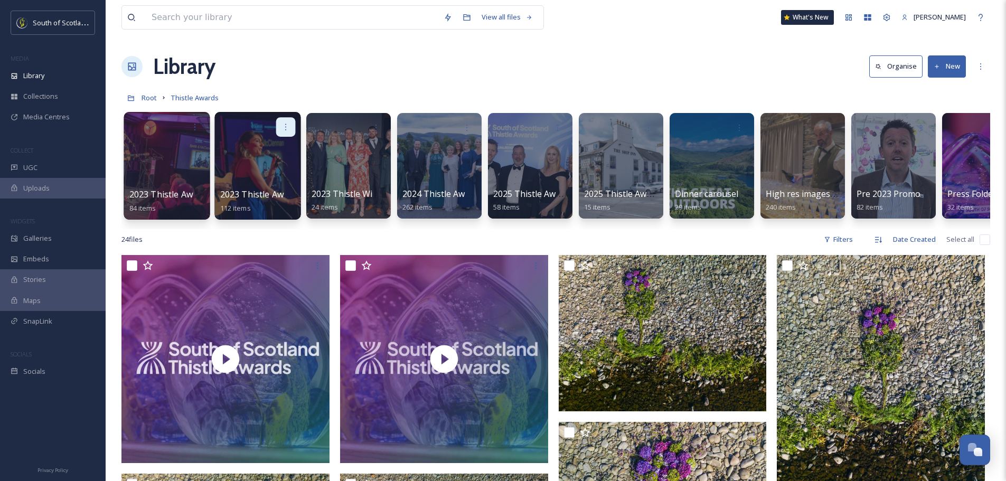
click at [288, 127] on icon at bounding box center [285, 126] width 8 height 8
click at [269, 164] on div "Move to Folder" at bounding box center [265, 171] width 59 height 21
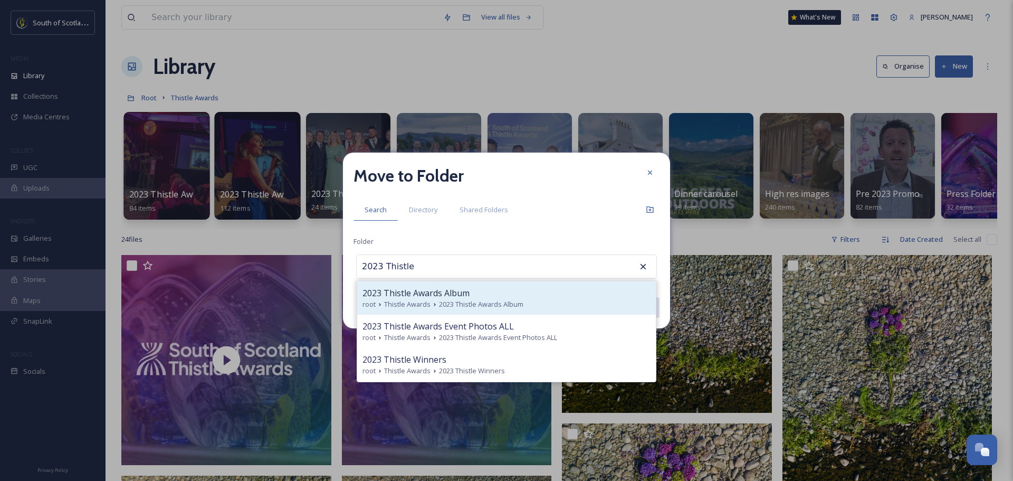
click at [420, 292] on span "2023 Thistle Awards Album" at bounding box center [416, 293] width 107 height 13
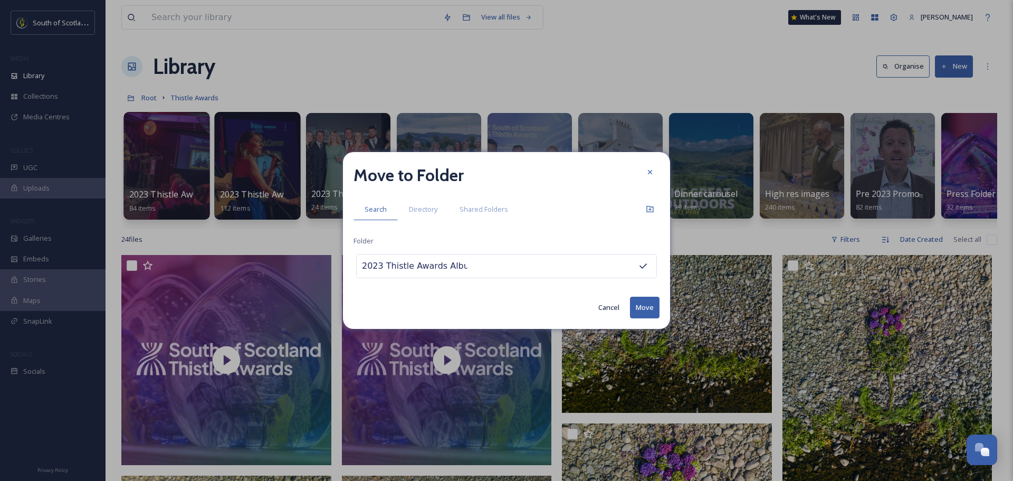
click at [651, 309] on button "Move" at bounding box center [645, 308] width 30 height 22
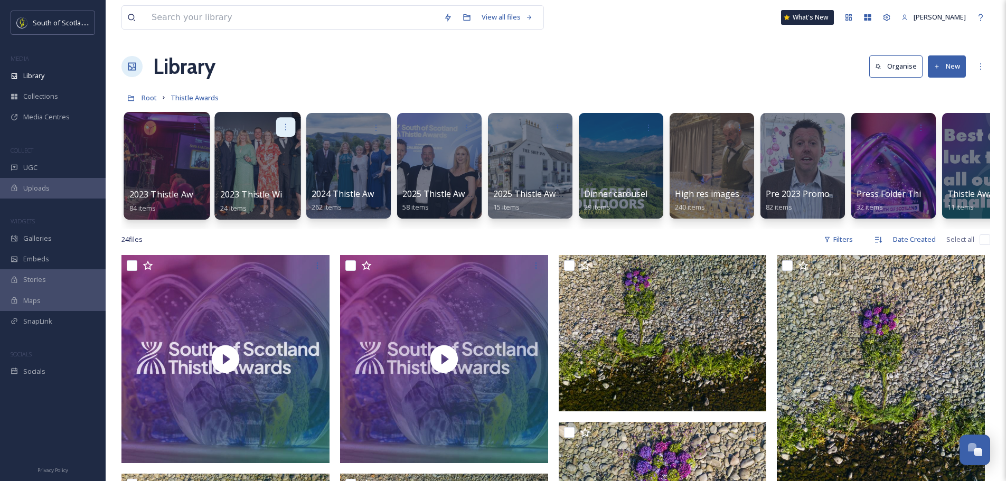
click at [283, 130] on icon at bounding box center [285, 126] width 8 height 8
click at [264, 168] on span "Move to Folder" at bounding box center [265, 171] width 48 height 11
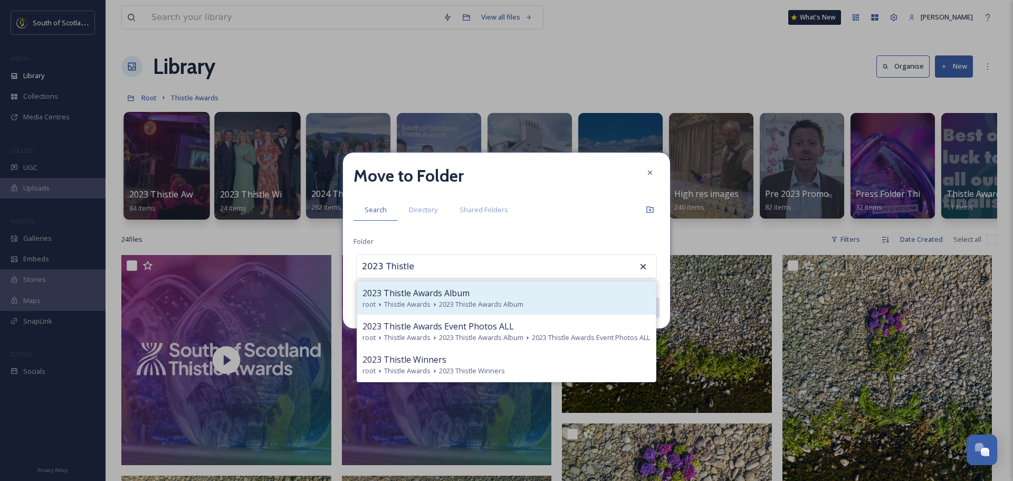
click at [393, 295] on span "2023 Thistle Awards Album" at bounding box center [416, 293] width 107 height 13
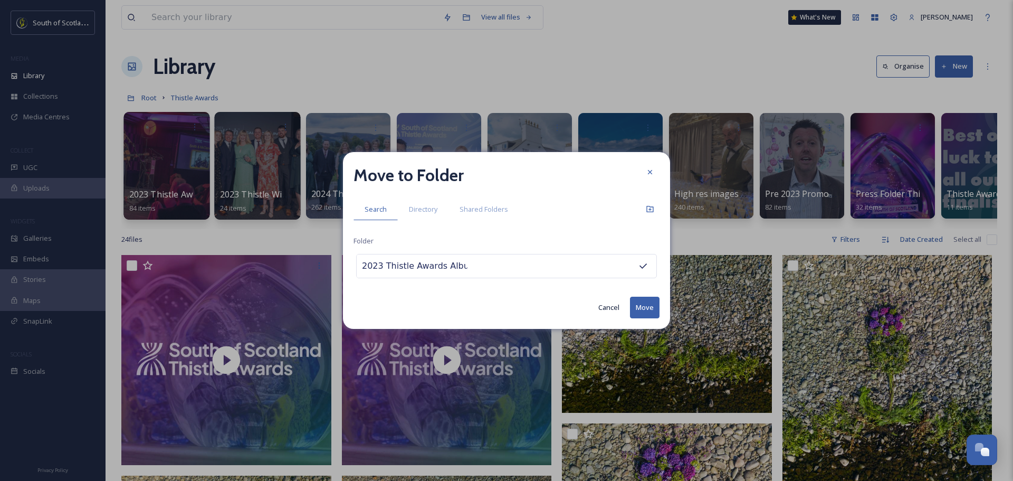
click at [641, 307] on button "Move" at bounding box center [645, 308] width 30 height 22
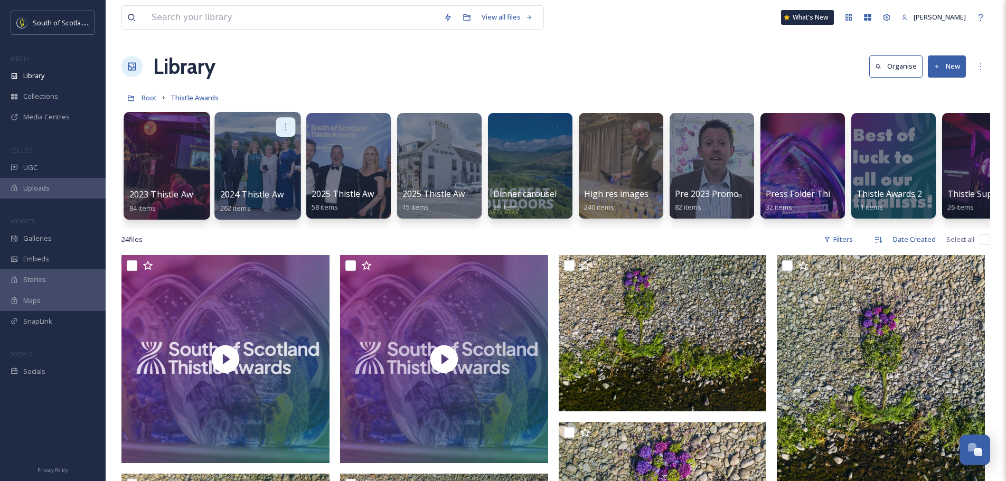
click at [286, 130] on icon at bounding box center [285, 127] width 1 height 6
click at [276, 148] on span "Edit / Share" at bounding box center [259, 150] width 37 height 11
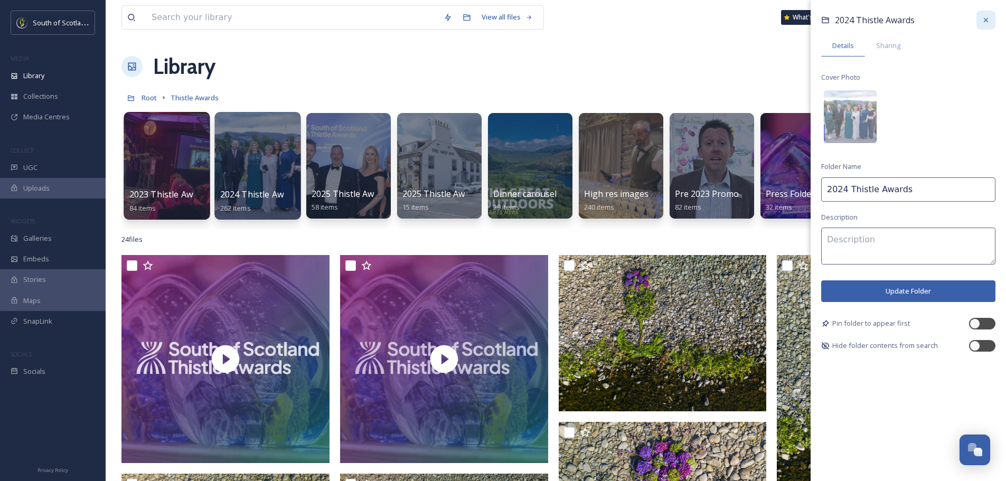
click at [982, 20] on icon at bounding box center [985, 20] width 8 height 8
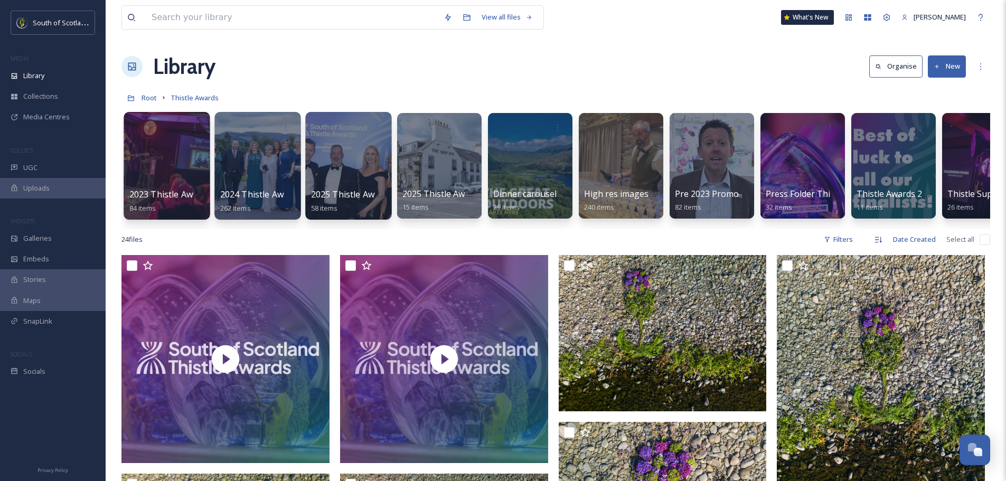
click at [365, 185] on div at bounding box center [348, 166] width 86 height 108
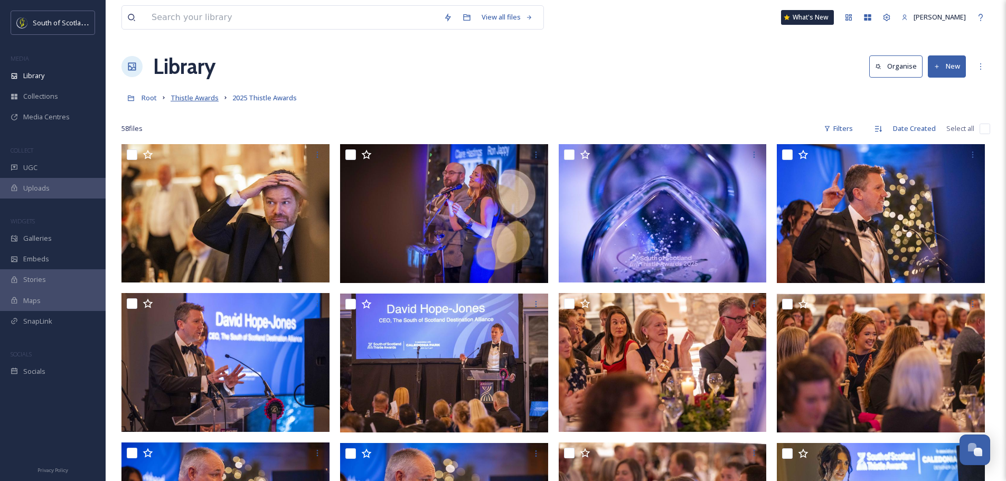
click at [200, 94] on span "Thistle Awards" at bounding box center [194, 98] width 48 height 10
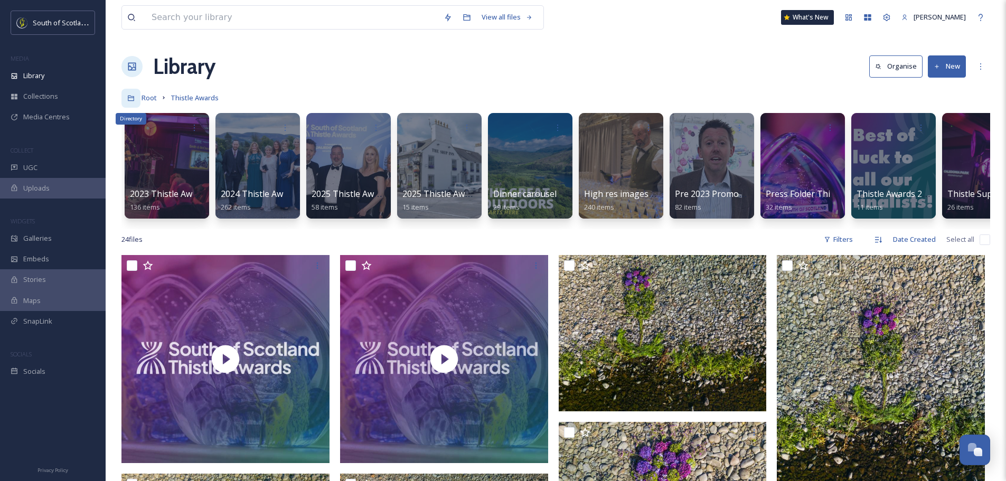
click at [127, 97] on div "Directory" at bounding box center [130, 98] width 19 height 19
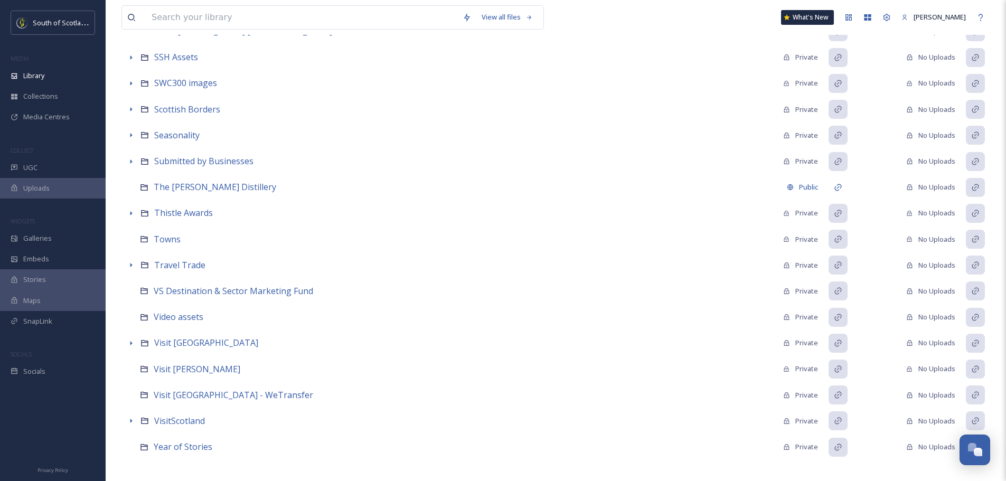
scroll to position [905, 0]
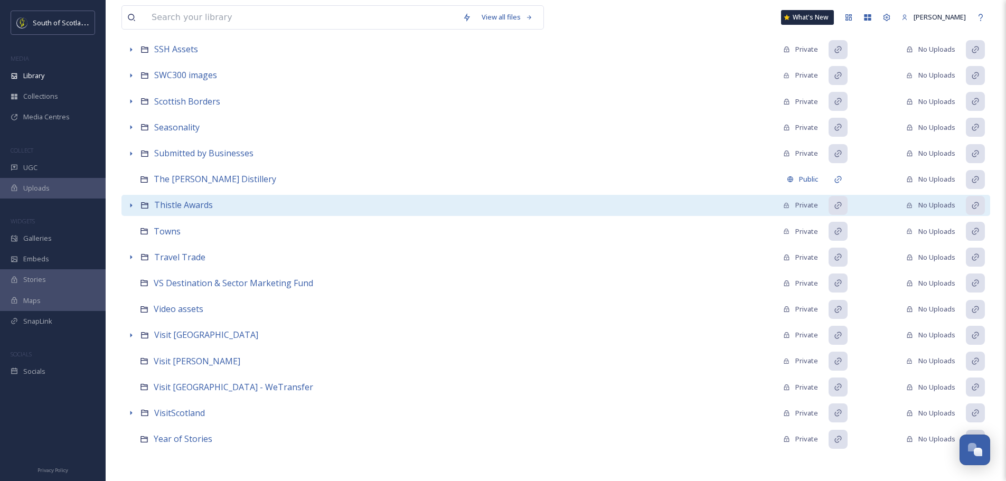
click at [128, 203] on icon at bounding box center [131, 205] width 8 height 8
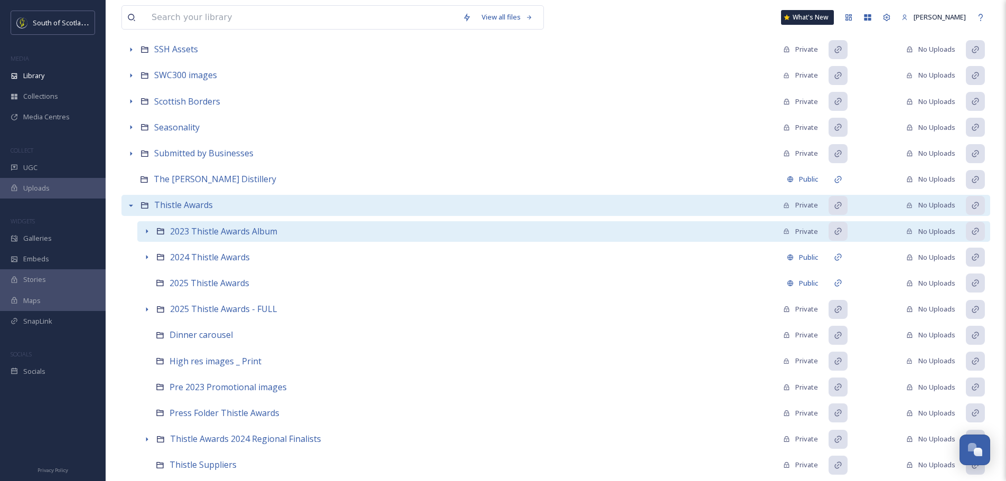
click at [147, 228] on icon at bounding box center [147, 231] width 8 height 8
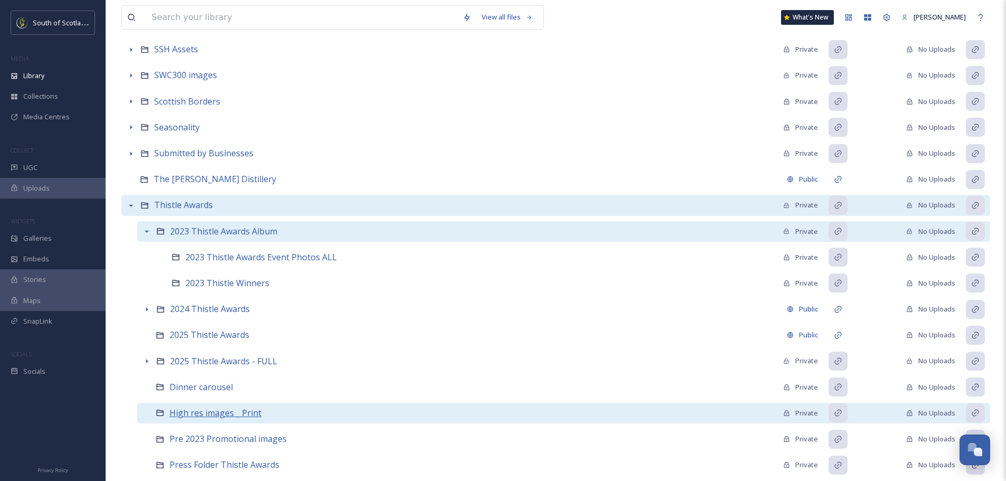
click at [231, 411] on span "High res images _ Print" at bounding box center [215, 413] width 92 height 12
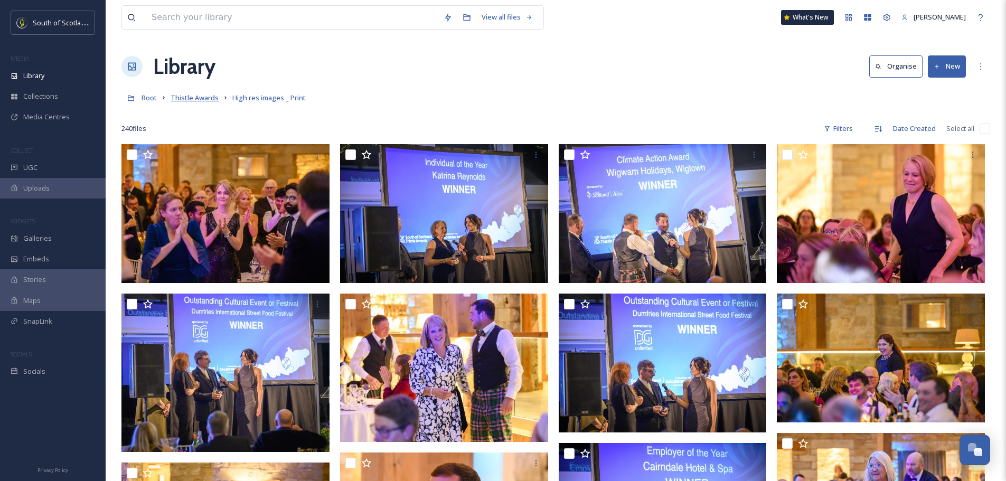
click at [197, 98] on span "Thistle Awards" at bounding box center [194, 98] width 48 height 10
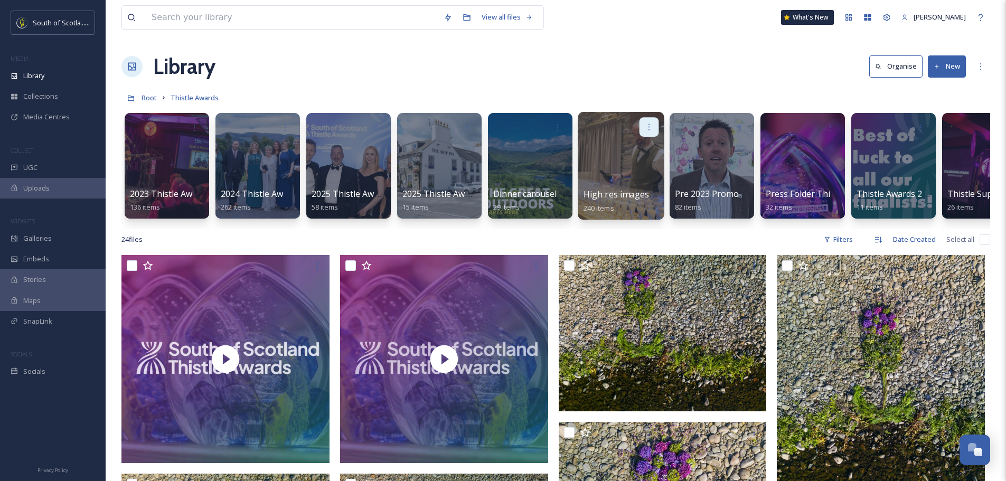
click at [650, 124] on icon at bounding box center [649, 126] width 8 height 8
click at [637, 168] on span "Move to Folder" at bounding box center [628, 171] width 48 height 11
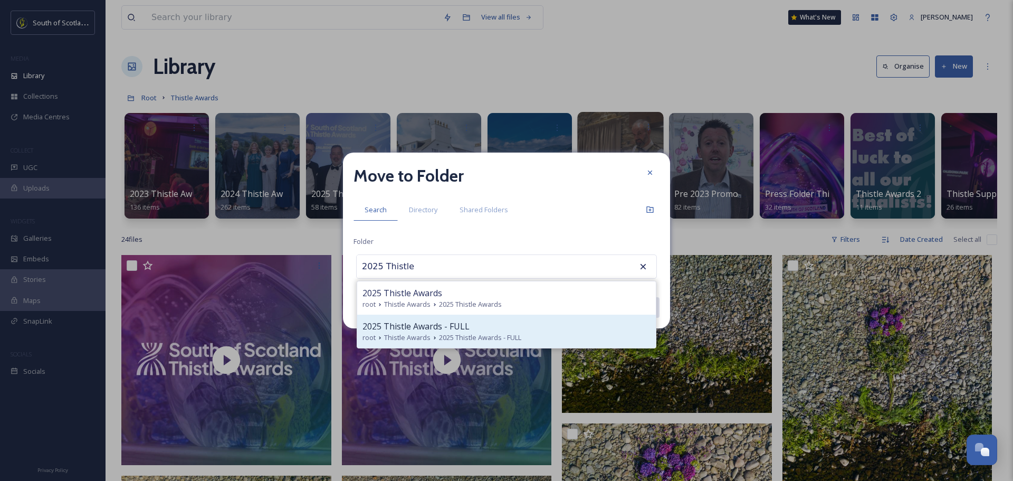
click at [503, 324] on div "2025 Thistle Awards - FULL" at bounding box center [507, 326] width 288 height 13
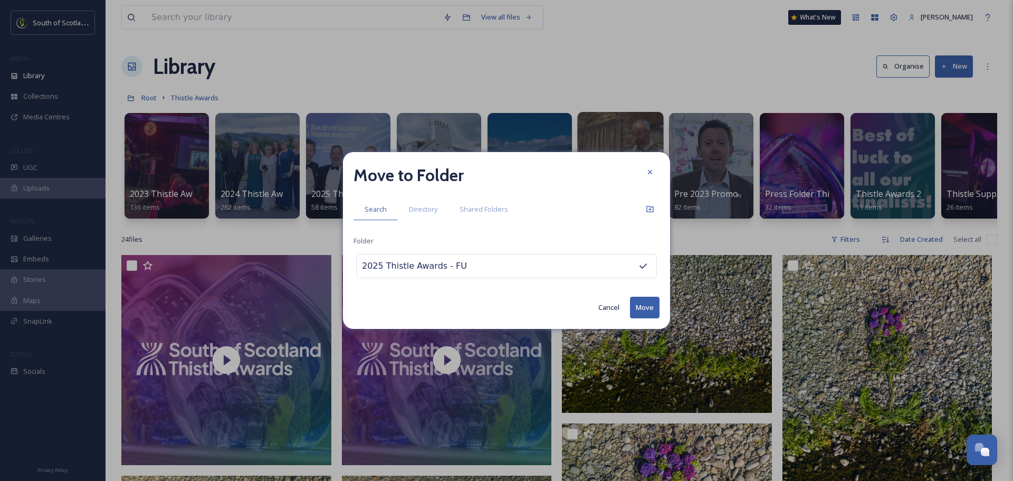
click at [651, 302] on button "Move" at bounding box center [645, 308] width 30 height 22
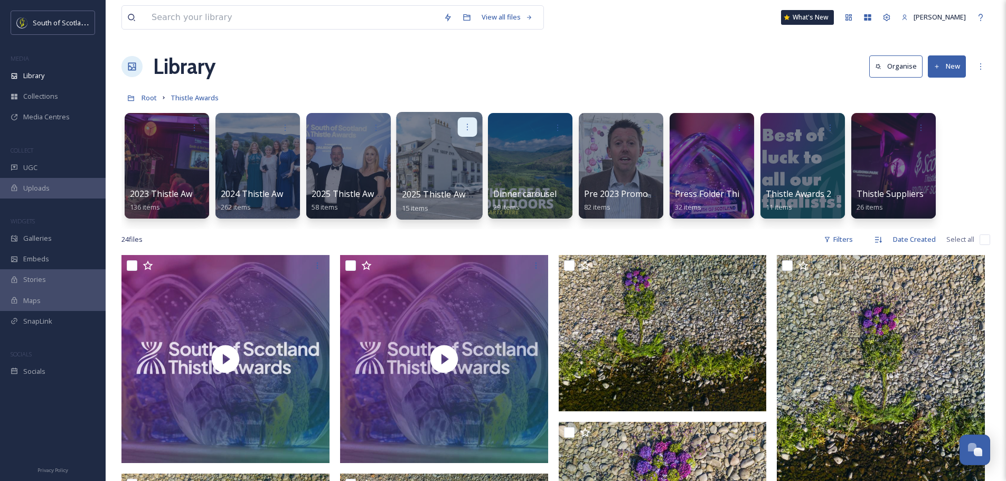
click at [473, 126] on div at bounding box center [468, 127] width 20 height 20
click at [449, 168] on span "Move to Folder" at bounding box center [447, 171] width 48 height 11
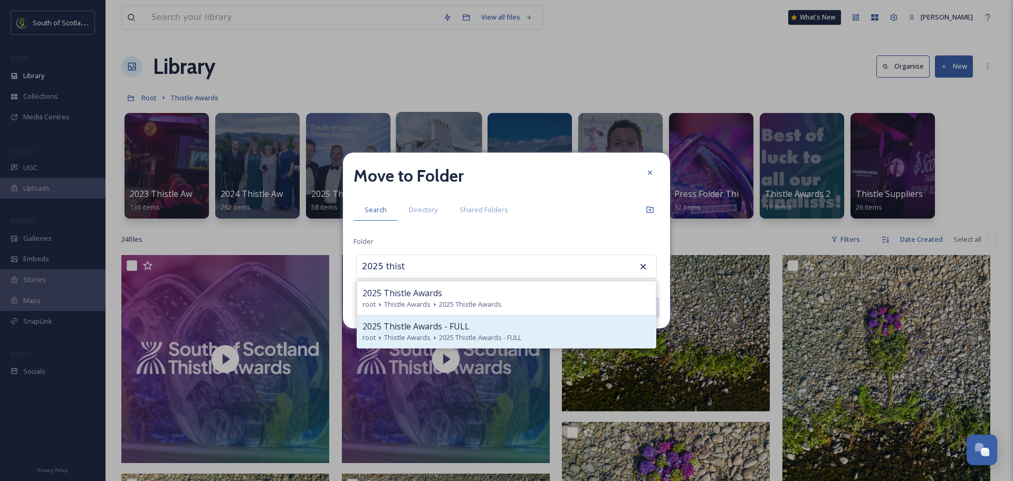
click at [451, 327] on span "2025 Thistle Awards - FULL" at bounding box center [416, 326] width 107 height 13
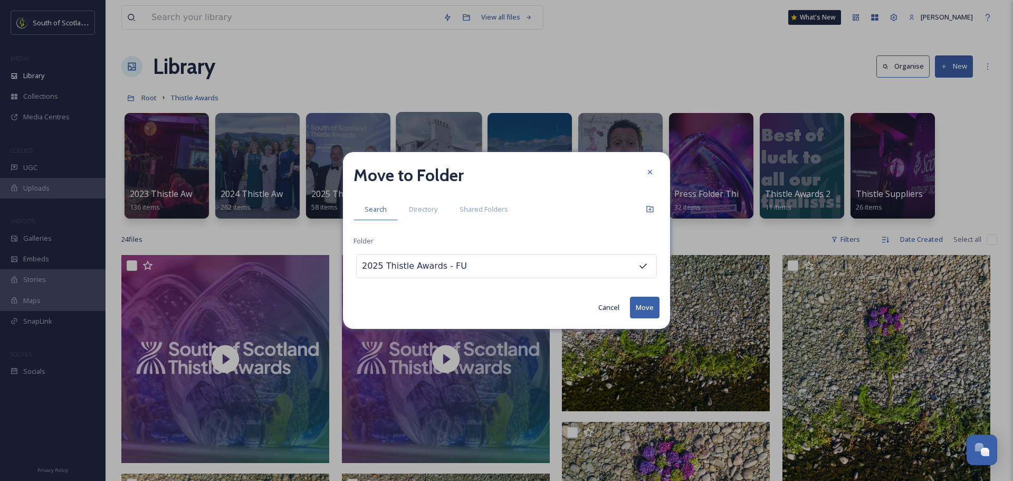
click at [639, 303] on button "Move" at bounding box center [645, 308] width 30 height 22
click at [651, 172] on icon at bounding box center [650, 172] width 8 height 8
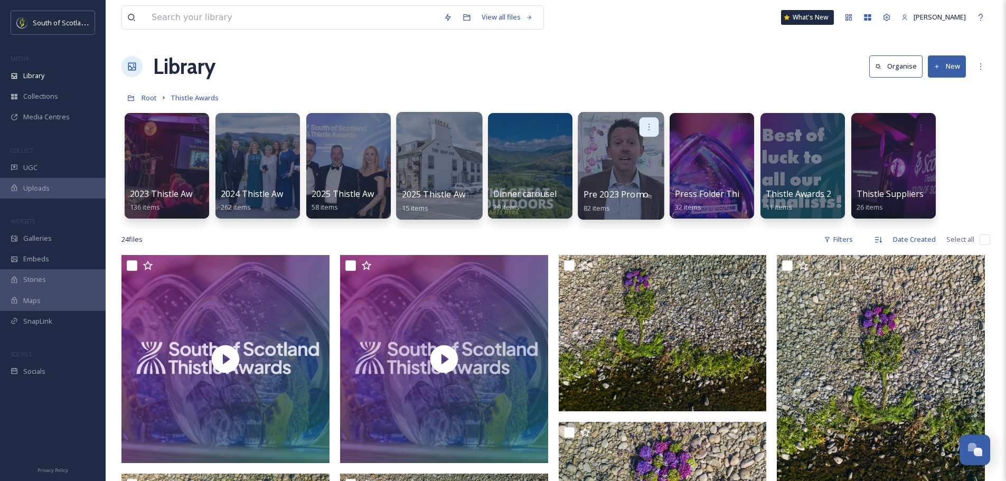
click at [652, 125] on icon at bounding box center [649, 126] width 8 height 8
click at [640, 165] on div "Move to Folder" at bounding box center [628, 171] width 59 height 21
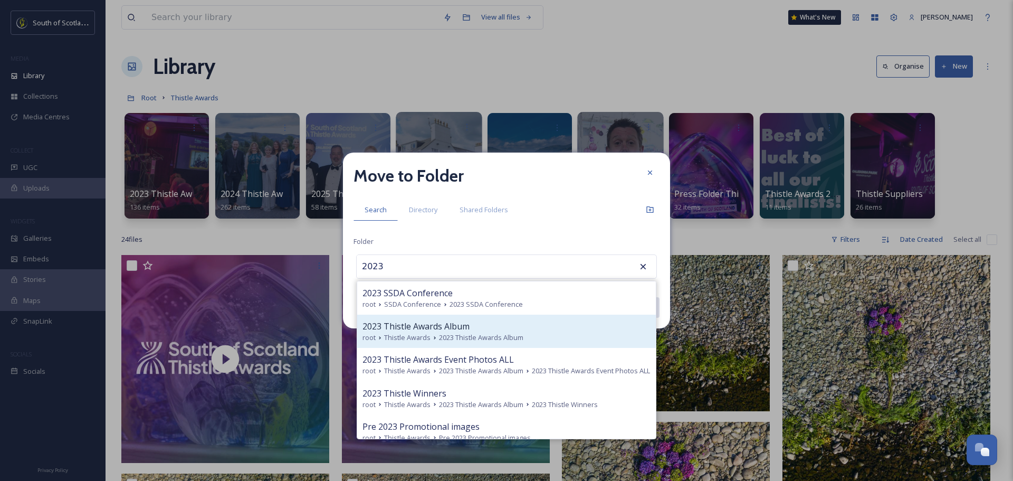
click at [514, 327] on div "2023 Thistle Awards Album" at bounding box center [507, 326] width 288 height 13
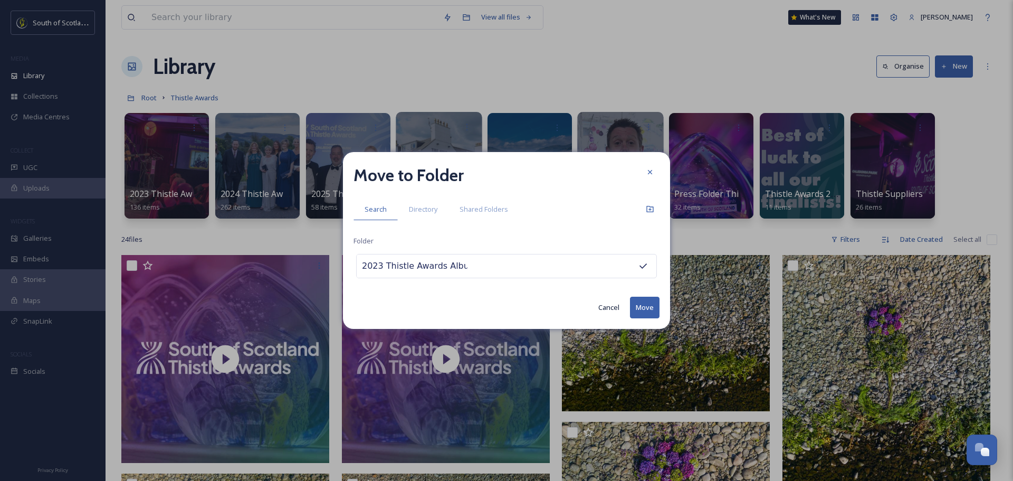
click at [640, 311] on button "Move" at bounding box center [645, 308] width 30 height 22
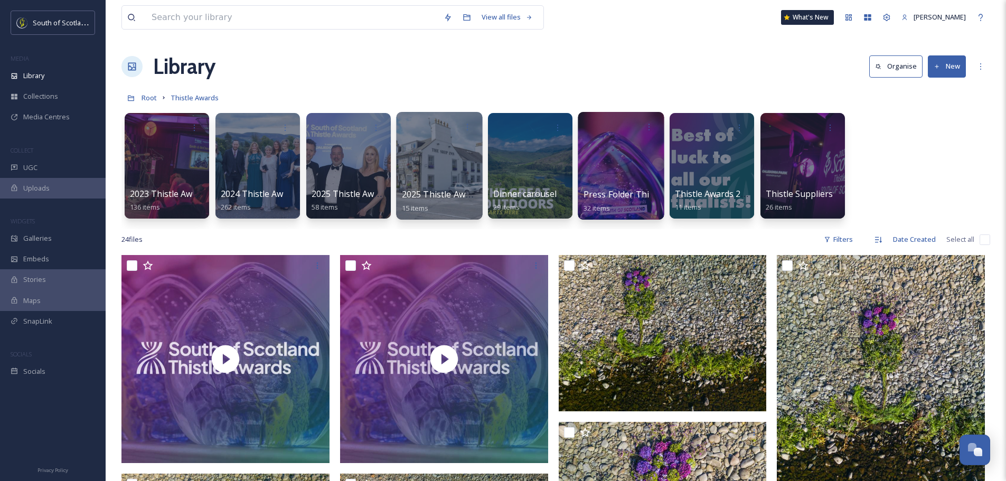
click at [628, 164] on div at bounding box center [620, 166] width 86 height 108
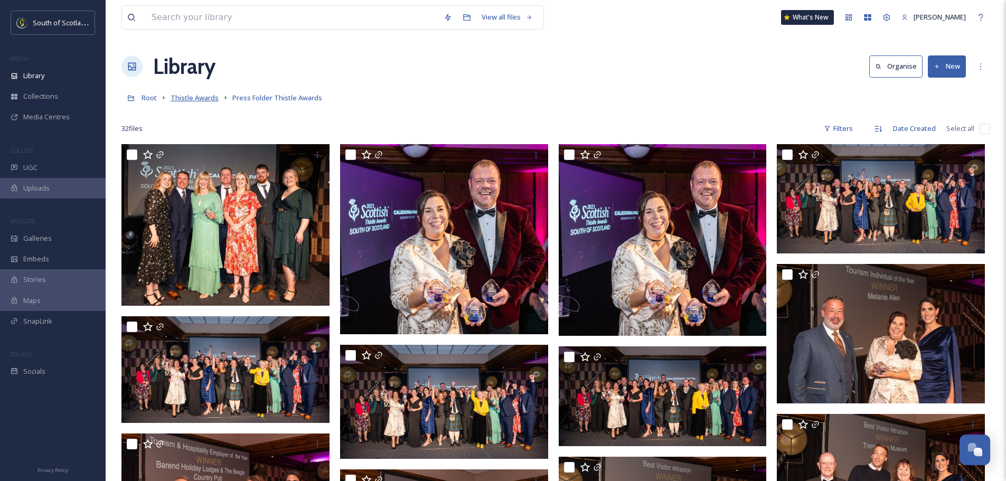
click at [186, 97] on span "Thistle Awards" at bounding box center [194, 98] width 48 height 10
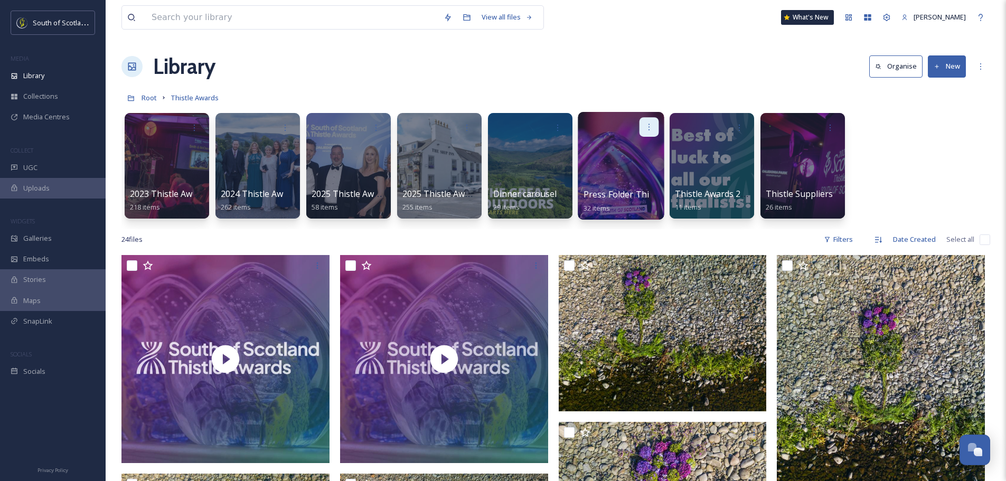
click at [651, 125] on icon at bounding box center [649, 126] width 8 height 8
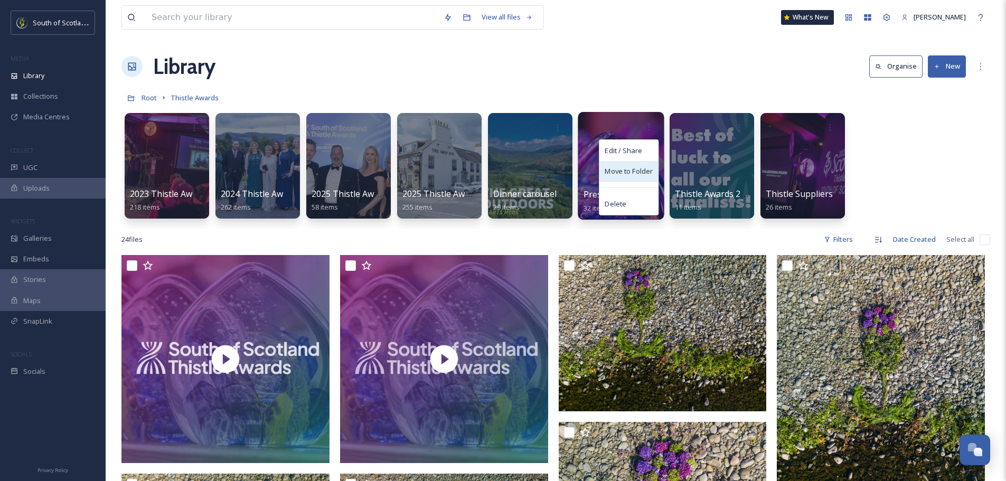
click at [630, 171] on span "Move to Folder" at bounding box center [628, 171] width 48 height 11
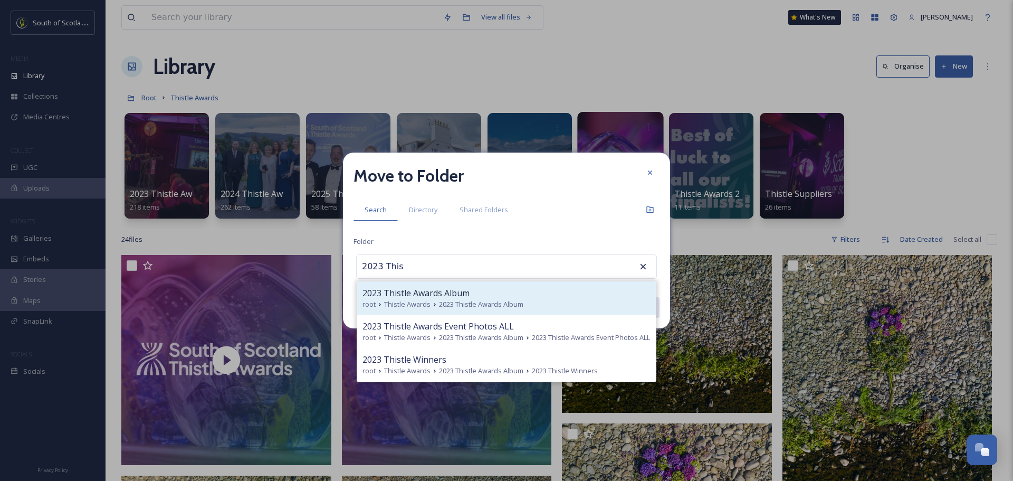
click at [508, 293] on div "2023 Thistle Awards Album" at bounding box center [507, 293] width 288 height 13
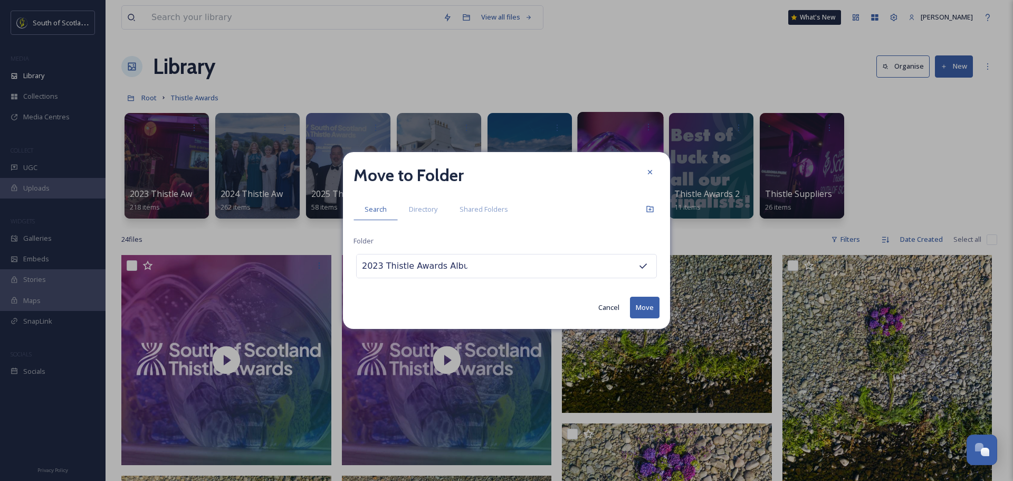
click at [649, 306] on button "Move" at bounding box center [645, 308] width 30 height 22
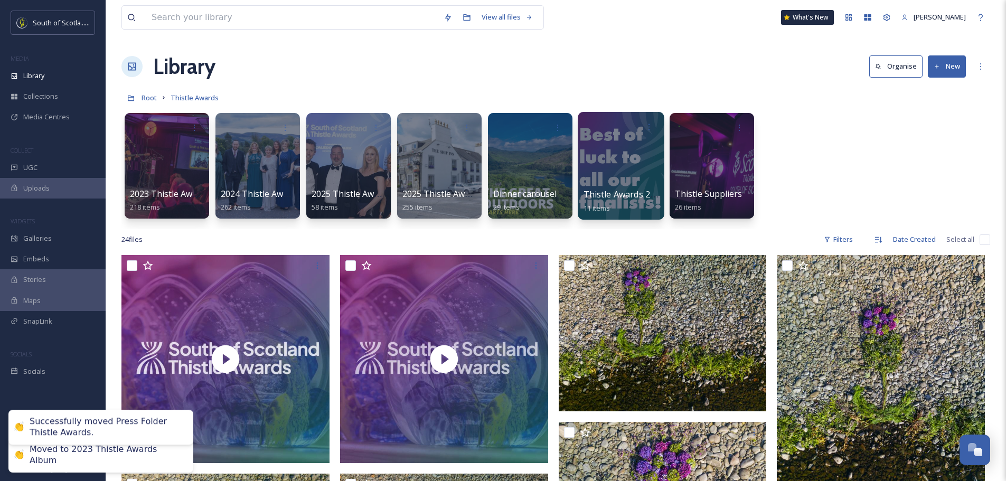
click at [630, 164] on div at bounding box center [620, 166] width 86 height 108
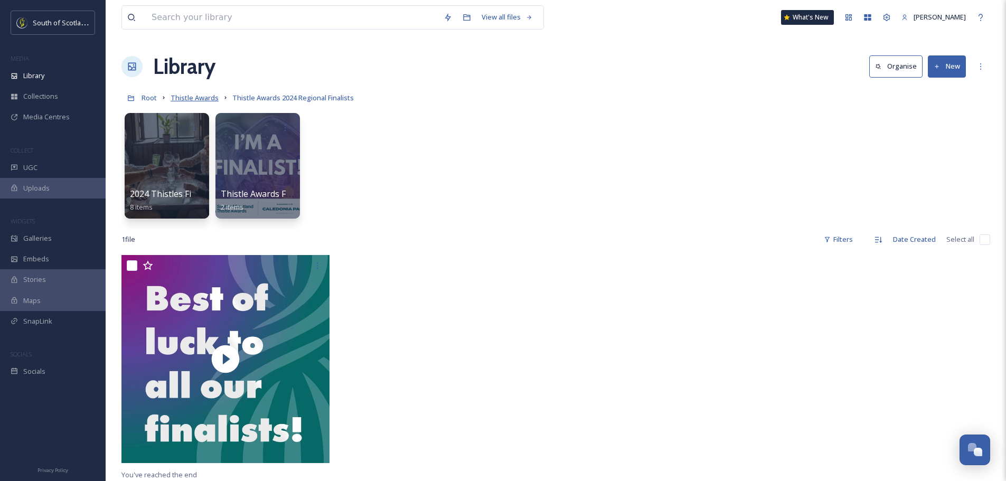
click at [185, 95] on span "Thistle Awards" at bounding box center [194, 98] width 48 height 10
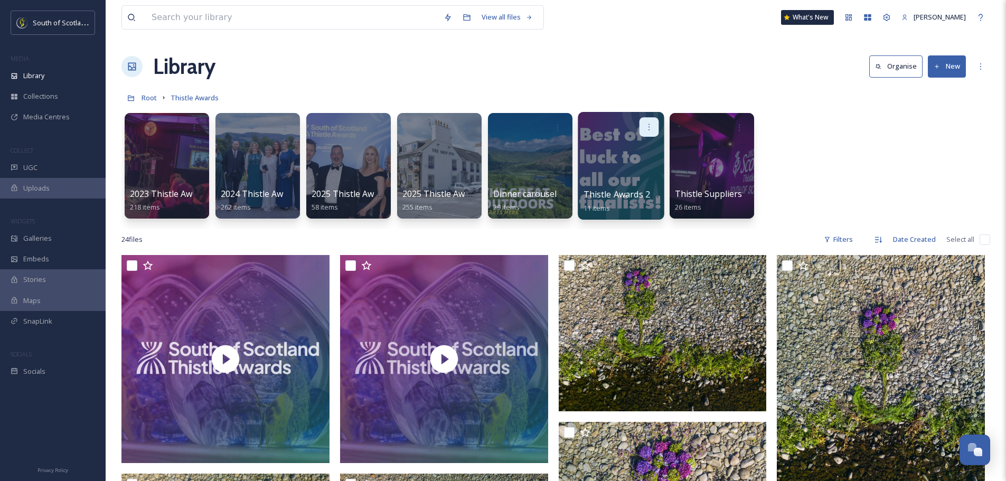
click at [652, 128] on icon at bounding box center [649, 126] width 8 height 8
click at [636, 172] on span "Move to Folder" at bounding box center [628, 171] width 48 height 11
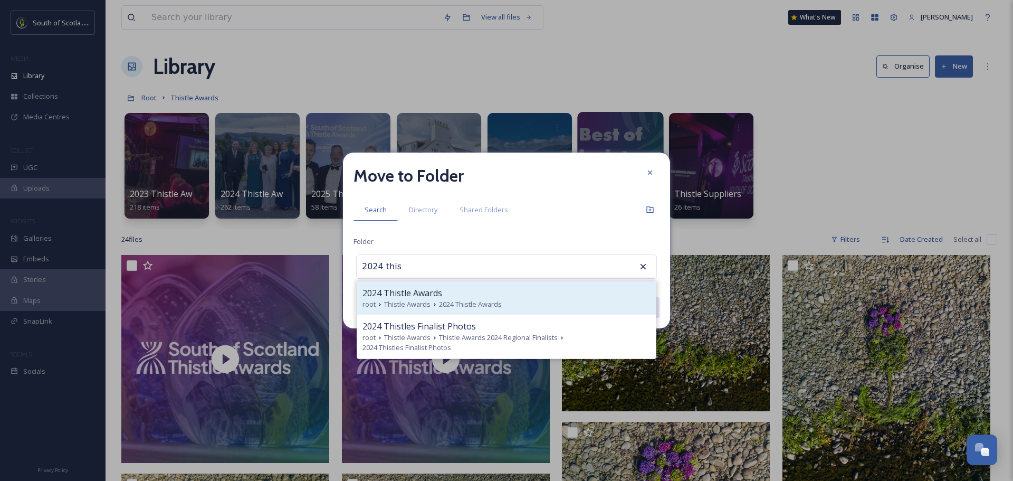
click at [486, 291] on div "2024 Thistle Awards" at bounding box center [507, 293] width 288 height 13
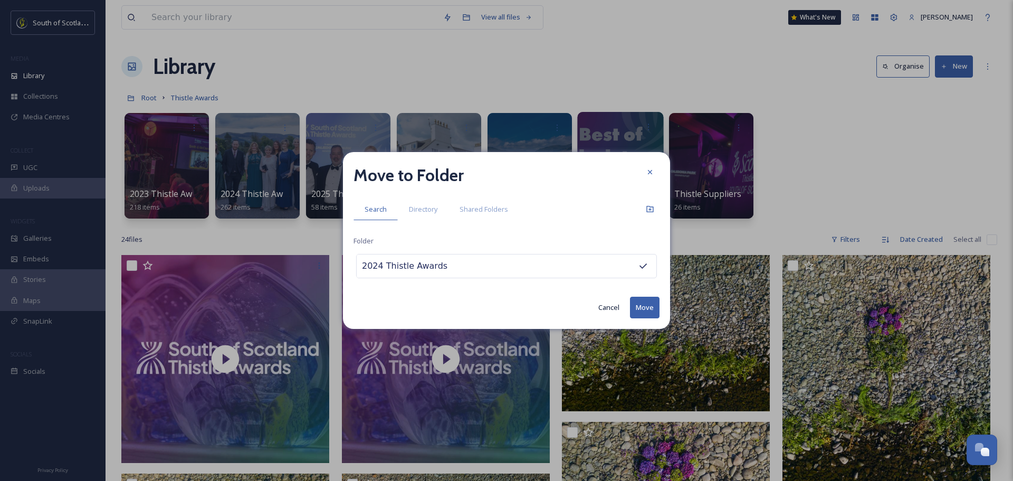
click at [651, 299] on button "Move" at bounding box center [645, 308] width 30 height 22
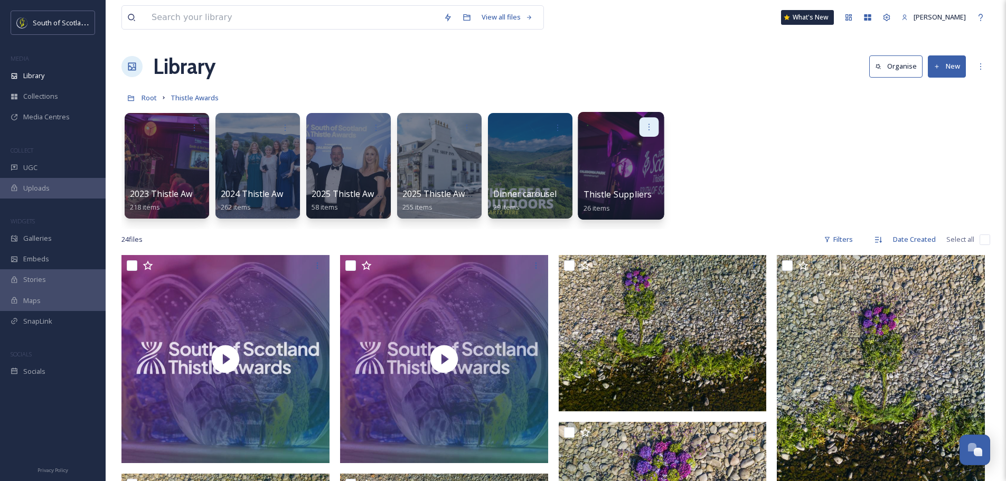
click at [650, 129] on icon at bounding box center [649, 126] width 8 height 8
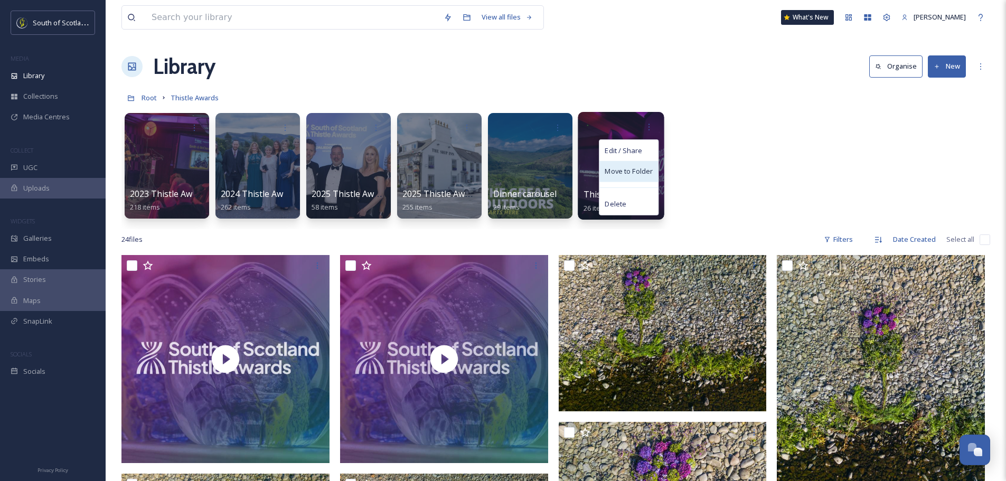
click at [622, 168] on span "Move to Folder" at bounding box center [628, 171] width 48 height 11
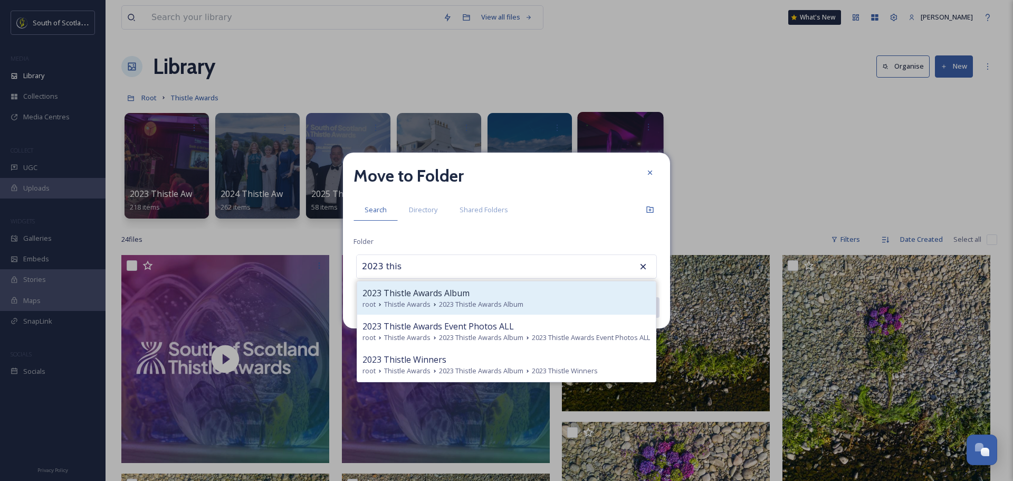
click at [469, 296] on span "2023 Thistle Awards Album" at bounding box center [416, 293] width 107 height 13
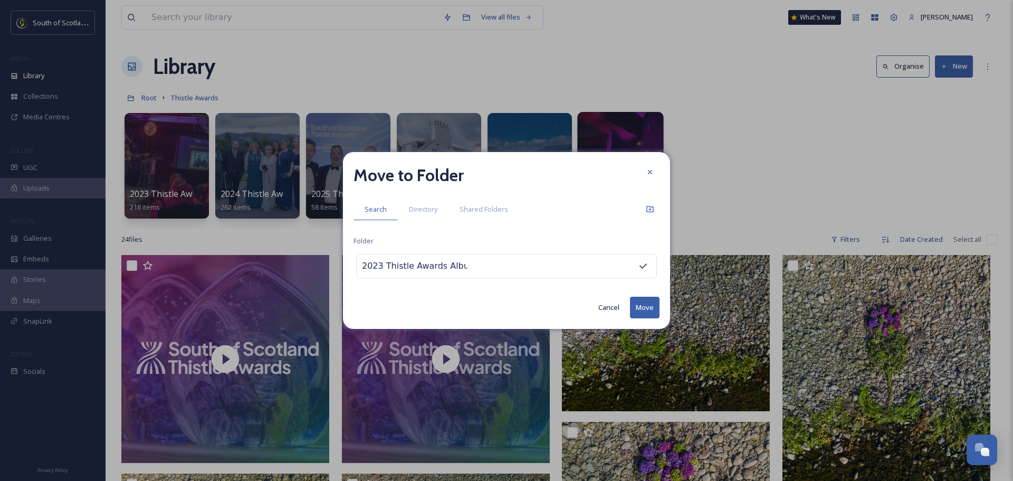
click at [634, 304] on button "Move" at bounding box center [645, 308] width 30 height 22
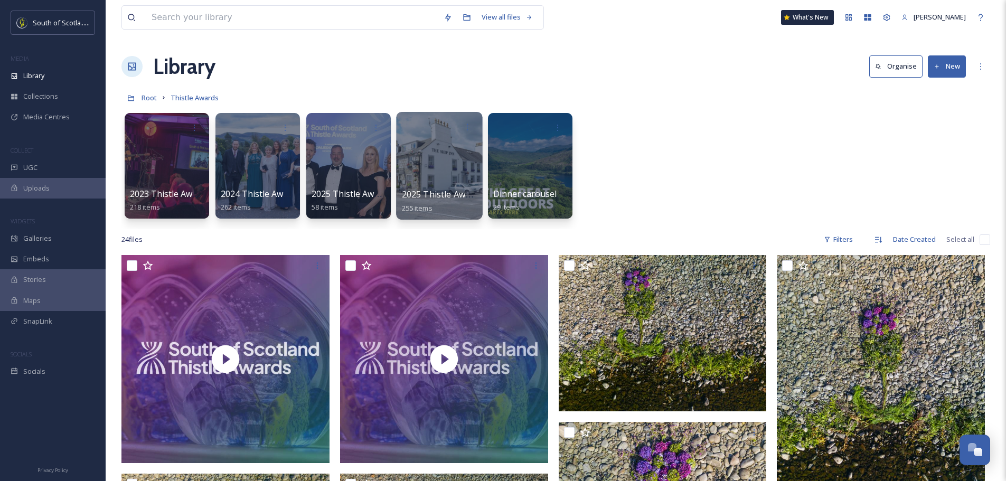
click at [439, 175] on div at bounding box center [439, 166] width 86 height 108
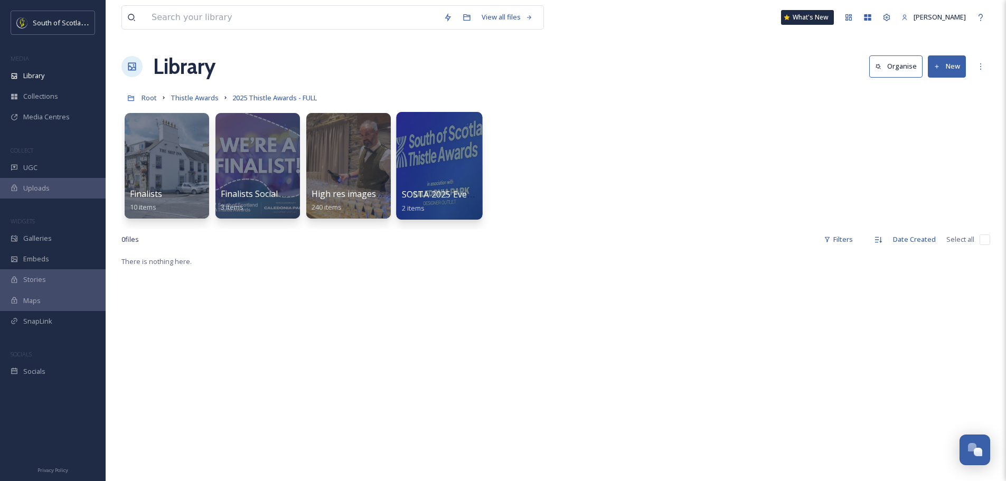
click at [426, 172] on div at bounding box center [439, 166] width 86 height 108
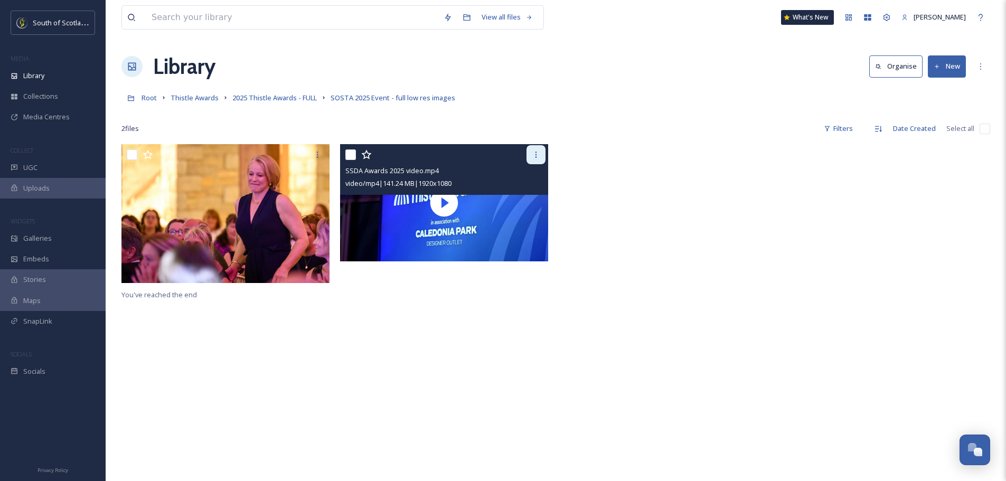
click at [534, 156] on icon at bounding box center [536, 154] width 8 height 8
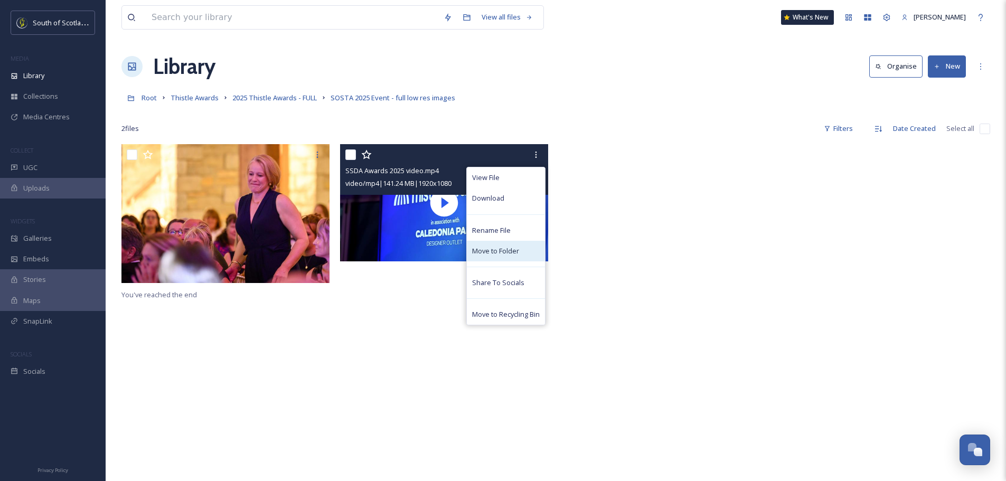
click at [510, 247] on span "Move to Folder" at bounding box center [495, 251] width 47 height 10
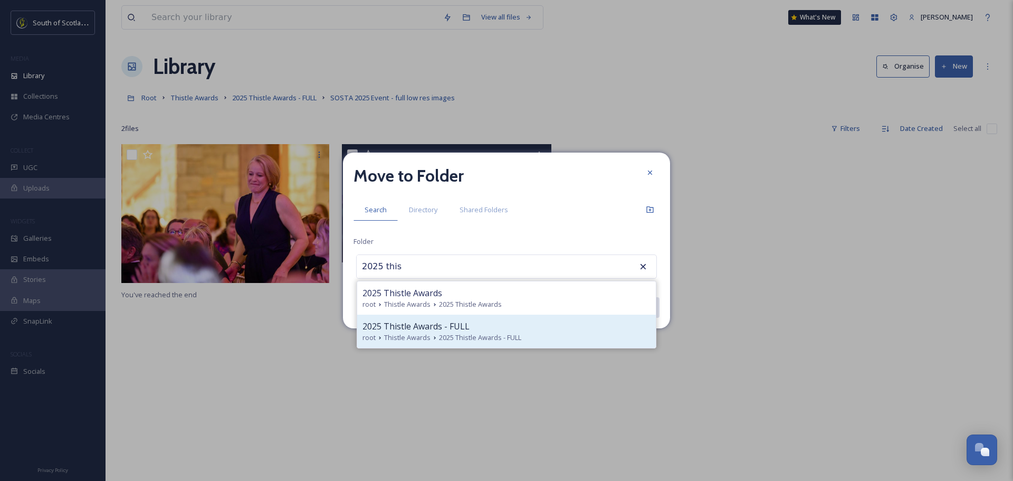
click at [537, 342] on div "root Thistle Awards 2025 Thistle Awards - FULL" at bounding box center [507, 338] width 288 height 10
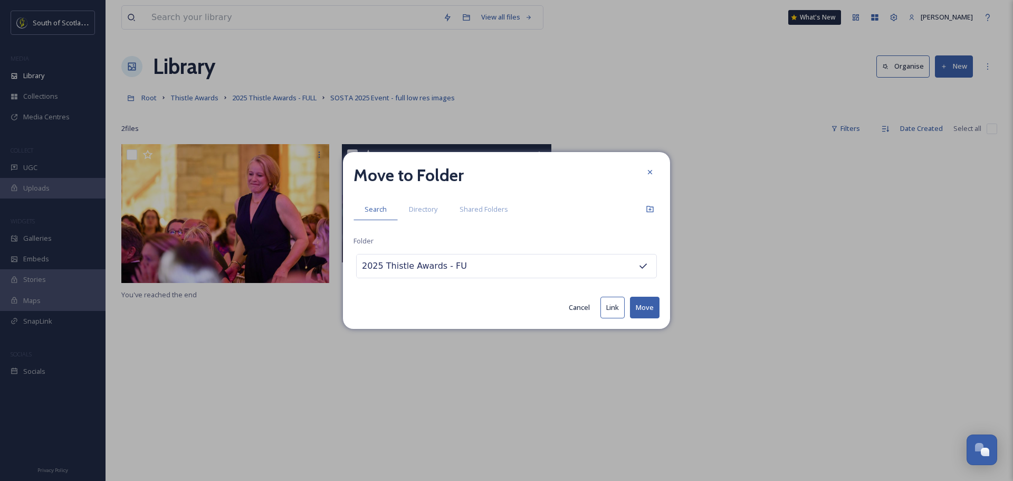
click at [640, 310] on button "Move" at bounding box center [645, 308] width 30 height 22
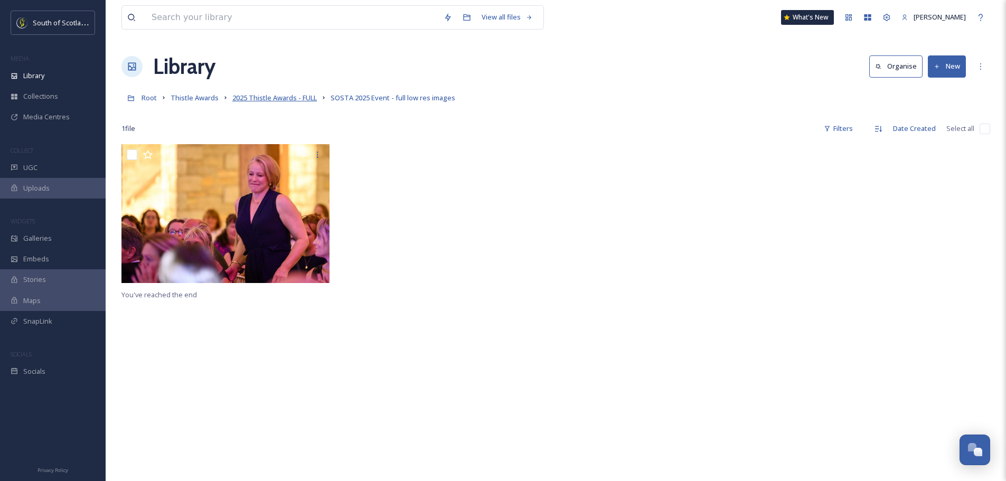
click at [286, 95] on span "2025 Thistle Awards - FULL" at bounding box center [274, 98] width 84 height 10
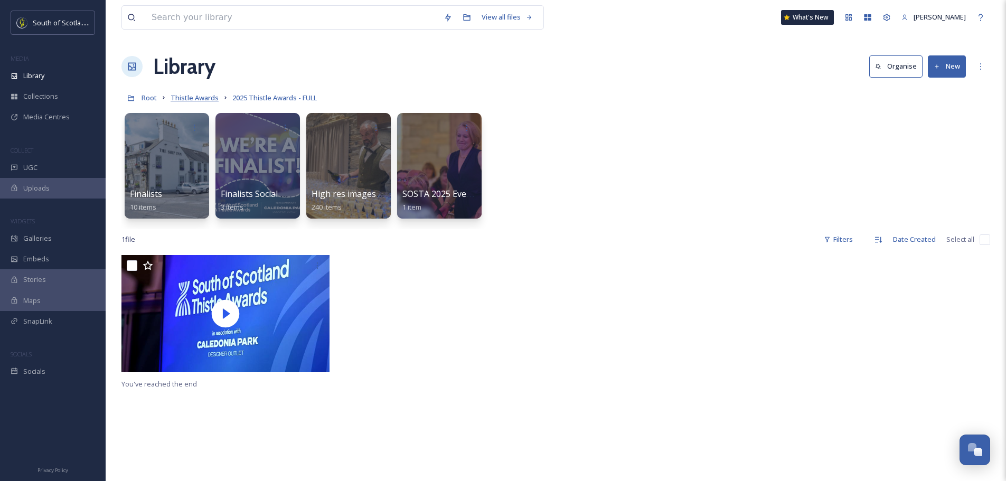
click at [198, 94] on span "Thistle Awards" at bounding box center [194, 98] width 48 height 10
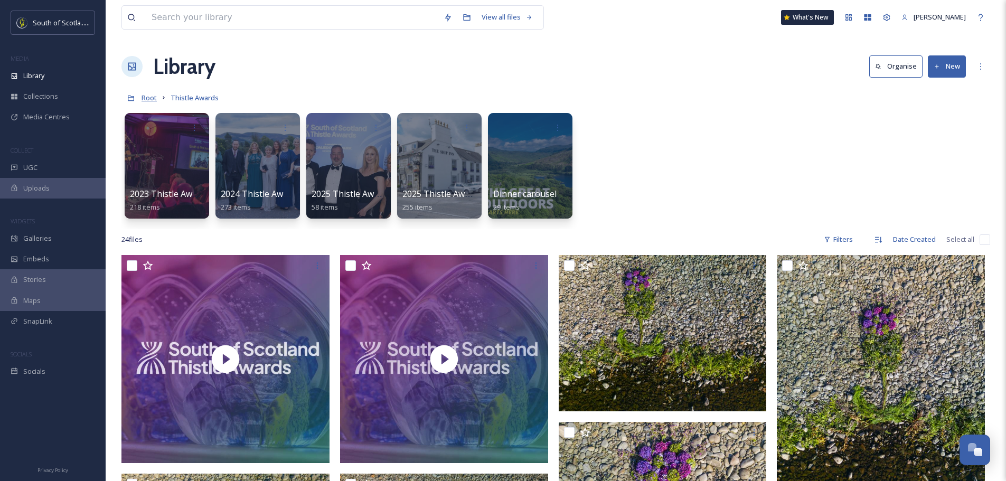
click at [151, 94] on span "Root" at bounding box center [148, 98] width 15 height 10
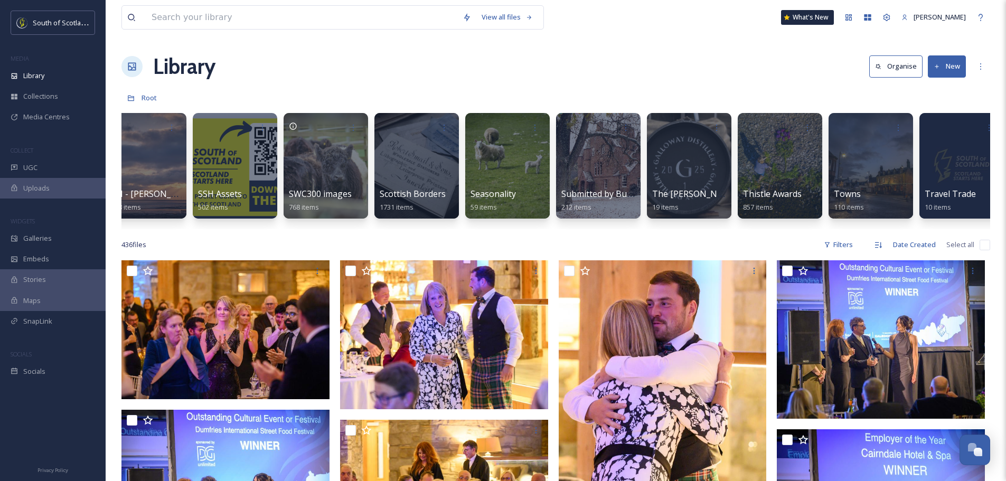
scroll to position [0, 2975]
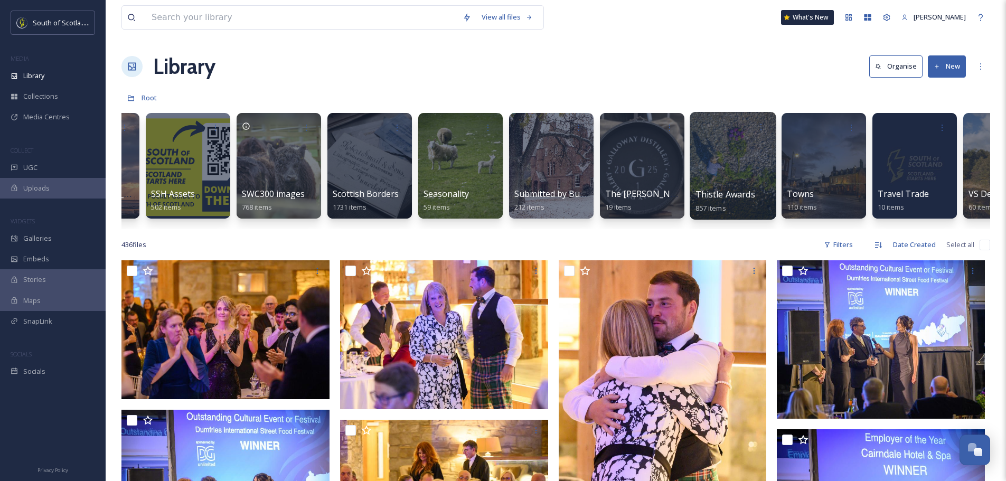
click at [746, 167] on div at bounding box center [732, 166] width 86 height 108
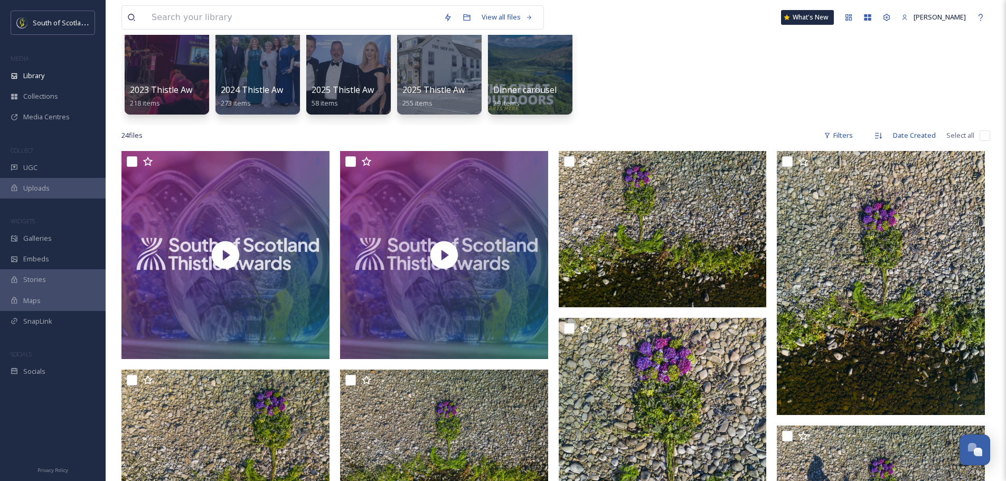
scroll to position [85, 0]
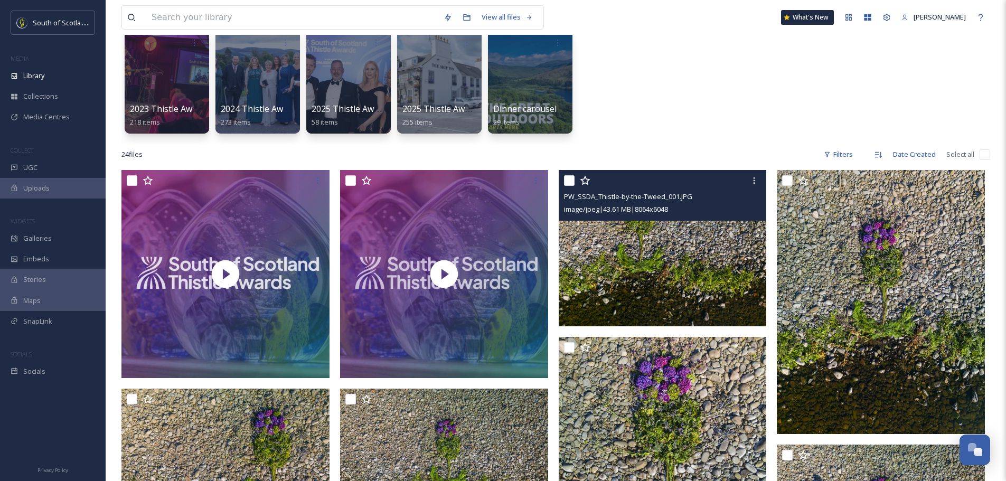
click at [564, 178] on input "checkbox" at bounding box center [569, 180] width 11 height 11
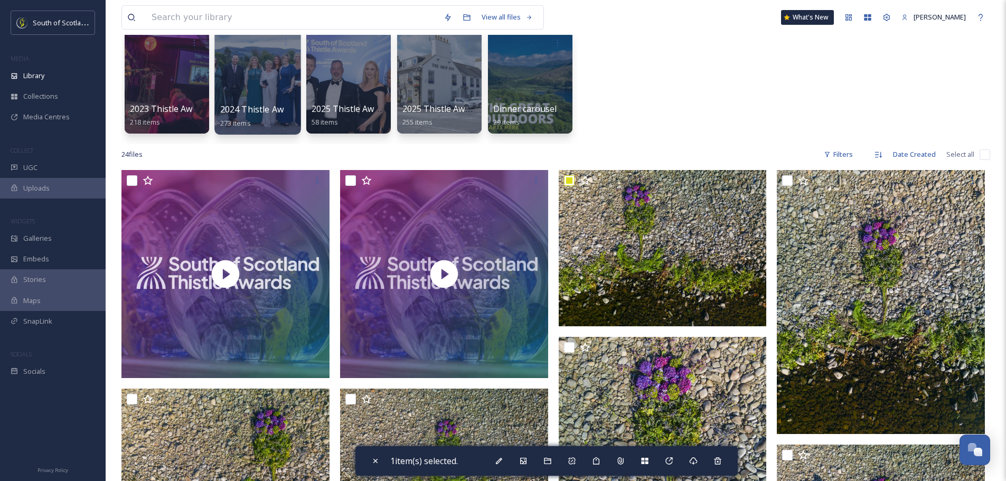
click at [245, 88] on div at bounding box center [257, 81] width 86 height 108
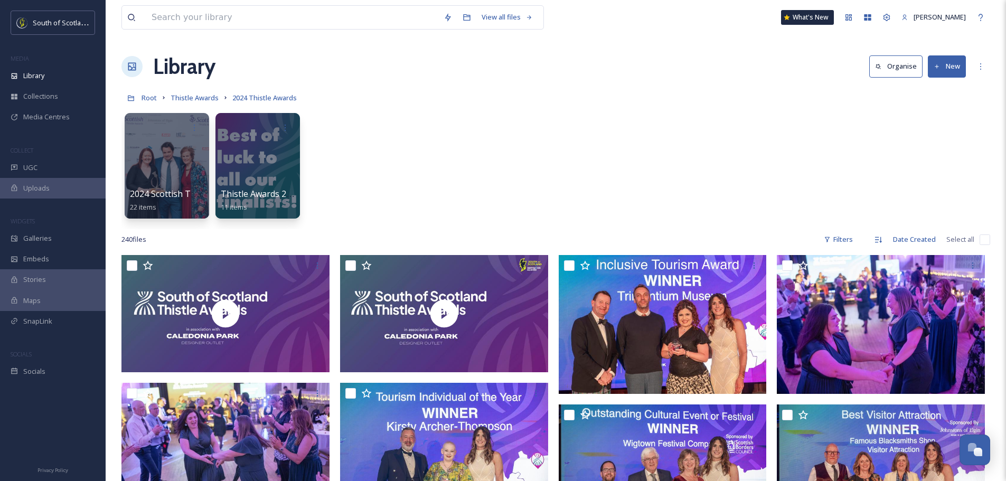
click at [954, 70] on button "New" at bounding box center [946, 66] width 38 height 22
click at [944, 130] on span "Folder" at bounding box center [934, 132] width 20 height 10
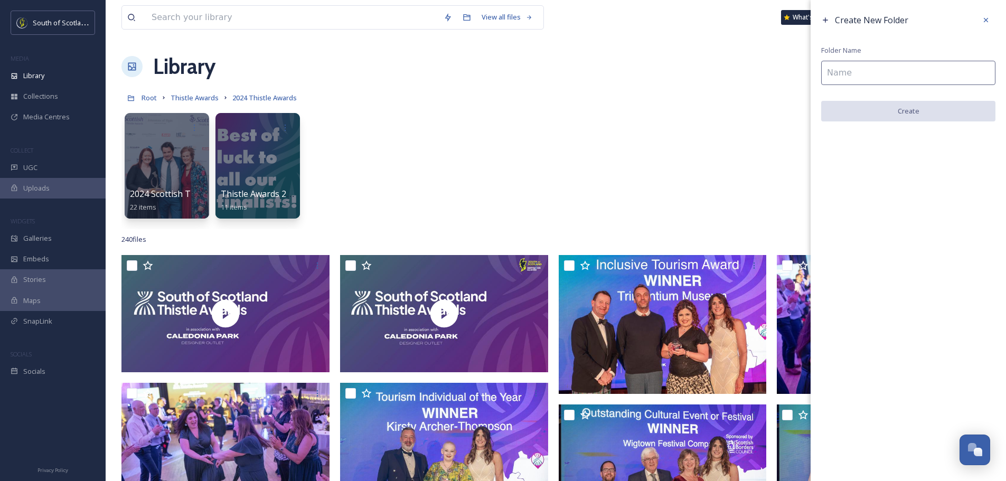
click at [913, 78] on input at bounding box center [908, 73] width 174 height 24
click at [908, 108] on button "Create" at bounding box center [908, 112] width 174 height 22
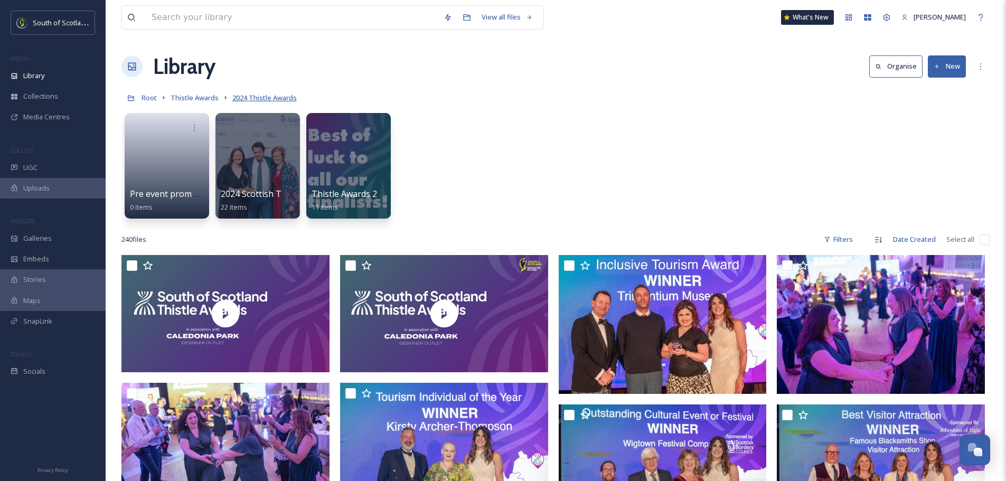
click at [251, 101] on span "2024 Thistle Awards" at bounding box center [264, 98] width 64 height 10
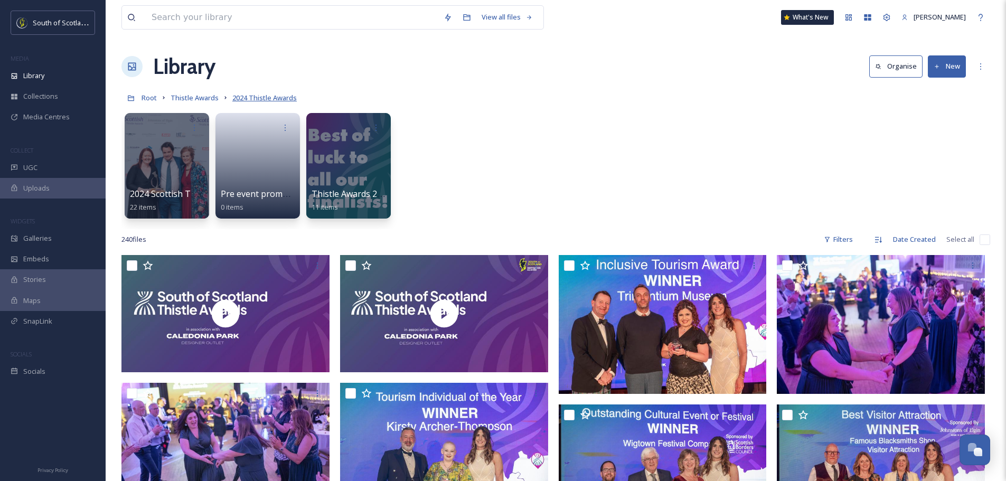
click at [281, 98] on span "2024 Thistle Awards" at bounding box center [264, 98] width 64 height 10
click at [187, 172] on div at bounding box center [167, 166] width 86 height 108
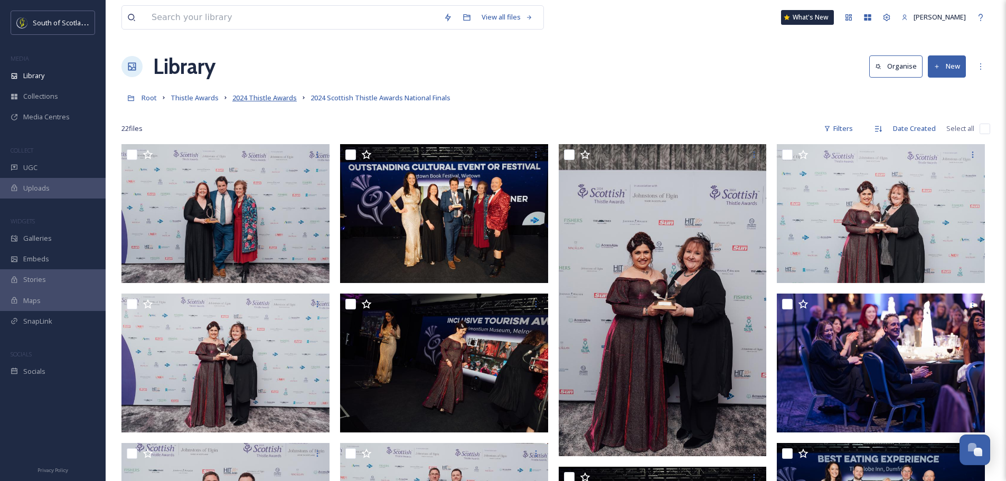
click at [278, 98] on span "2024 Thistle Awards" at bounding box center [264, 98] width 64 height 10
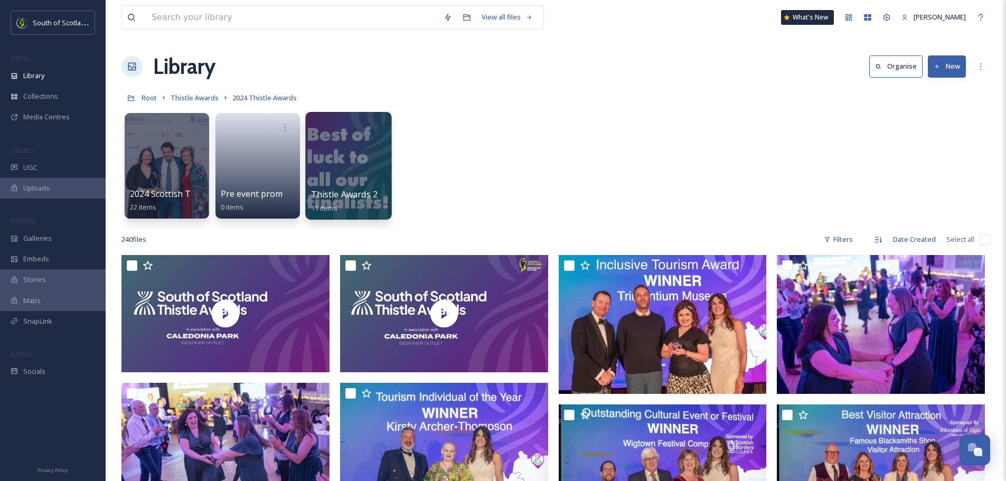
click at [371, 173] on div at bounding box center [348, 166] width 86 height 108
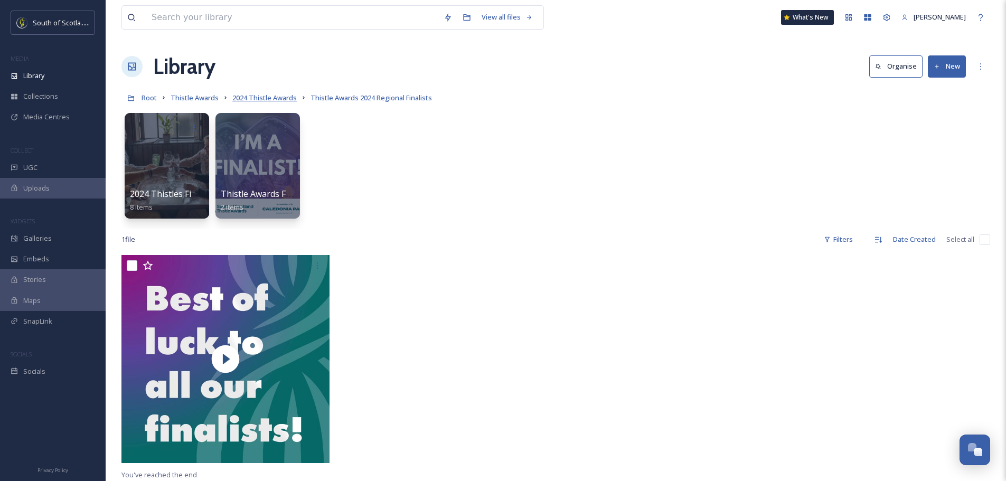
click at [259, 99] on span "2024 Thistle Awards" at bounding box center [264, 98] width 64 height 10
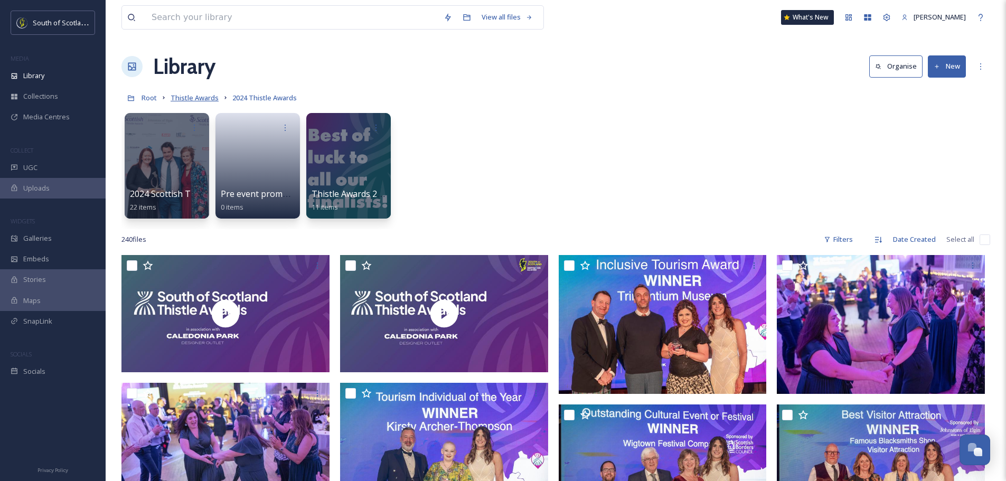
click at [198, 97] on span "Thistle Awards" at bounding box center [194, 98] width 48 height 10
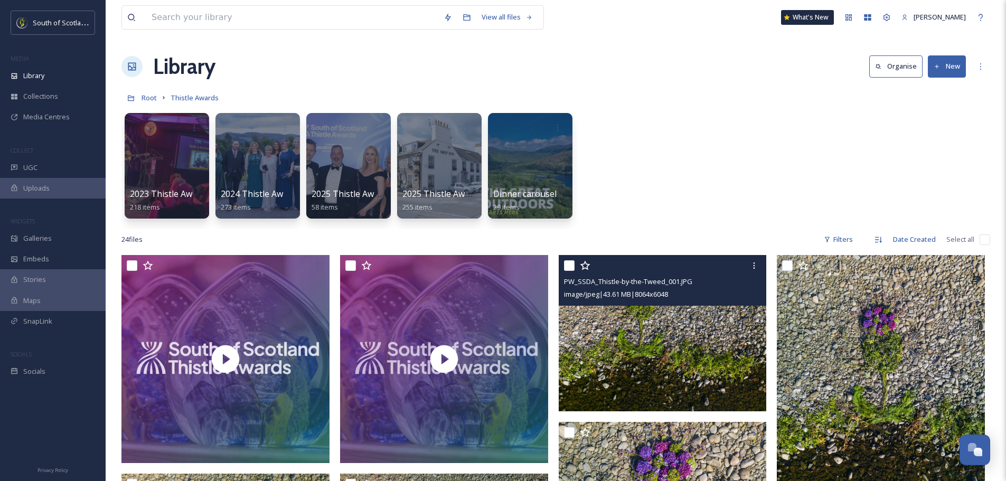
click at [570, 264] on input "checkbox" at bounding box center [569, 265] width 11 height 11
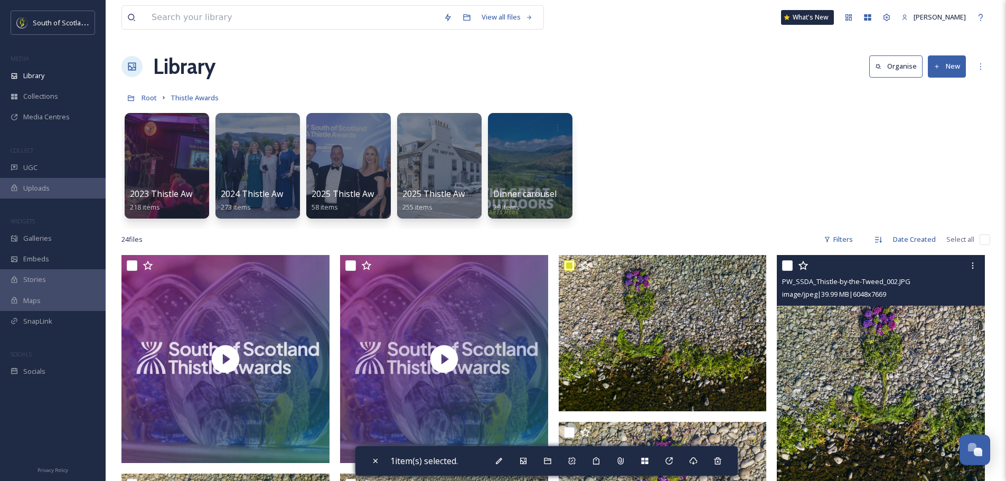
click at [785, 266] on input "checkbox" at bounding box center [787, 265] width 11 height 11
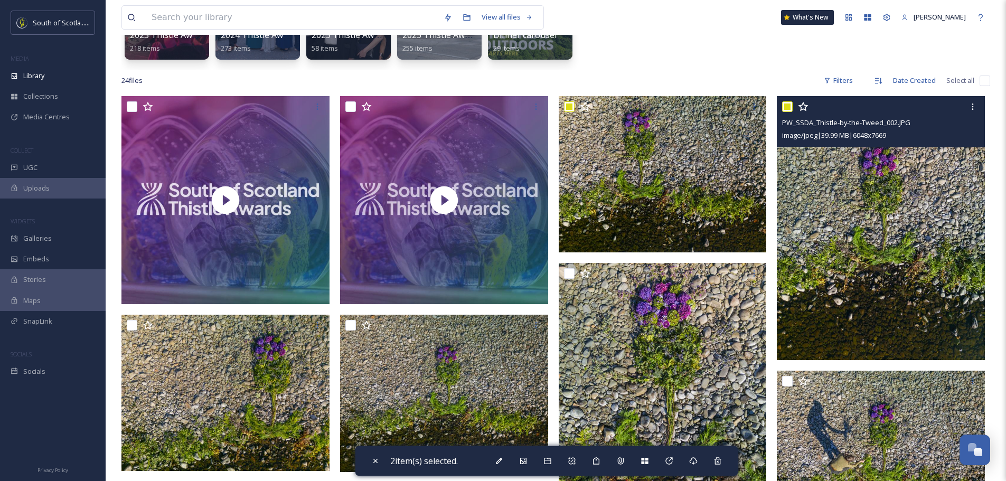
scroll to position [211, 0]
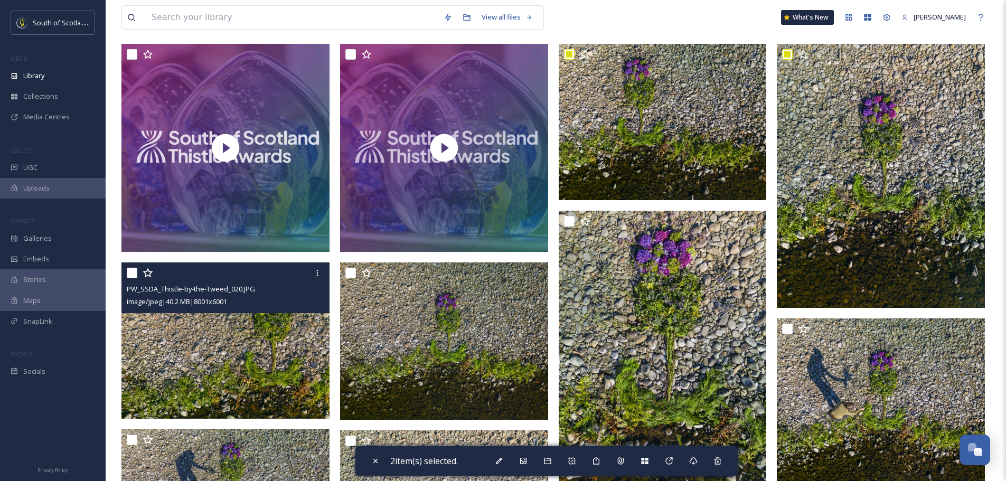
click at [132, 271] on input "checkbox" at bounding box center [132, 273] width 11 height 11
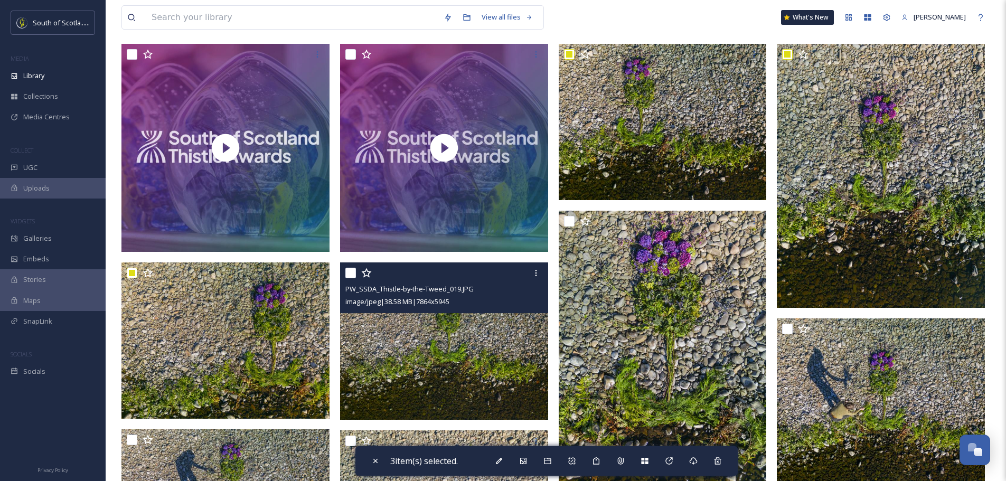
click at [353, 272] on input "checkbox" at bounding box center [350, 273] width 11 height 11
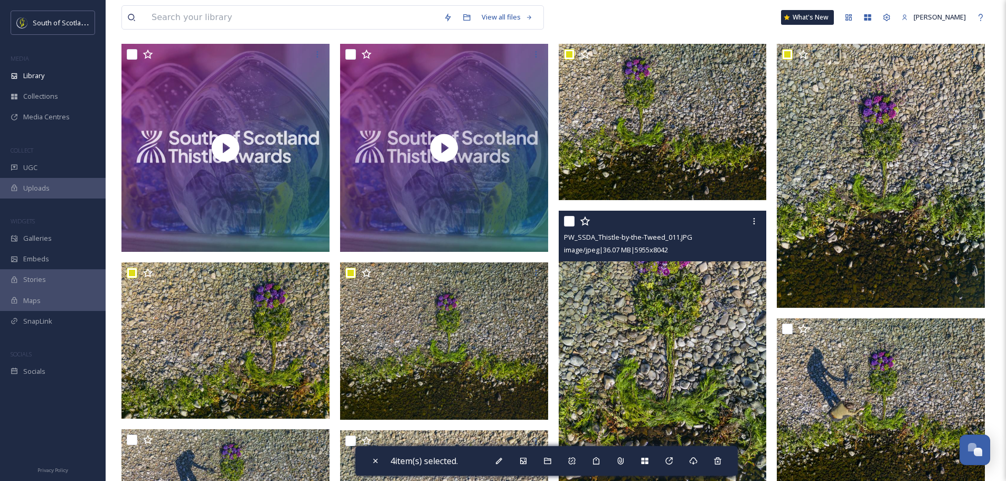
click at [569, 219] on input "checkbox" at bounding box center [569, 221] width 11 height 11
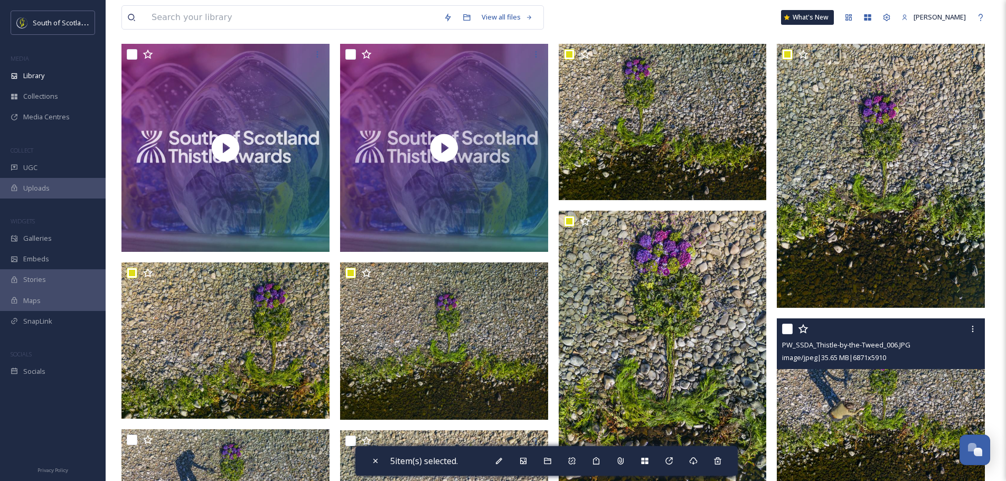
click at [783, 327] on input "checkbox" at bounding box center [787, 329] width 11 height 11
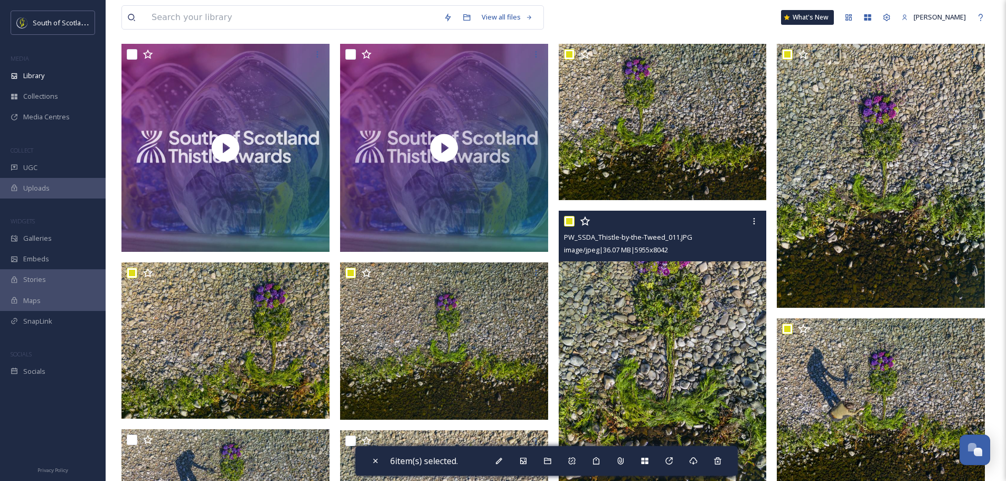
scroll to position [475, 0]
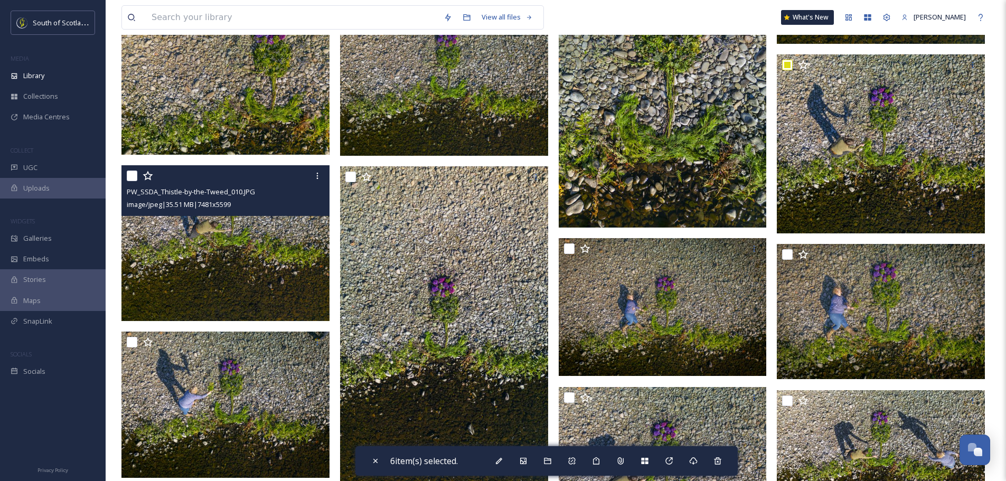
click at [131, 173] on input "checkbox" at bounding box center [132, 175] width 11 height 11
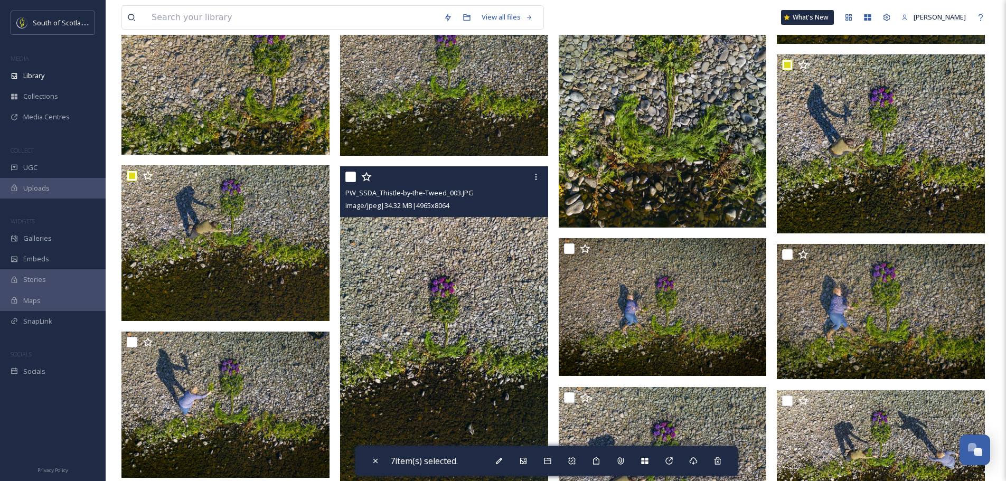
click at [350, 175] on input "checkbox" at bounding box center [350, 177] width 11 height 11
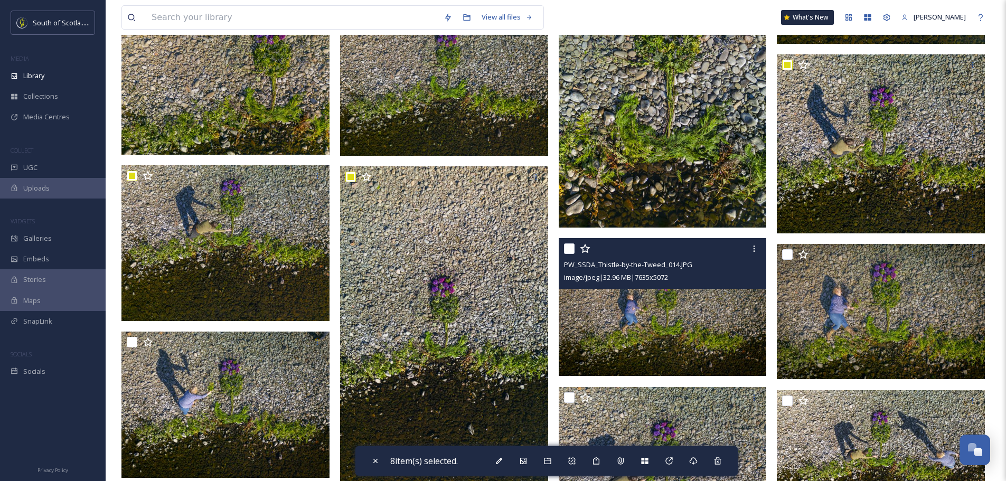
click at [566, 245] on input "checkbox" at bounding box center [569, 248] width 11 height 11
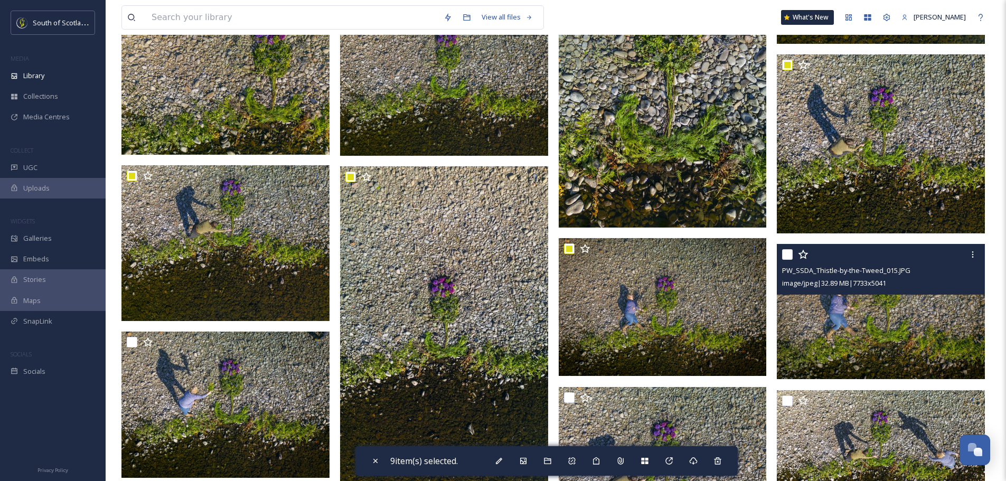
click at [788, 252] on input "checkbox" at bounding box center [787, 254] width 11 height 11
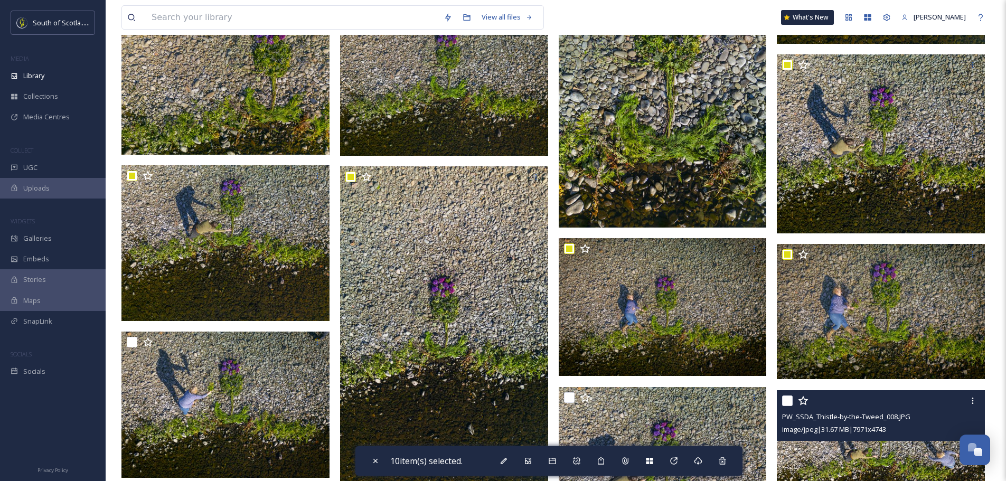
click at [791, 402] on input "checkbox" at bounding box center [787, 400] width 11 height 11
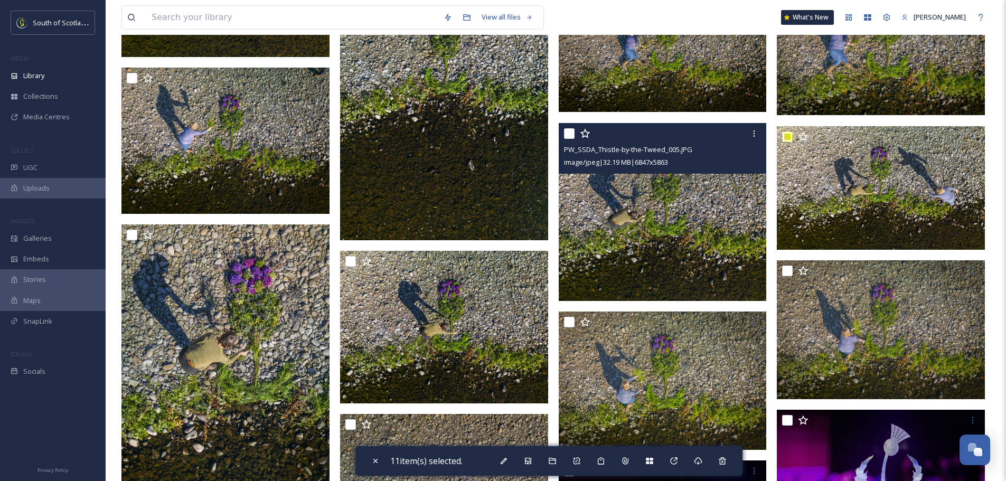
click at [565, 134] on input "checkbox" at bounding box center [569, 133] width 11 height 11
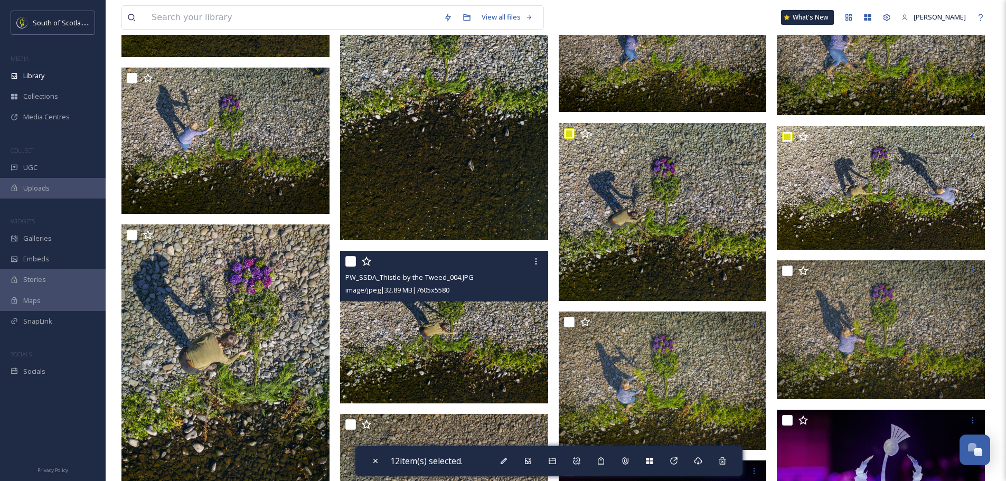
click at [347, 263] on input "checkbox" at bounding box center [350, 261] width 11 height 11
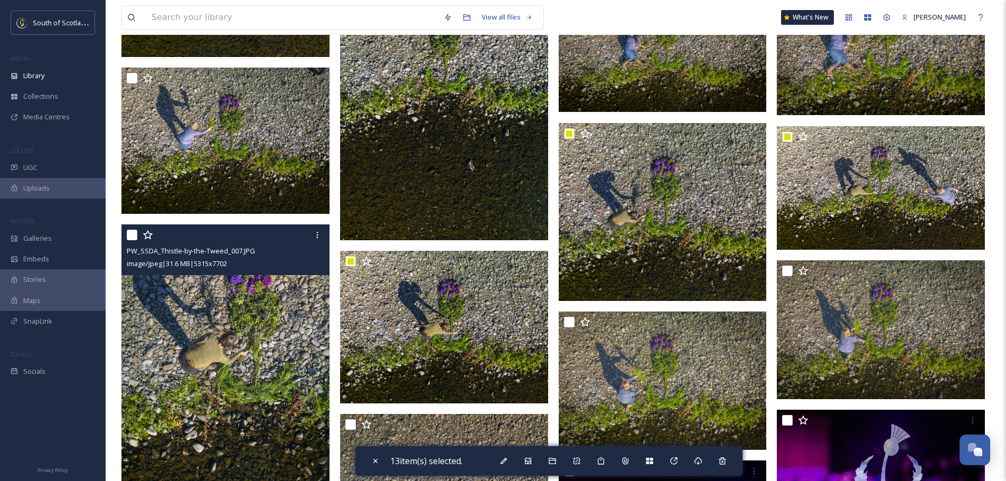
click at [134, 234] on input "checkbox" at bounding box center [132, 235] width 11 height 11
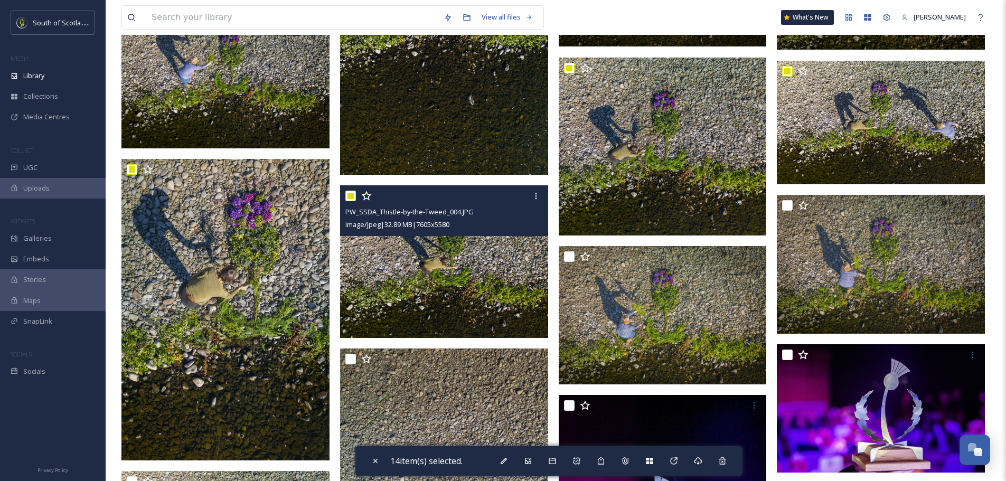
scroll to position [897, 0]
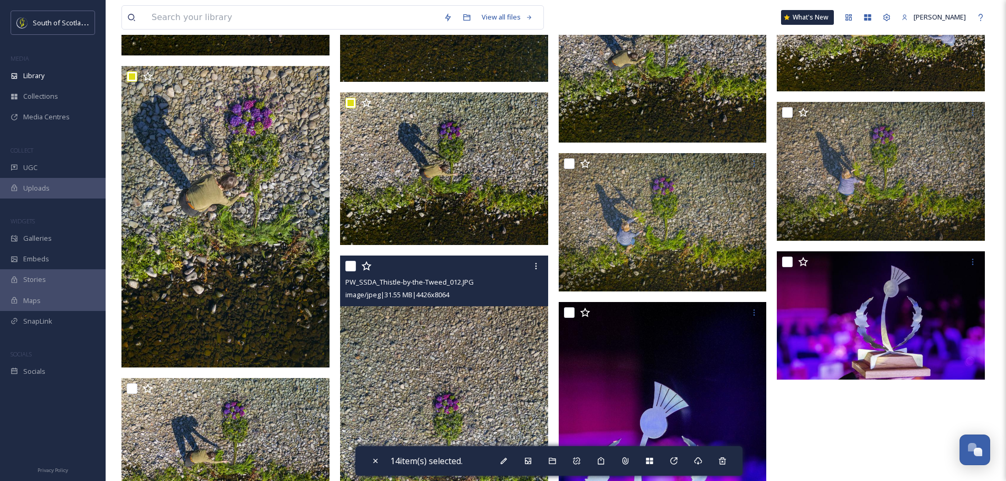
click at [352, 264] on input "checkbox" at bounding box center [350, 266] width 11 height 11
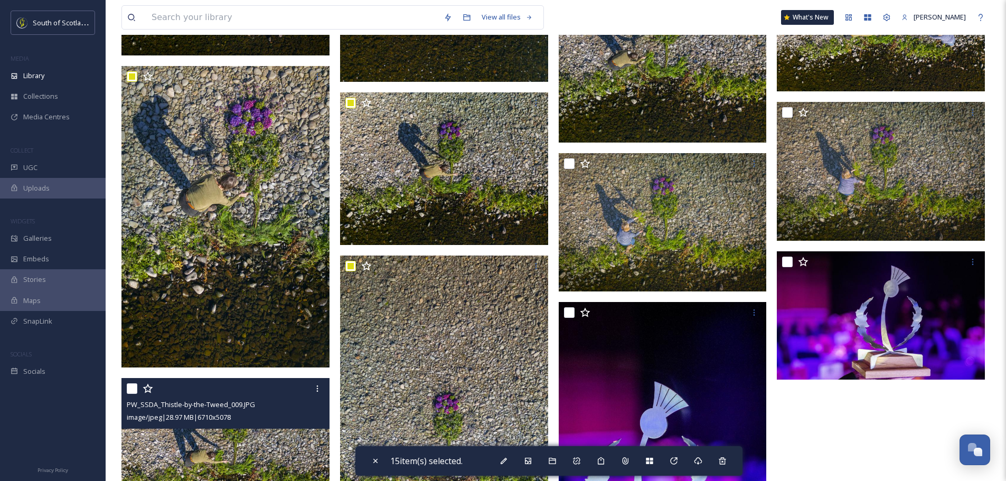
click at [131, 385] on input "checkbox" at bounding box center [132, 388] width 11 height 11
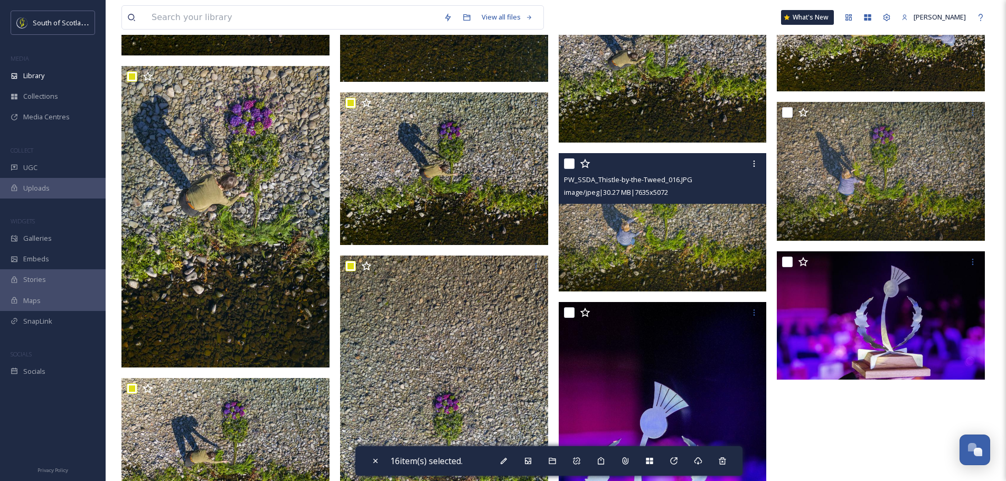
click at [571, 166] on input "checkbox" at bounding box center [569, 163] width 11 height 11
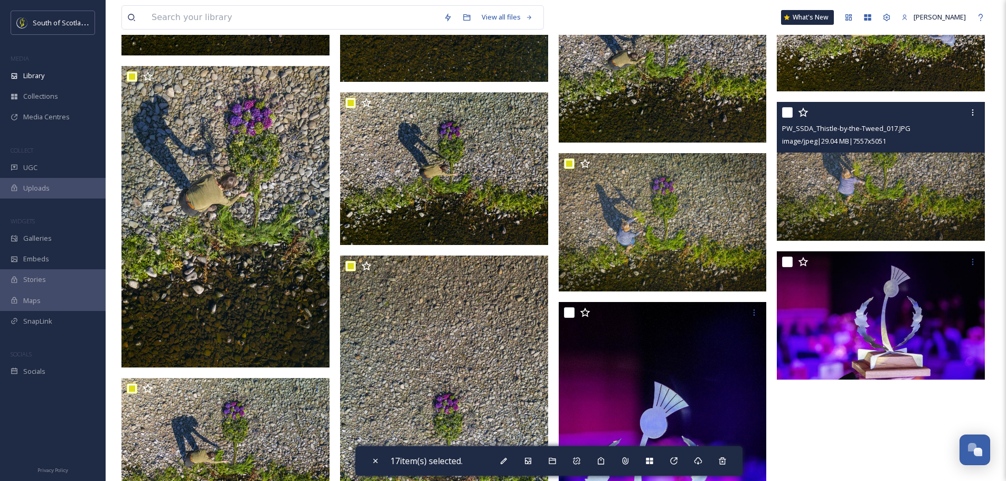
click at [789, 110] on input "checkbox" at bounding box center [787, 112] width 11 height 11
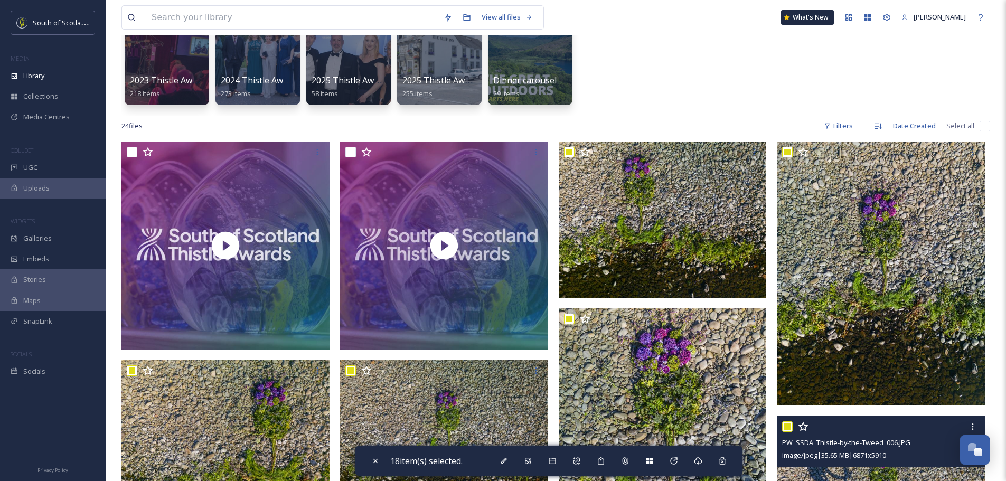
scroll to position [106, 0]
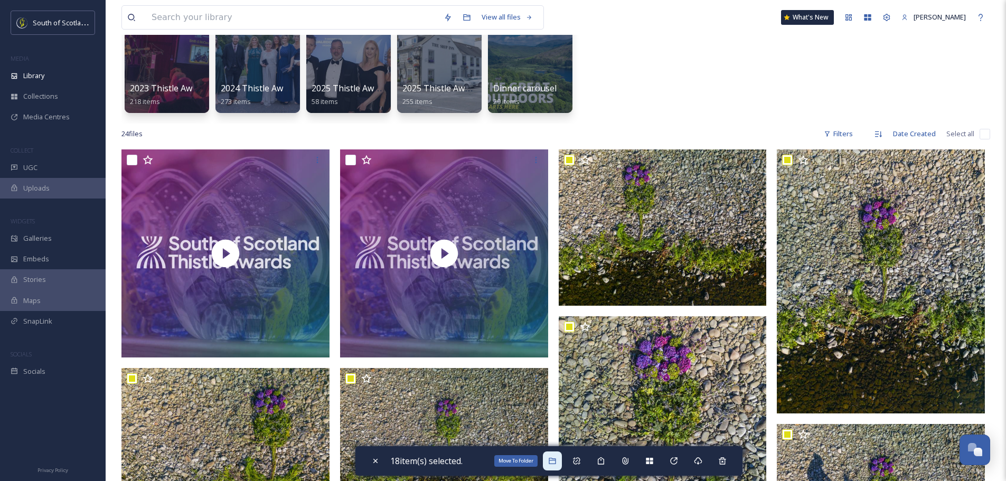
click at [553, 459] on icon at bounding box center [552, 461] width 8 height 8
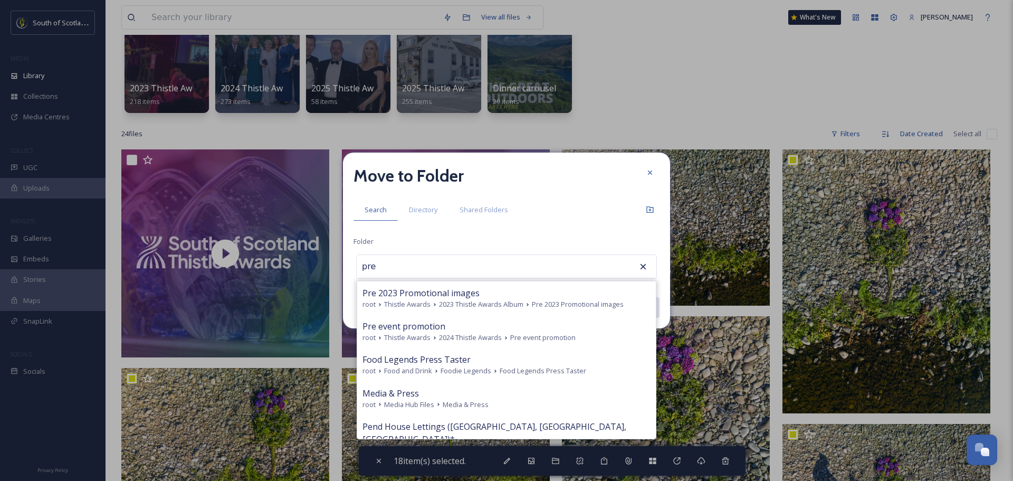
click at [474, 340] on span "2024 Thistle Awards" at bounding box center [470, 338] width 63 height 10
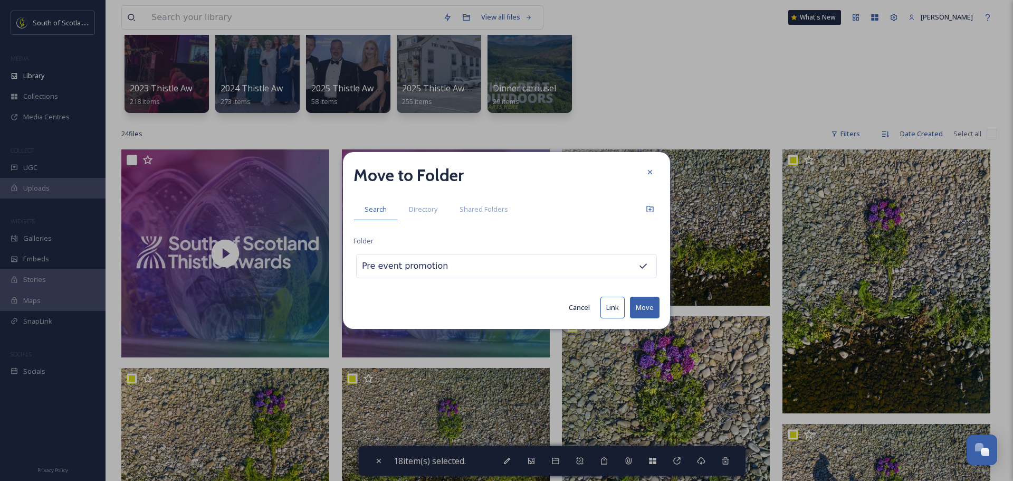
click at [650, 307] on button "Move" at bounding box center [645, 308] width 30 height 22
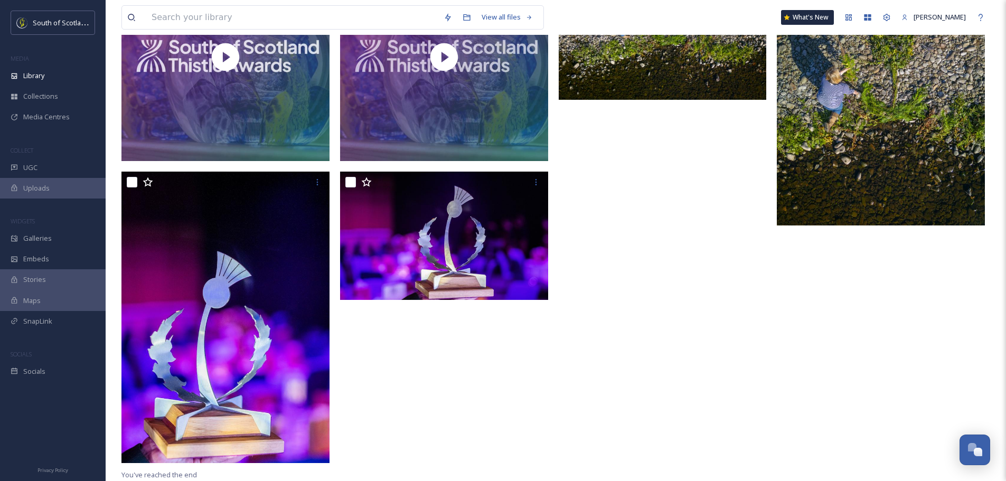
scroll to position [0, 0]
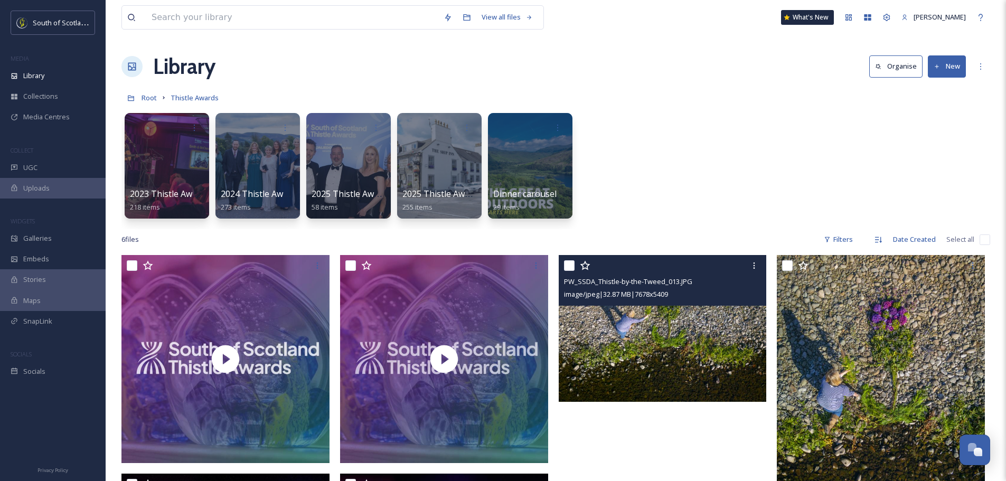
click at [566, 267] on input "checkbox" at bounding box center [569, 265] width 11 height 11
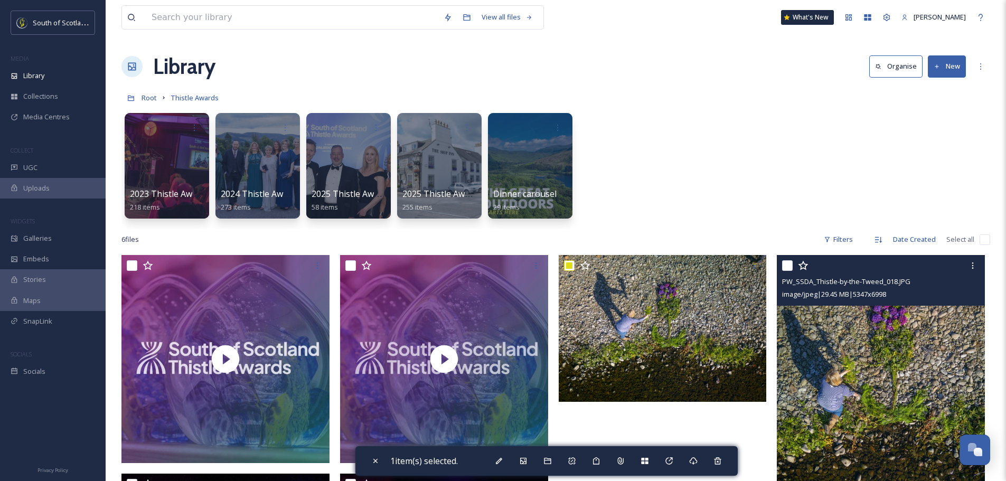
click at [789, 267] on input "checkbox" at bounding box center [787, 265] width 11 height 11
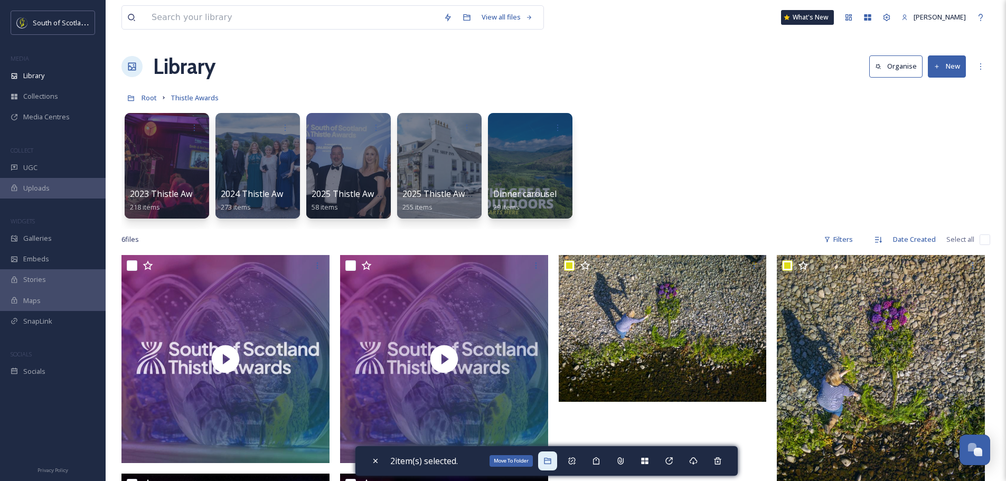
click at [547, 458] on icon at bounding box center [547, 461] width 7 height 6
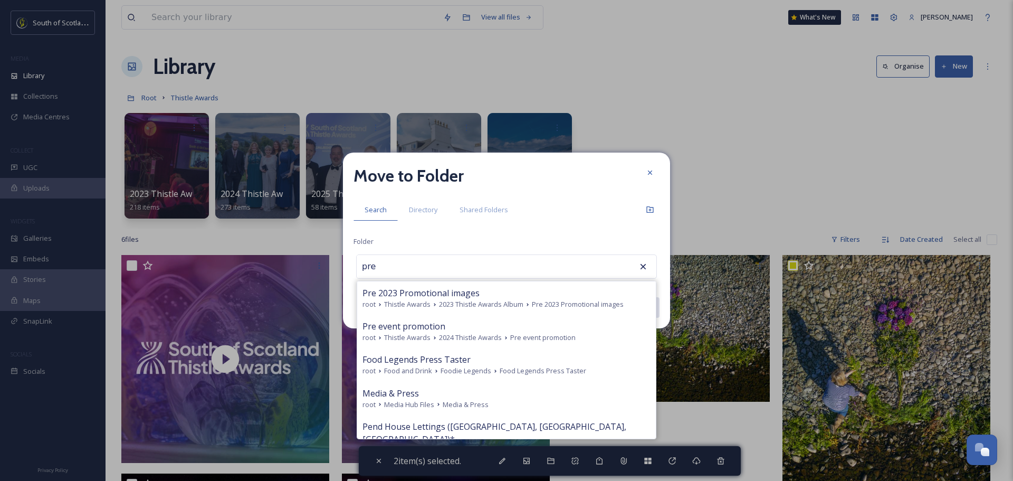
click at [390, 324] on span "Pre event promotion" at bounding box center [404, 326] width 83 height 13
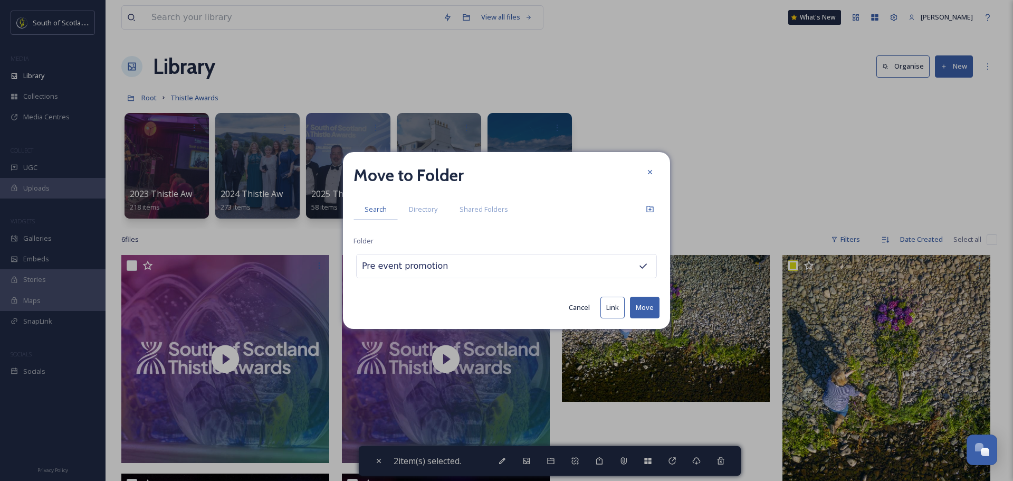
click at [637, 309] on button "Move" at bounding box center [645, 308] width 30 height 22
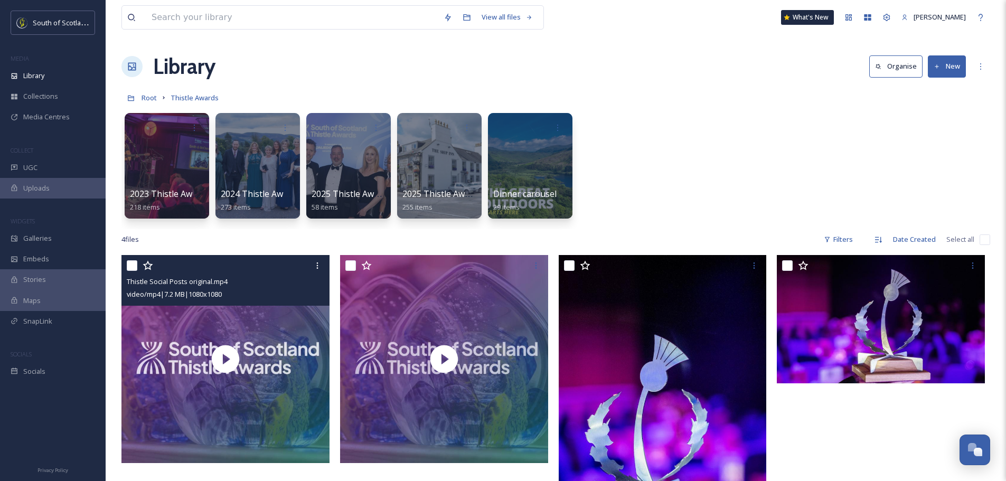
click at [128, 264] on input "checkbox" at bounding box center [132, 265] width 11 height 11
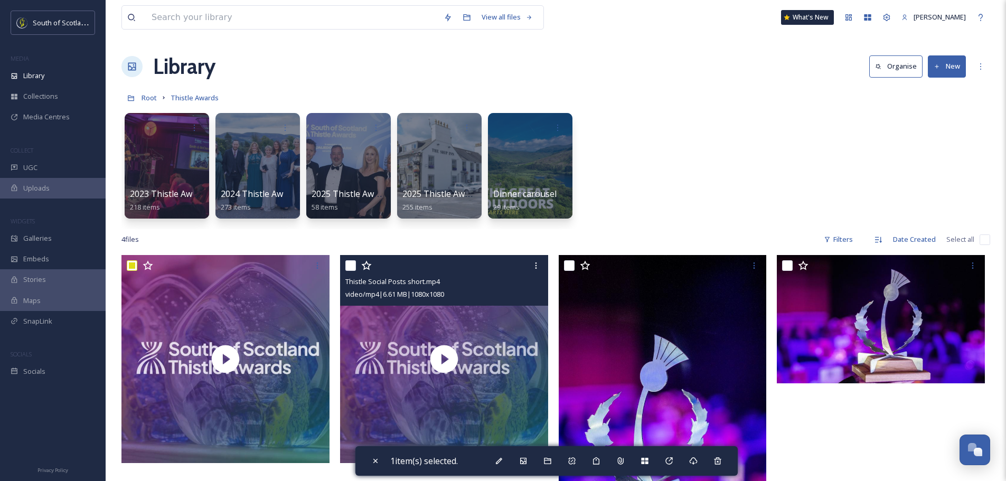
click at [351, 267] on input "checkbox" at bounding box center [350, 265] width 11 height 11
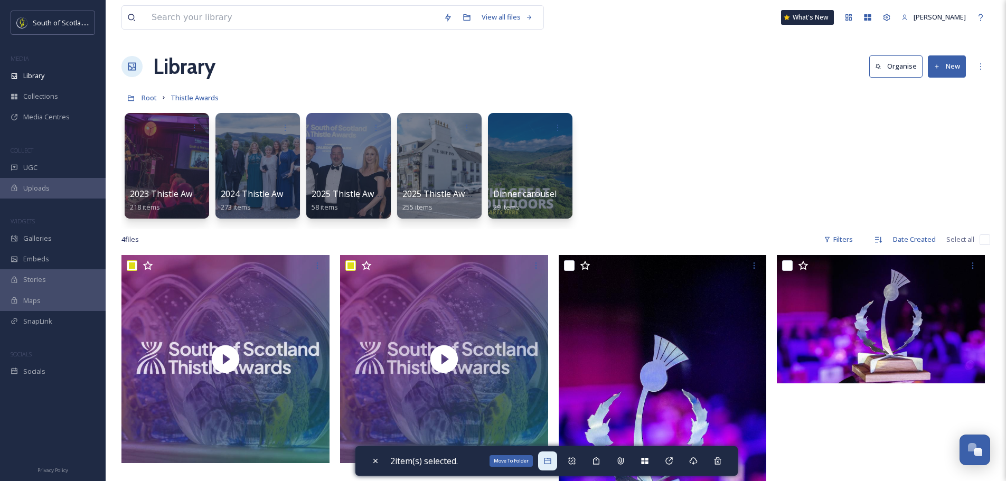
click at [548, 462] on icon at bounding box center [547, 461] width 8 height 8
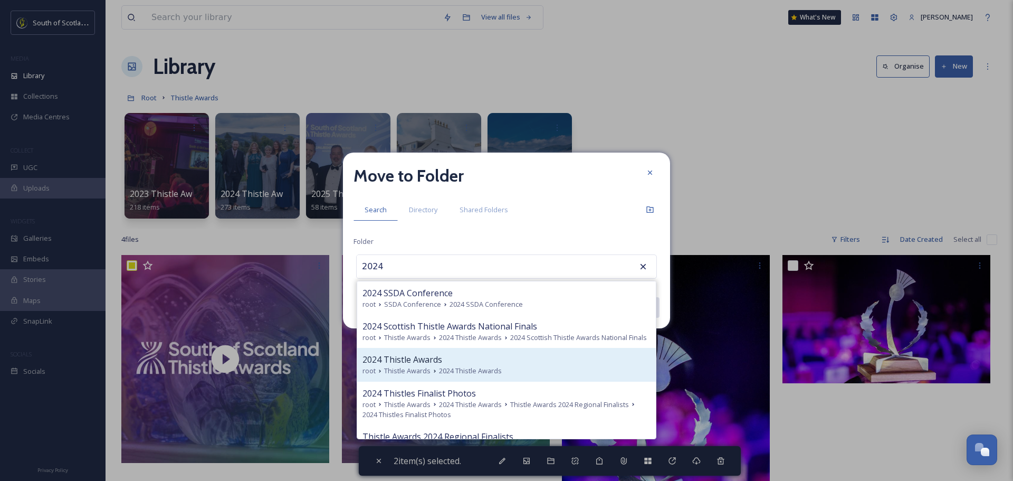
click at [449, 366] on div "2024 Thistle Awards" at bounding box center [507, 359] width 288 height 13
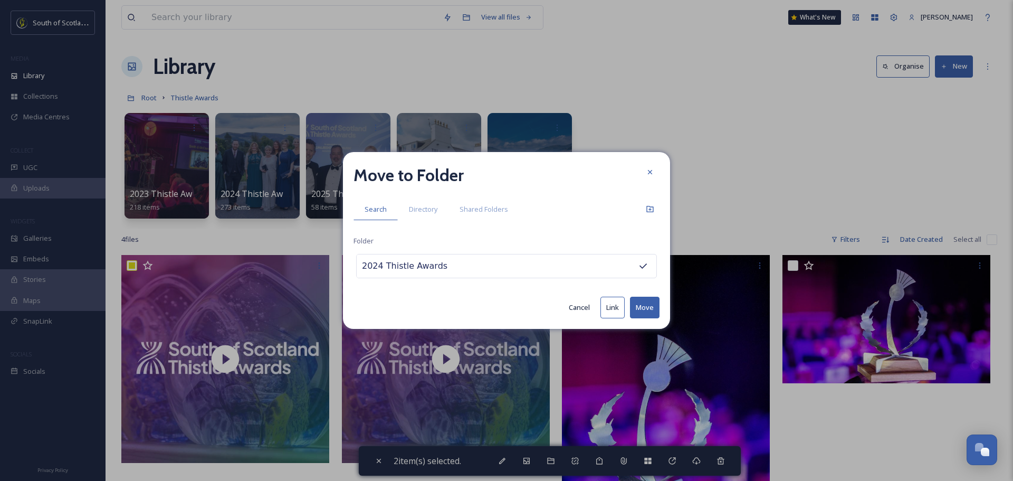
click at [652, 305] on button "Move" at bounding box center [645, 308] width 30 height 22
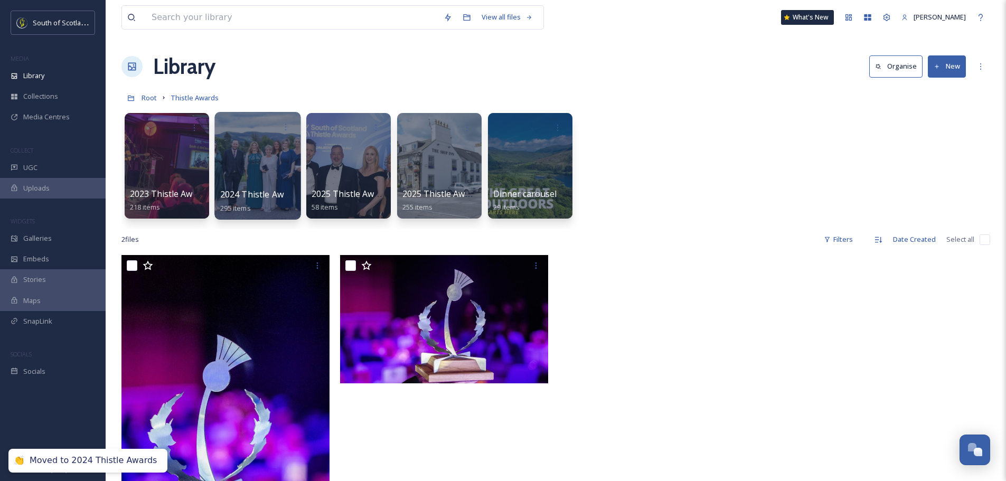
click at [251, 194] on span "2024 Thistle Awards" at bounding box center [260, 194] width 81 height 12
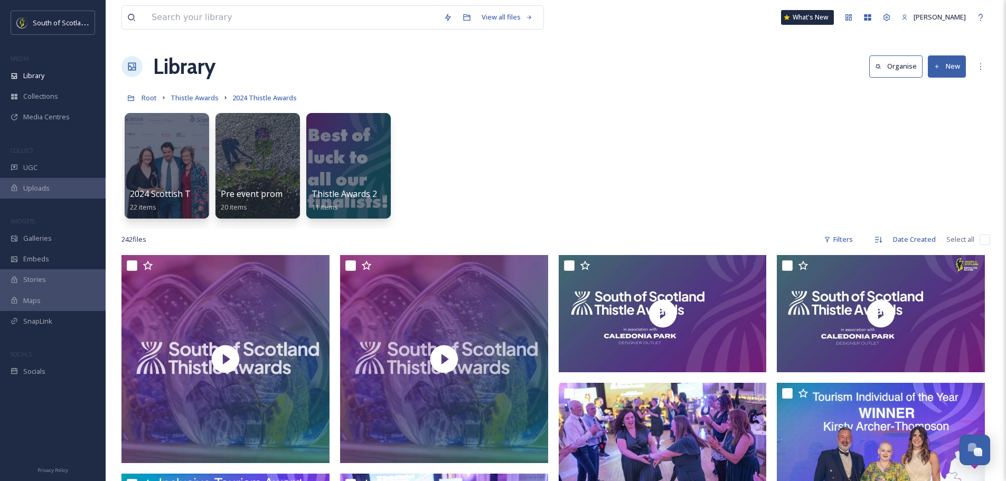
click at [941, 65] on button "New" at bounding box center [946, 66] width 38 height 22
click at [941, 87] on span "File Upload" at bounding box center [941, 91] width 35 height 10
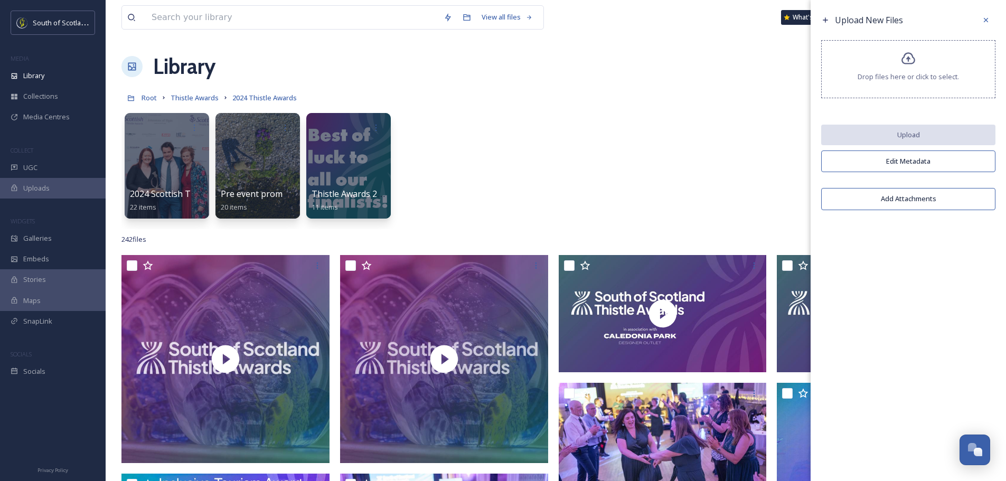
click at [925, 77] on span "Drop files here or click to select." at bounding box center [907, 77] width 101 height 10
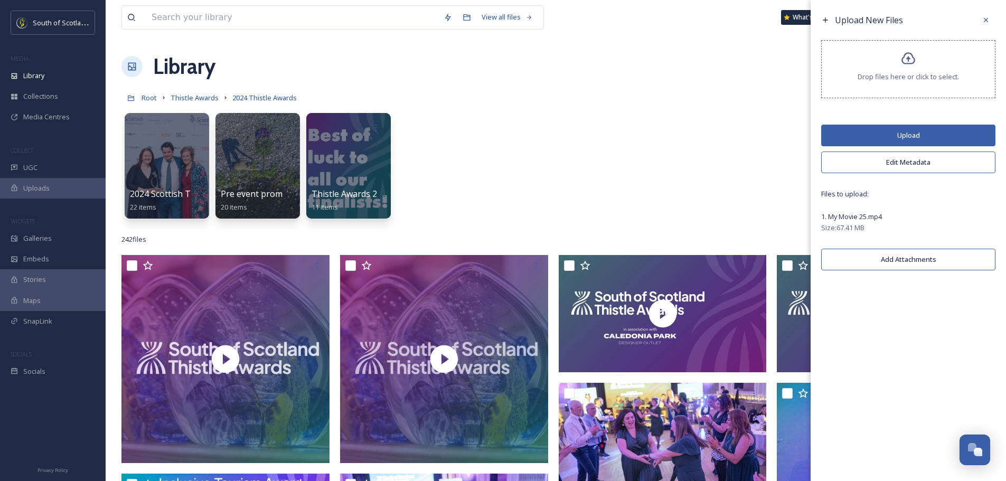
click at [908, 163] on button "Edit Metadata" at bounding box center [908, 162] width 174 height 22
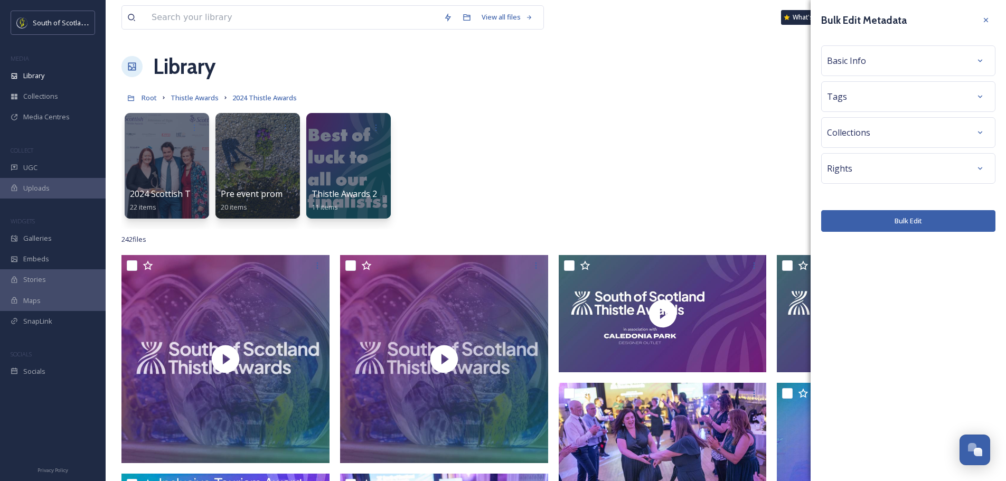
click at [894, 135] on div "Collections" at bounding box center [908, 132] width 163 height 19
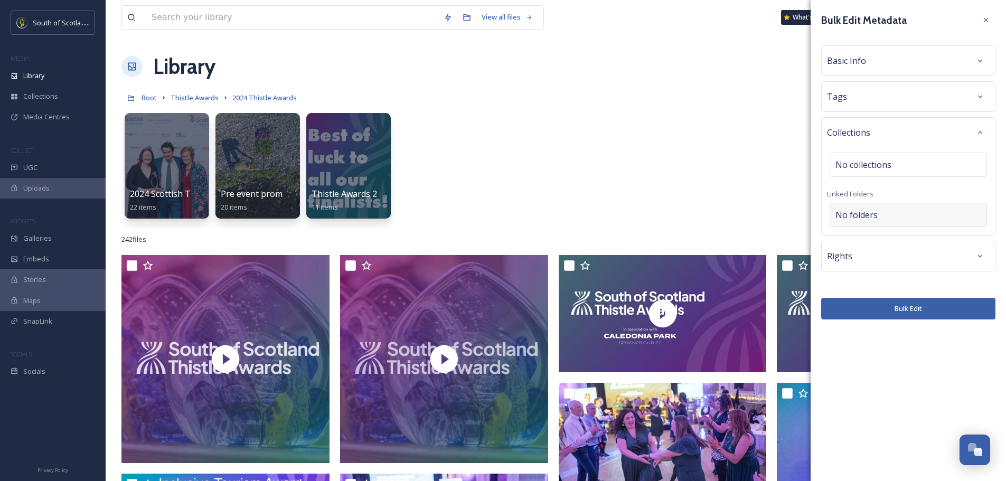
click at [884, 214] on div "No folders" at bounding box center [907, 215] width 157 height 24
click at [884, 214] on input at bounding box center [911, 214] width 162 height 23
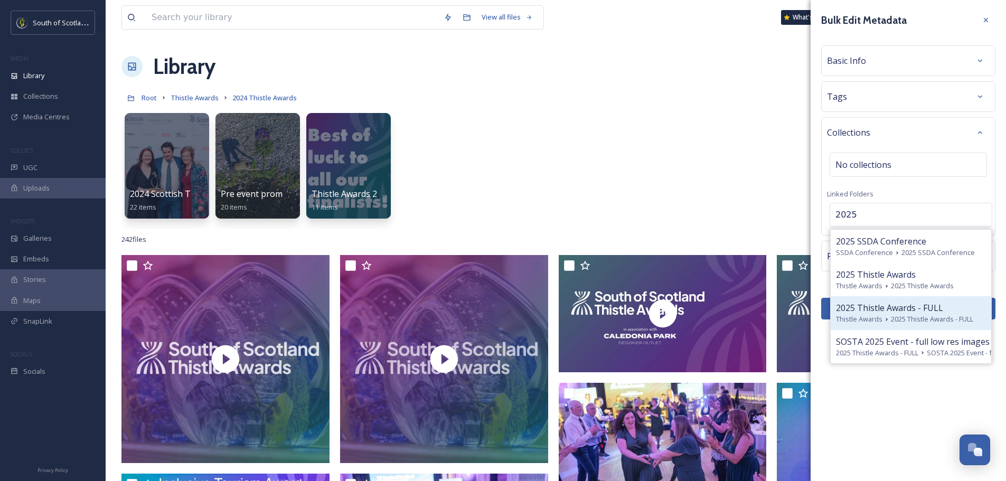
click at [899, 305] on span "2025 Thistle Awards - FULL" at bounding box center [889, 307] width 107 height 13
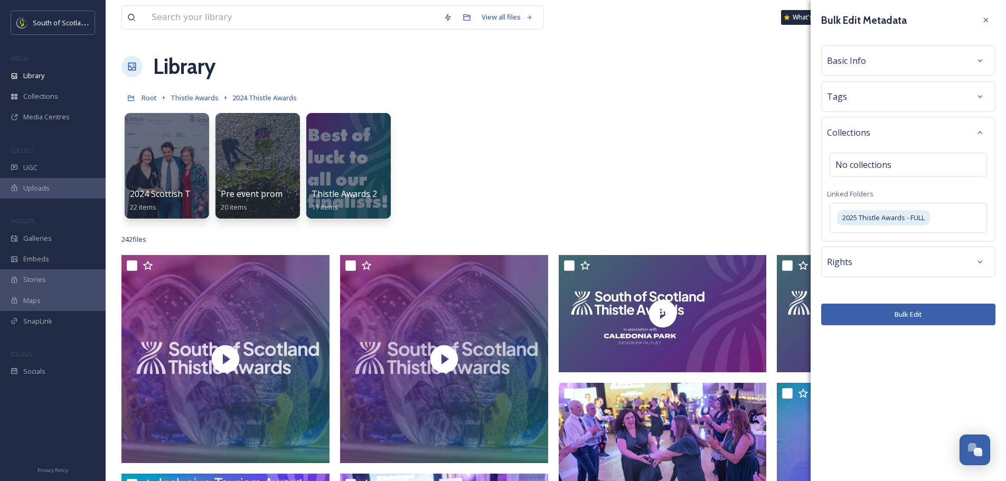
click at [906, 325] on button "Bulk Edit" at bounding box center [908, 315] width 174 height 22
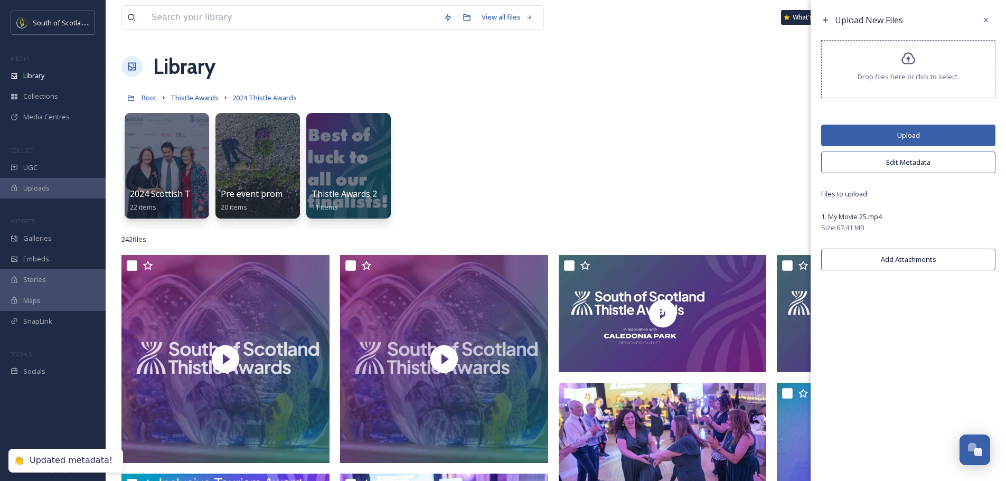
click at [860, 142] on button "Upload" at bounding box center [908, 136] width 174 height 22
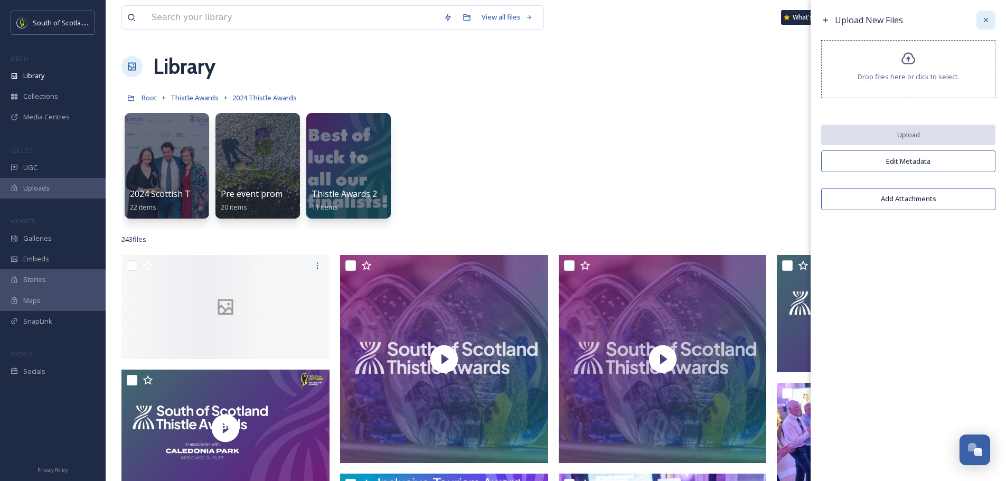
click at [983, 17] on icon at bounding box center [985, 20] width 8 height 8
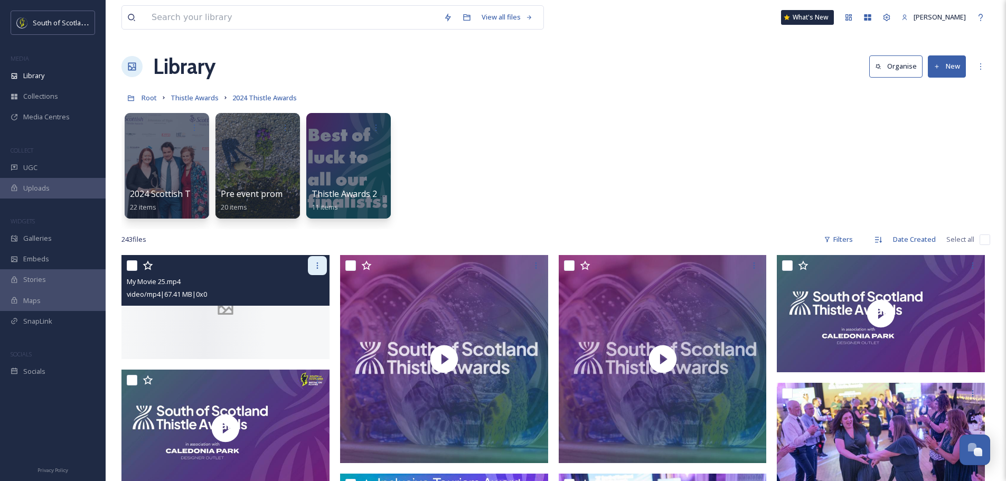
click at [314, 270] on icon at bounding box center [317, 265] width 8 height 8
click at [207, 331] on div at bounding box center [225, 307] width 208 height 104
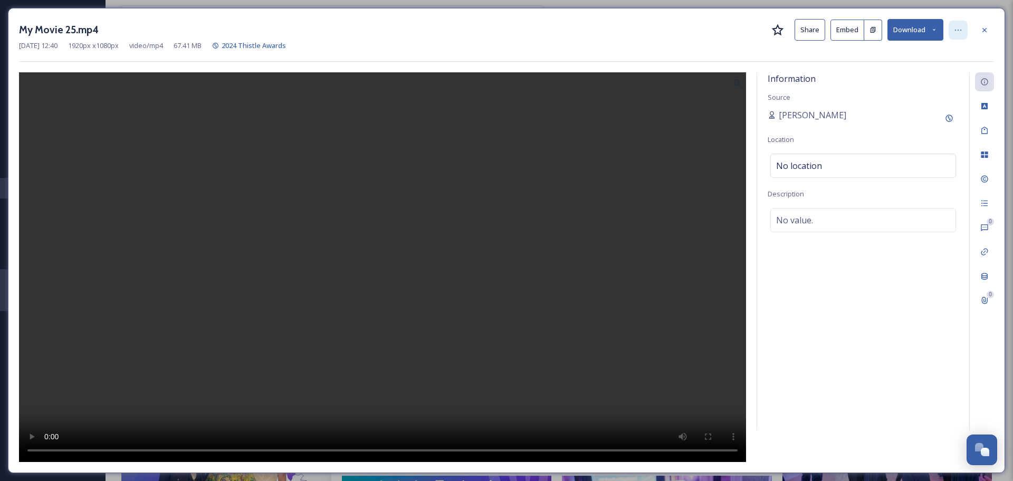
click at [955, 31] on icon at bounding box center [958, 30] width 8 height 8
click at [867, 75] on span "Move to Folder" at bounding box center [872, 74] width 47 height 10
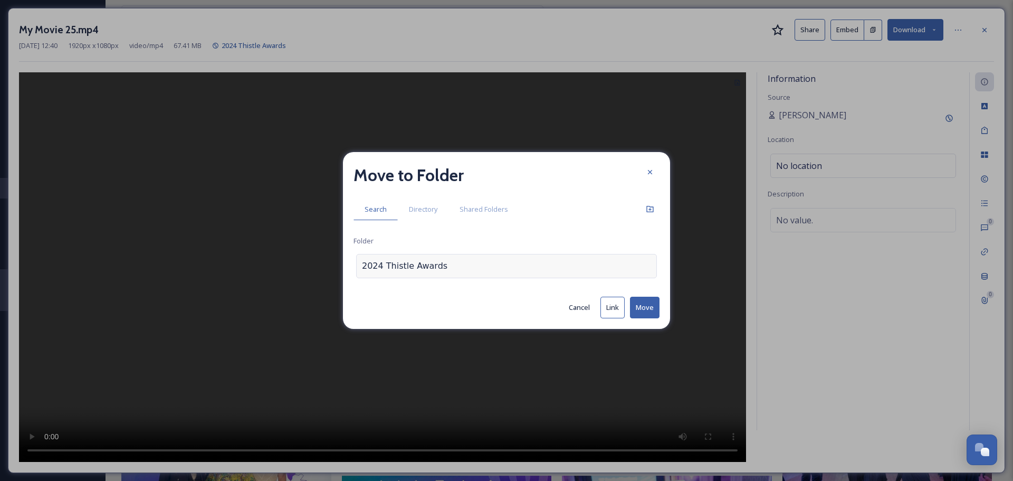
click at [459, 271] on div "2024 Thistle Awards" at bounding box center [506, 266] width 301 height 24
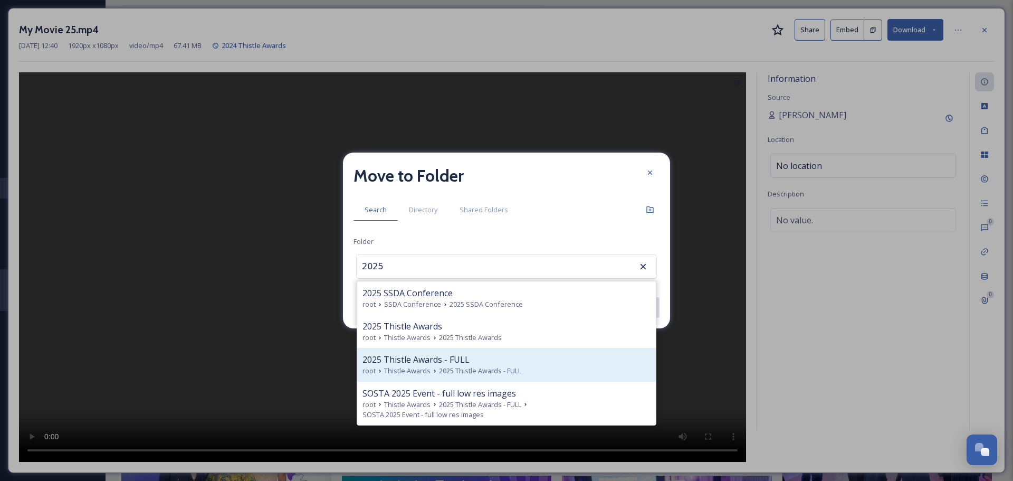
click at [459, 358] on span "2025 Thistle Awards - FULL" at bounding box center [416, 359] width 107 height 13
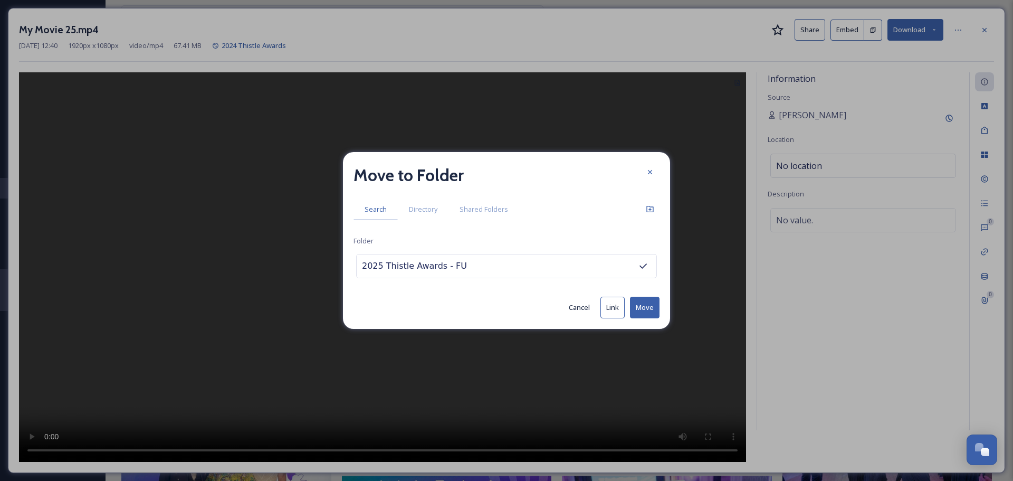
click at [638, 307] on button "Move" at bounding box center [645, 308] width 30 height 22
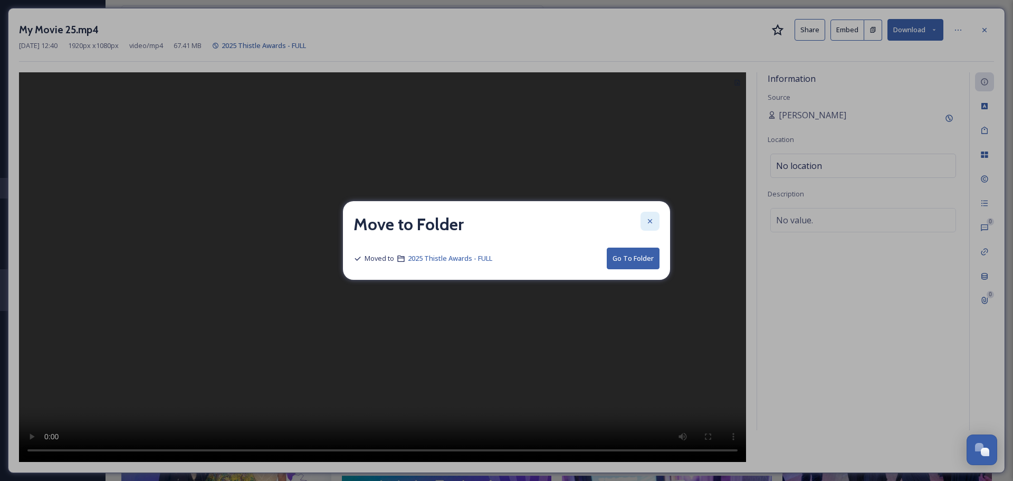
click at [652, 220] on icon at bounding box center [650, 221] width 8 height 8
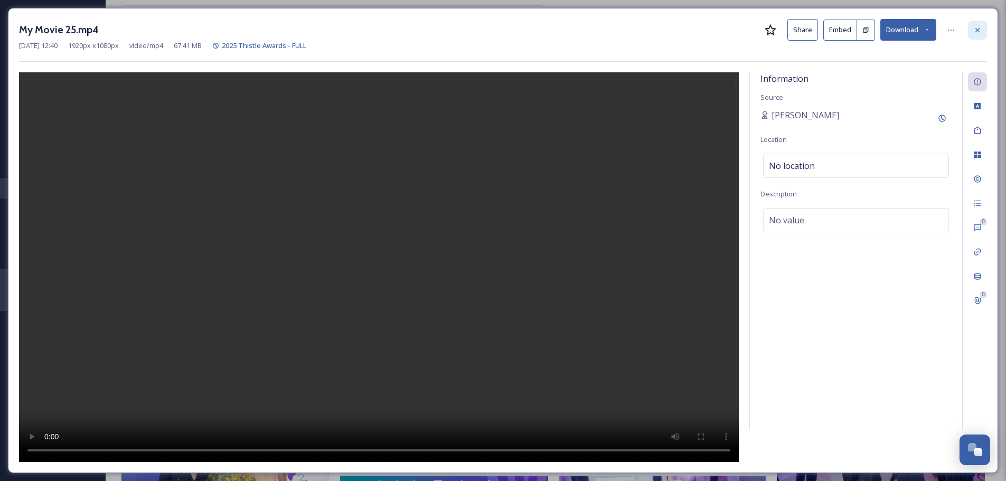
click at [970, 29] on div at bounding box center [977, 30] width 19 height 19
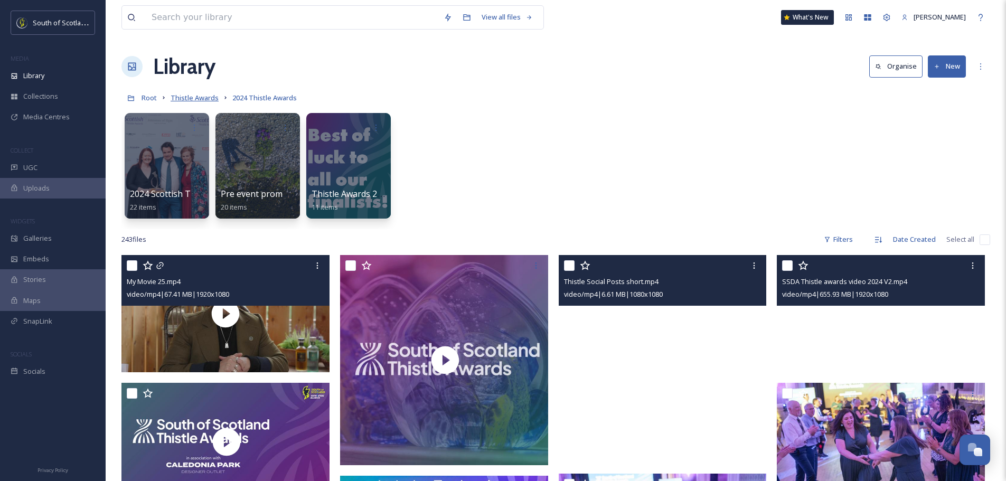
click at [194, 96] on span "Thistle Awards" at bounding box center [194, 98] width 48 height 10
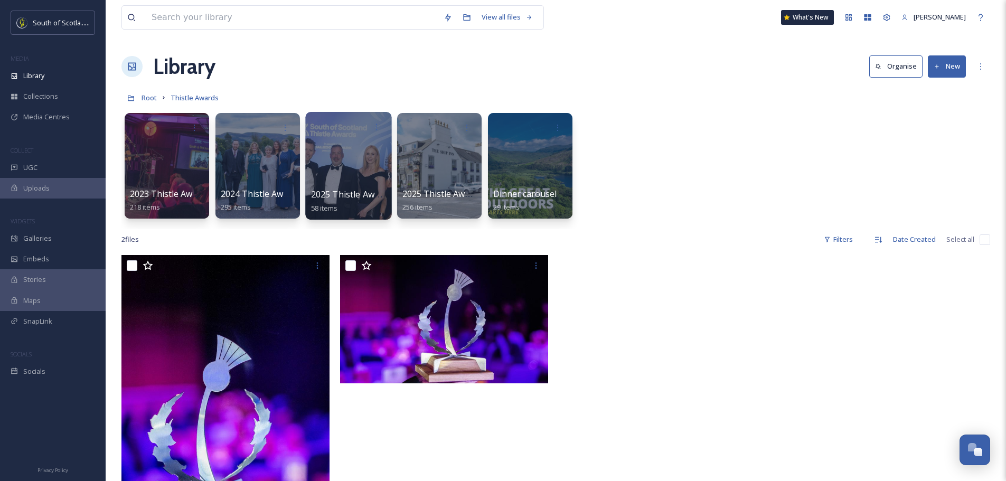
click at [362, 175] on div at bounding box center [348, 166] width 86 height 108
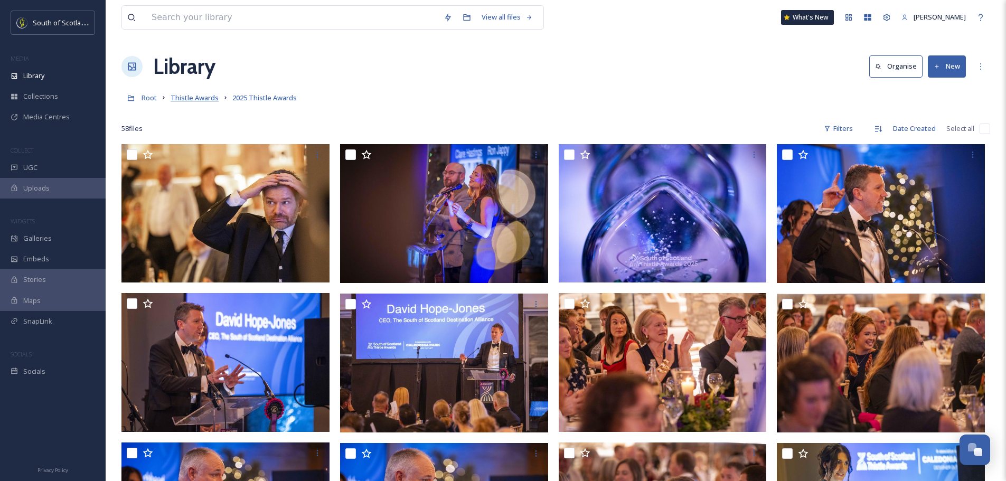
click at [196, 97] on span "Thistle Awards" at bounding box center [194, 98] width 48 height 10
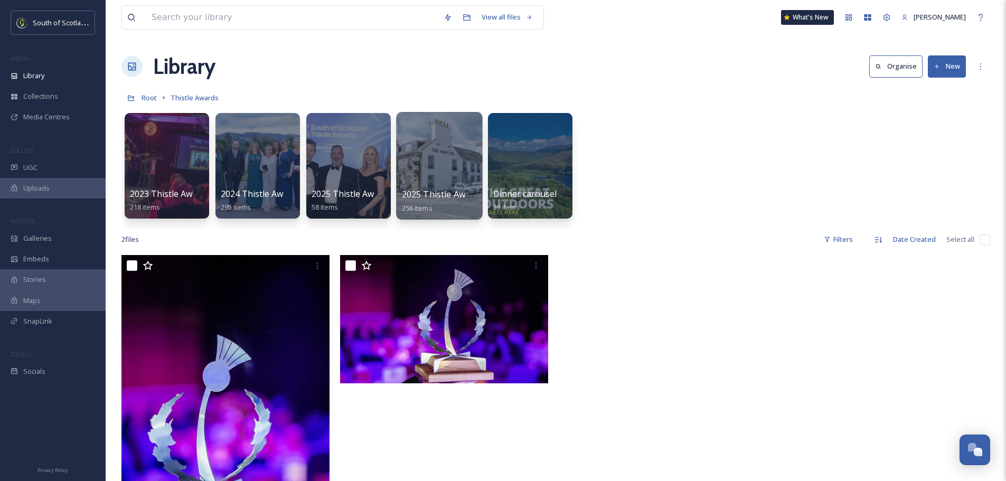
click at [440, 174] on div at bounding box center [439, 166] width 86 height 108
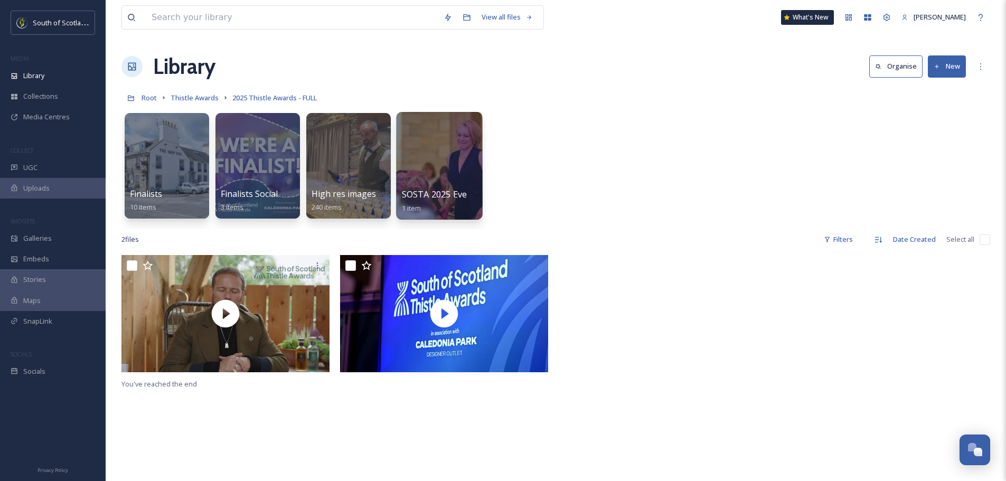
click at [437, 196] on span "SOSTA 2025 Event - full low res images" at bounding box center [480, 194] width 157 height 12
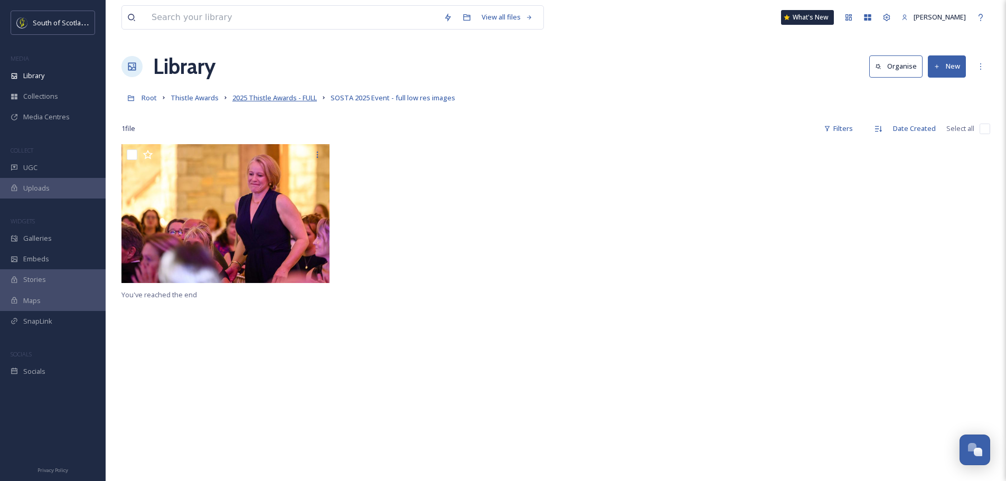
click at [270, 97] on span "2025 Thistle Awards - FULL" at bounding box center [274, 98] width 84 height 10
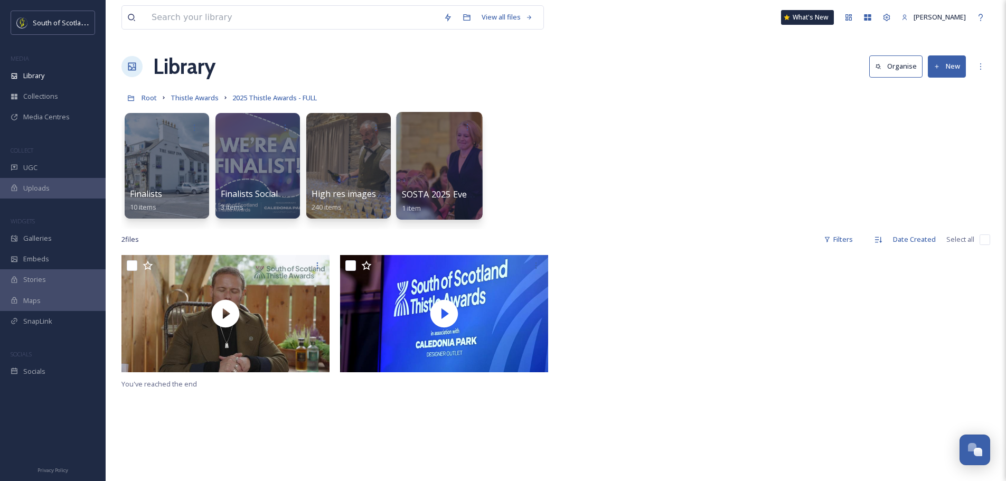
click at [424, 167] on div at bounding box center [439, 166] width 86 height 108
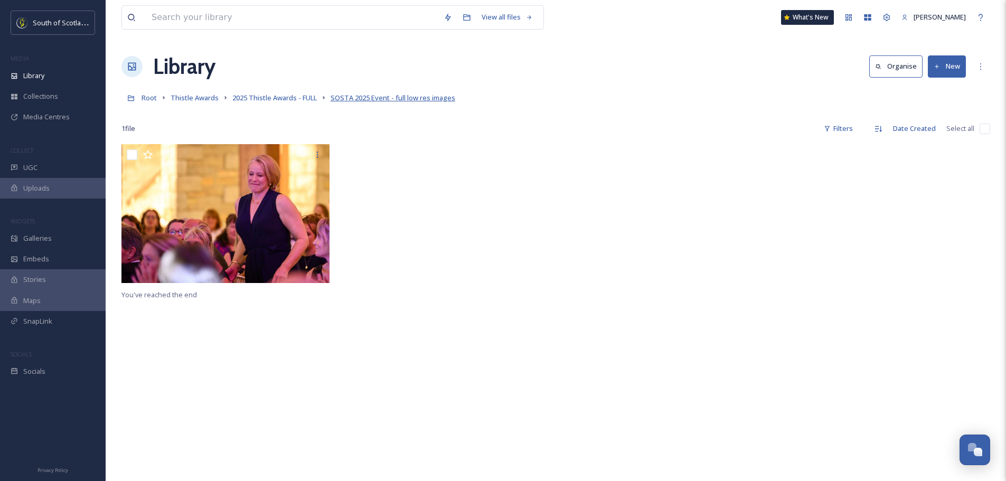
click at [371, 98] on span "SOSTA 2025 Event - full low res images" at bounding box center [392, 98] width 125 height 10
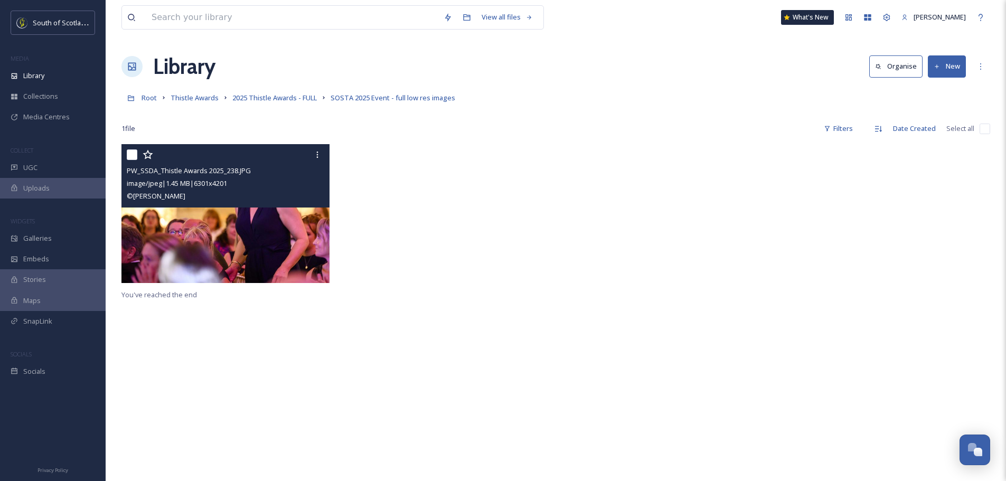
click at [297, 176] on div "PW_SSDA_Thistle Awards 2025_238.JPG" at bounding box center [227, 170] width 200 height 13
click at [241, 203] on div "PW_SSDA_Thistle Awards 2025_238.JPG image/jpeg | 1.45 MB | 6301 x 4201 © Phil W…" at bounding box center [225, 175] width 208 height 63
click at [250, 237] on img at bounding box center [225, 213] width 208 height 139
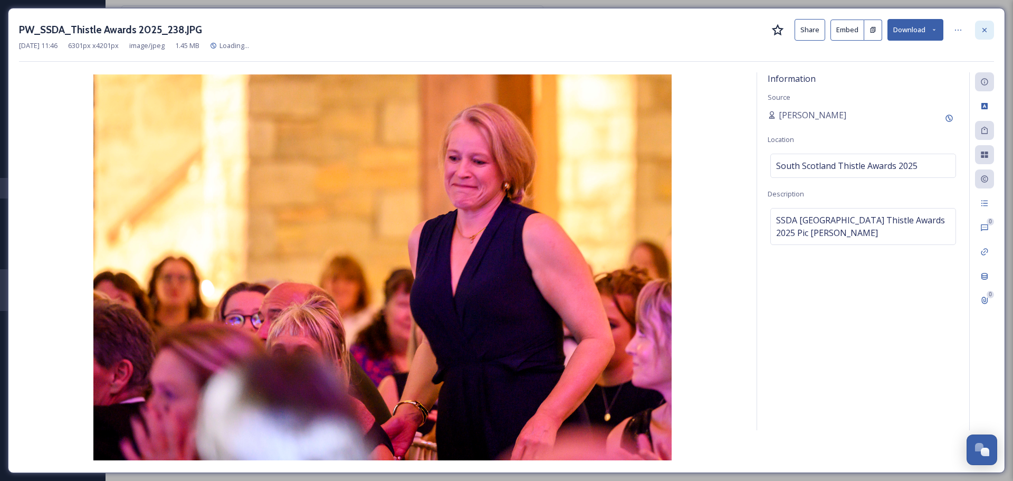
click at [982, 30] on icon at bounding box center [985, 30] width 8 height 8
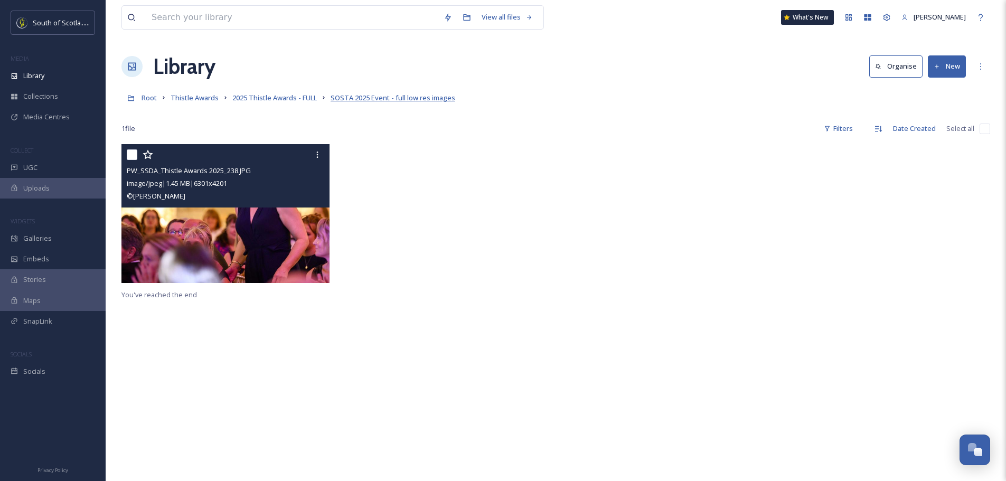
click at [429, 96] on span "SOSTA 2025 Event - full low res images" at bounding box center [392, 98] width 125 height 10
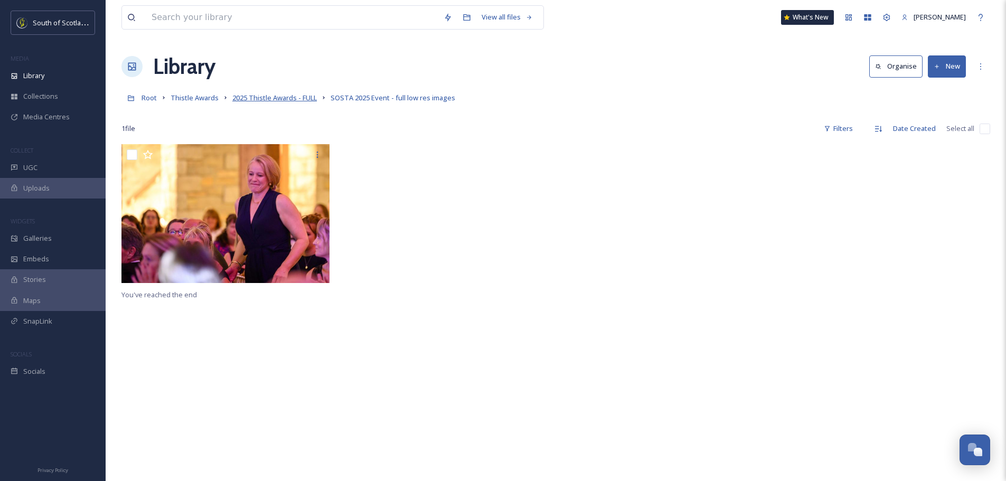
click at [293, 98] on span "2025 Thistle Awards - FULL" at bounding box center [274, 98] width 84 height 10
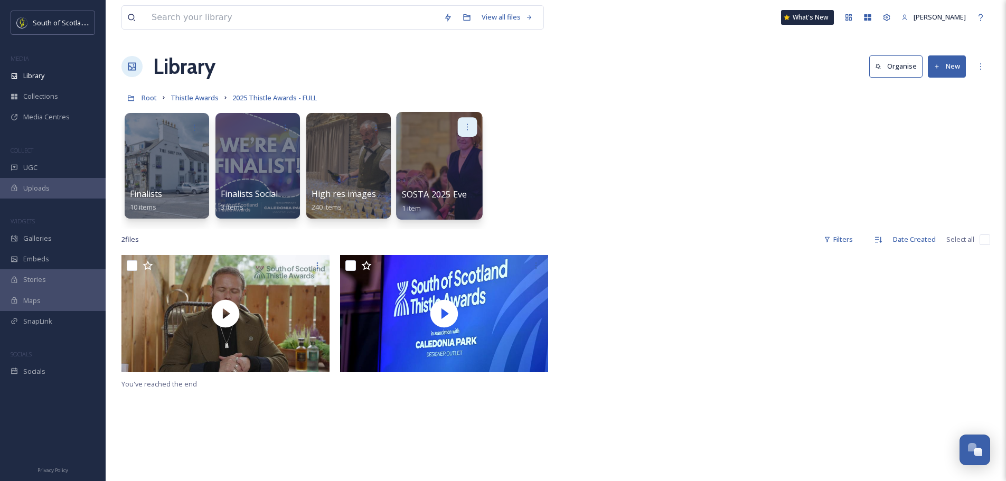
click at [469, 122] on div at bounding box center [468, 127] width 20 height 20
click at [448, 147] on span "Edit / Share" at bounding box center [441, 150] width 37 height 11
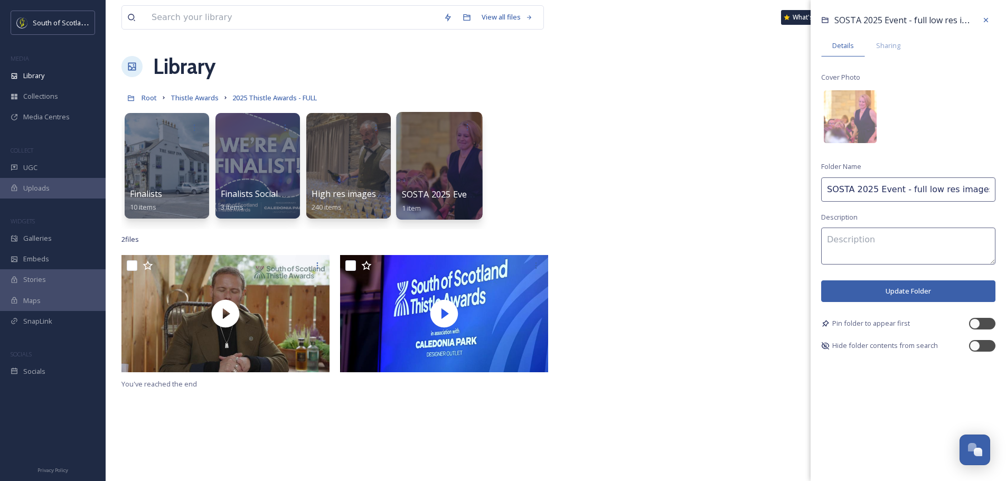
drag, startPoint x: 984, startPoint y: 192, endPoint x: 794, endPoint y: 194, distance: 189.5
click at [794, 194] on div "Finalists 10 items Finalists Social Media Graphic 3 items High res images _ Pri…" at bounding box center [555, 168] width 868 height 121
click at [885, 192] on input "SOSTA 2025 Event - full low res images" at bounding box center [908, 189] width 174 height 24
click at [912, 188] on input "SOSTA 2025 Event - full low res images" at bounding box center [908, 189] width 174 height 24
click at [909, 190] on input "SOSTA 2025 Event - full low res images" at bounding box center [908, 189] width 174 height 24
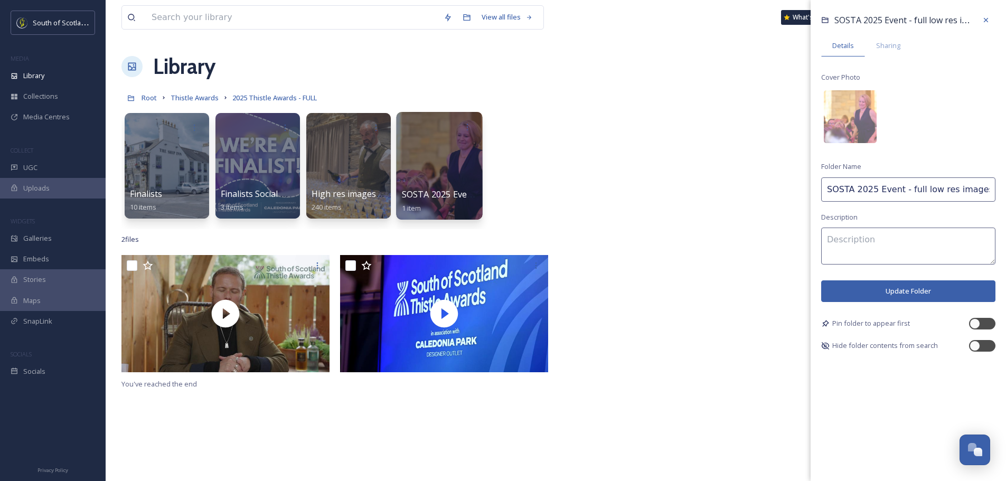
click at [909, 190] on input "SOSTA 2025 Event - full low res images" at bounding box center [908, 189] width 174 height 24
click at [917, 293] on button "Update Folder" at bounding box center [908, 291] width 174 height 22
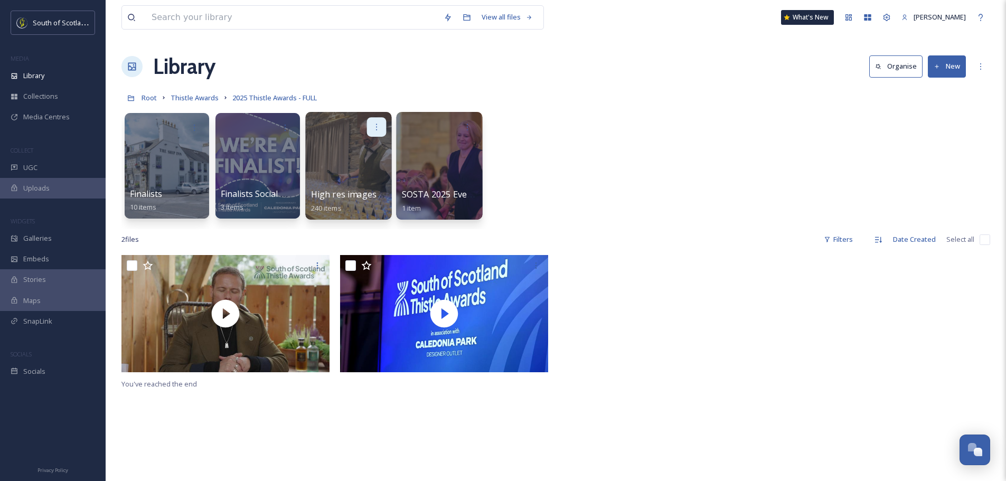
click at [378, 126] on icon at bounding box center [376, 126] width 8 height 8
click at [365, 147] on span "Edit / Share" at bounding box center [350, 150] width 37 height 11
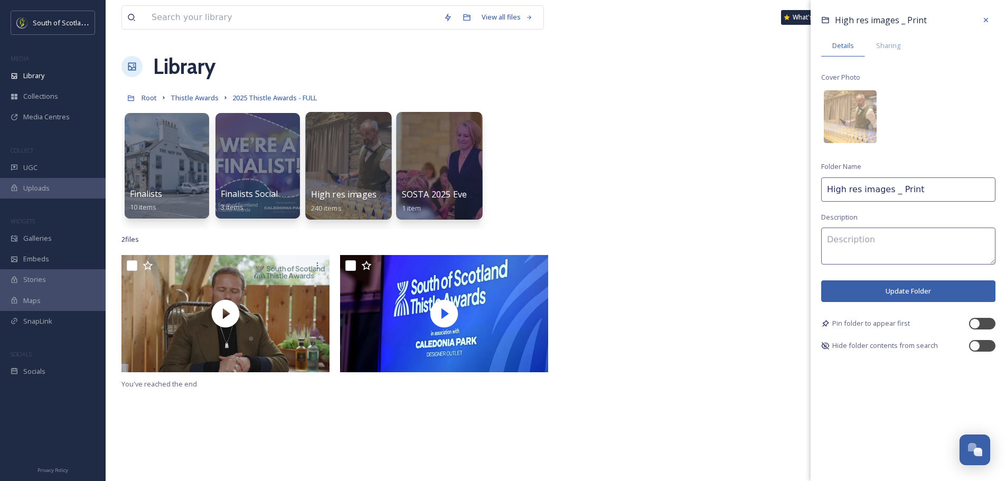
click at [826, 193] on input "High res images _ Print" at bounding box center [908, 189] width 174 height 24
drag, startPoint x: 973, startPoint y: 188, endPoint x: 1013, endPoint y: 191, distance: 39.7
click at [1005, 191] on html "South of Scotland Destination Alliance MEDIA Library Collections Media Centres …" at bounding box center [503, 368] width 1006 height 736
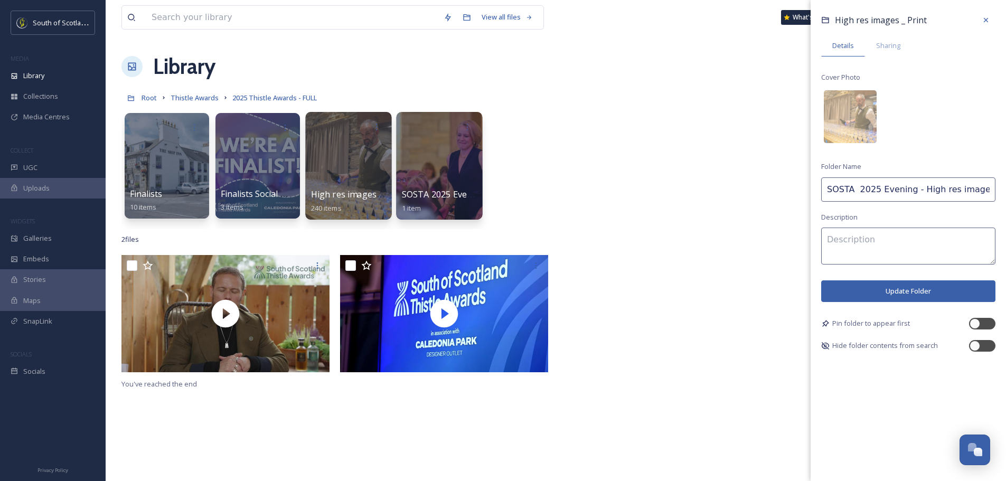
click at [896, 290] on button "Update Folder" at bounding box center [908, 291] width 174 height 22
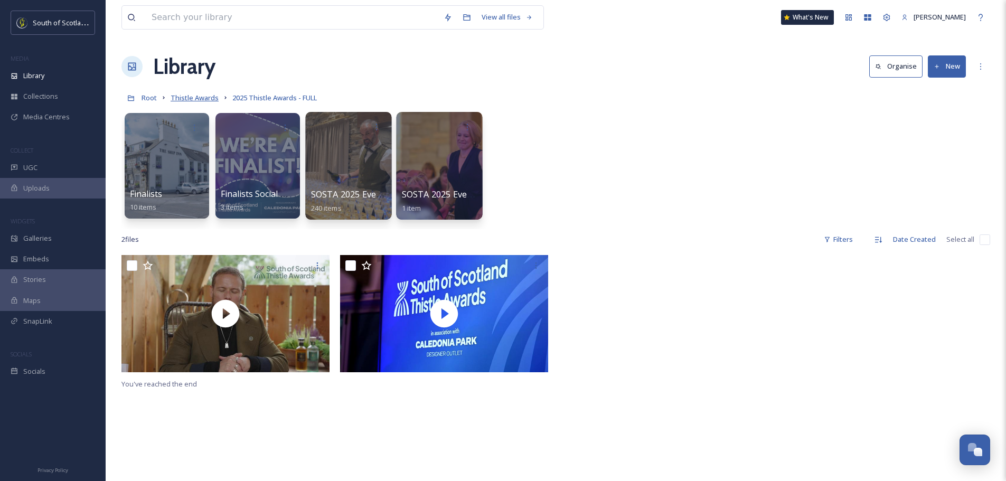
click at [183, 97] on span "Thistle Awards" at bounding box center [194, 98] width 48 height 10
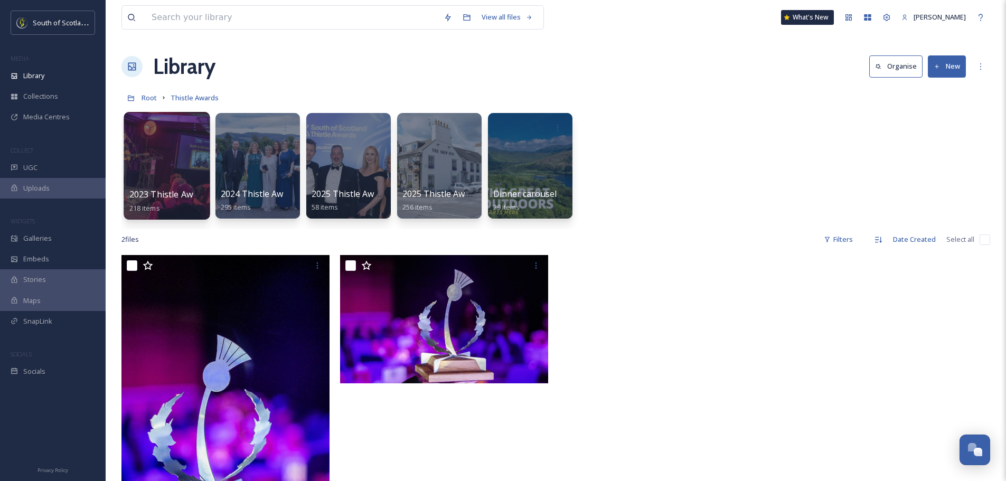
click at [178, 189] on span "2023 Thistle Awards Album" at bounding box center [183, 194] width 109 height 12
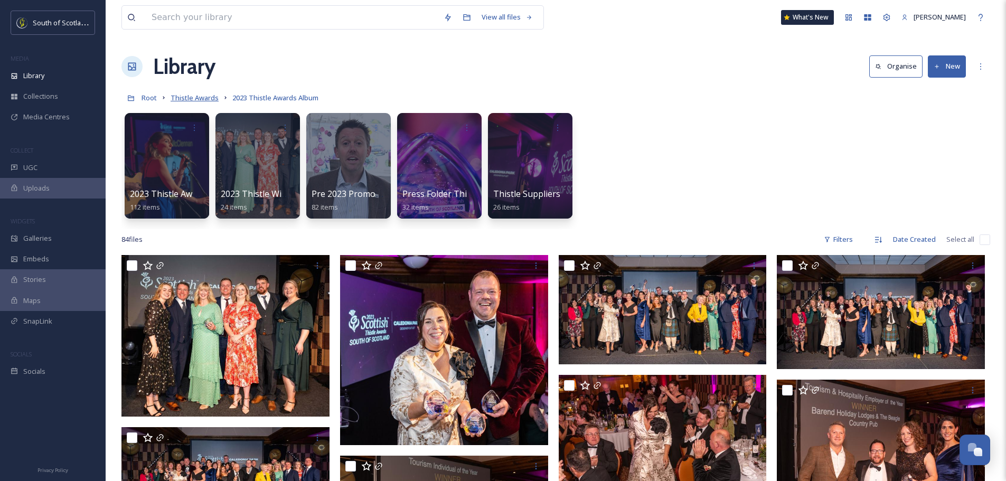
click at [191, 98] on span "Thistle Awards" at bounding box center [194, 98] width 48 height 10
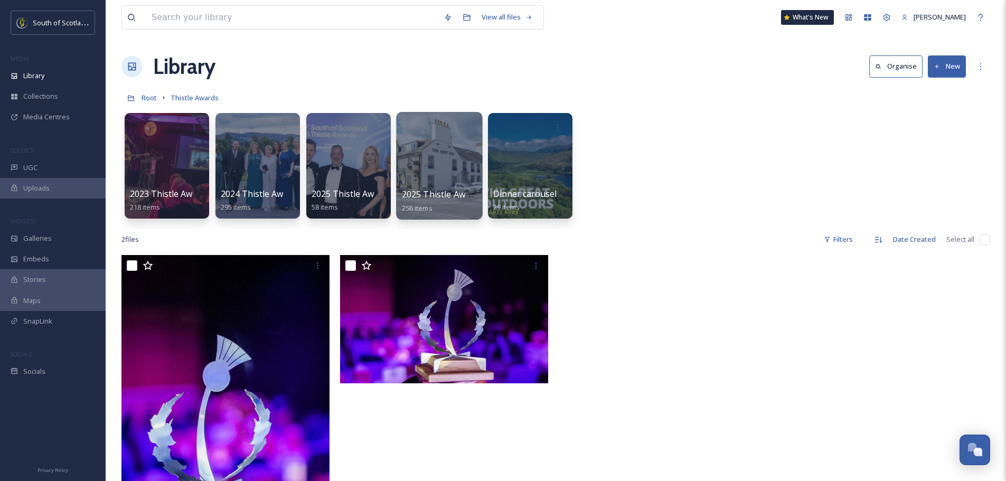
click at [453, 165] on div at bounding box center [439, 166] width 86 height 108
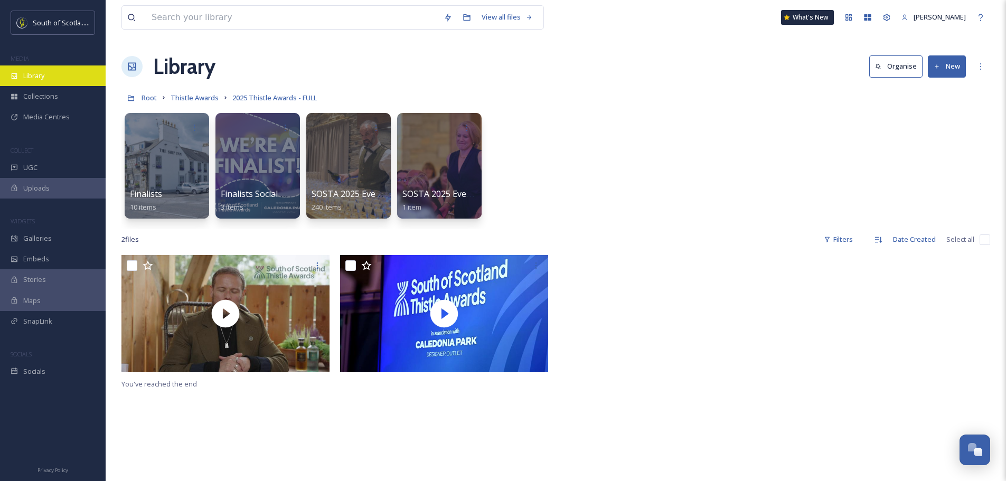
click at [44, 74] on span "Library" at bounding box center [33, 76] width 21 height 10
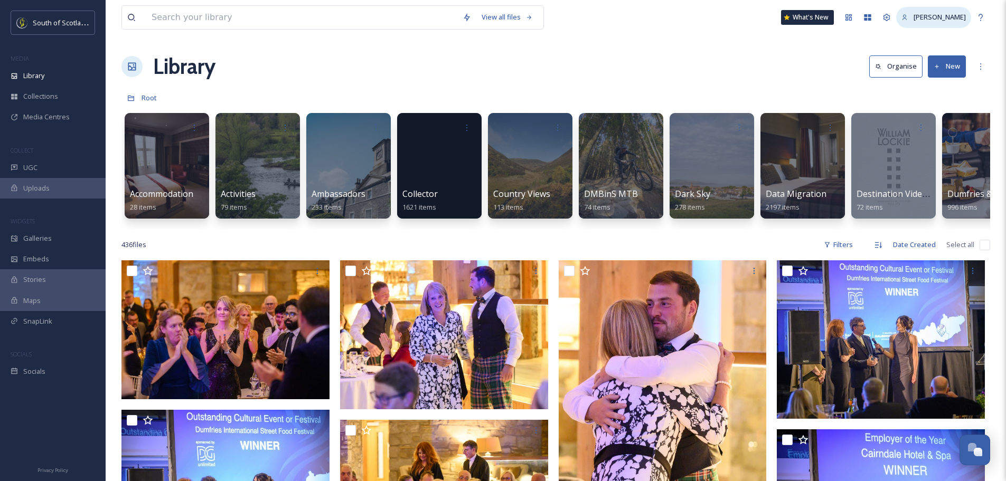
click at [936, 11] on div "[PERSON_NAME]" at bounding box center [933, 17] width 75 height 21
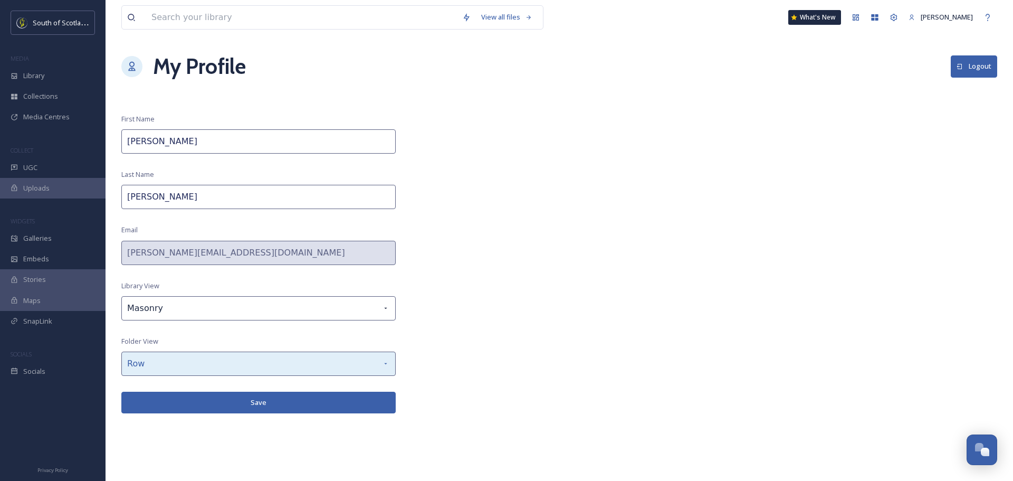
click at [355, 371] on div "Row" at bounding box center [258, 364] width 274 height 24
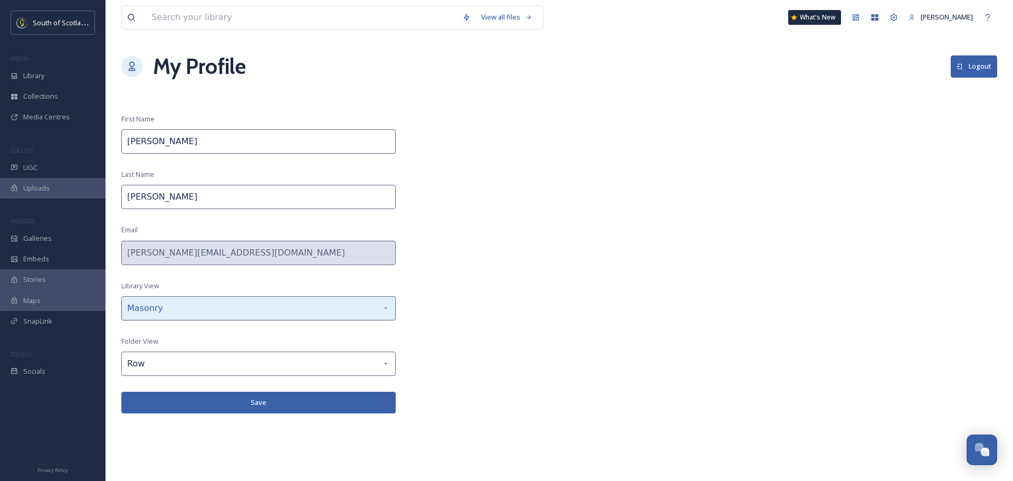
click at [333, 306] on div "Masonry" at bounding box center [258, 308] width 274 height 24
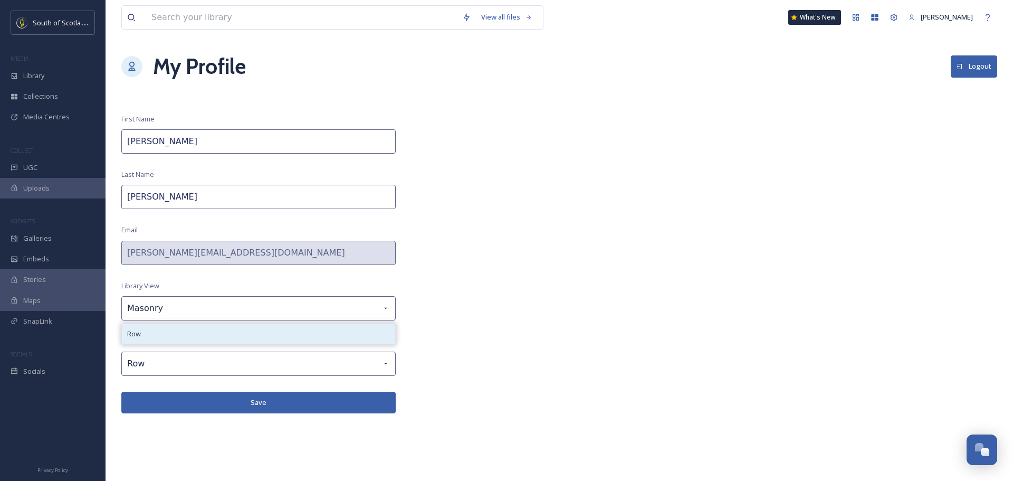
click at [206, 339] on div "Row" at bounding box center [258, 334] width 273 height 21
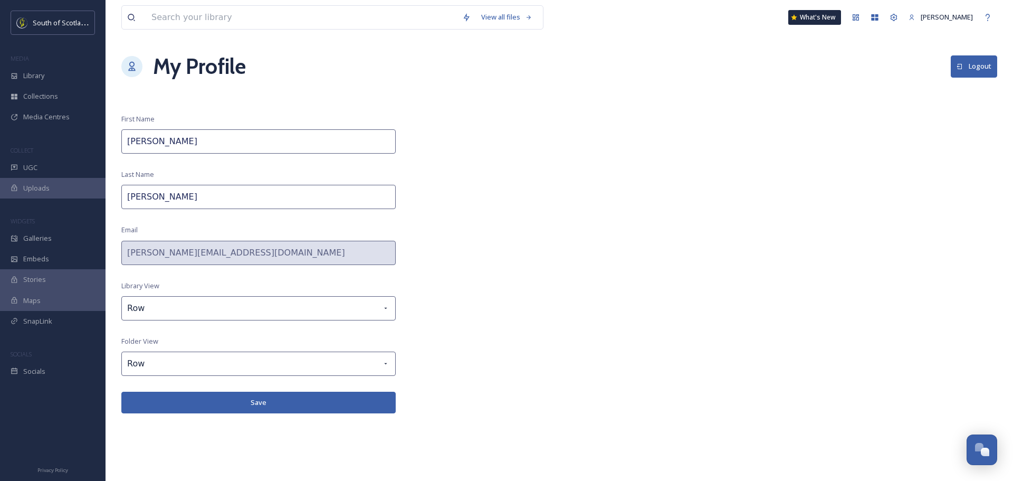
click at [267, 398] on button "Save" at bounding box center [258, 403] width 274 height 22
click at [29, 73] on span "Library" at bounding box center [33, 76] width 21 height 10
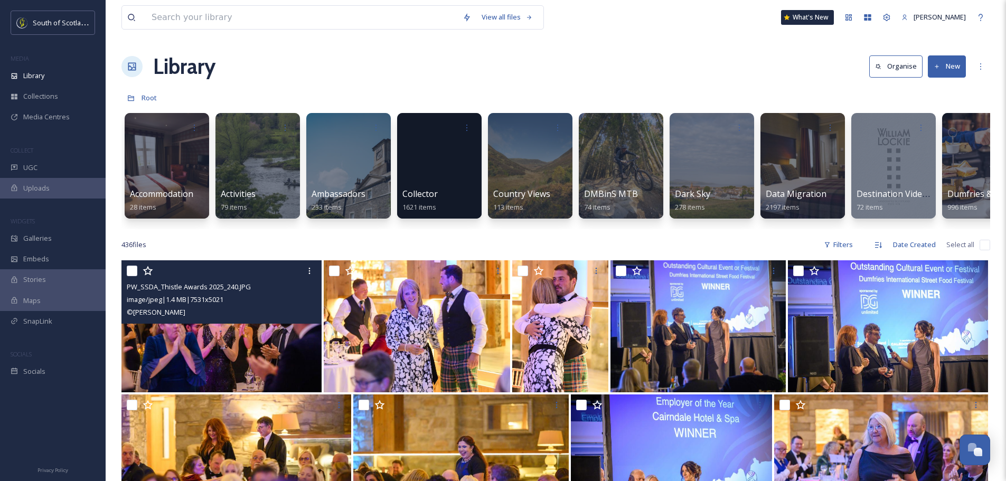
click at [135, 276] on input "checkbox" at bounding box center [132, 271] width 11 height 11
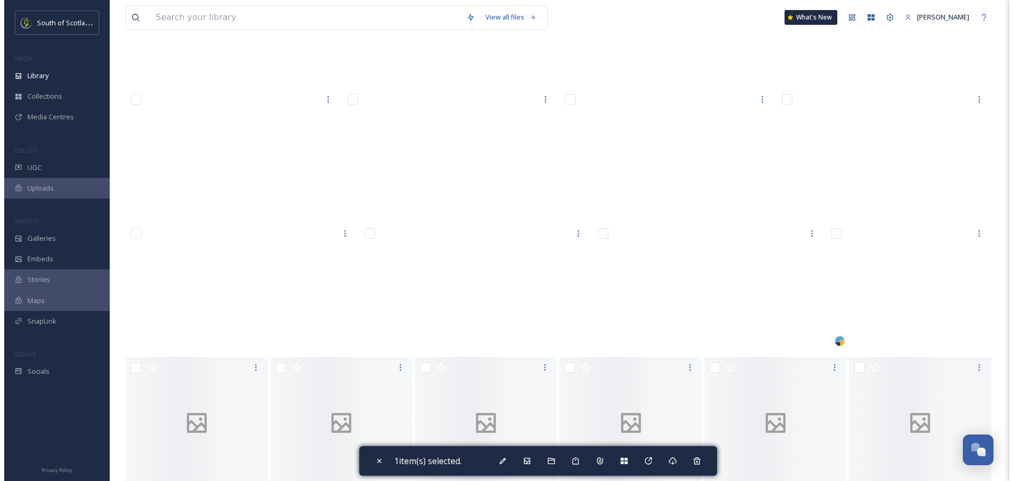
scroll to position [7548, 0]
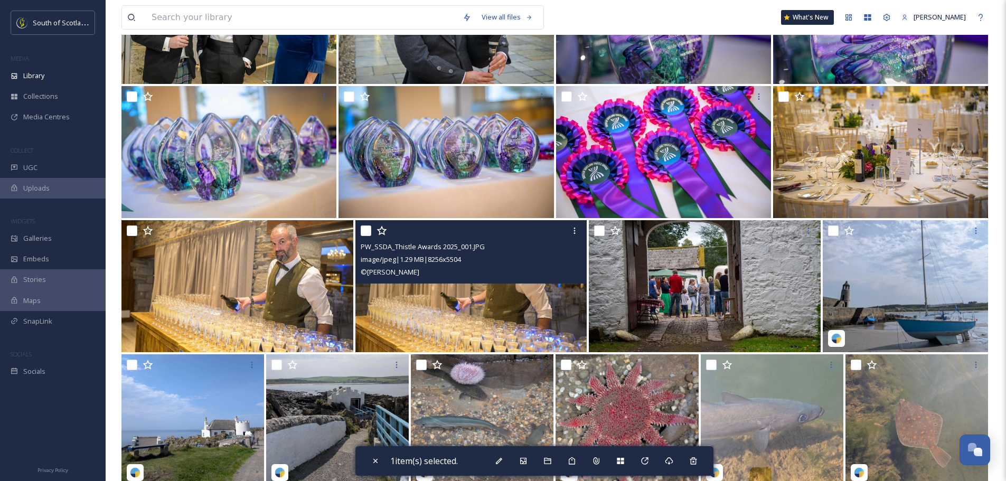
click at [365, 236] on input "checkbox" at bounding box center [366, 230] width 11 height 11
click at [391, 303] on img at bounding box center [471, 286] width 232 height 132
click at [413, 336] on img at bounding box center [471, 286] width 232 height 132
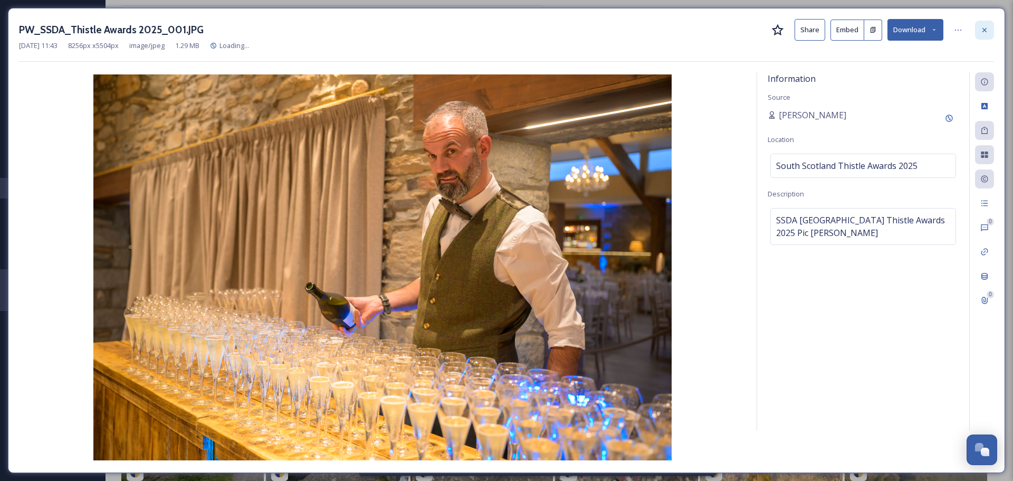
click at [975, 30] on div "PW_SSDA_Thistle Awards 2025_001.JPG Share Embed Download" at bounding box center [506, 30] width 975 height 22
click at [986, 30] on icon at bounding box center [985, 29] width 4 height 4
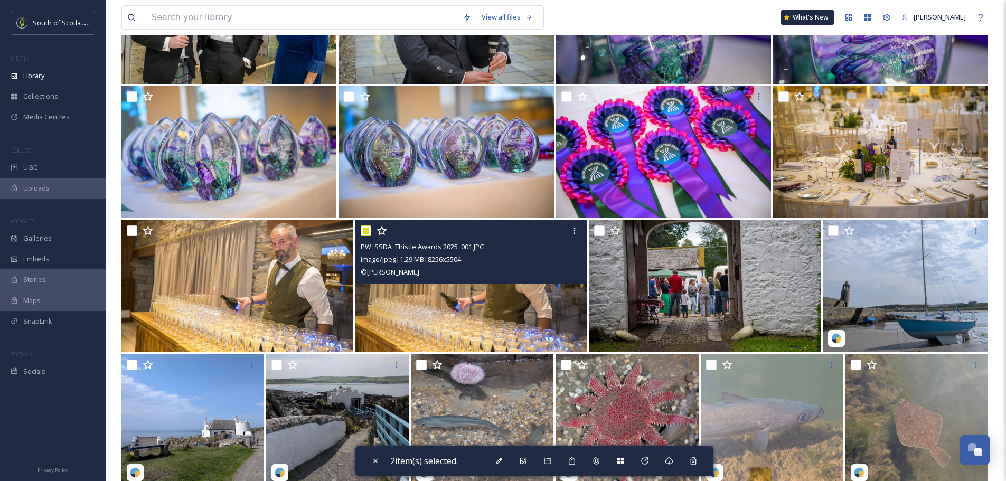
click at [366, 236] on input "checkbox" at bounding box center [366, 230] width 11 height 11
click at [459, 324] on img at bounding box center [471, 286] width 232 height 132
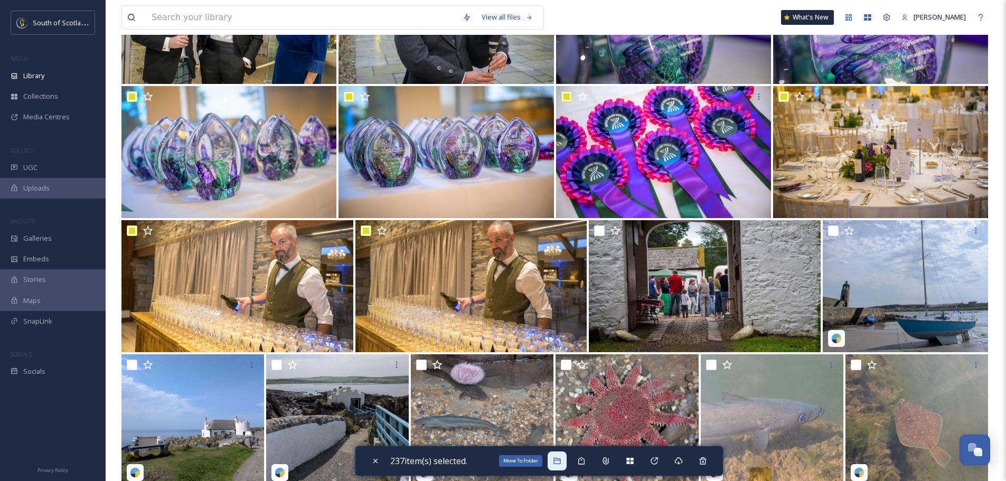
click at [560, 463] on icon at bounding box center [556, 461] width 7 height 6
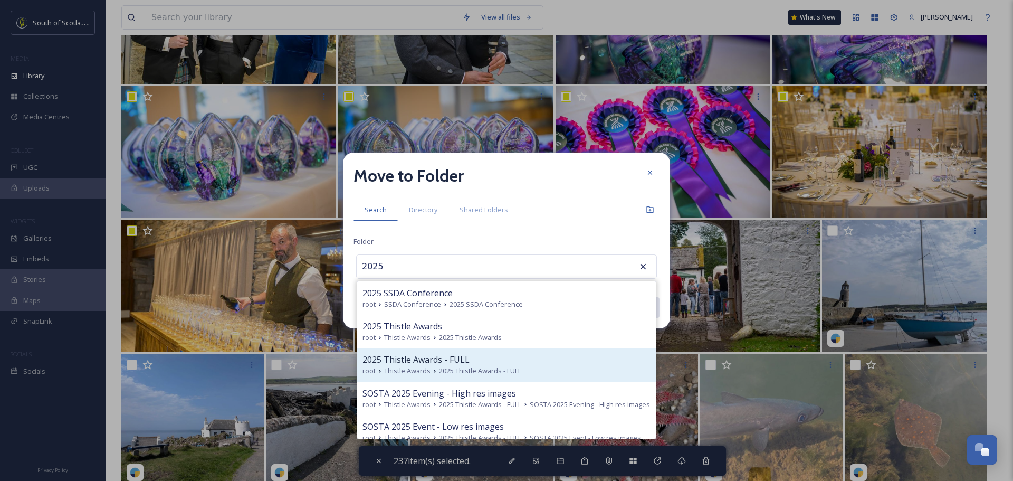
scroll to position [20, 0]
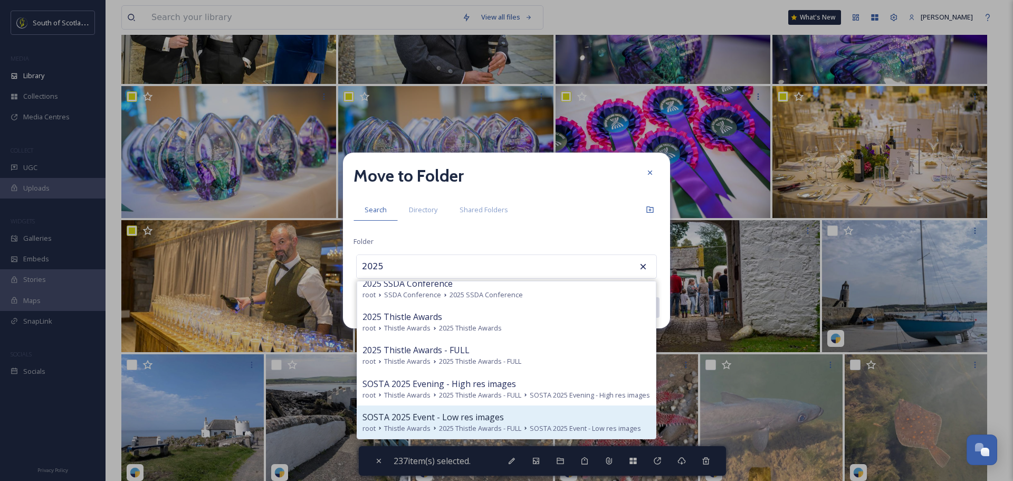
click at [471, 417] on span "SOSTA 2025 Event - Low res images" at bounding box center [433, 417] width 141 height 13
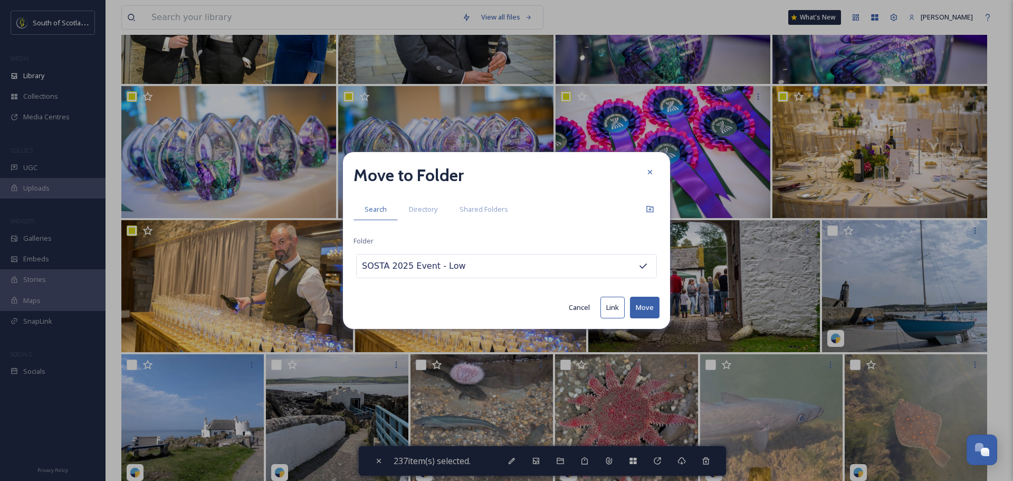
click at [646, 307] on button "Move" at bounding box center [645, 308] width 30 height 22
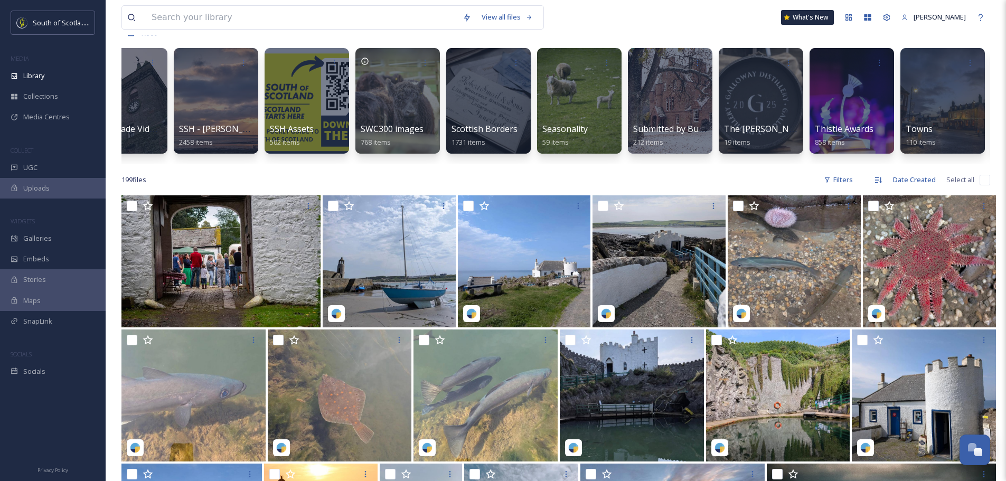
scroll to position [0, 2862]
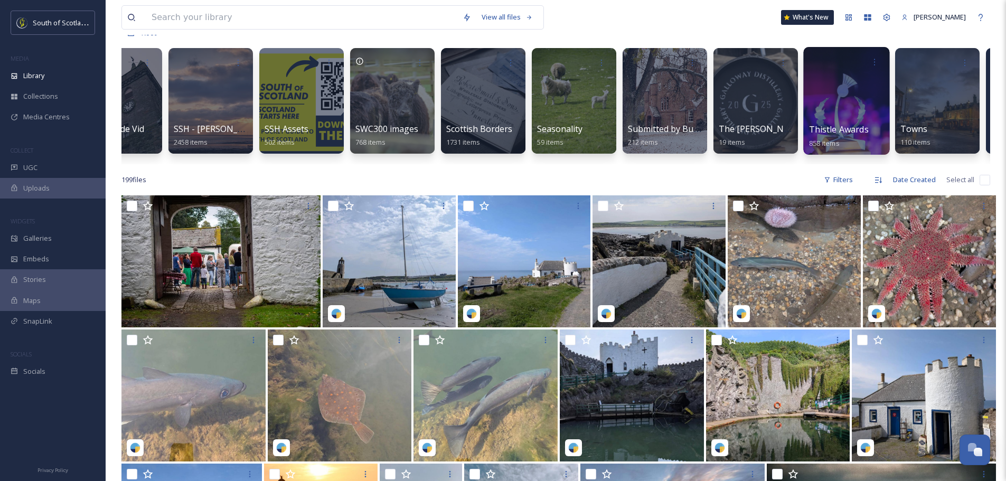
click at [850, 98] on div at bounding box center [846, 101] width 86 height 108
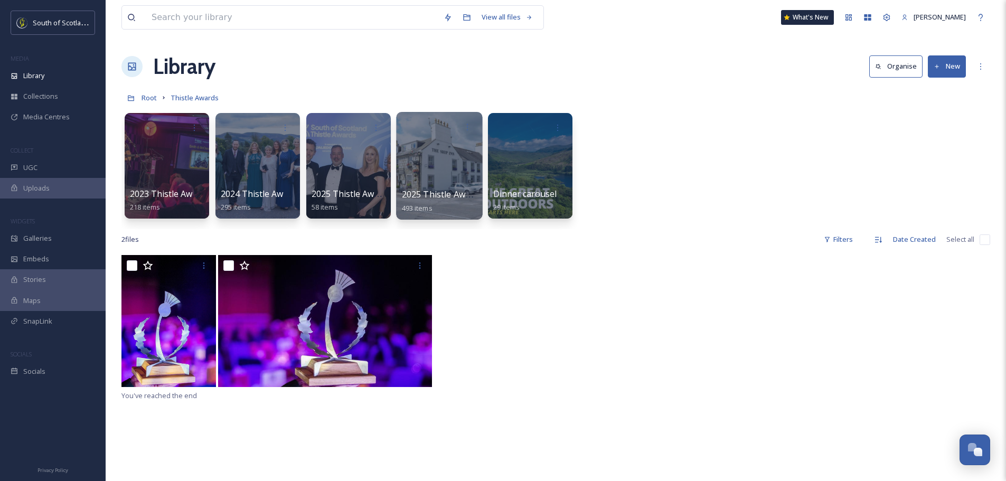
click at [426, 159] on div at bounding box center [439, 166] width 86 height 108
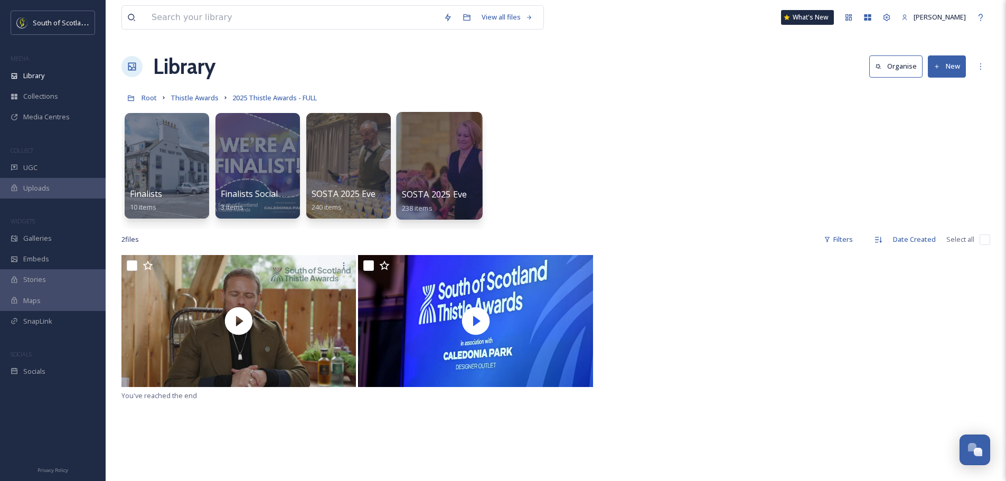
click at [424, 163] on div at bounding box center [439, 166] width 86 height 108
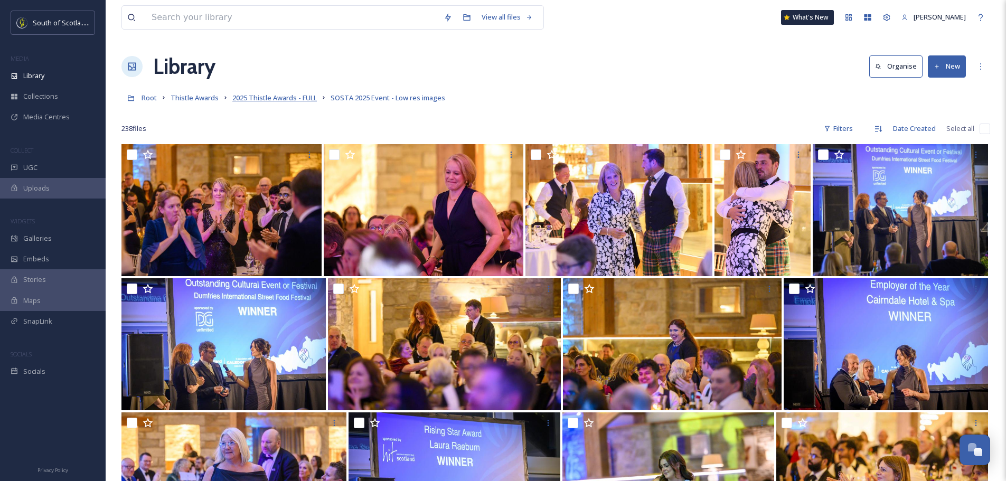
click at [263, 100] on span "2025 Thistle Awards - FULL" at bounding box center [274, 98] width 84 height 10
